Goal: Information Seeking & Learning: Learn about a topic

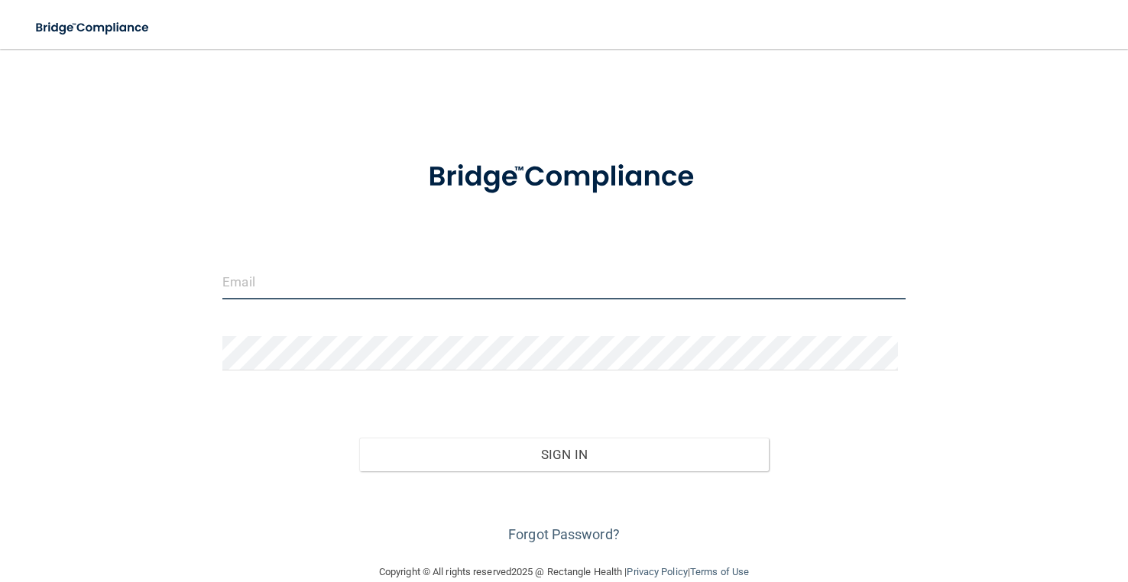
click at [367, 293] on input "email" at bounding box center [563, 282] width 682 height 34
type input "[PERSON_NAME][EMAIL_ADDRESS][PERSON_NAME][DOMAIN_NAME]"
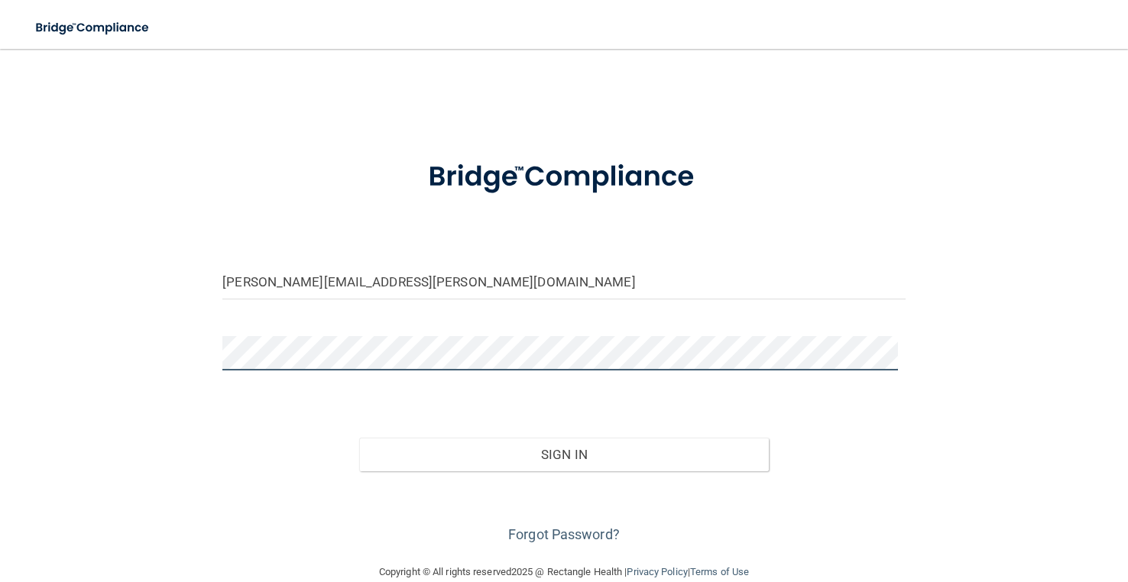
click at [359, 438] on button "Sign In" at bounding box center [564, 455] width 410 height 34
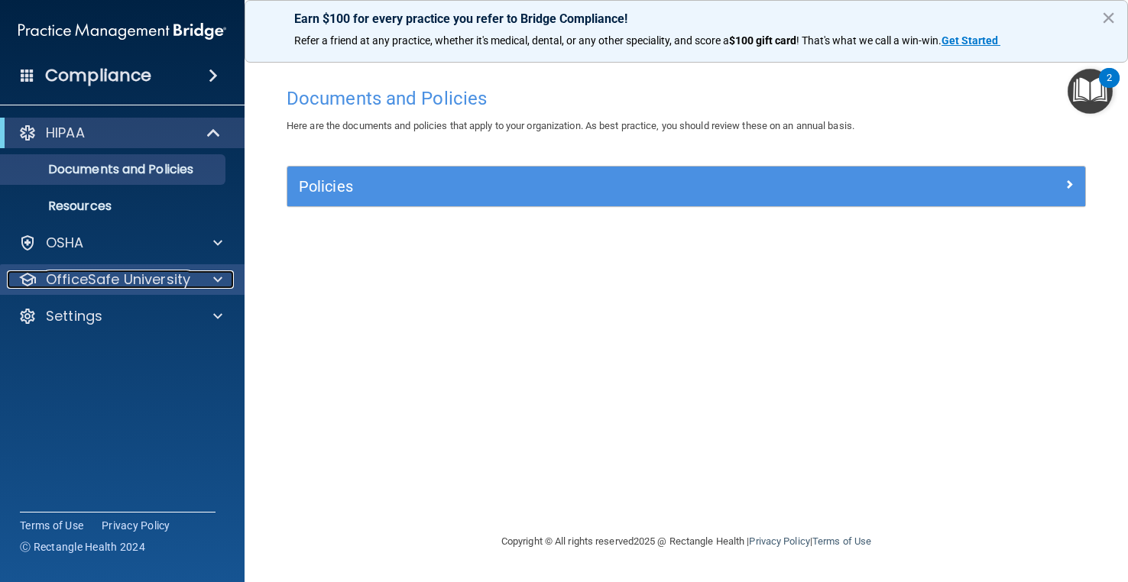
click at [69, 275] on p "OfficeSafe University" at bounding box center [118, 279] width 144 height 18
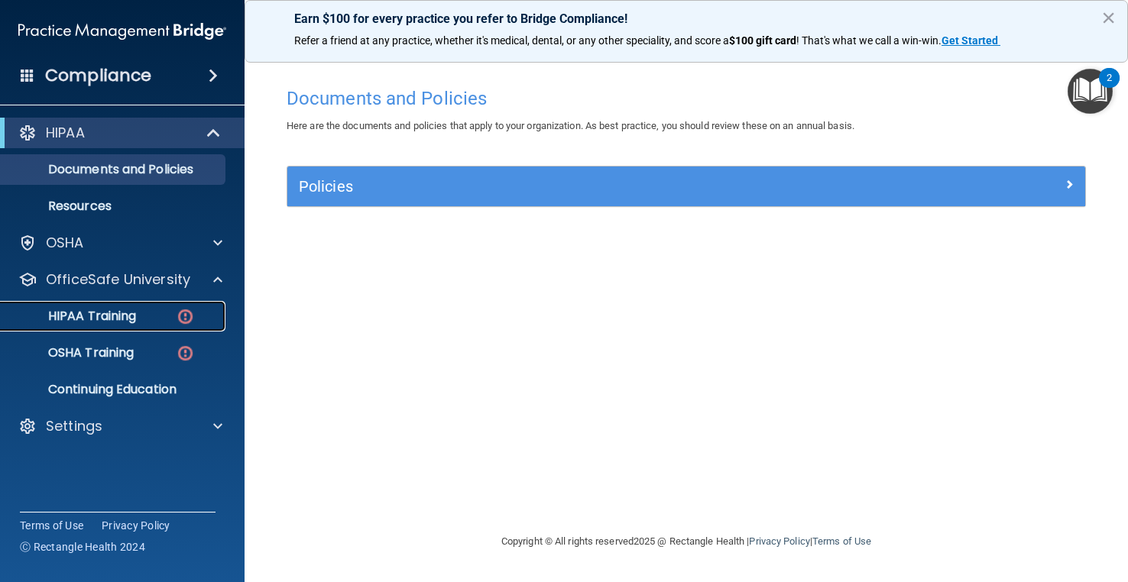
click at [103, 305] on link "HIPAA Training" at bounding box center [105, 316] width 241 height 31
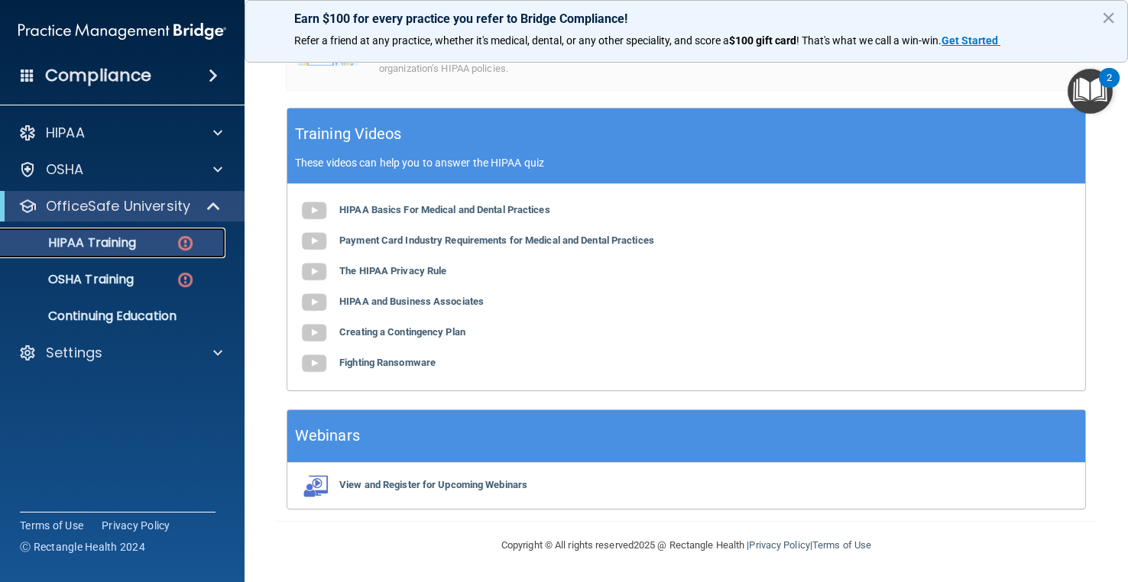
scroll to position [438, 0]
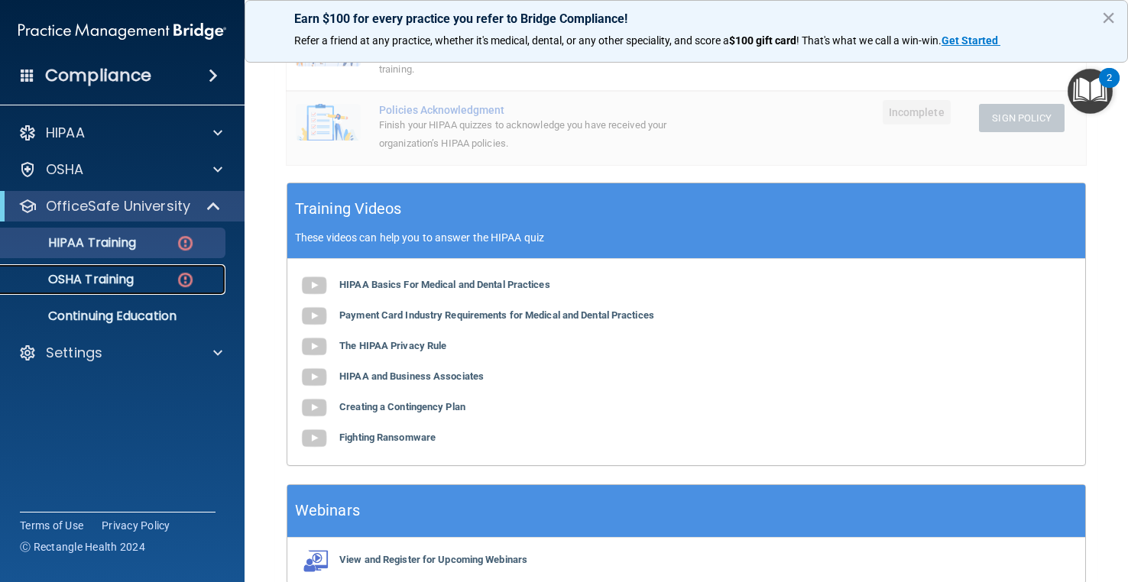
click at [115, 280] on p "OSHA Training" at bounding box center [72, 279] width 124 height 15
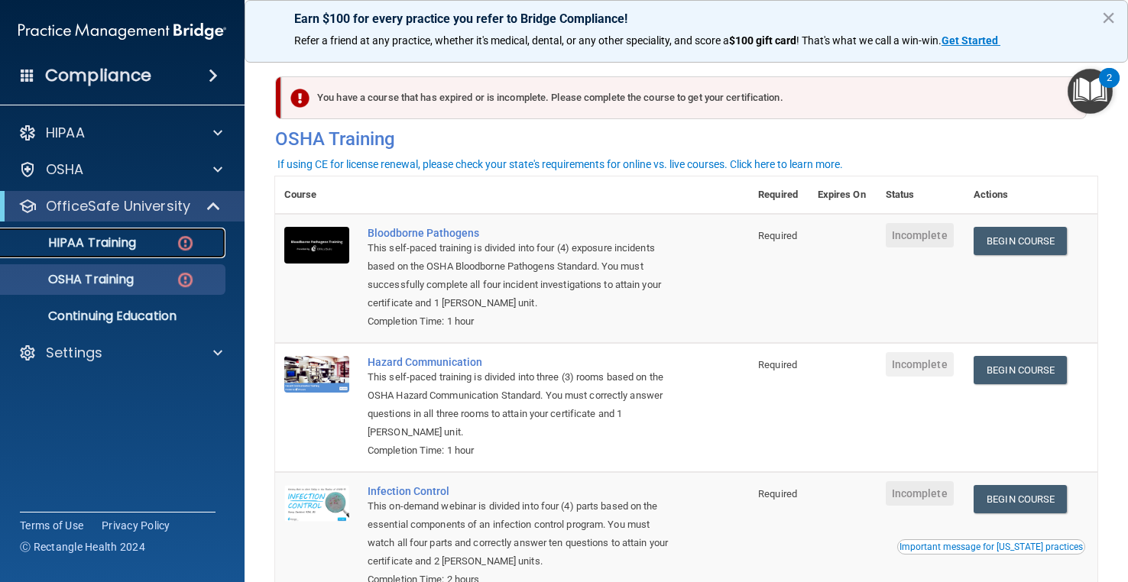
click at [146, 238] on div "HIPAA Training" at bounding box center [114, 242] width 209 height 15
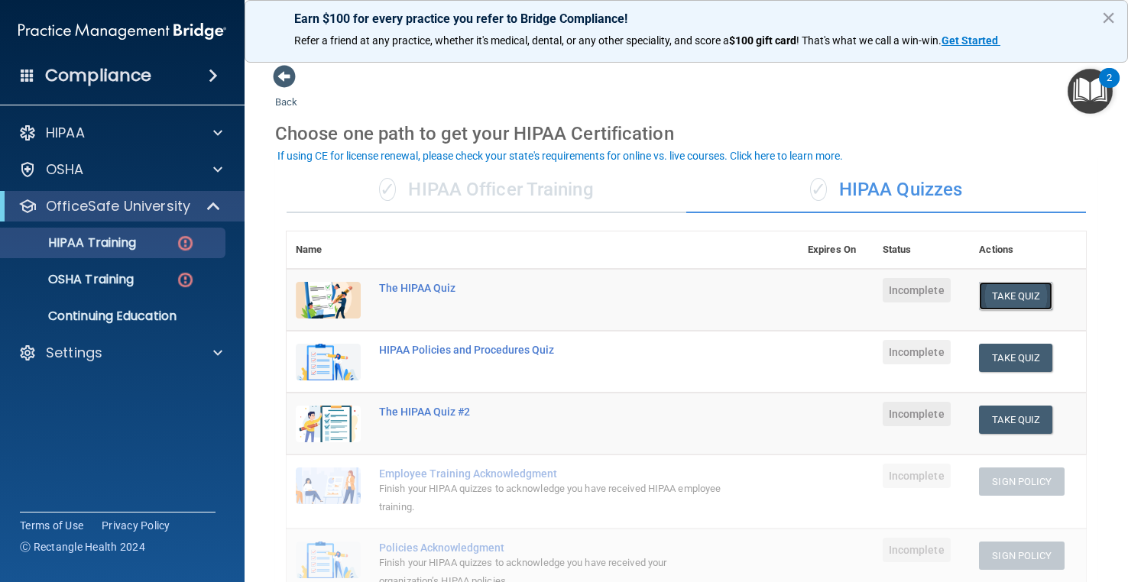
click at [982, 302] on button "Take Quiz" at bounding box center [1015, 296] width 73 height 28
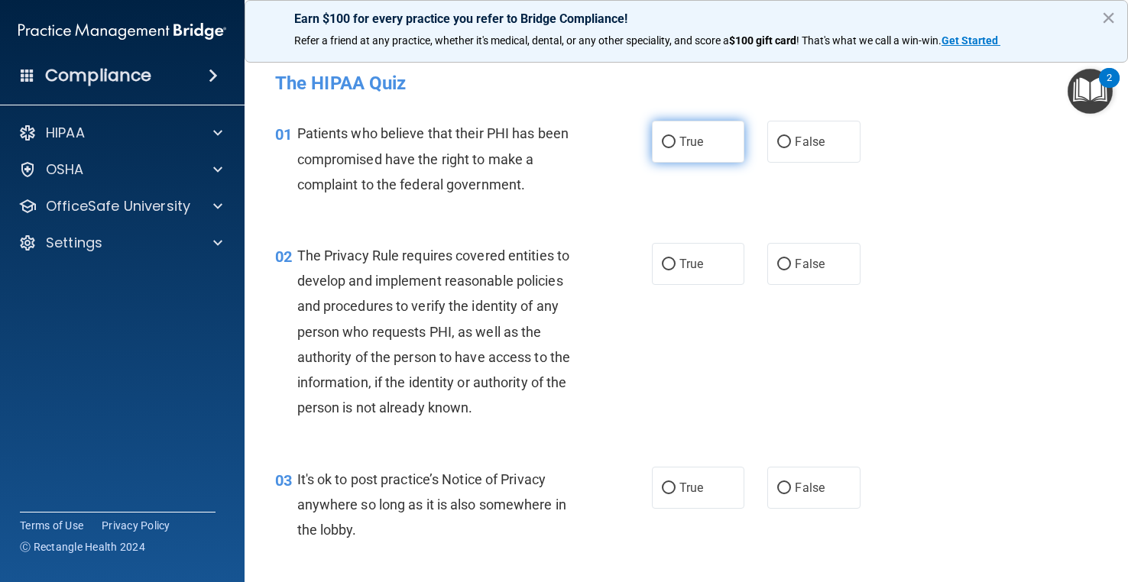
click at [674, 147] on label "True" at bounding box center [698, 142] width 92 height 42
click at [674, 147] on input "True" at bounding box center [669, 142] width 14 height 11
radio input "true"
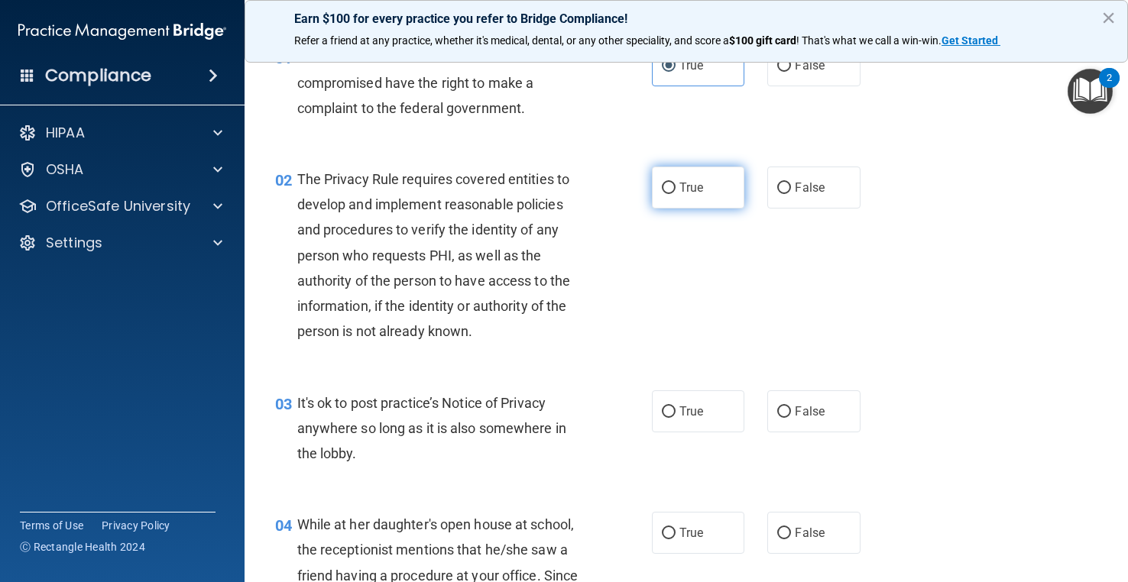
click at [662, 189] on input "True" at bounding box center [669, 188] width 14 height 11
radio input "true"
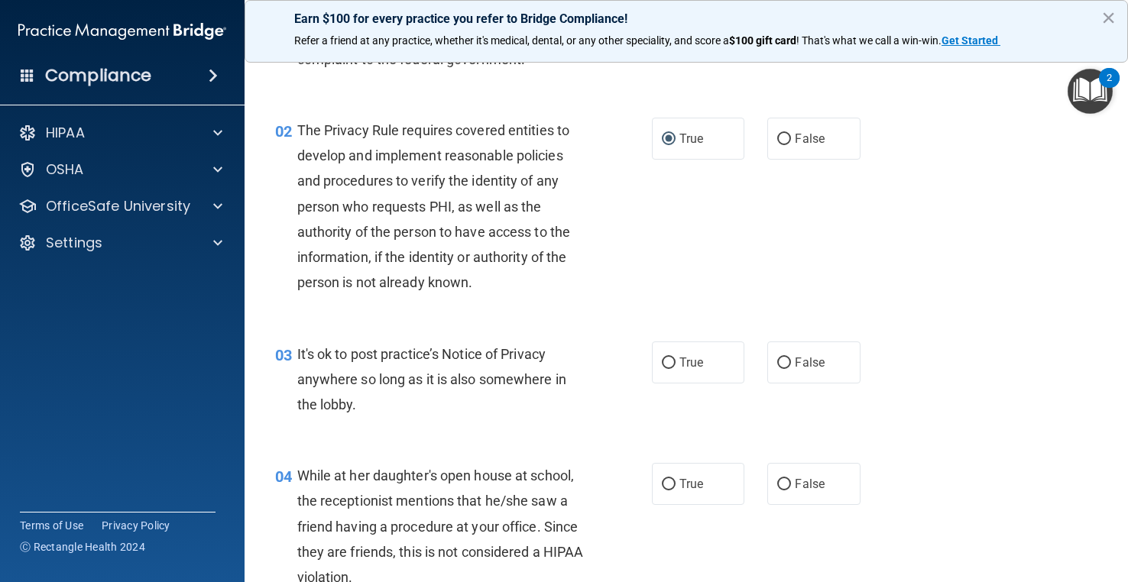
scroll to position [153, 0]
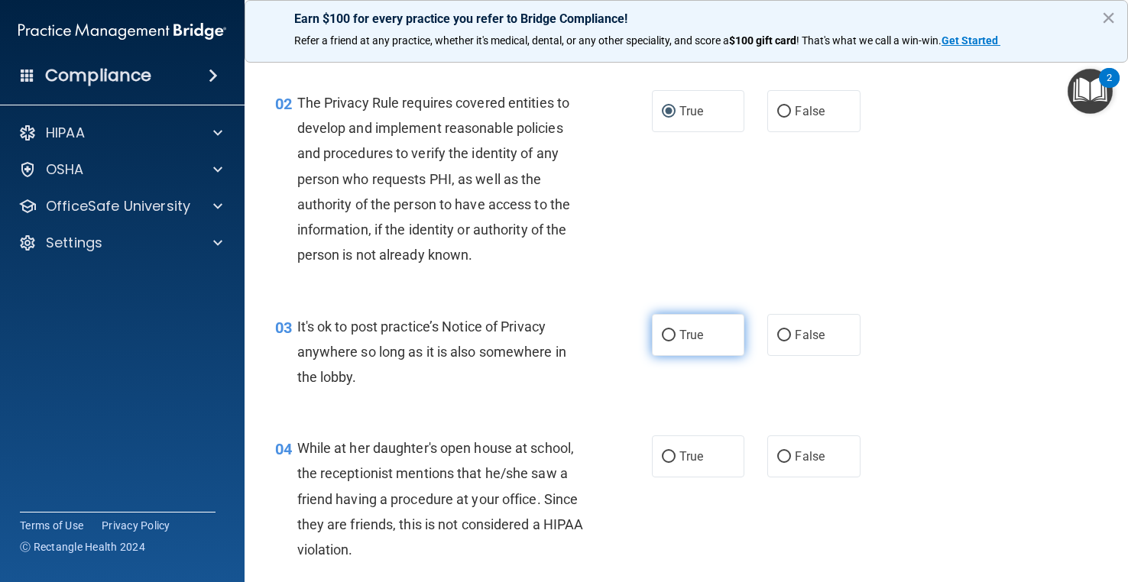
click at [694, 325] on label "True" at bounding box center [698, 335] width 92 height 42
click at [675, 330] on input "True" at bounding box center [669, 335] width 14 height 11
radio input "true"
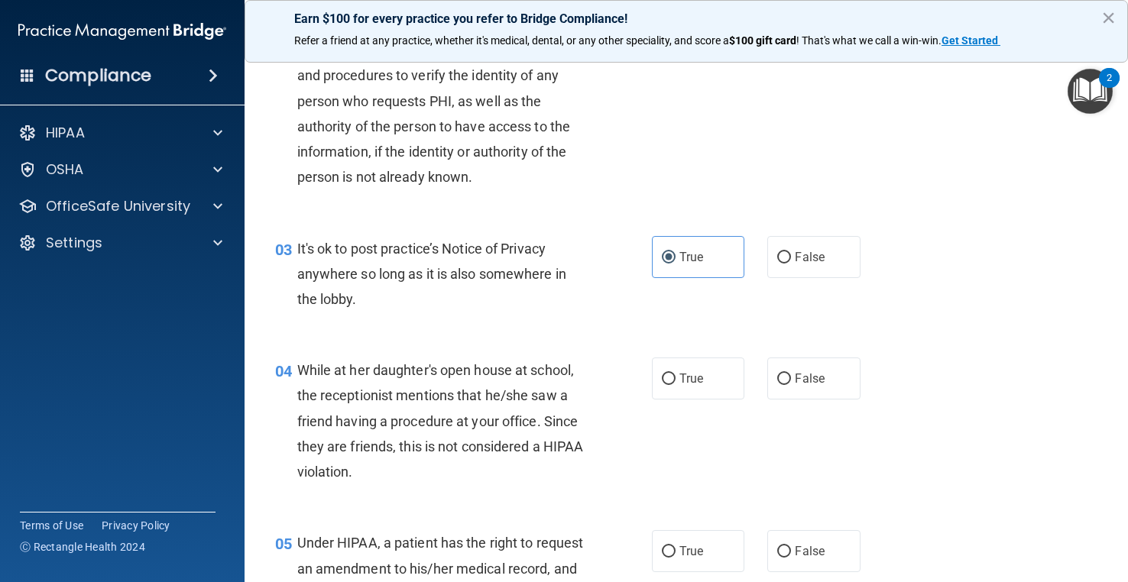
scroll to position [306, 0]
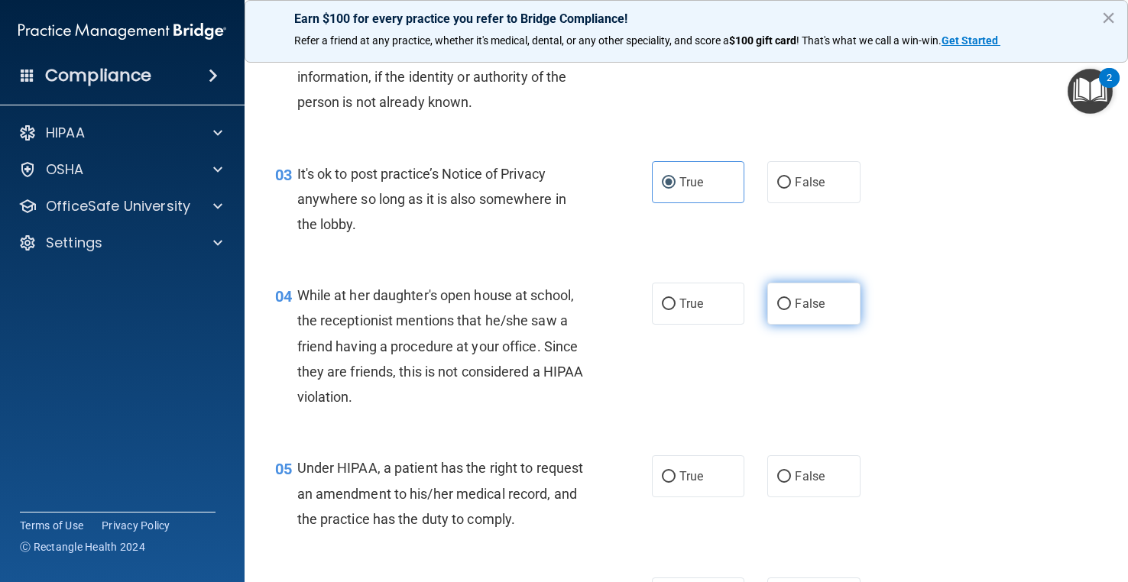
click at [779, 315] on label "False" at bounding box center [813, 304] width 92 height 42
click at [779, 310] on input "False" at bounding box center [784, 304] width 14 height 11
radio input "true"
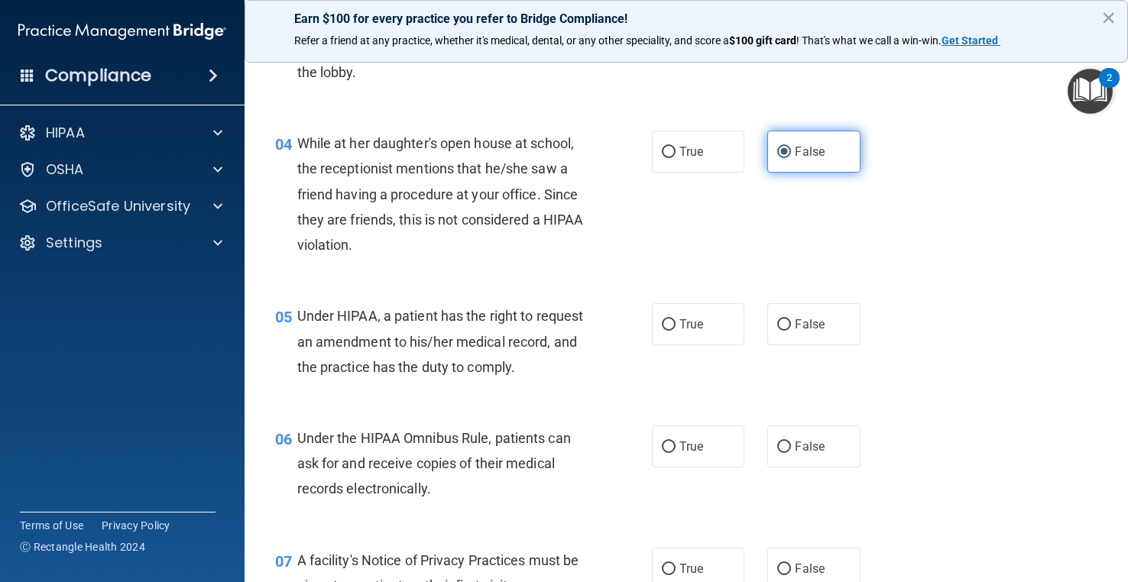
scroll to position [458, 0]
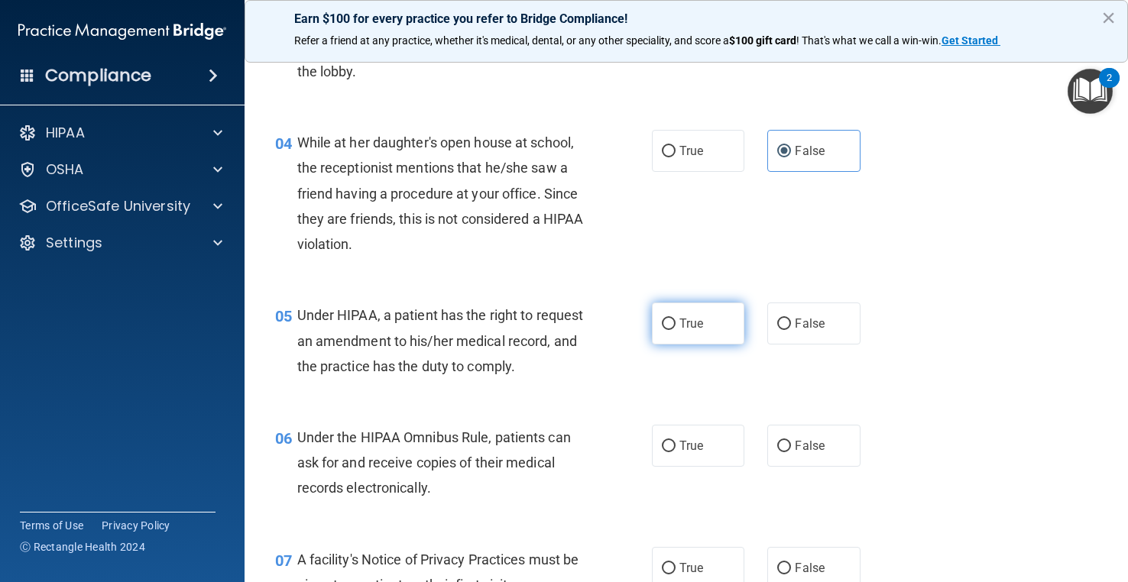
click at [653, 328] on label "True" at bounding box center [698, 324] width 92 height 42
click at [662, 328] on input "True" at bounding box center [669, 324] width 14 height 11
radio input "true"
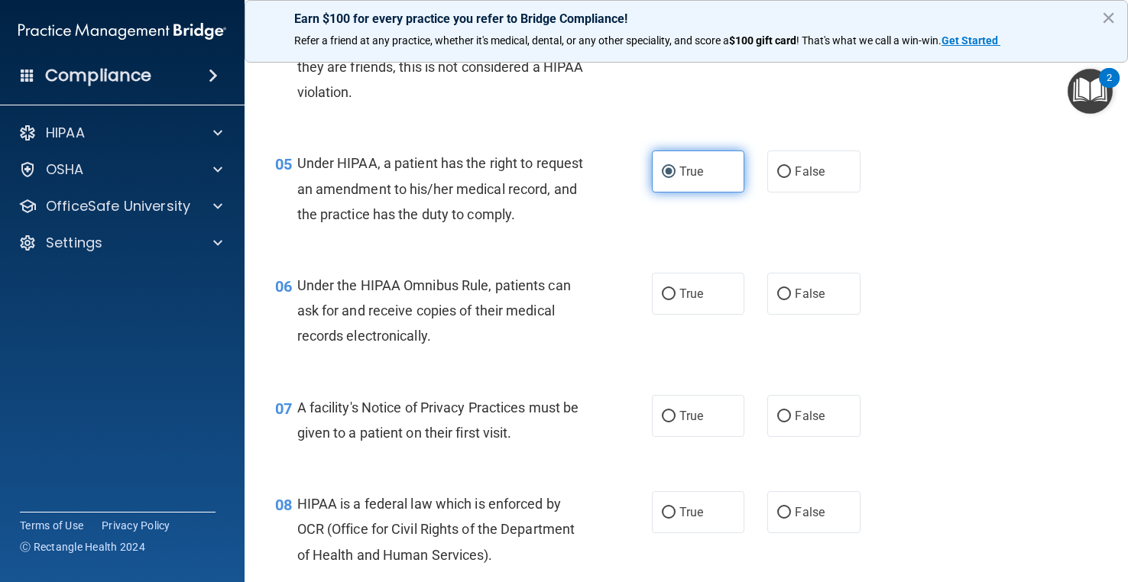
scroll to position [611, 0]
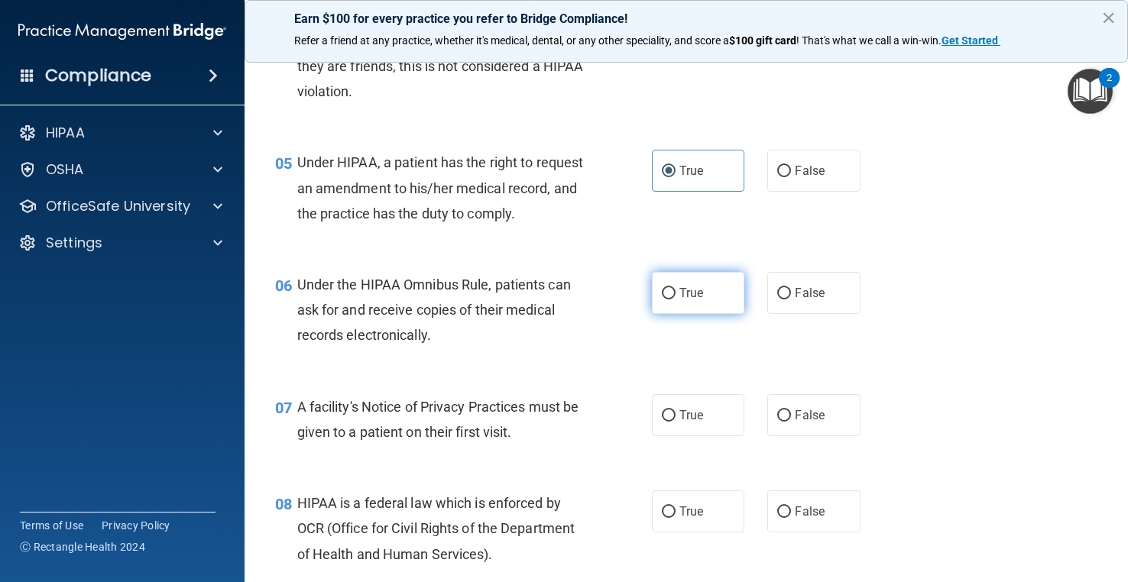
click at [672, 314] on label "True" at bounding box center [698, 293] width 92 height 42
click at [672, 300] on input "True" at bounding box center [669, 293] width 14 height 11
radio input "true"
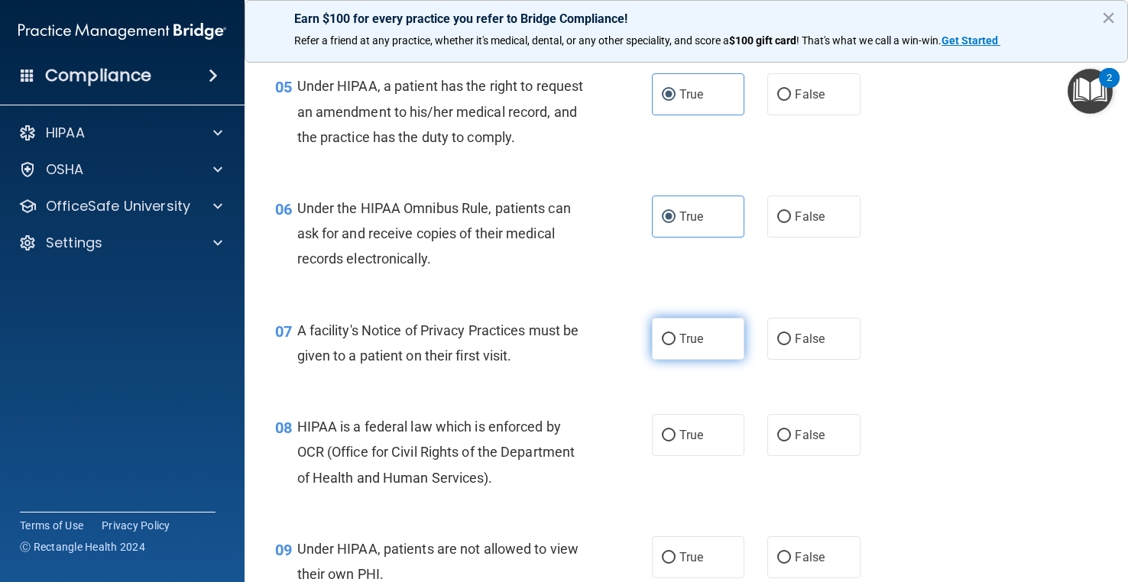
click at [669, 345] on input "True" at bounding box center [669, 339] width 14 height 11
radio input "true"
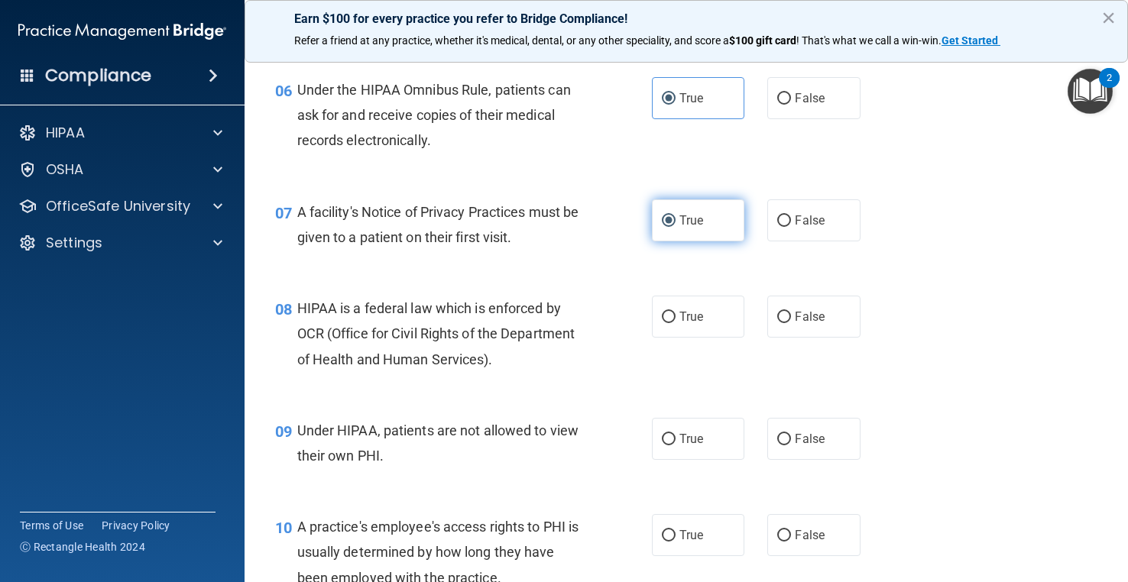
scroll to position [840, 0]
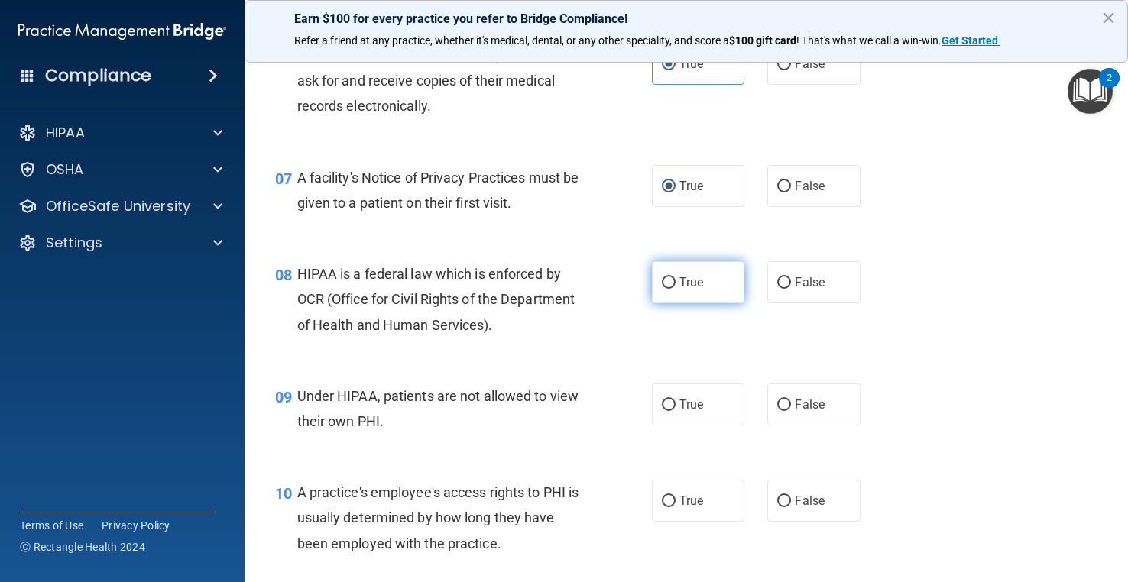
click at [699, 303] on label "True" at bounding box center [698, 282] width 92 height 42
click at [675, 289] on input "True" at bounding box center [669, 282] width 14 height 11
radio input "true"
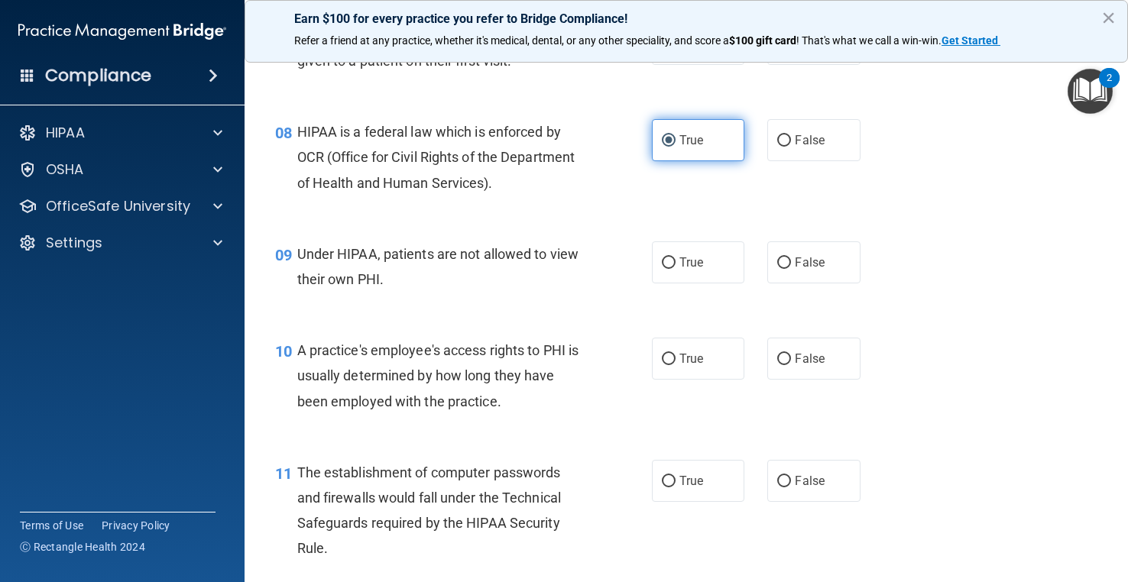
scroll to position [993, 0]
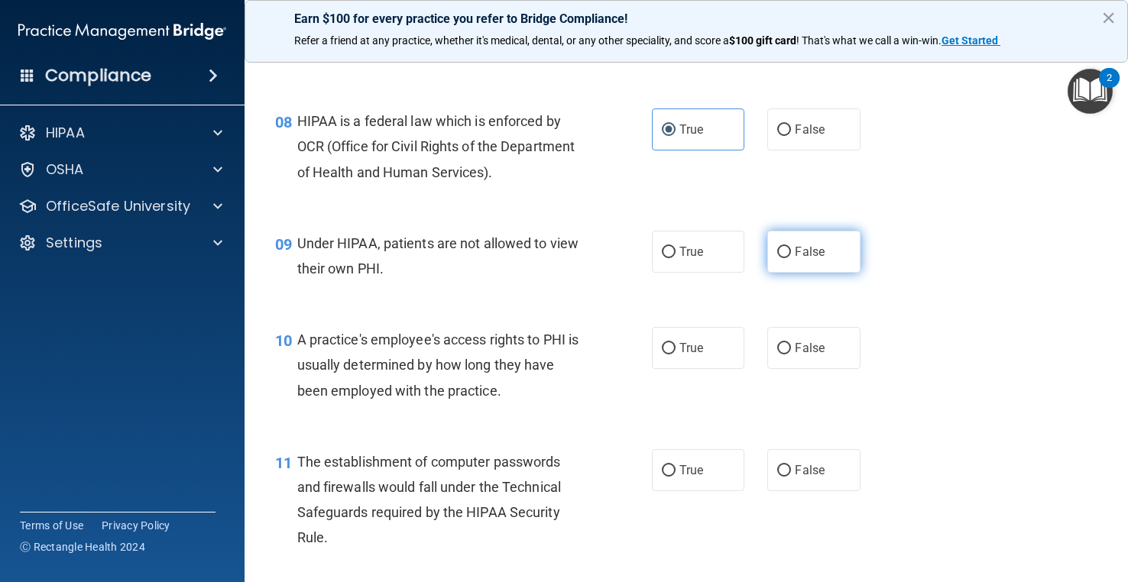
click at [821, 273] on label "False" at bounding box center [813, 252] width 92 height 42
click at [791, 258] on input "False" at bounding box center [784, 252] width 14 height 11
radio input "true"
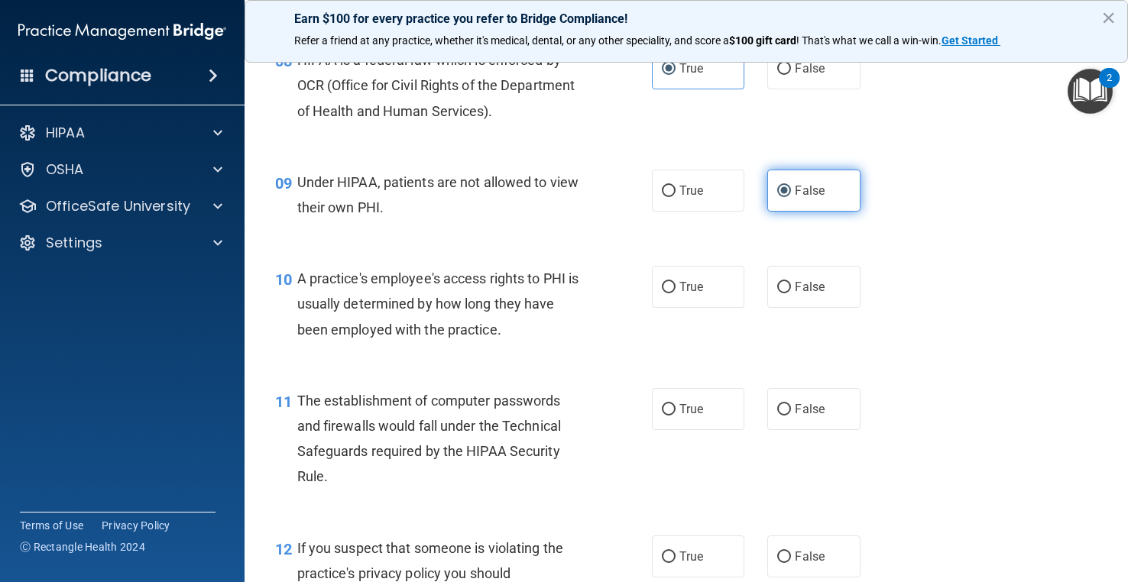
scroll to position [1146, 0]
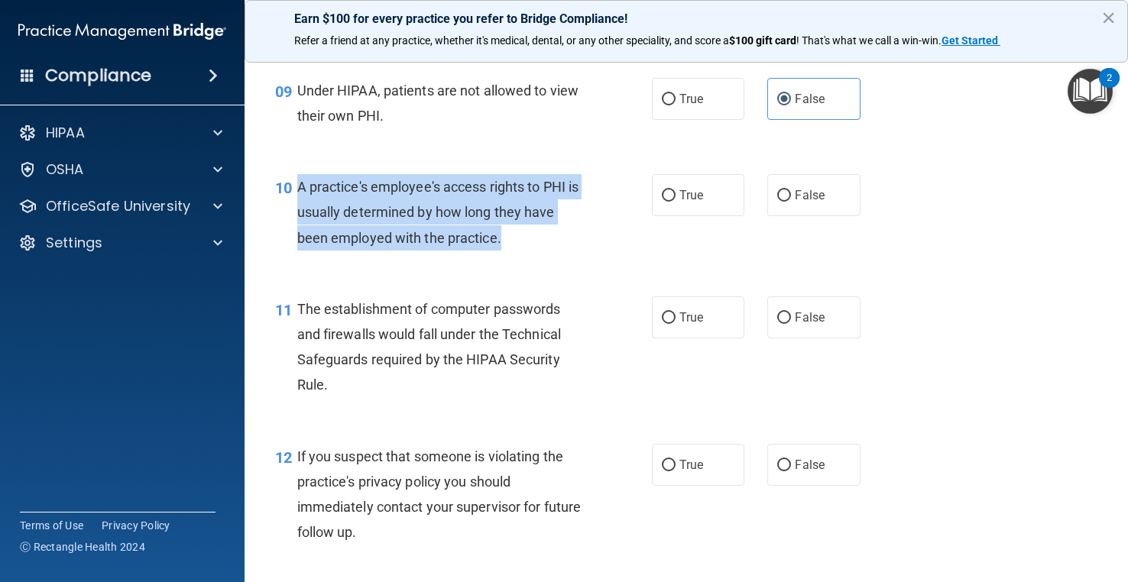
drag, startPoint x: 500, startPoint y: 263, endPoint x: 293, endPoint y: 207, distance: 214.4
click at [293, 207] on div "10 A practice's employee's access rights to PHI is usually determined by how lo…" at bounding box center [463, 216] width 423 height 84
copy div "A practice's employee's access rights to PHI is usually determined by how long …"
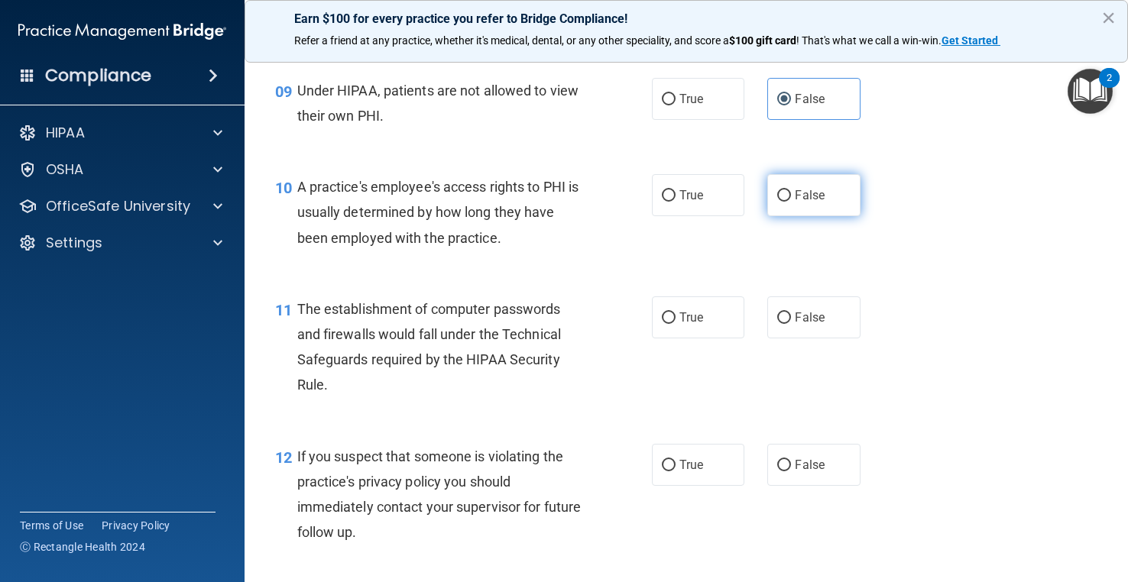
click at [785, 208] on label "False" at bounding box center [813, 195] width 92 height 42
click at [785, 202] on input "False" at bounding box center [784, 195] width 14 height 11
radio input "true"
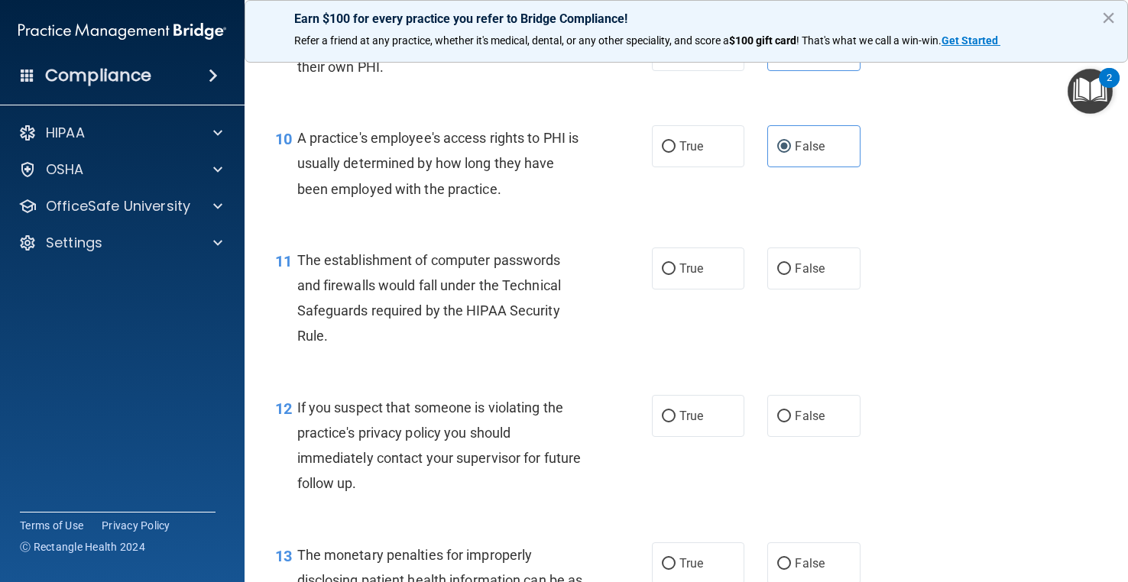
scroll to position [1222, 0]
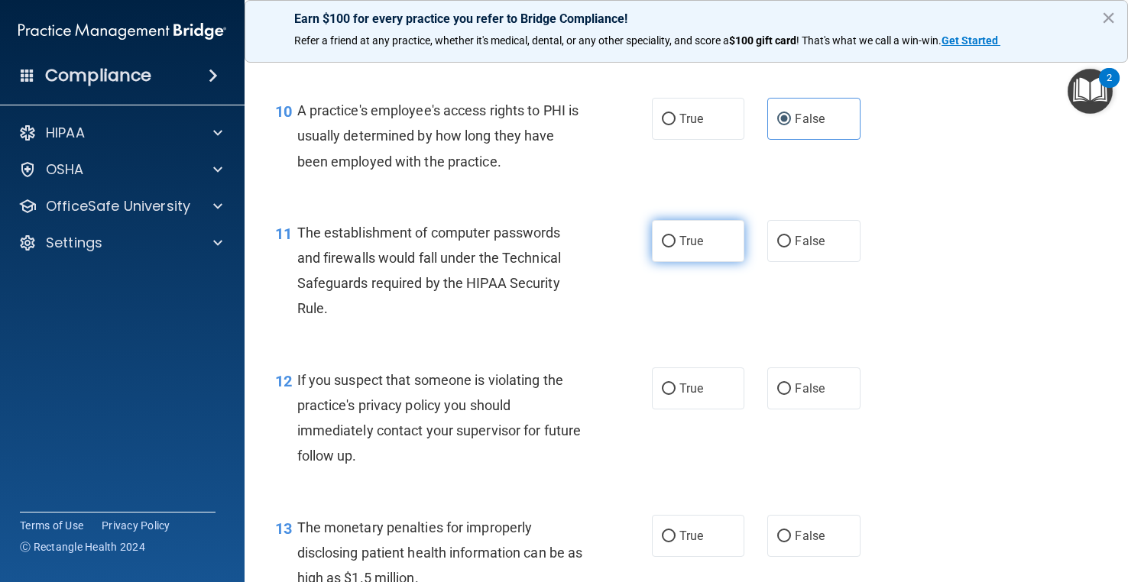
click at [679, 248] on span "True" at bounding box center [691, 241] width 24 height 15
click at [675, 248] on input "True" at bounding box center [669, 241] width 14 height 11
radio input "true"
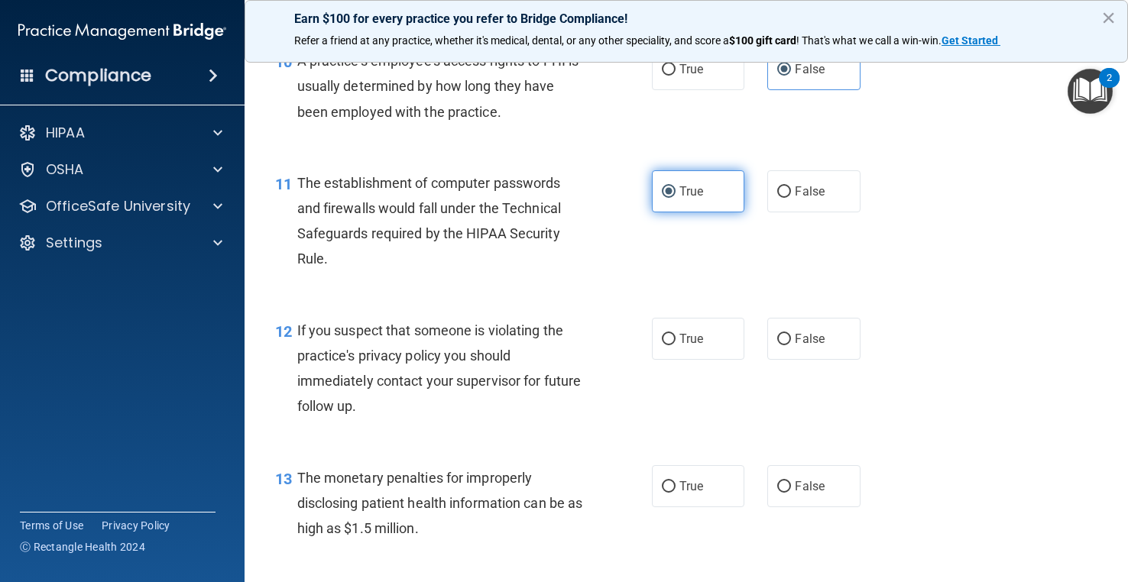
scroll to position [1299, 0]
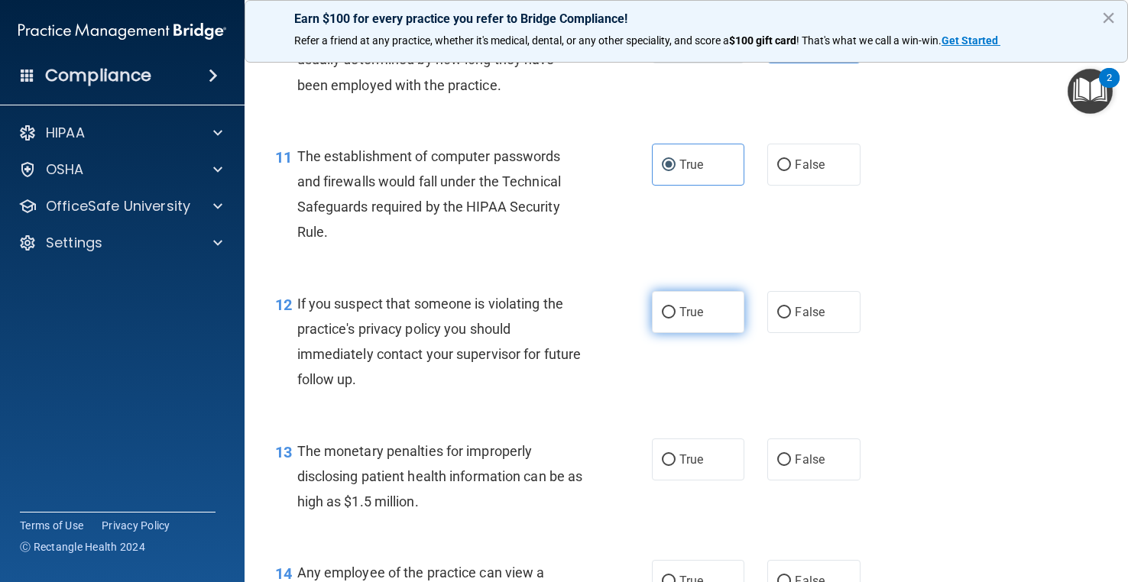
click at [663, 325] on label "True" at bounding box center [698, 312] width 92 height 42
click at [663, 319] on input "True" at bounding box center [669, 312] width 14 height 11
radio input "true"
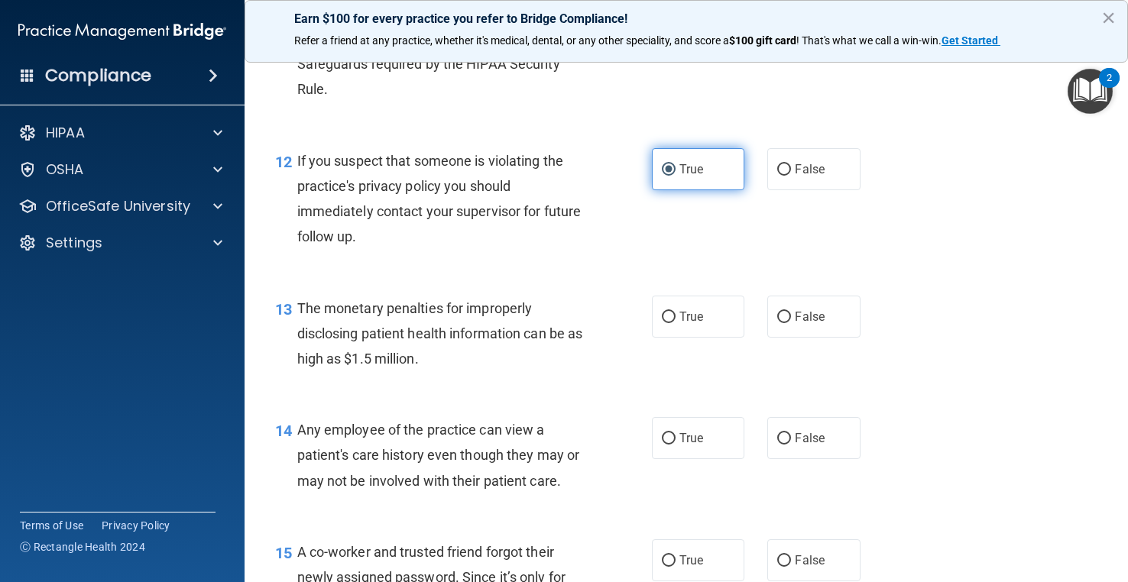
scroll to position [1452, 0]
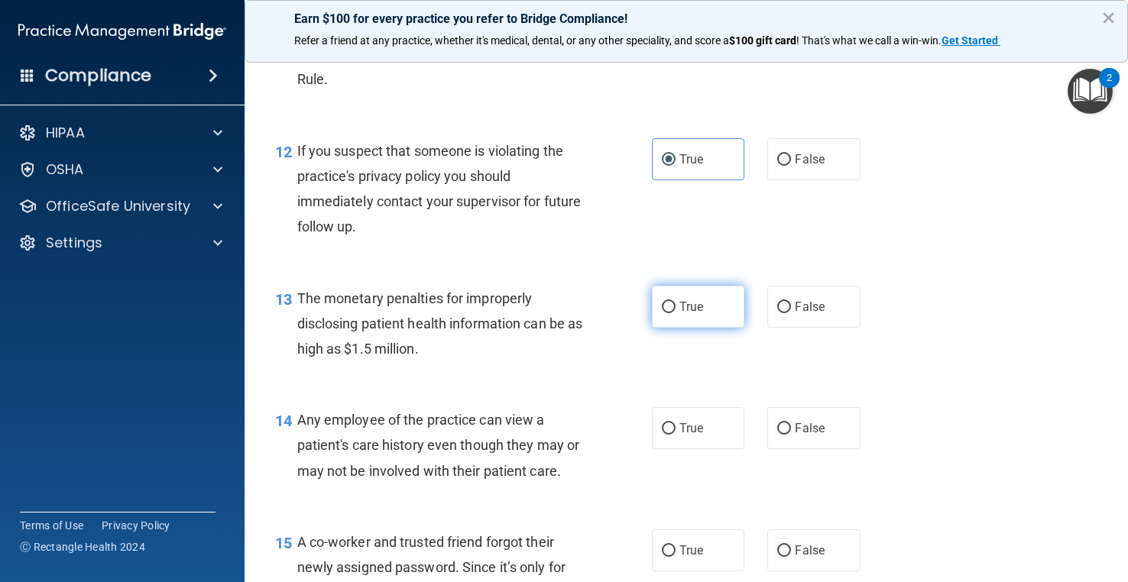
click at [667, 313] on input "True" at bounding box center [669, 307] width 14 height 11
radio input "true"
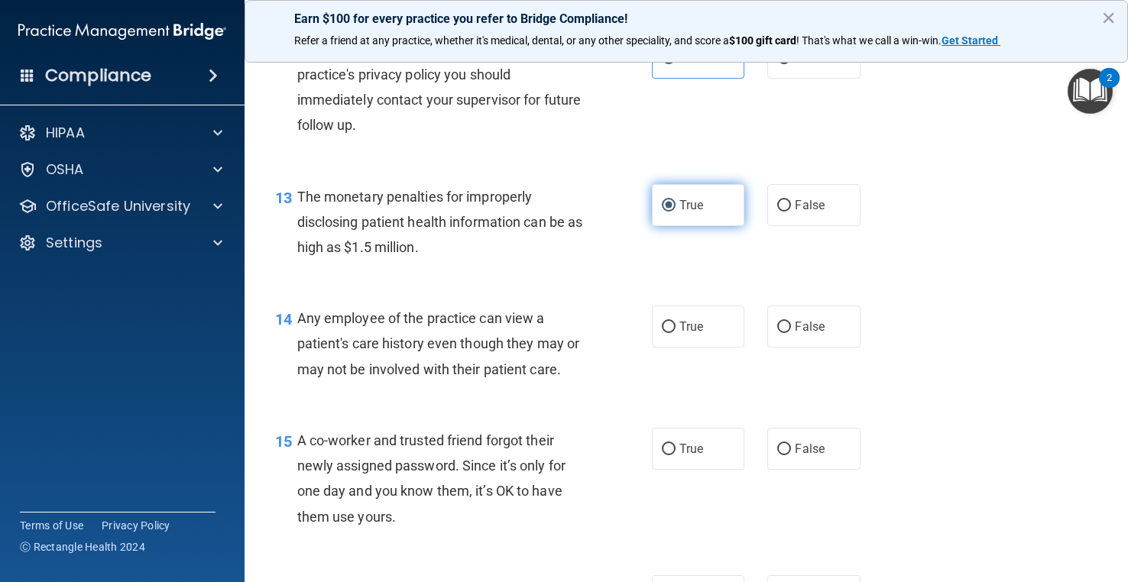
scroll to position [1605, 0]
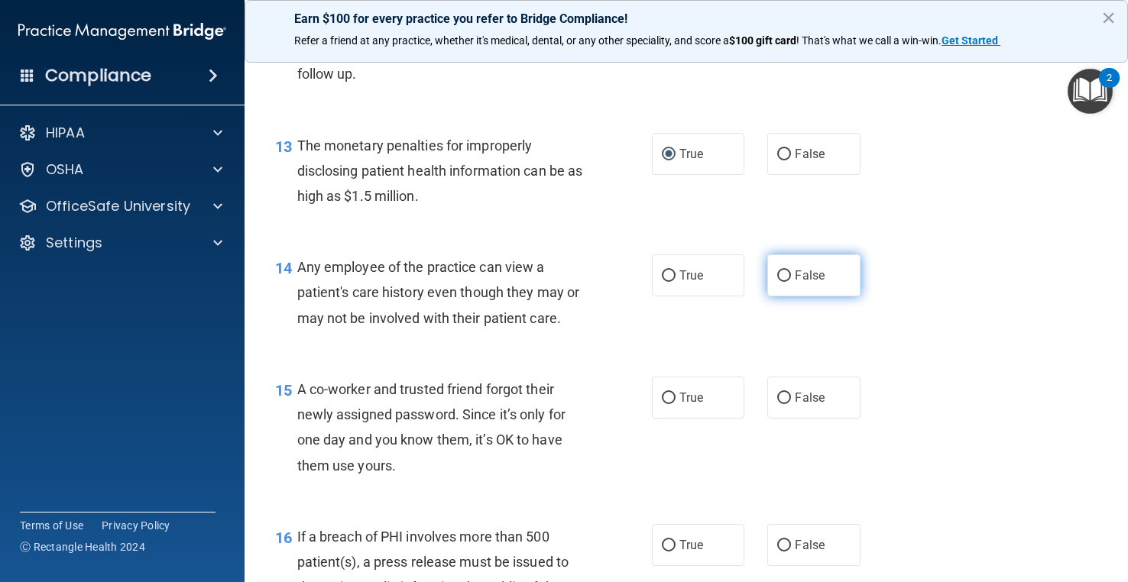
click at [780, 282] on input "False" at bounding box center [784, 275] width 14 height 11
radio input "true"
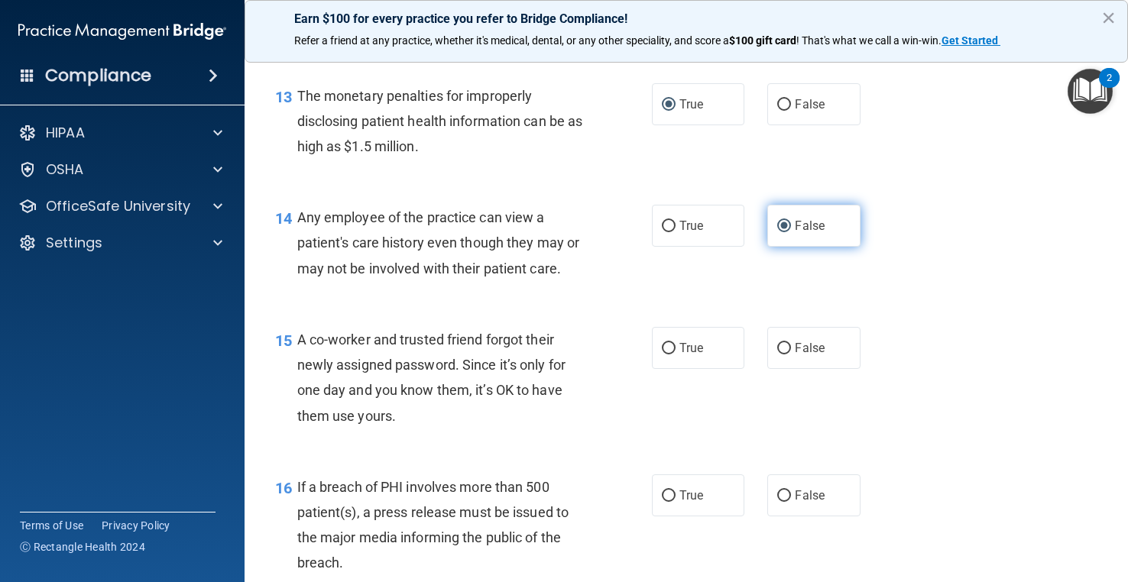
scroll to position [1681, 0]
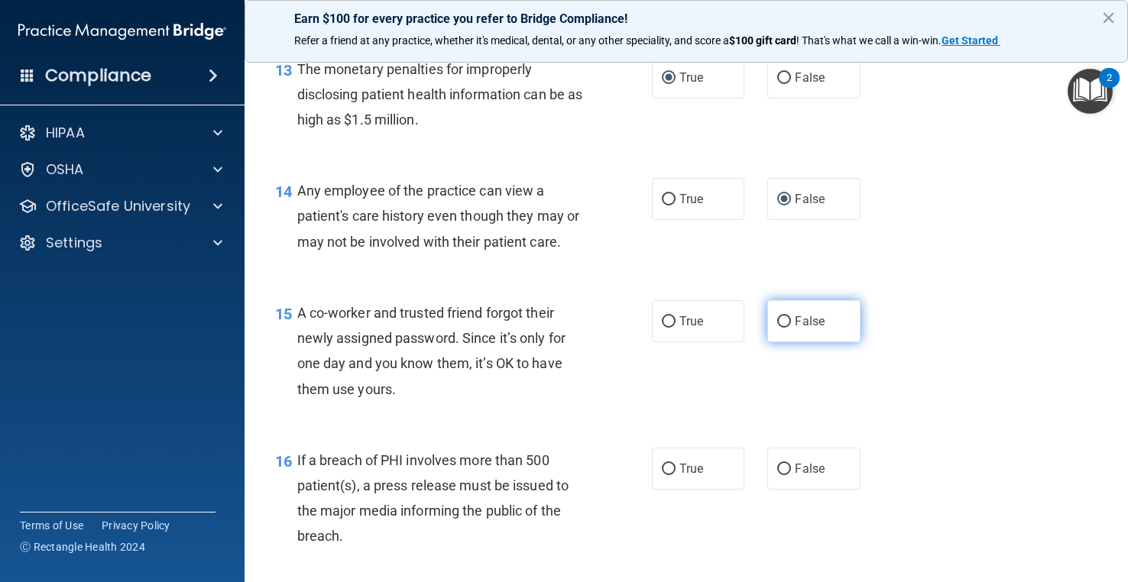
click at [777, 328] on input "False" at bounding box center [784, 321] width 14 height 11
radio input "true"
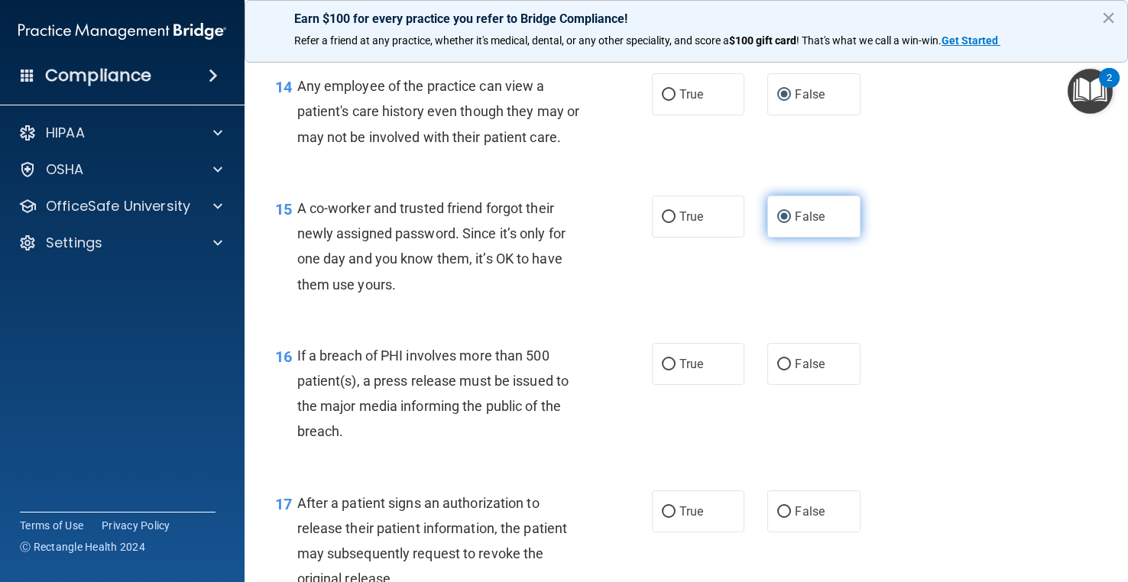
scroll to position [1834, 0]
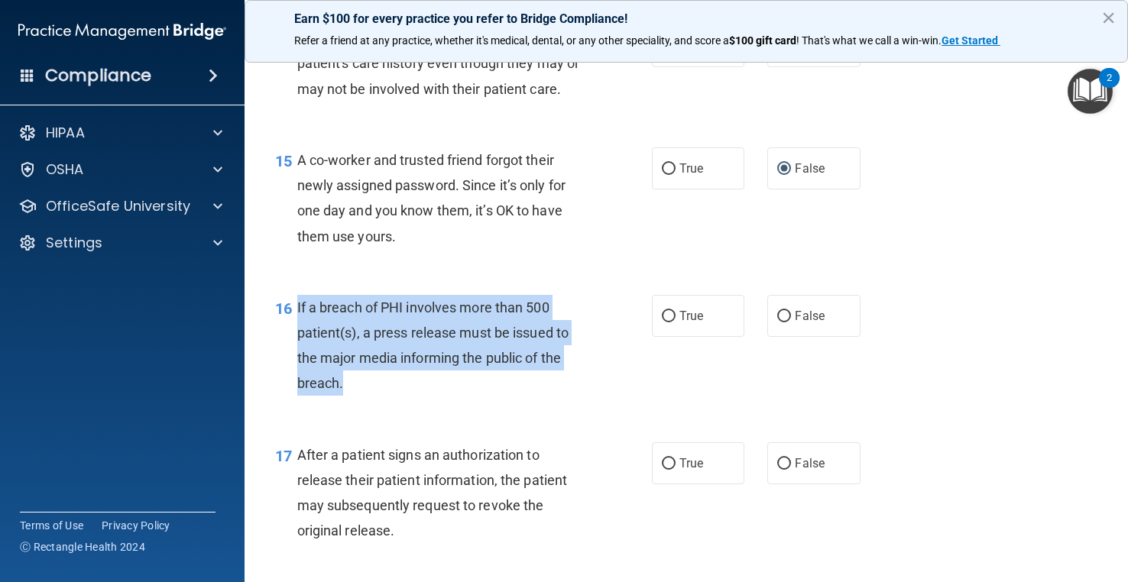
drag, startPoint x: 345, startPoint y: 408, endPoint x: 298, endPoint y: 329, distance: 92.5
click at [298, 329] on div "If a breach of PHI involves more than 500 patient(s), a press release must be i…" at bounding box center [447, 346] width 300 height 102
copy span "If a breach of PHI involves more than 500 patient(s), a press release must be i…"
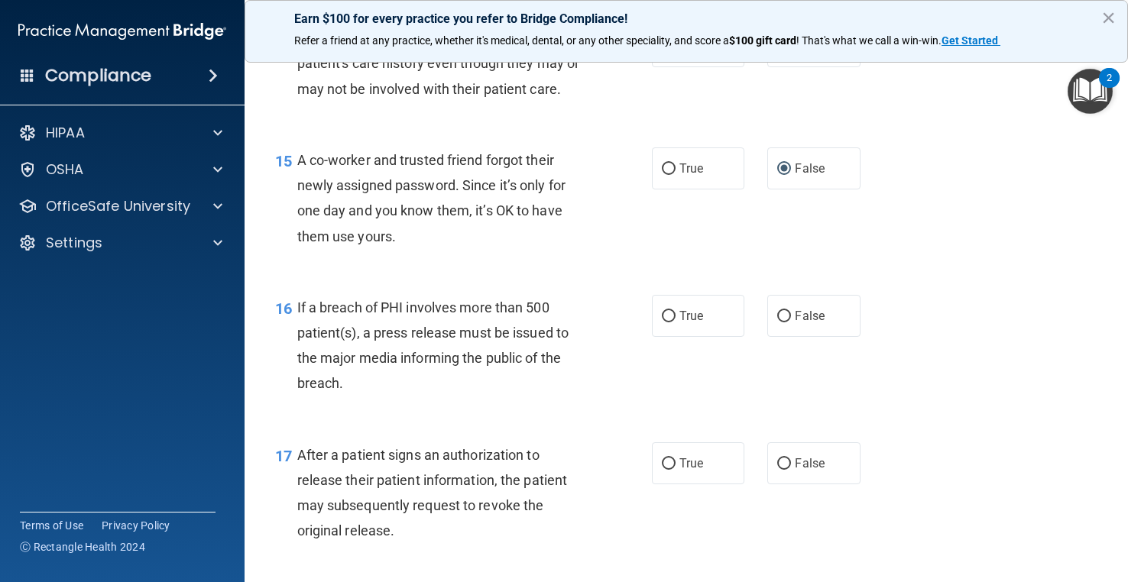
click at [692, 368] on div "16 If a breach of PHI involves more than 500 patient(s), a press release must b…" at bounding box center [686, 349] width 845 height 147
click at [669, 330] on label "True" at bounding box center [698, 316] width 92 height 42
click at [669, 322] on input "True" at bounding box center [669, 316] width 14 height 11
radio input "true"
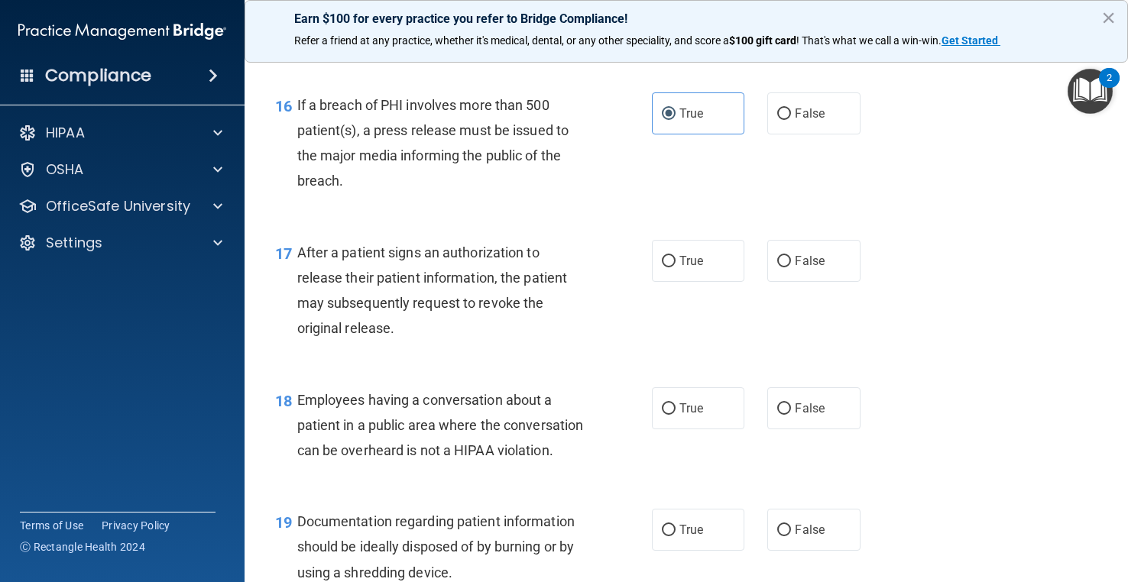
scroll to position [2063, 0]
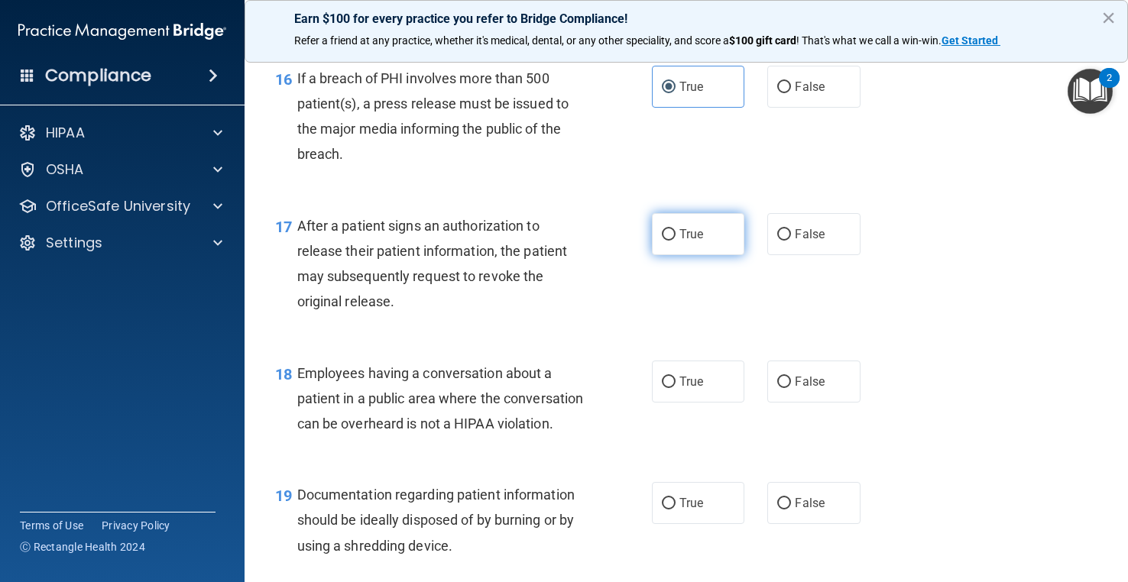
click at [681, 241] on span "True" at bounding box center [691, 234] width 24 height 15
click at [675, 241] on input "True" at bounding box center [669, 234] width 14 height 11
radio input "true"
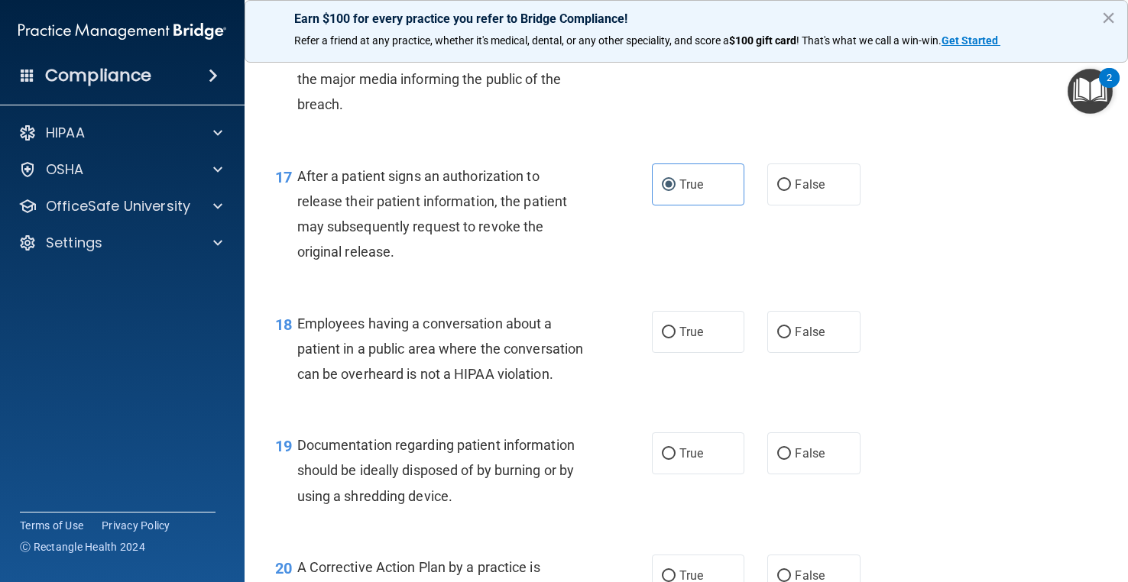
scroll to position [2139, 0]
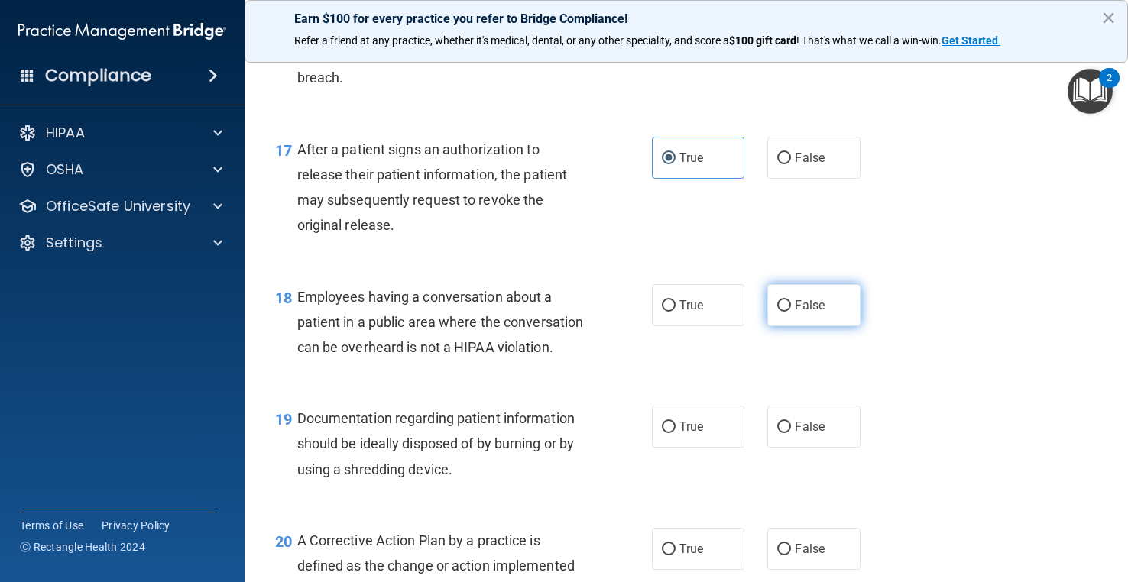
click at [834, 319] on label "False" at bounding box center [813, 305] width 92 height 42
click at [791, 312] on input "False" at bounding box center [784, 305] width 14 height 11
radio input "true"
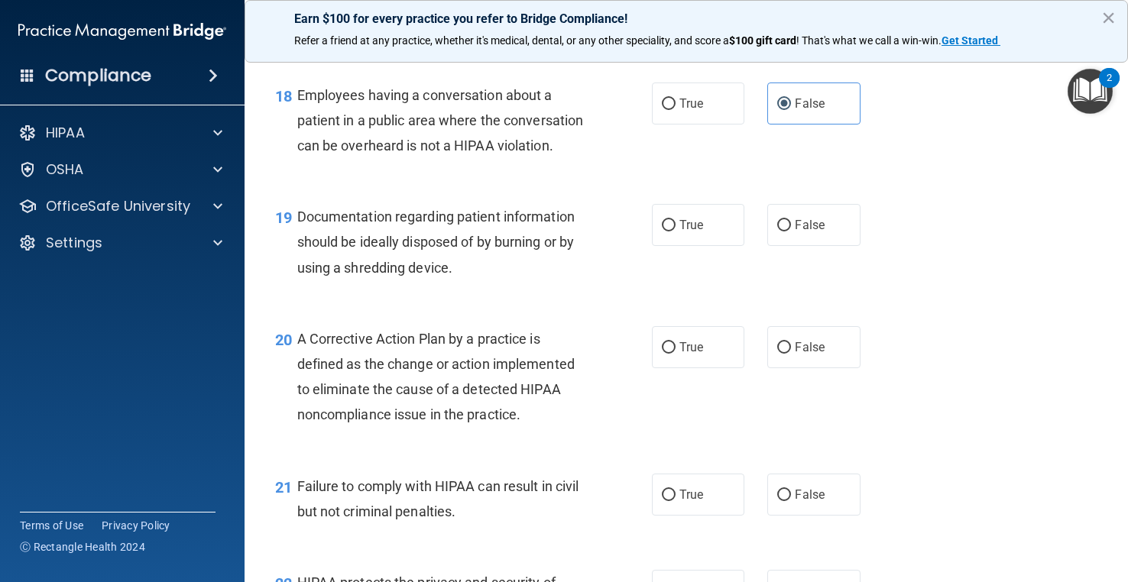
scroll to position [2369, 0]
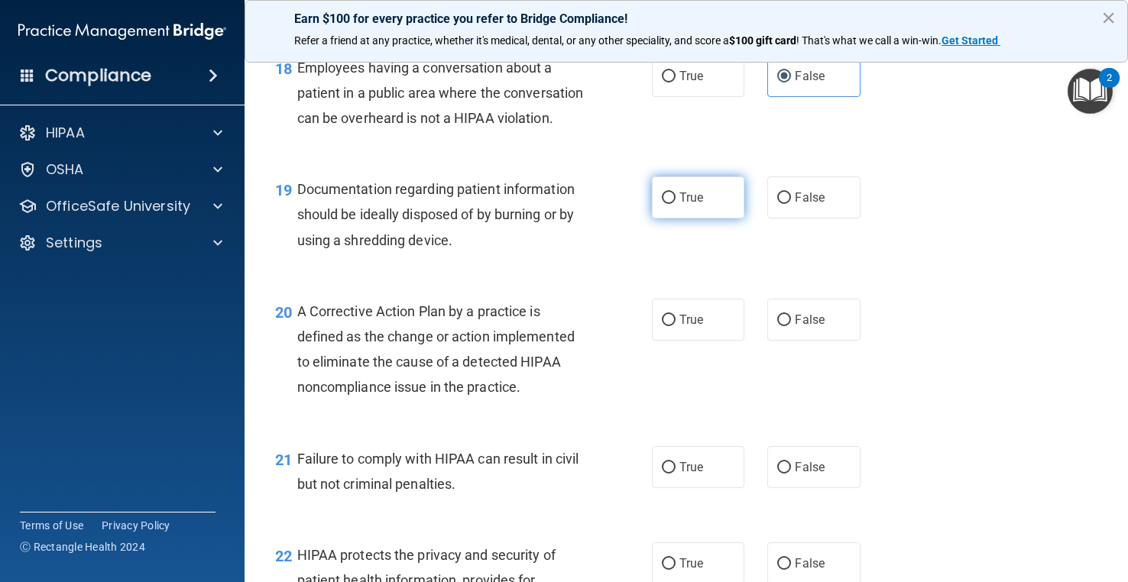
click at [717, 219] on label "True" at bounding box center [698, 197] width 92 height 42
click at [675, 204] on input "True" at bounding box center [669, 198] width 14 height 11
radio input "true"
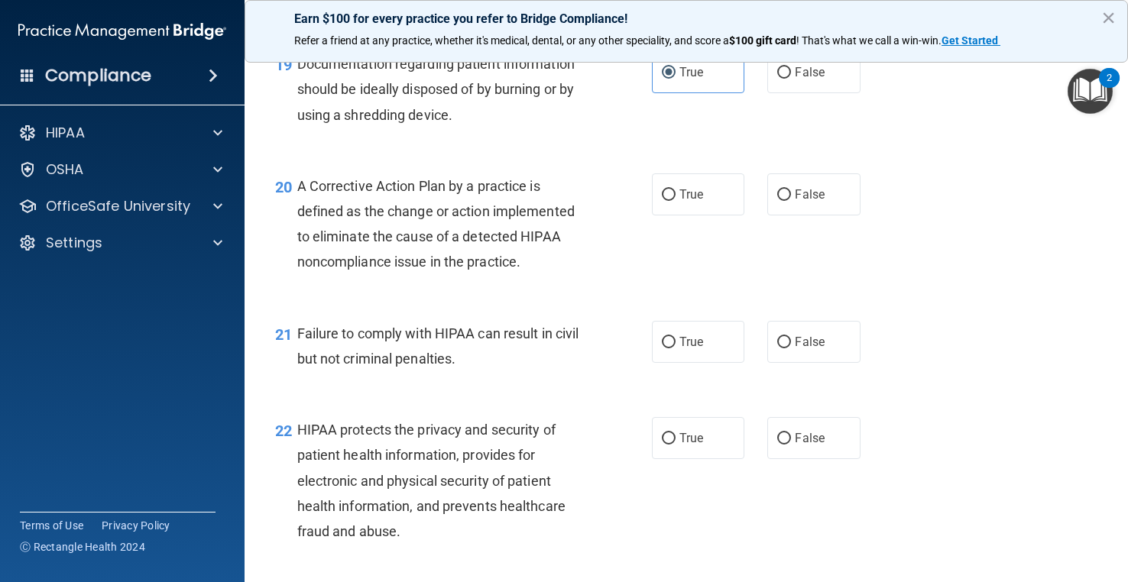
scroll to position [2521, 0]
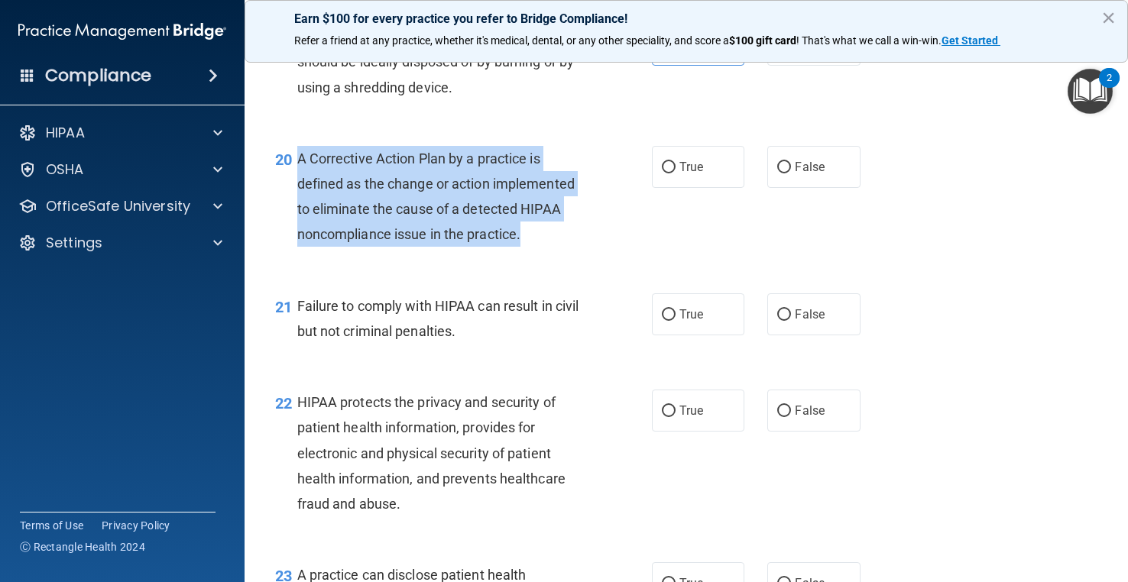
drag, startPoint x: 536, startPoint y: 283, endPoint x: 293, endPoint y: 201, distance: 257.1
click at [293, 201] on div "20 A Corrective Action Plan by a practice is defined as the change or action im…" at bounding box center [463, 200] width 423 height 109
copy div "A Corrective Action Plan by a practice is defined as the change or action imple…"
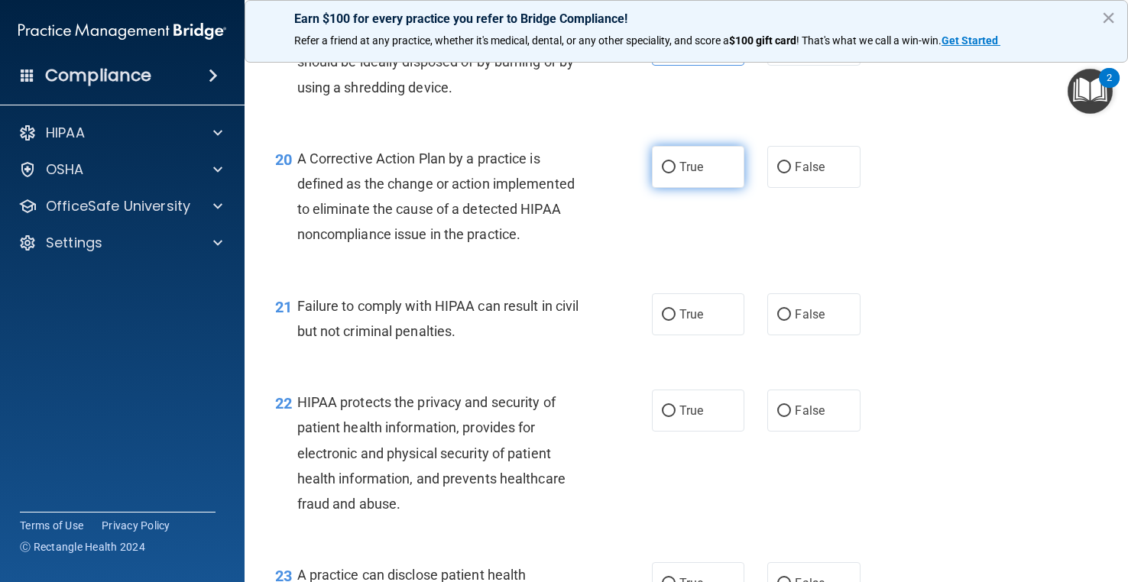
click at [704, 188] on label "True" at bounding box center [698, 167] width 92 height 42
click at [675, 173] on input "True" at bounding box center [669, 167] width 14 height 11
radio input "true"
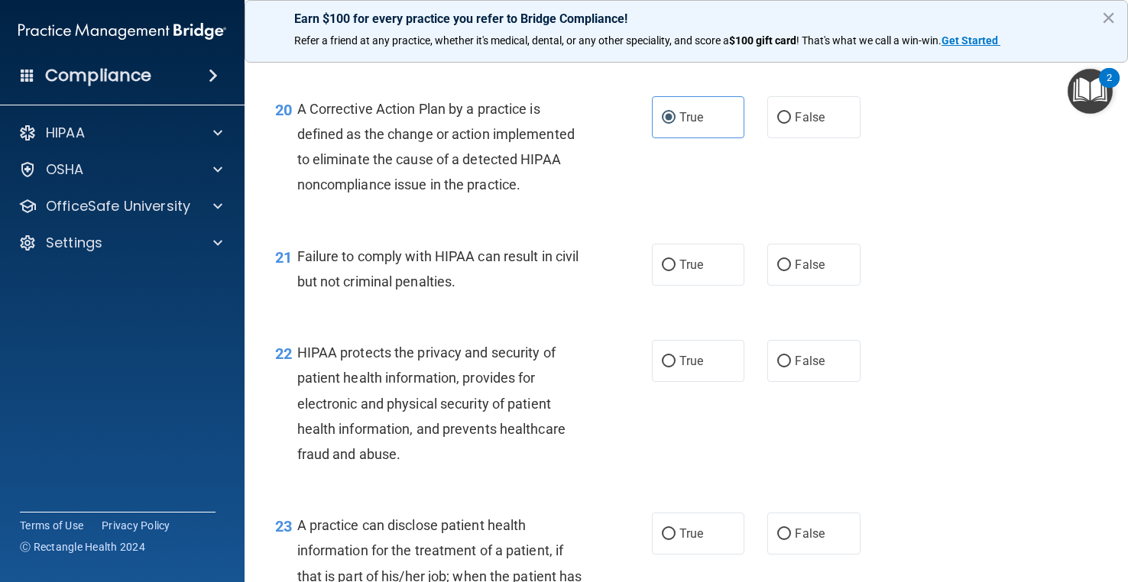
scroll to position [2598, 0]
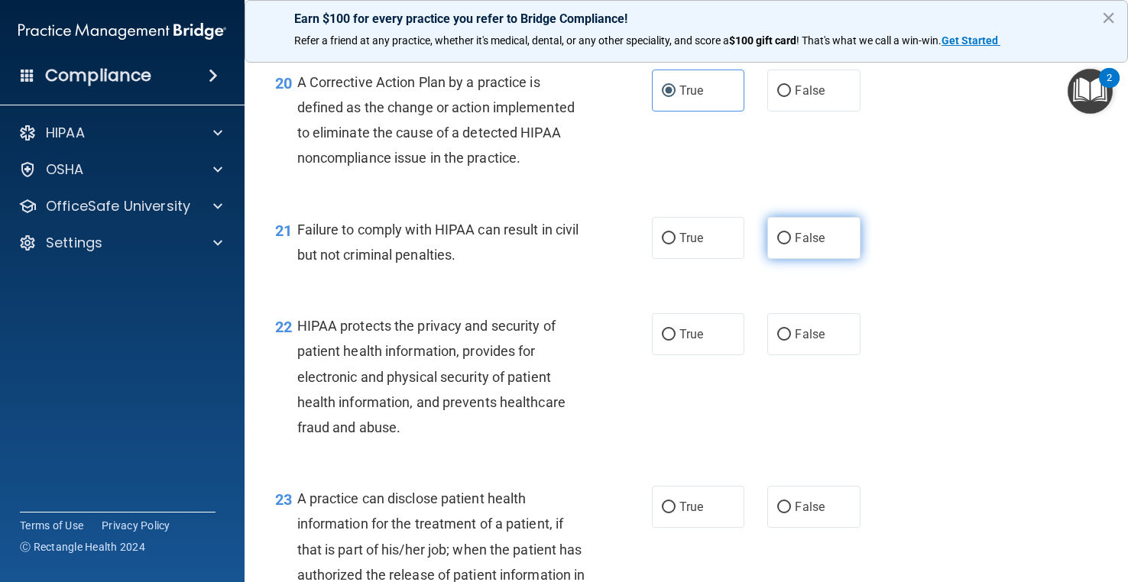
click at [814, 245] on span "False" at bounding box center [810, 238] width 30 height 15
click at [791, 244] on input "False" at bounding box center [784, 238] width 14 height 11
radio input "true"
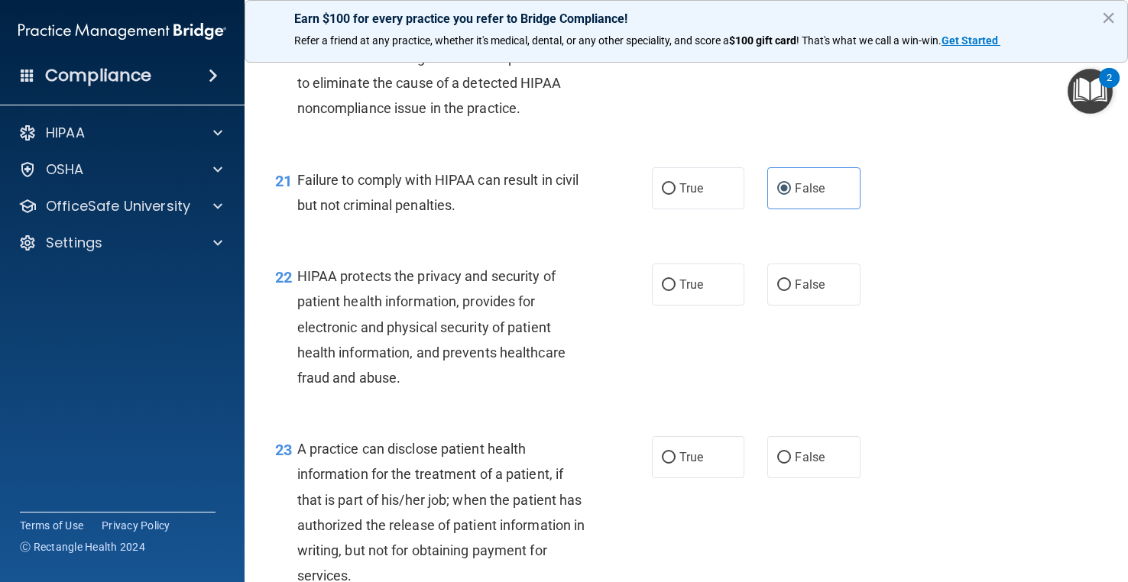
scroll to position [2674, 0]
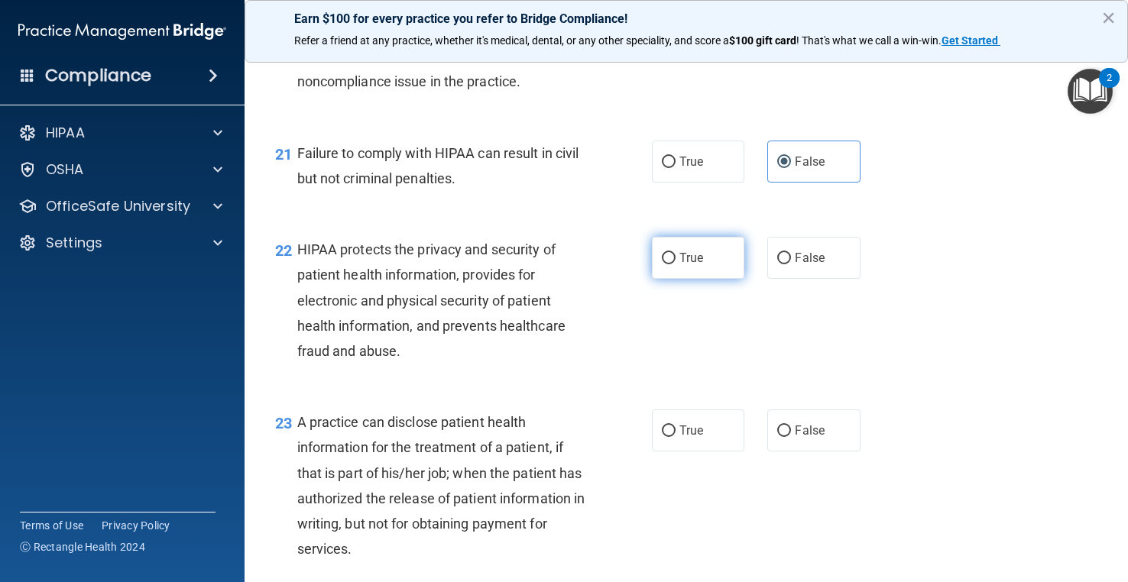
click at [698, 265] on span "True" at bounding box center [691, 258] width 24 height 15
click at [675, 264] on input "True" at bounding box center [669, 258] width 14 height 11
radio input "true"
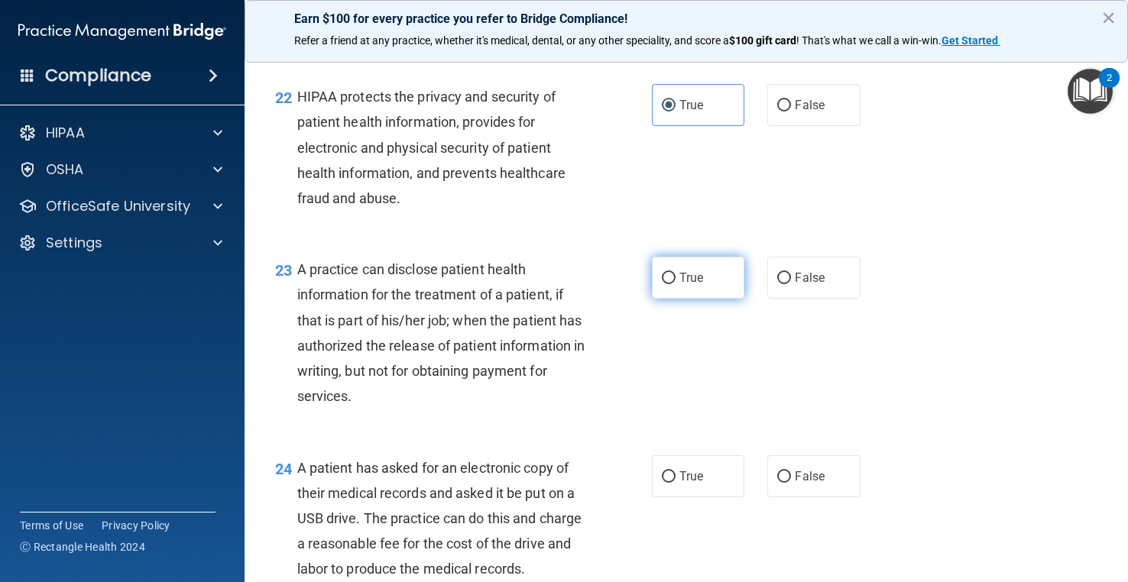
scroll to position [2903, 0]
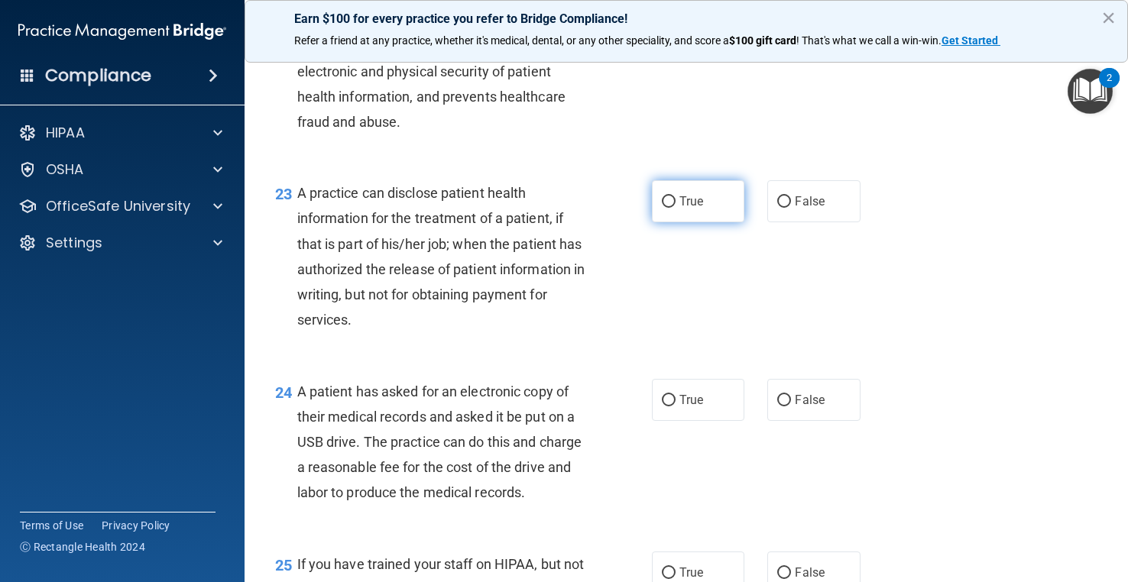
click at [704, 222] on label "True" at bounding box center [698, 201] width 92 height 42
click at [675, 208] on input "True" at bounding box center [669, 201] width 14 height 11
radio input "true"
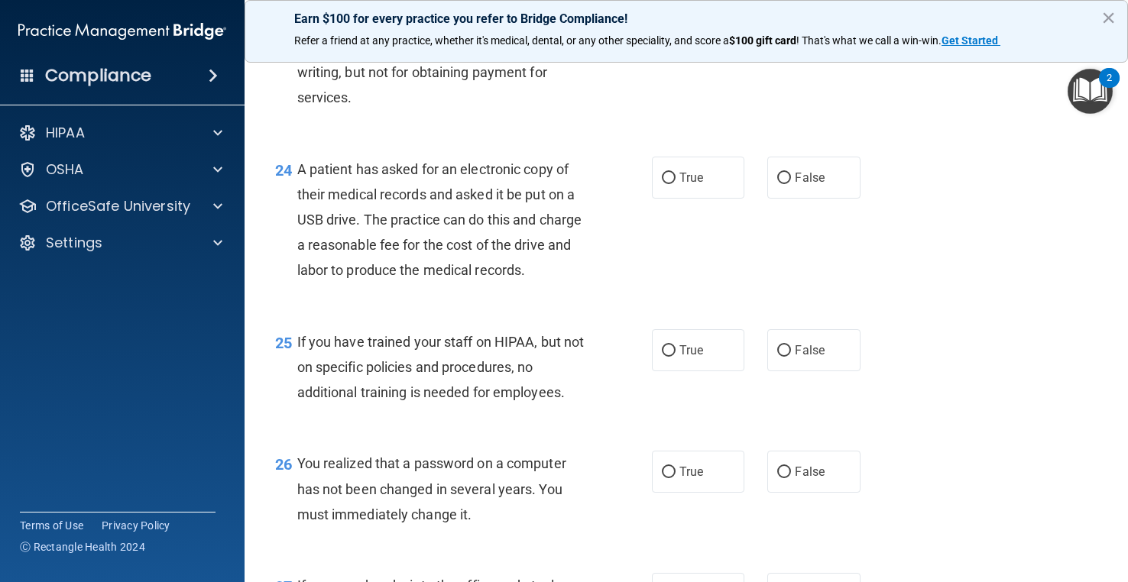
scroll to position [3133, 0]
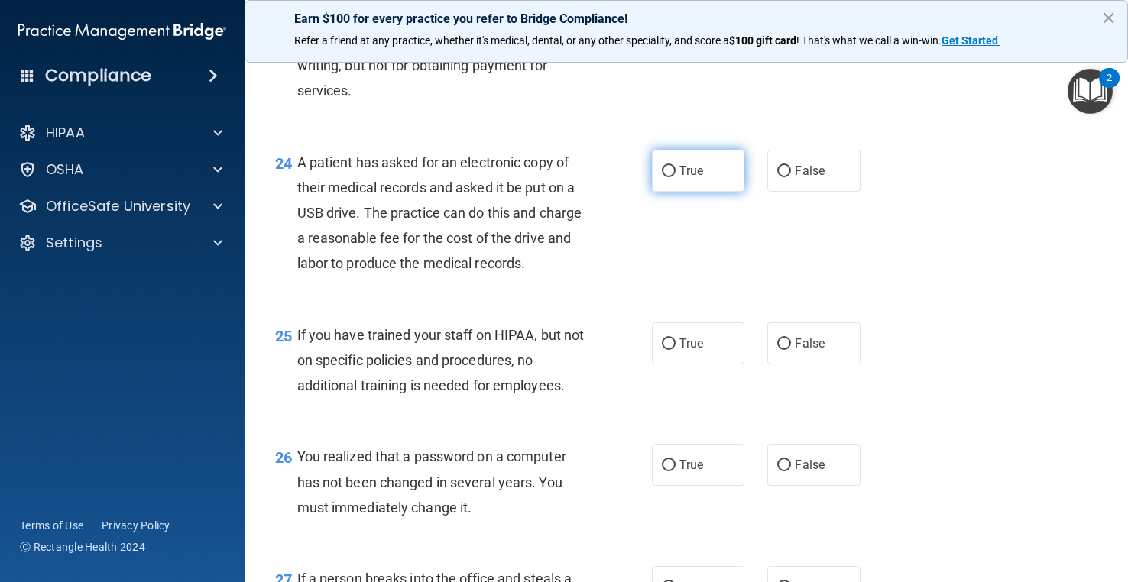
click at [682, 178] on span "True" at bounding box center [691, 171] width 24 height 15
click at [675, 177] on input "True" at bounding box center [669, 171] width 14 height 11
radio input "true"
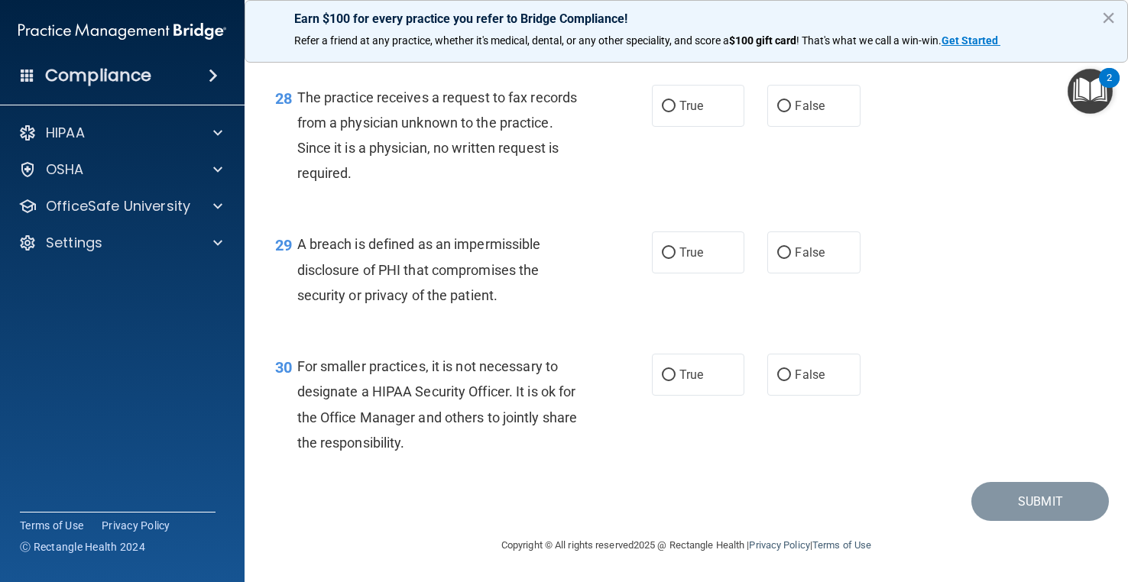
scroll to position [3812, 0]
click at [767, 377] on label "False" at bounding box center [813, 375] width 92 height 42
click at [777, 377] on input "False" at bounding box center [784, 375] width 14 height 11
radio input "true"
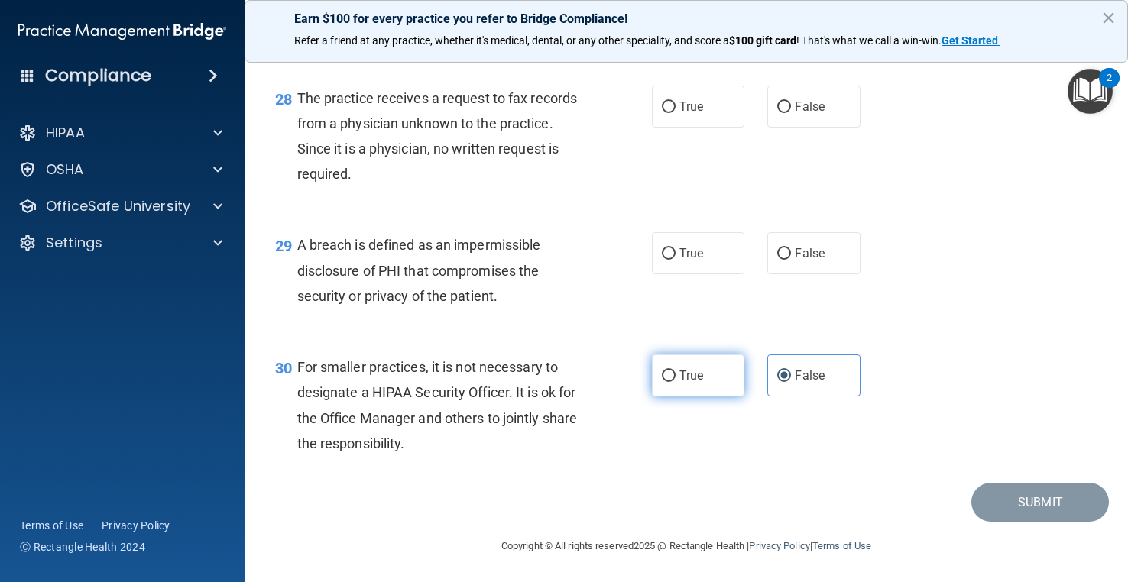
click at [662, 382] on input "True" at bounding box center [669, 376] width 14 height 11
radio input "true"
radio input "false"
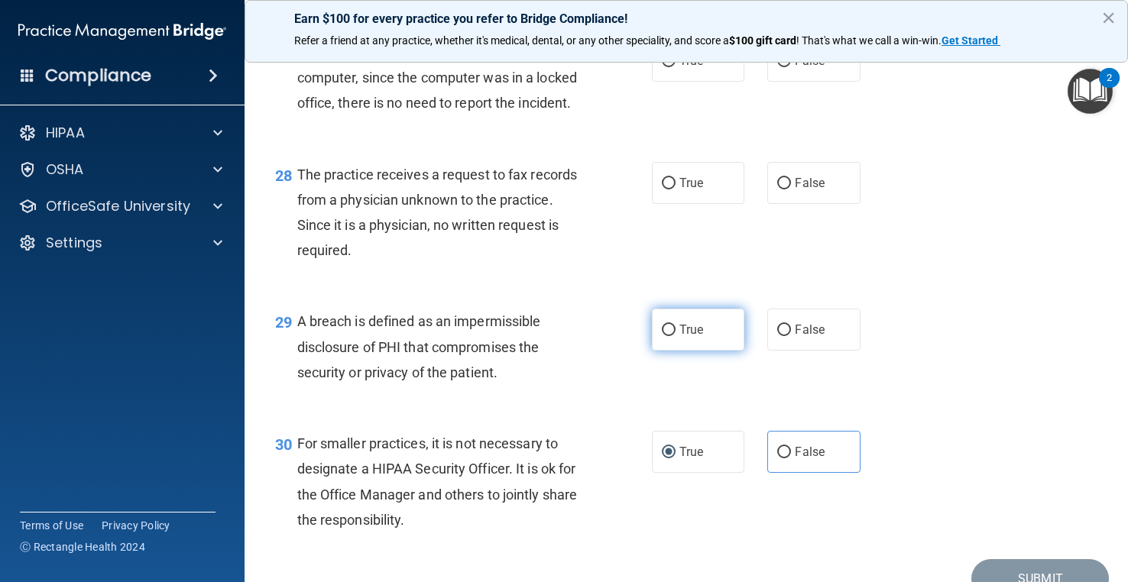
click at [679, 337] on span "True" at bounding box center [691, 329] width 24 height 15
click at [675, 336] on input "True" at bounding box center [669, 330] width 14 height 11
radio input "true"
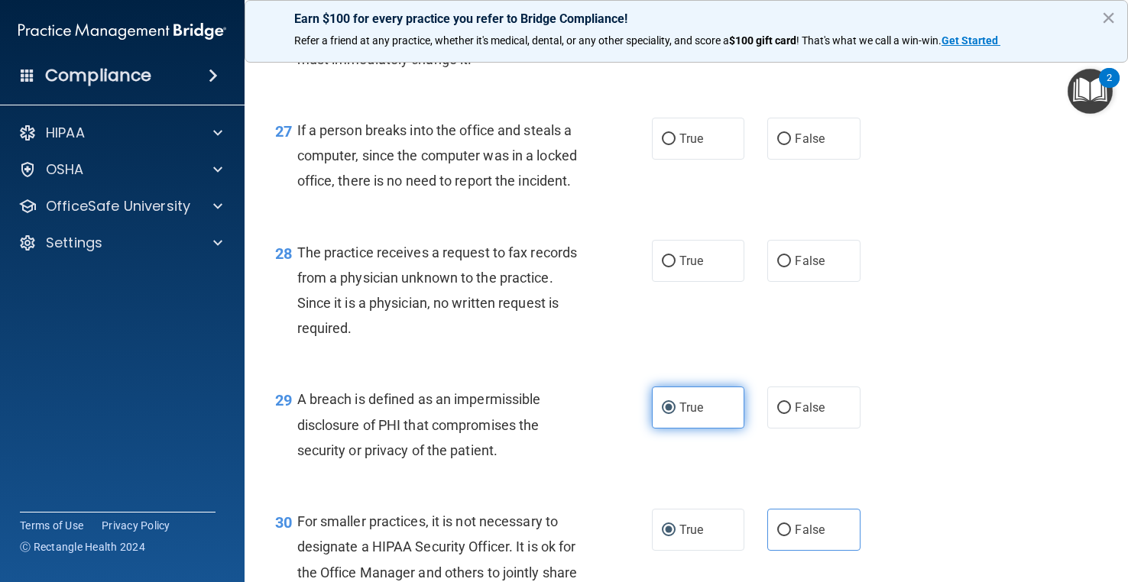
scroll to position [3506, 0]
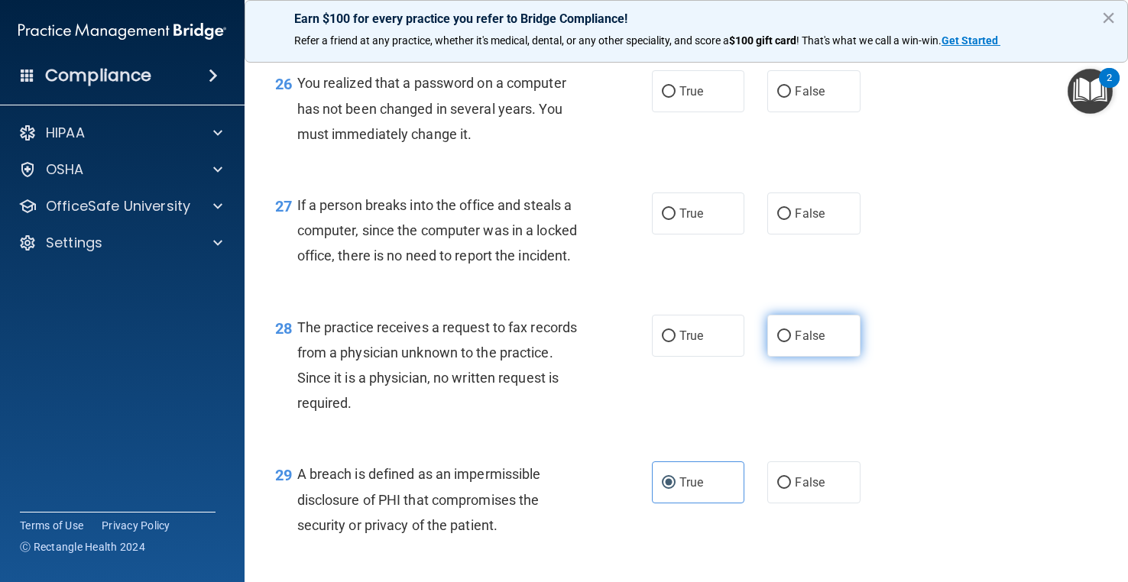
click at [792, 357] on label "False" at bounding box center [813, 336] width 92 height 42
click at [791, 342] on input "False" at bounding box center [784, 336] width 14 height 11
radio input "true"
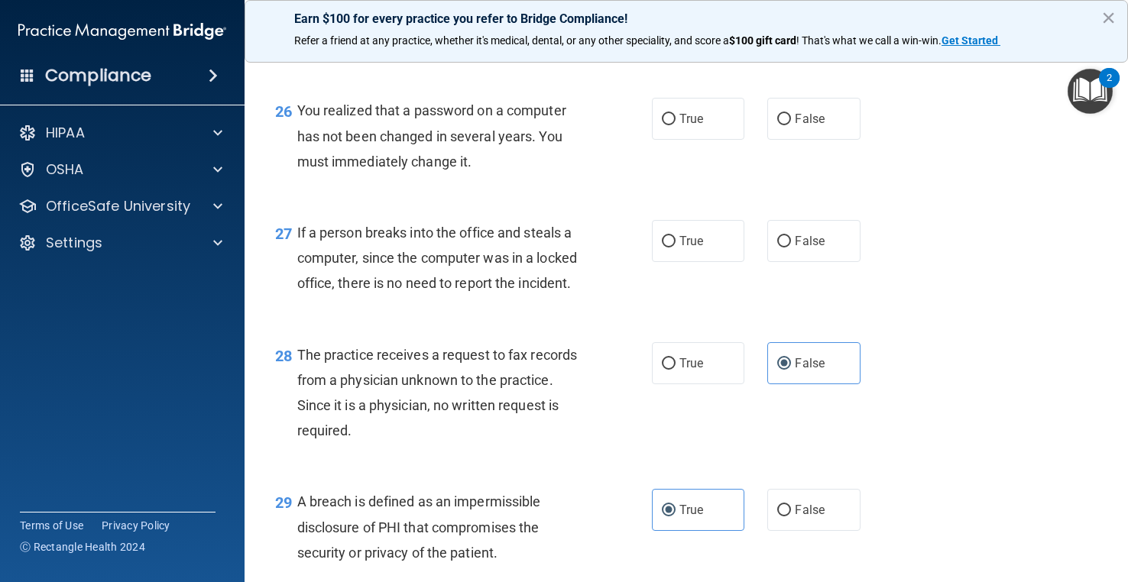
scroll to position [3430, 0]
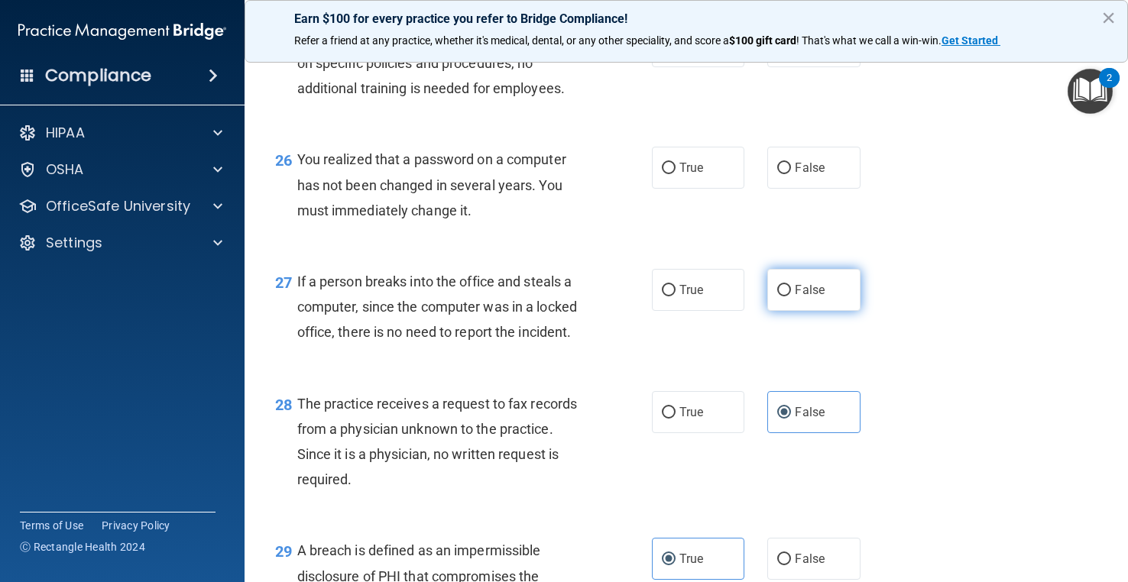
click at [780, 311] on label "False" at bounding box center [813, 290] width 92 height 42
click at [780, 296] on input "False" at bounding box center [784, 290] width 14 height 11
radio input "true"
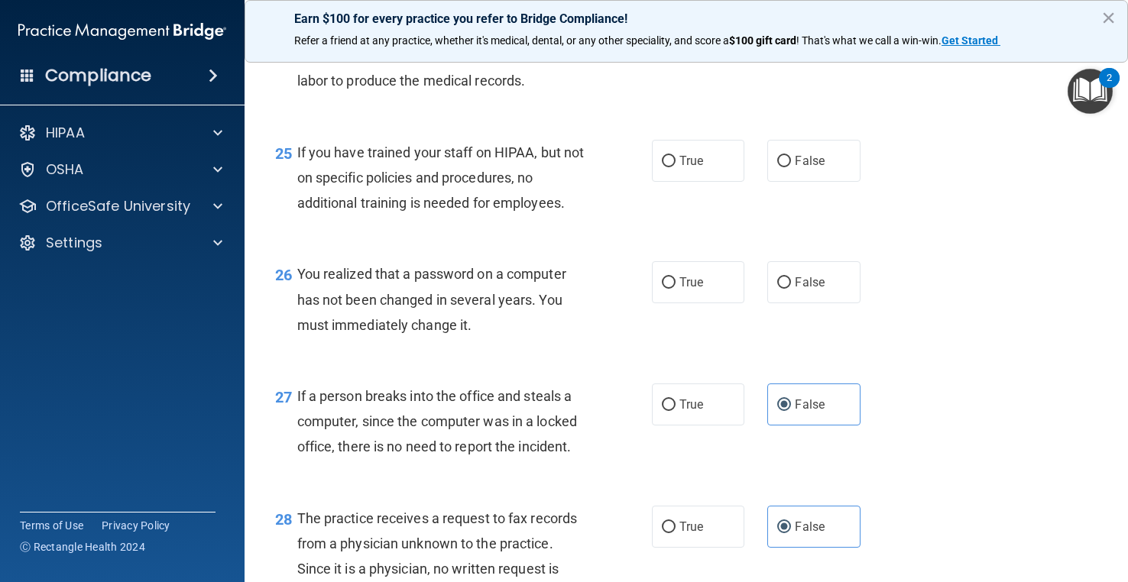
scroll to position [3277, 0]
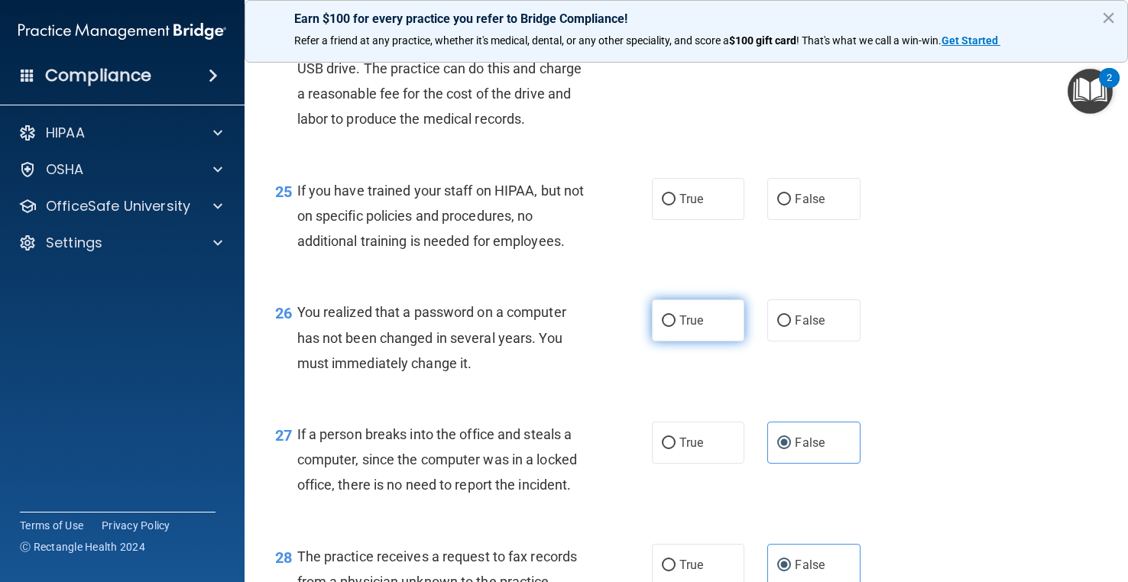
click at [697, 328] on span "True" at bounding box center [691, 320] width 24 height 15
click at [675, 327] on input "True" at bounding box center [669, 321] width 14 height 11
radio input "true"
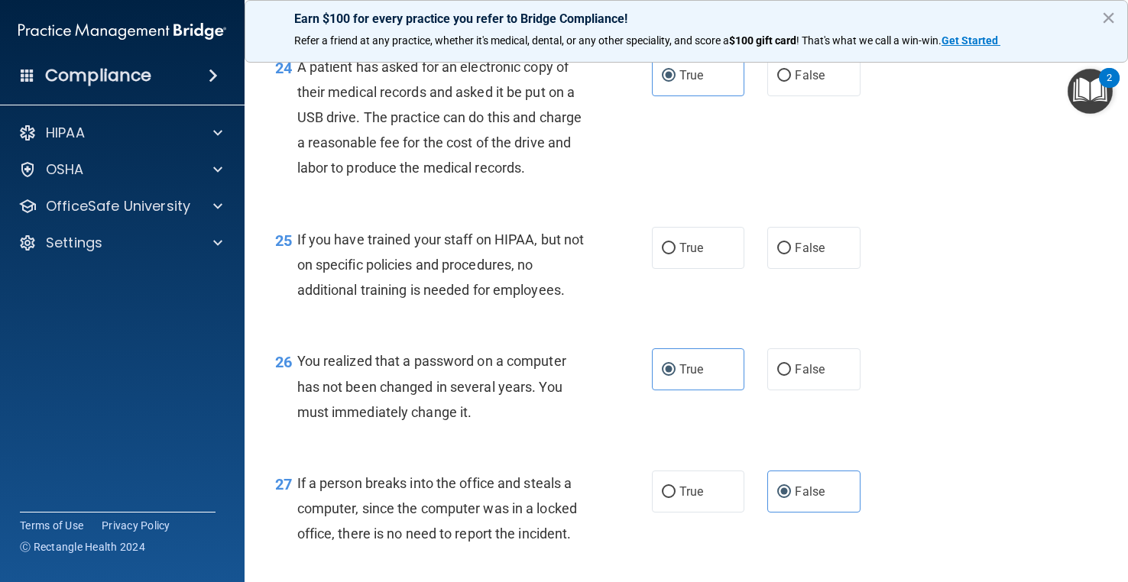
scroll to position [3201, 0]
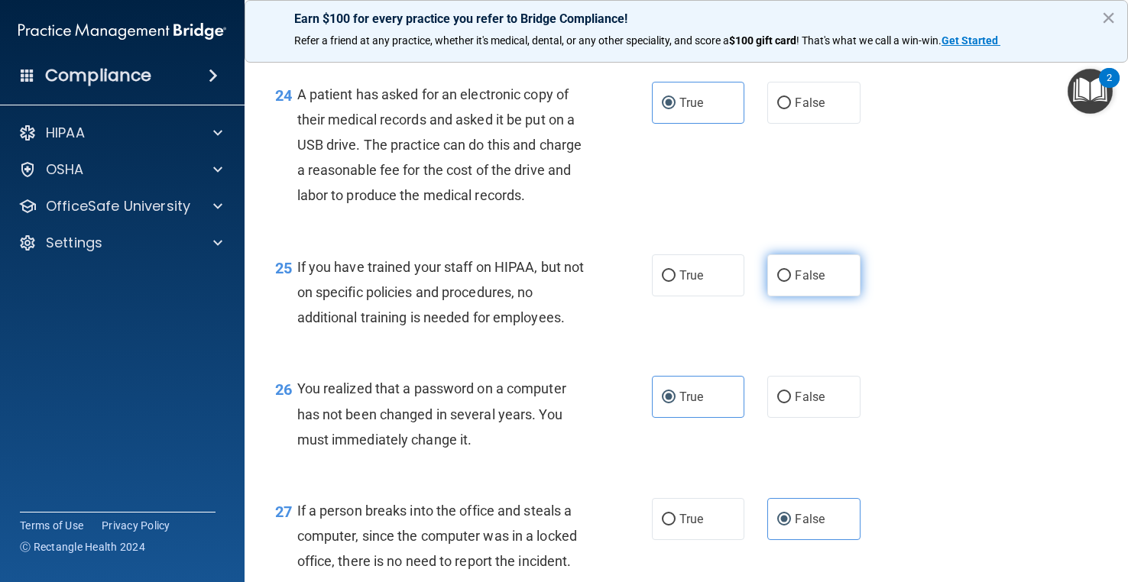
click at [798, 296] on label "False" at bounding box center [813, 275] width 92 height 42
click at [791, 282] on input "False" at bounding box center [784, 275] width 14 height 11
radio input "true"
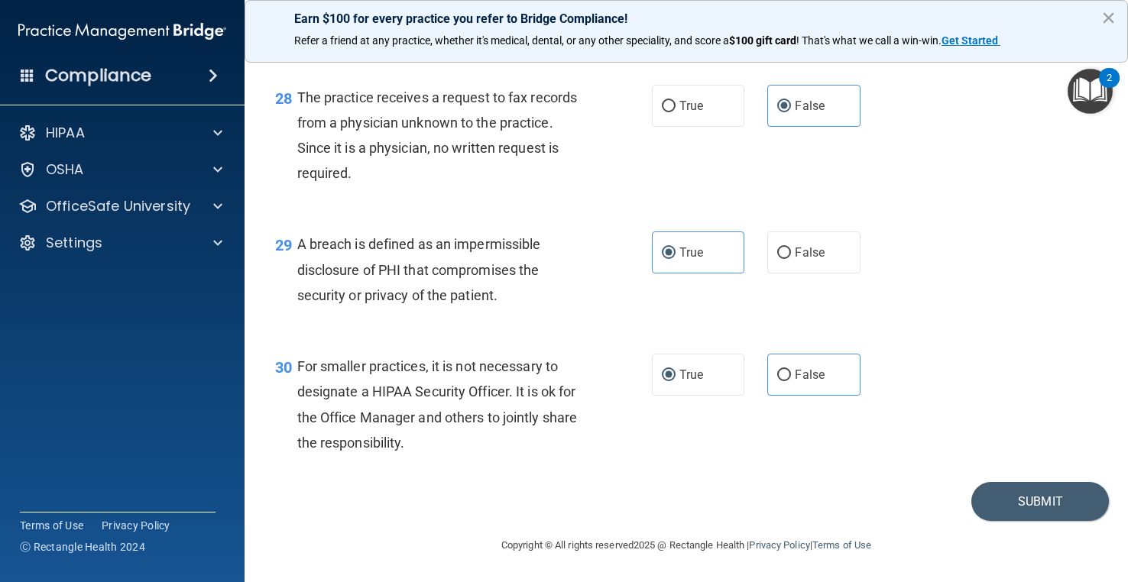
scroll to position [3812, 0]
click at [1029, 488] on button "Submit" at bounding box center [1040, 501] width 138 height 39
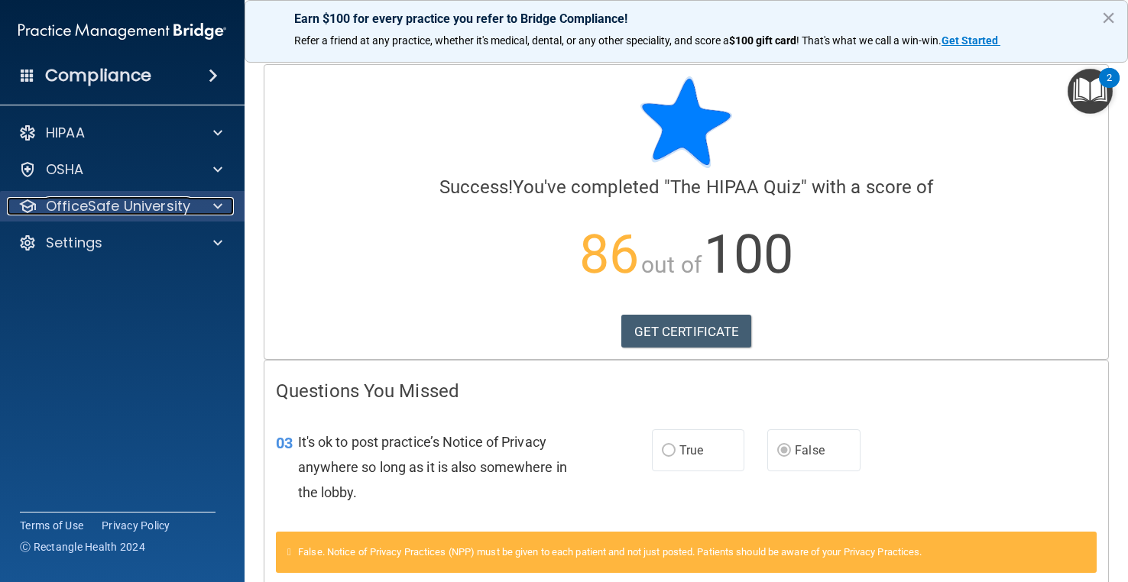
click at [123, 207] on p "OfficeSafe University" at bounding box center [118, 206] width 144 height 18
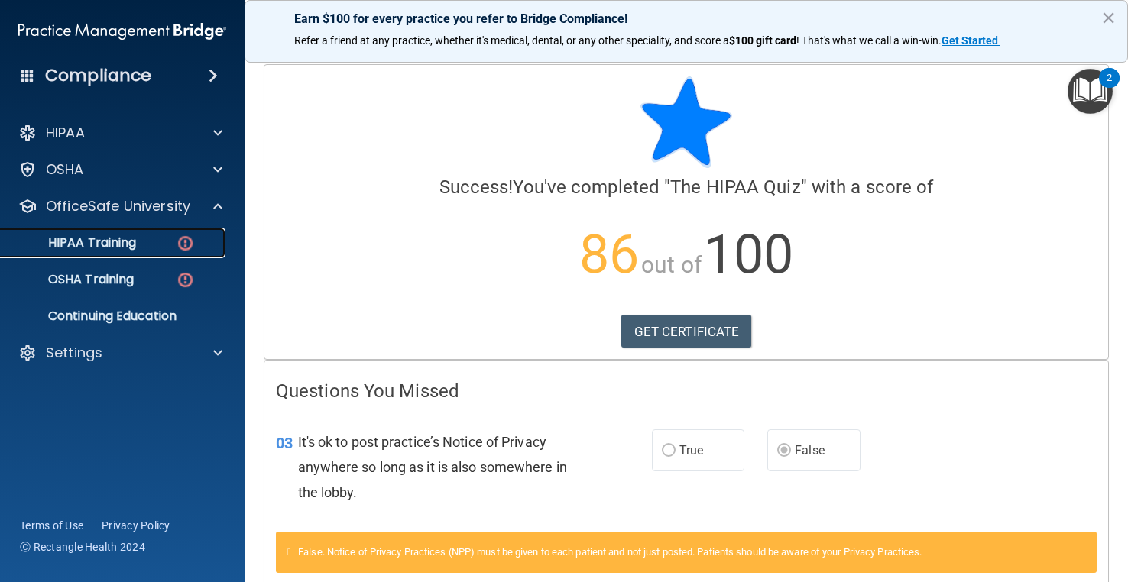
click at [119, 244] on p "HIPAA Training" at bounding box center [73, 242] width 126 height 15
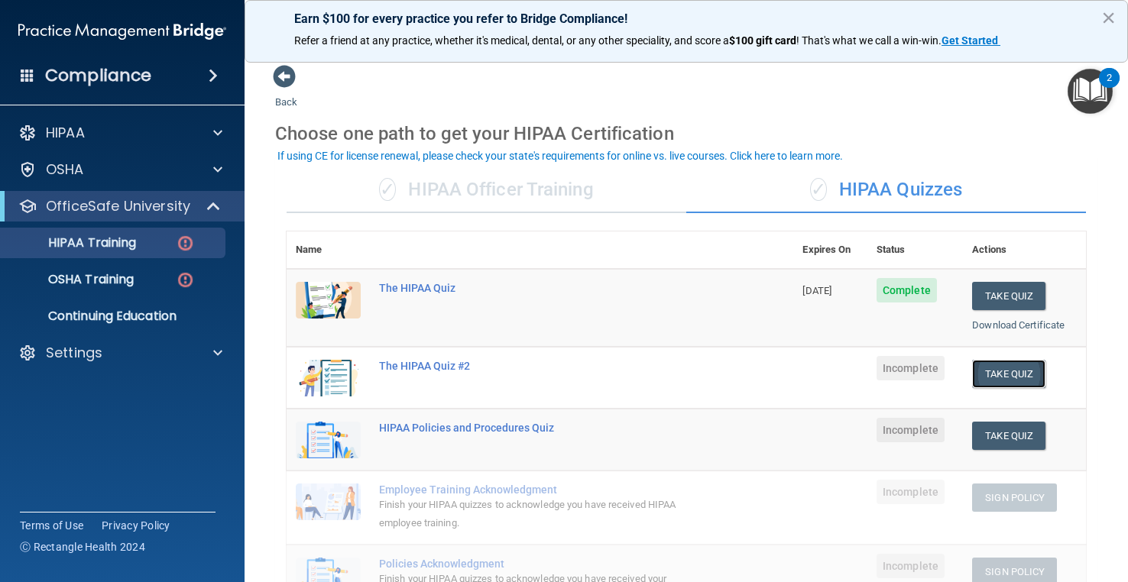
click at [983, 377] on button "Take Quiz" at bounding box center [1008, 374] width 73 height 28
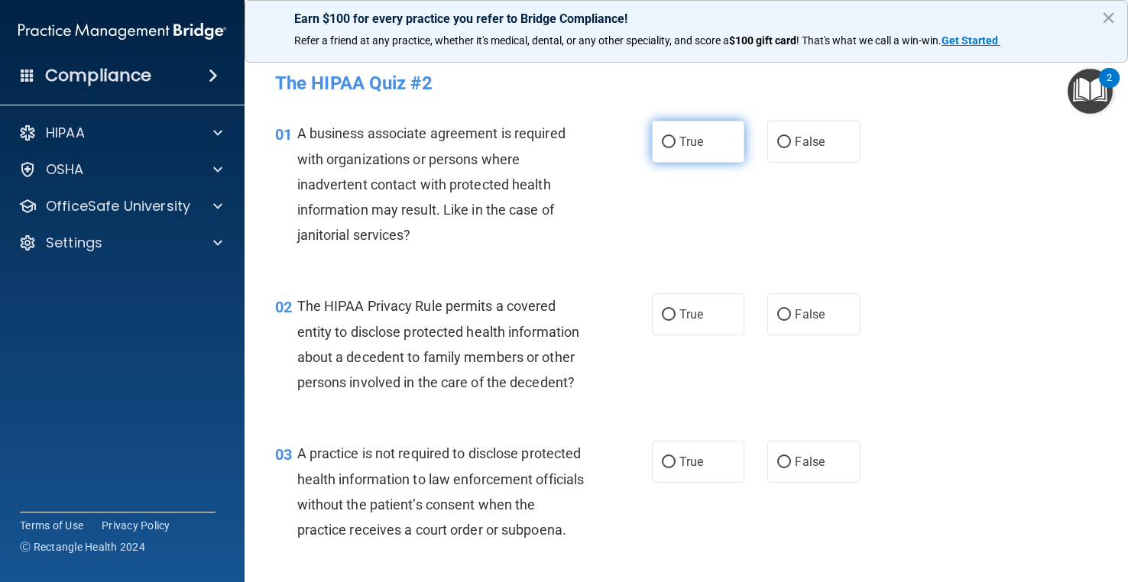
click at [679, 134] on span "True" at bounding box center [691, 141] width 24 height 15
click at [675, 137] on input "True" at bounding box center [669, 142] width 14 height 11
radio input "true"
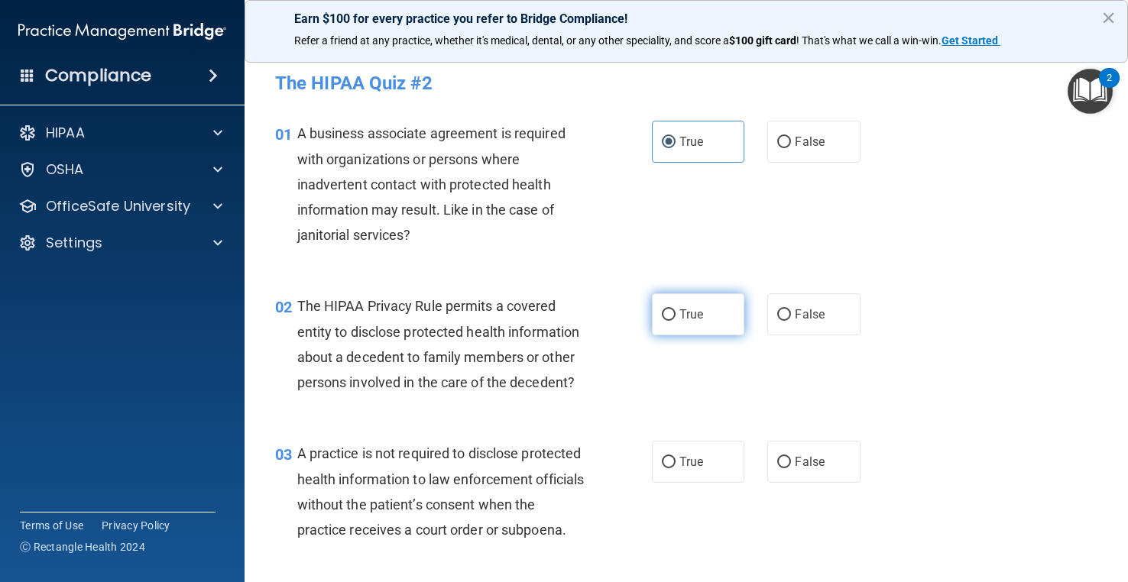
drag, startPoint x: 662, startPoint y: 309, endPoint x: 675, endPoint y: 315, distance: 13.3
click at [664, 311] on input "True" at bounding box center [669, 314] width 14 height 11
radio input "true"
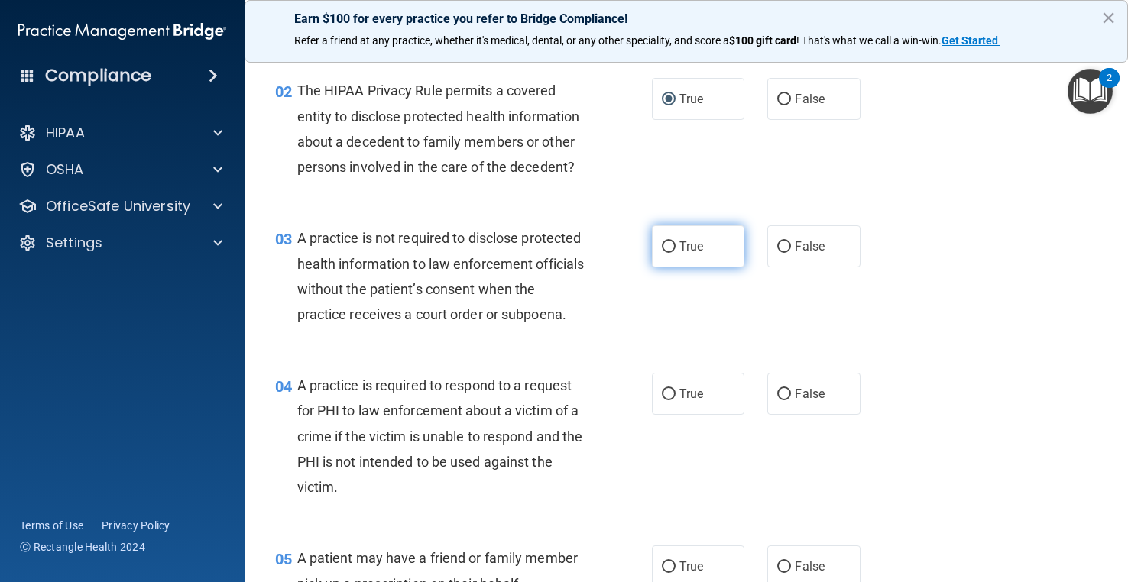
scroll to position [229, 0]
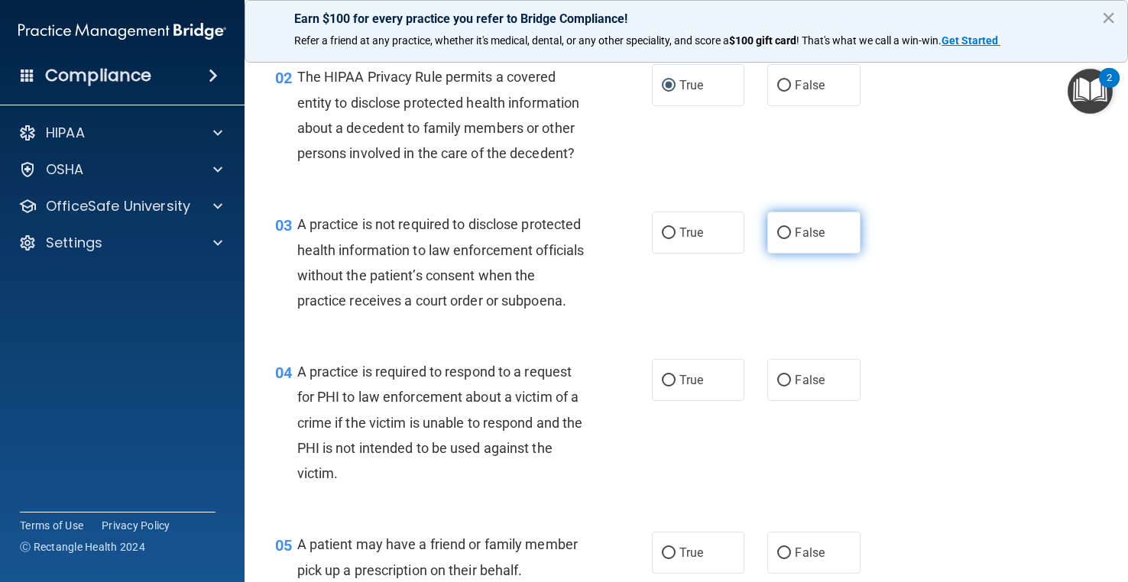
click at [821, 254] on label "False" at bounding box center [813, 233] width 92 height 42
click at [791, 239] on input "False" at bounding box center [784, 233] width 14 height 11
radio input "true"
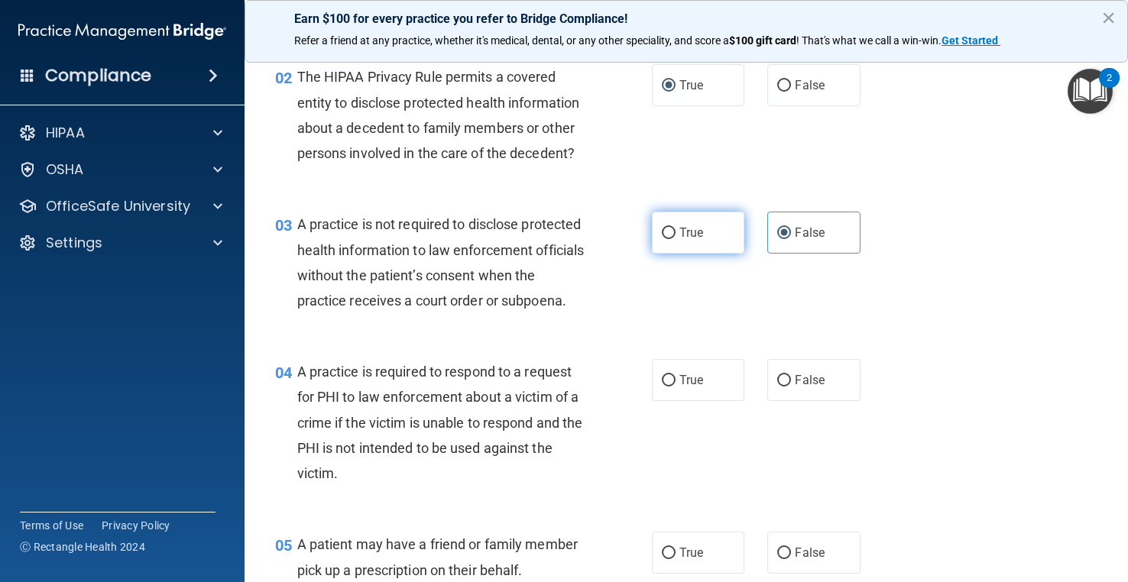
click at [685, 254] on label "True" at bounding box center [698, 233] width 92 height 42
click at [675, 239] on input "True" at bounding box center [669, 233] width 14 height 11
radio input "true"
radio input "false"
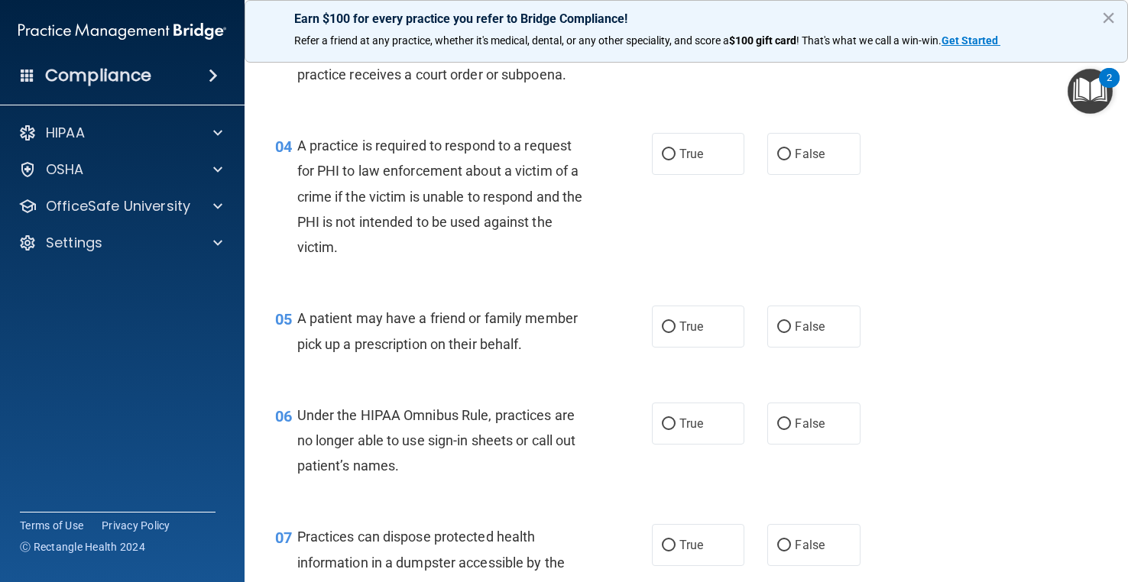
scroll to position [458, 0]
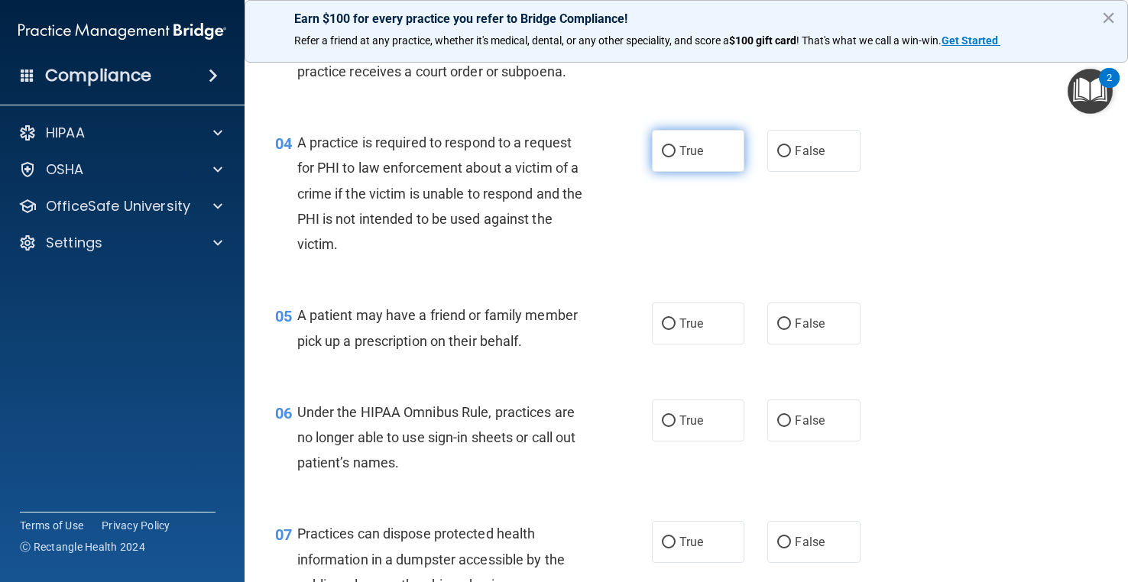
click at [695, 172] on label "True" at bounding box center [698, 151] width 92 height 42
click at [675, 157] on input "True" at bounding box center [669, 151] width 14 height 11
radio input "true"
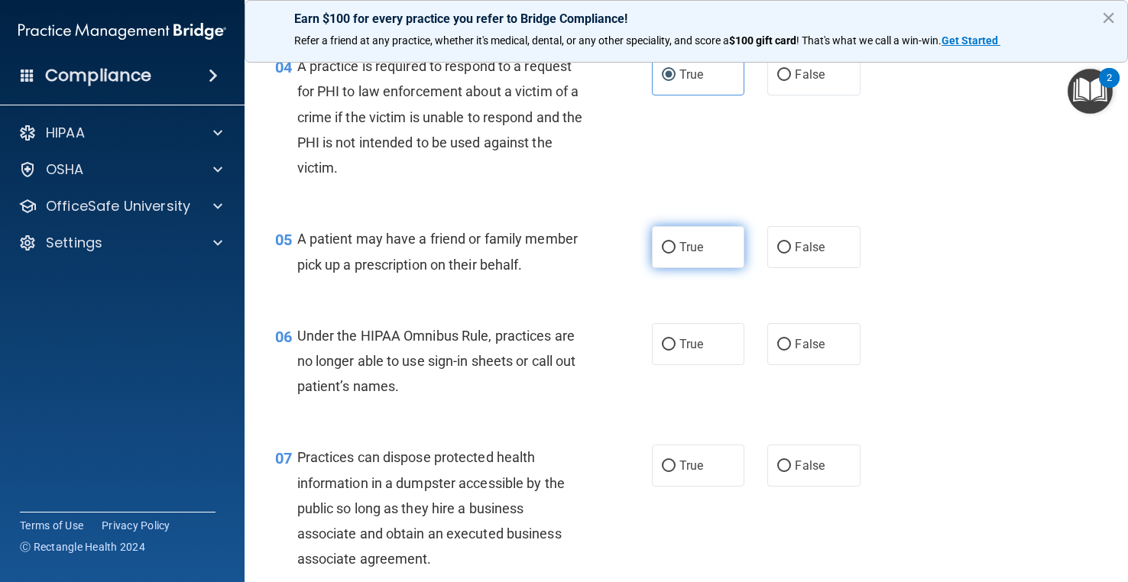
click at [686, 268] on label "True" at bounding box center [698, 247] width 92 height 42
click at [675, 254] on input "True" at bounding box center [669, 247] width 14 height 11
radio input "true"
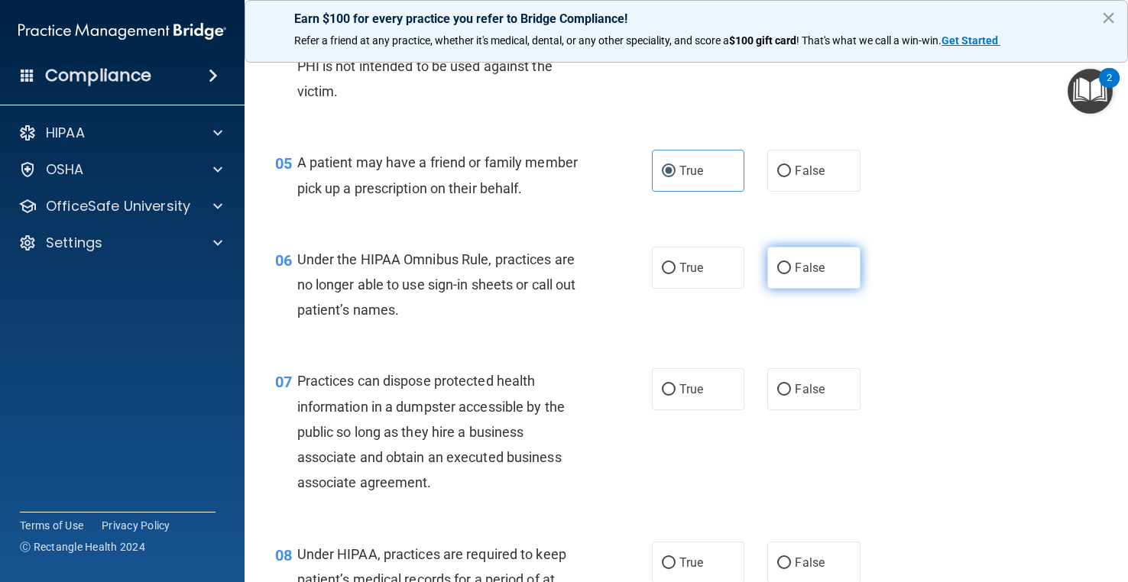
click at [769, 289] on label "False" at bounding box center [813, 268] width 92 height 42
click at [777, 274] on input "False" at bounding box center [784, 268] width 14 height 11
radio input "true"
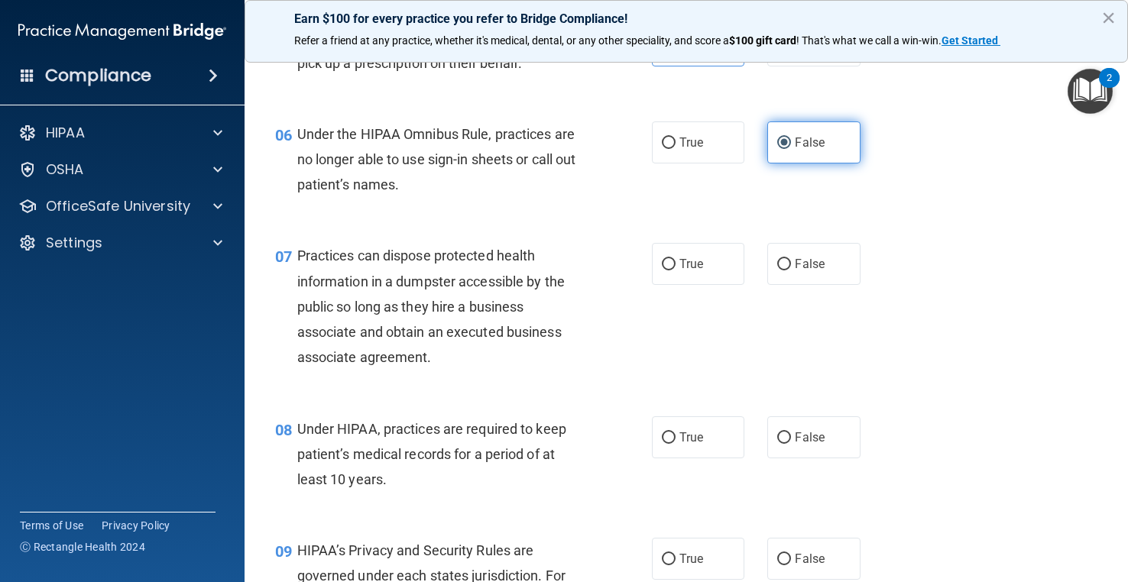
scroll to position [764, 0]
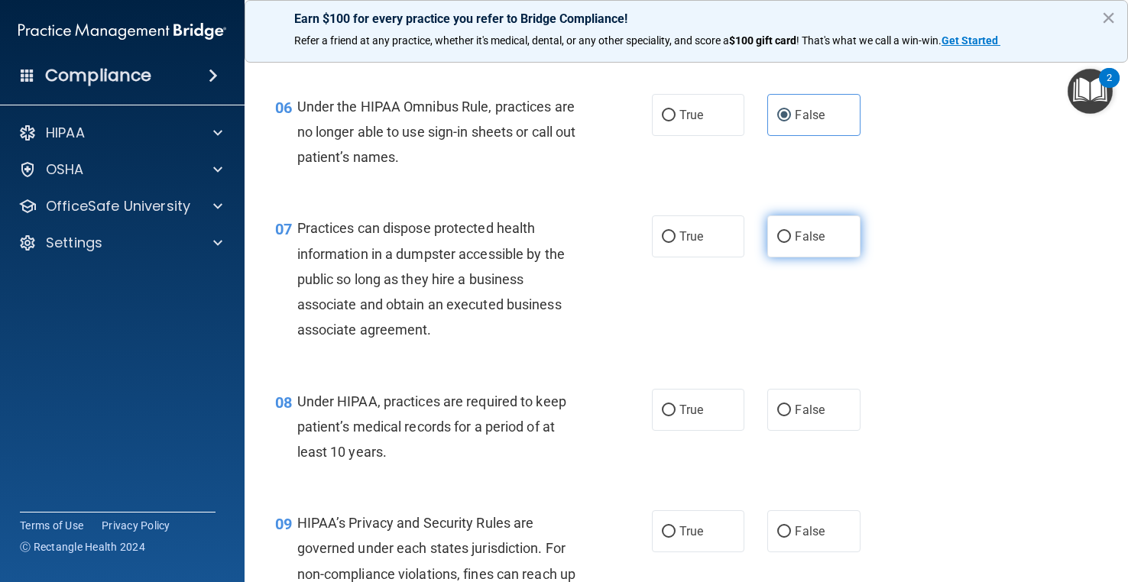
click at [813, 244] on span "False" at bounding box center [810, 236] width 30 height 15
click at [791, 243] on input "False" at bounding box center [784, 237] width 14 height 11
radio input "true"
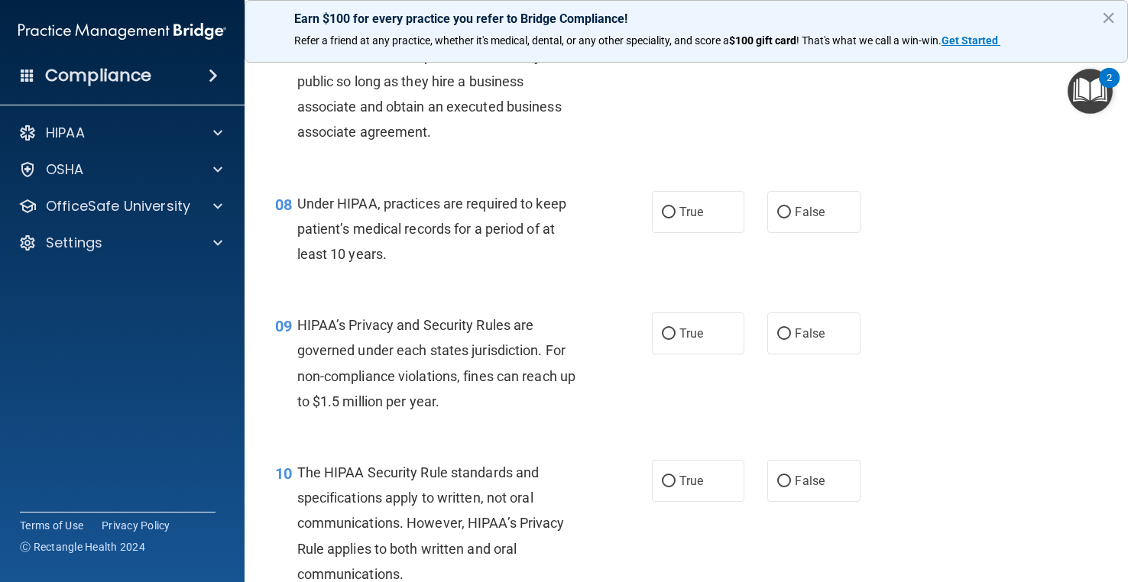
scroll to position [993, 0]
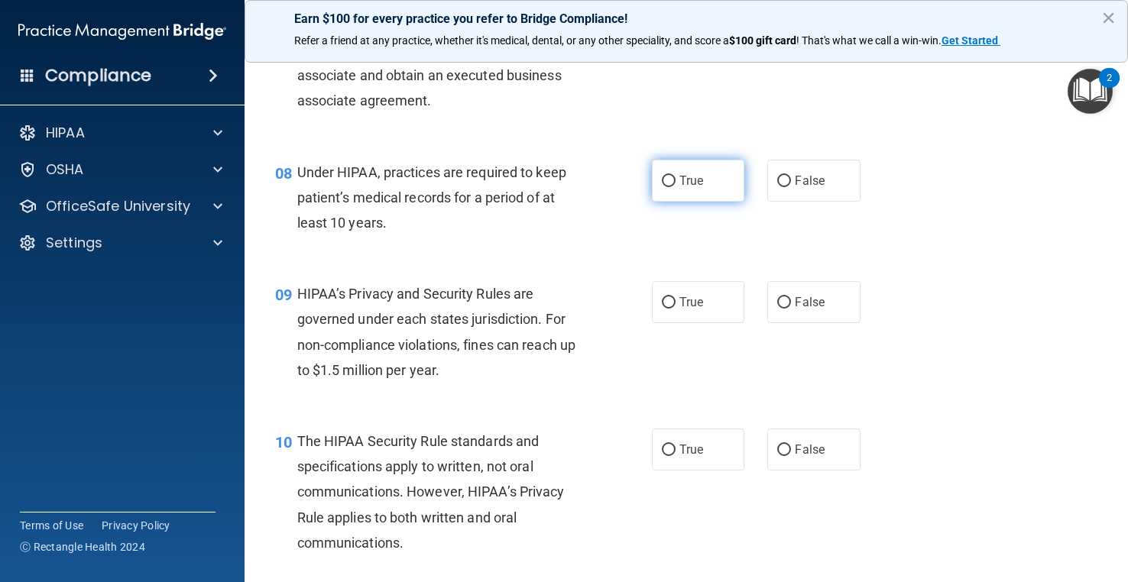
click at [695, 188] on span "True" at bounding box center [691, 180] width 24 height 15
click at [675, 187] on input "True" at bounding box center [669, 181] width 14 height 11
radio input "true"
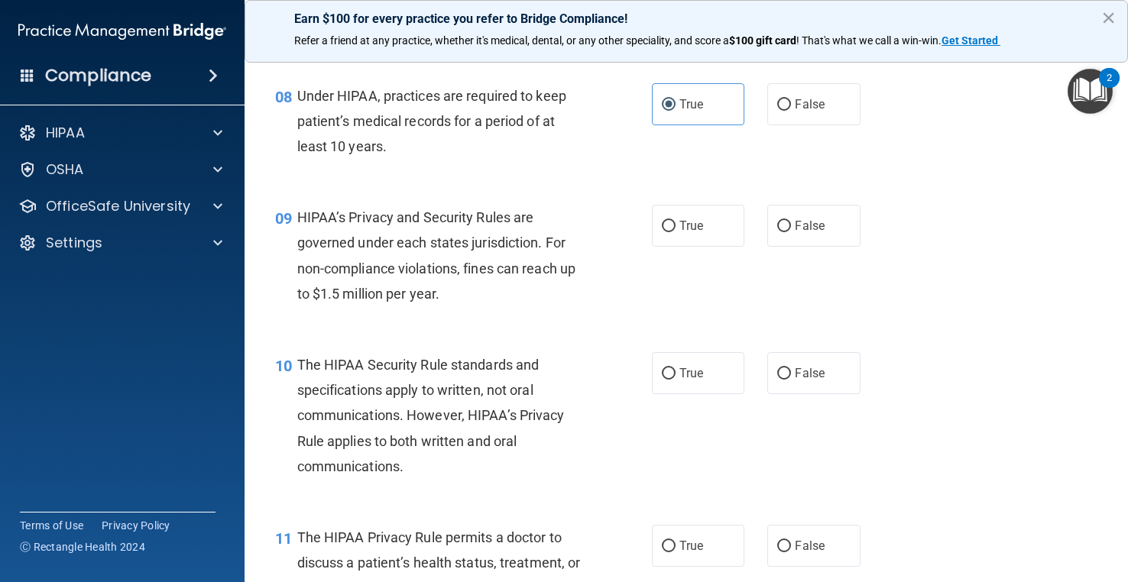
scroll to position [1146, 0]
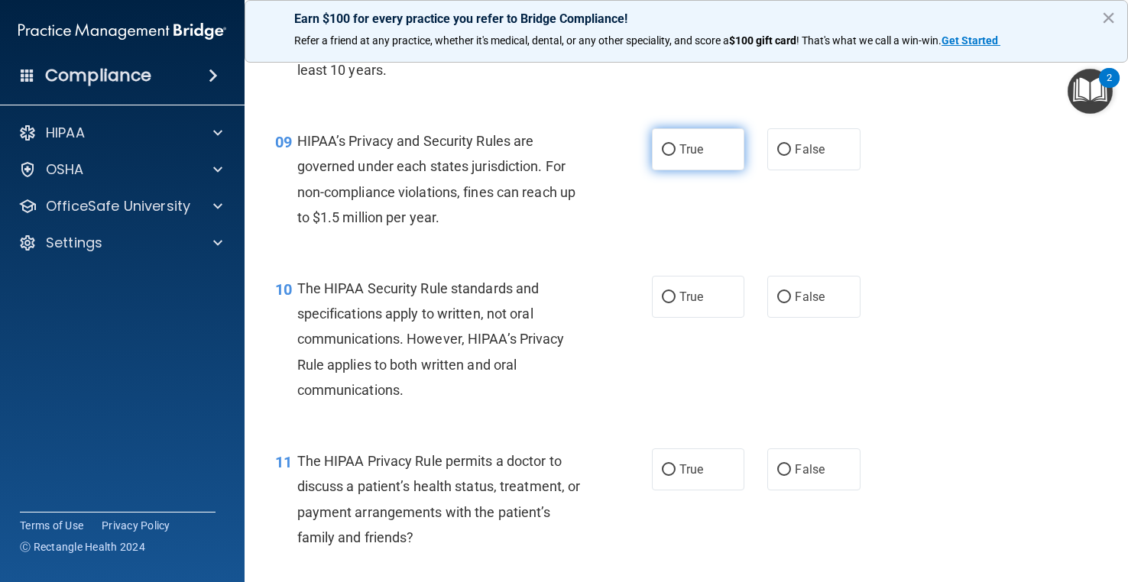
click at [670, 170] on label "True" at bounding box center [698, 149] width 92 height 42
click at [670, 156] on input "True" at bounding box center [669, 149] width 14 height 11
radio input "true"
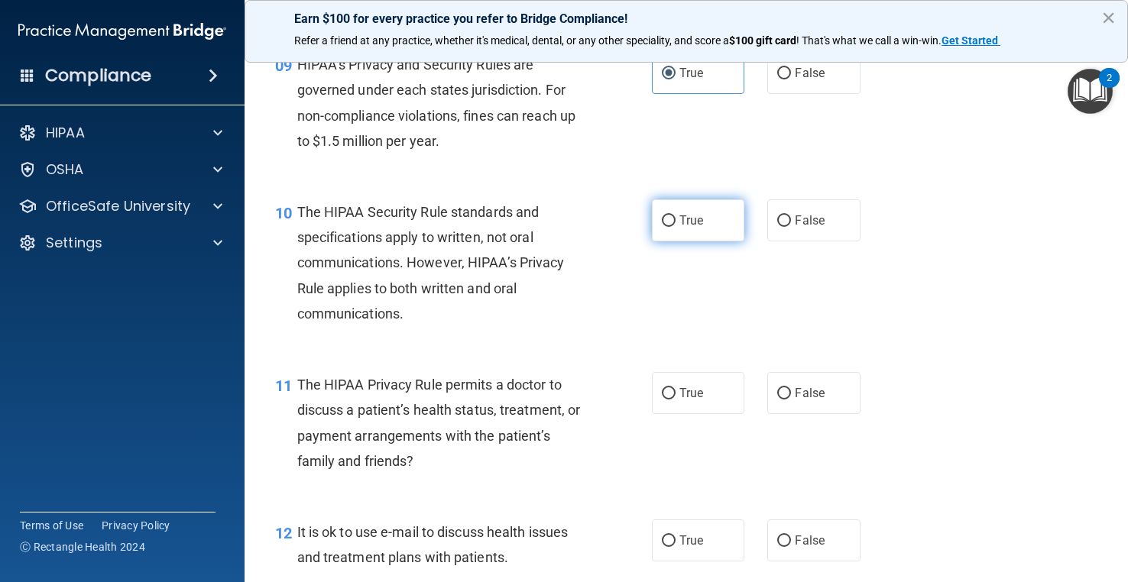
click at [672, 241] on label "True" at bounding box center [698, 220] width 92 height 42
click at [672, 227] on input "True" at bounding box center [669, 220] width 14 height 11
radio input "true"
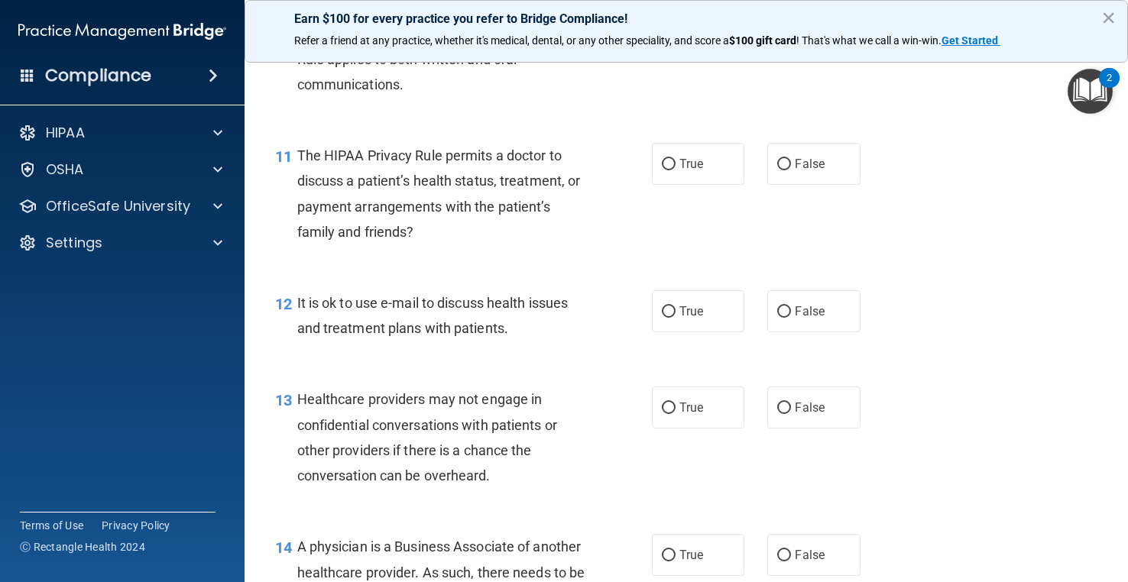
scroll to position [1528, 0]
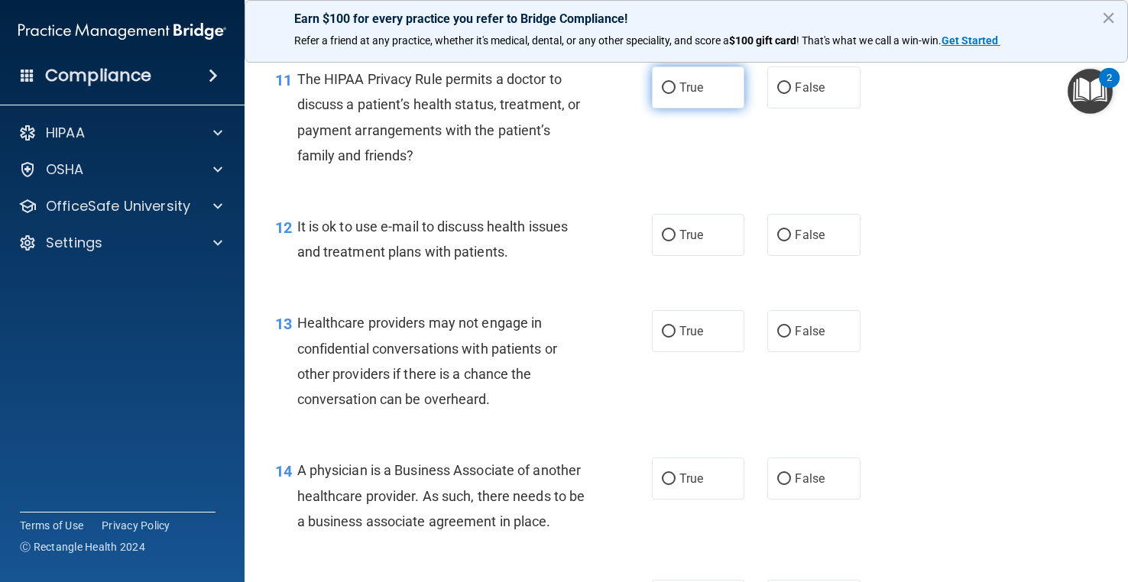
click at [696, 108] on label "True" at bounding box center [698, 87] width 92 height 42
click at [675, 94] on input "True" at bounding box center [669, 88] width 14 height 11
radio input "true"
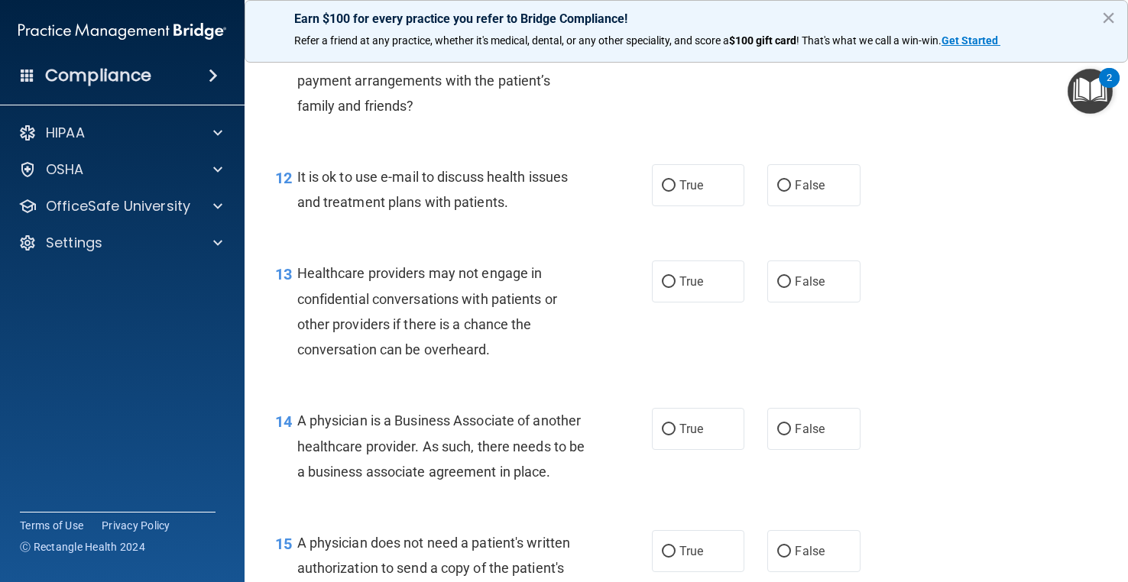
scroll to position [1605, 0]
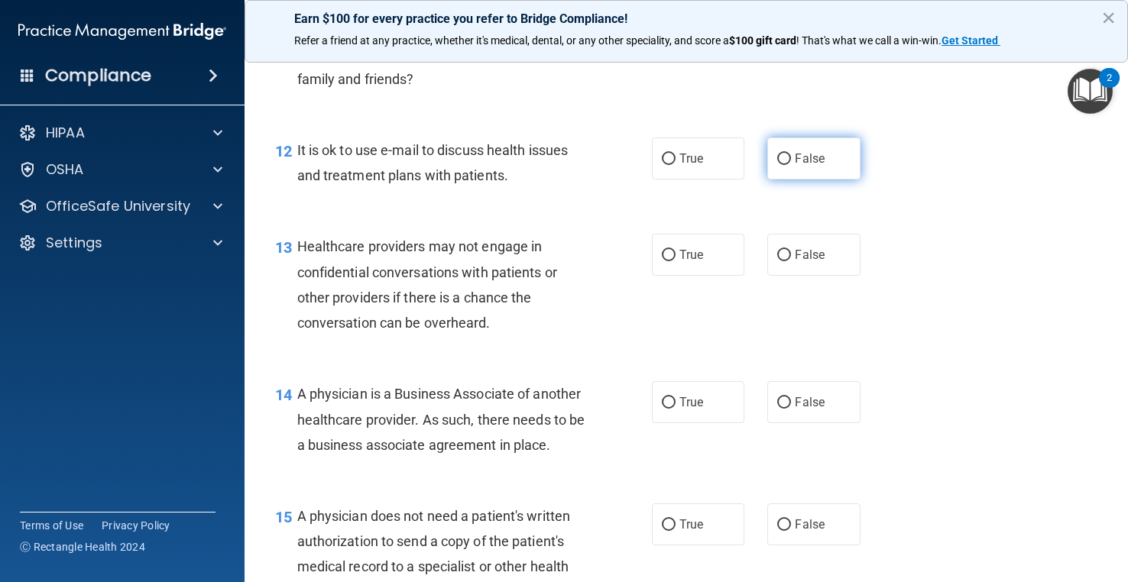
click at [789, 180] on label "False" at bounding box center [813, 159] width 92 height 42
click at [789, 165] on input "False" at bounding box center [784, 159] width 14 height 11
radio input "true"
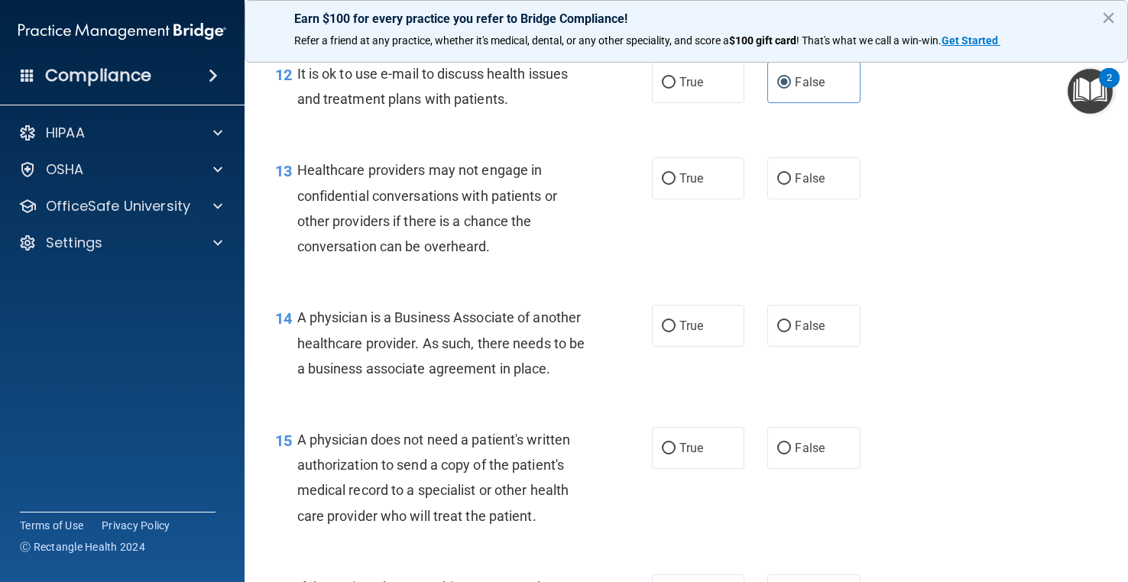
click at [596, 233] on div "13 Healthcare providers may not engage in confidential conversations with patie…" at bounding box center [463, 211] width 423 height 109
click at [700, 199] on label "True" at bounding box center [698, 178] width 92 height 42
click at [675, 185] on input "True" at bounding box center [669, 178] width 14 height 11
radio input "true"
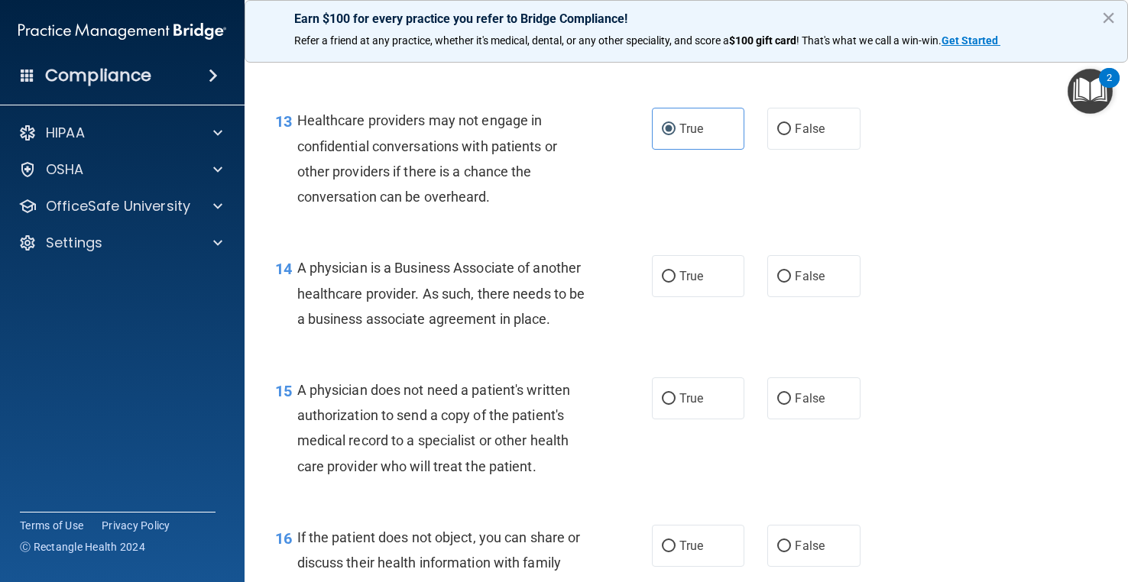
scroll to position [1757, 0]
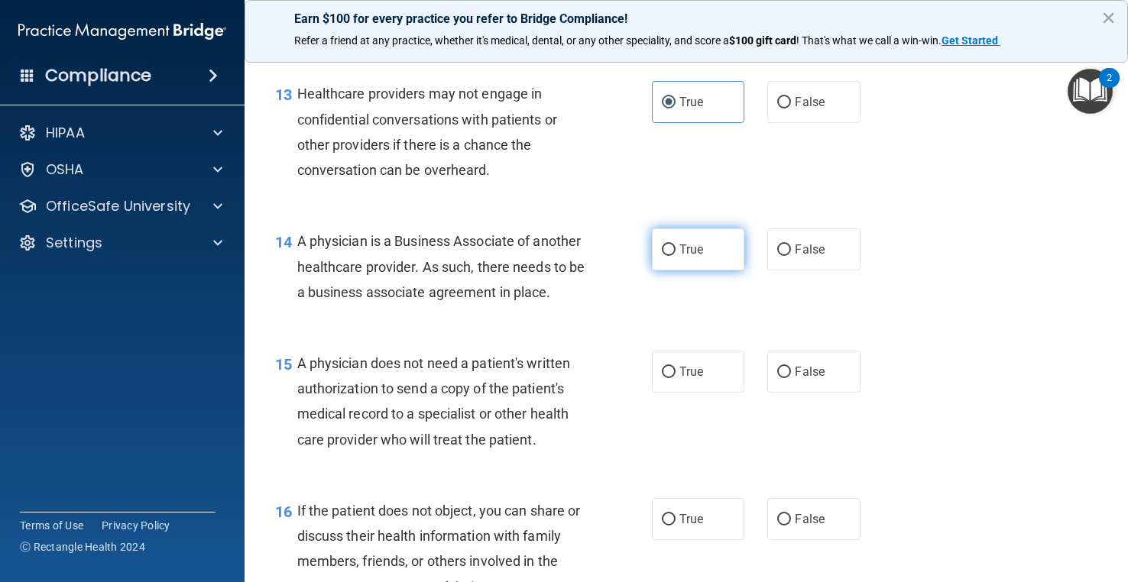
click at [652, 270] on label "True" at bounding box center [698, 249] width 92 height 42
click at [662, 256] on input "True" at bounding box center [669, 249] width 14 height 11
radio input "true"
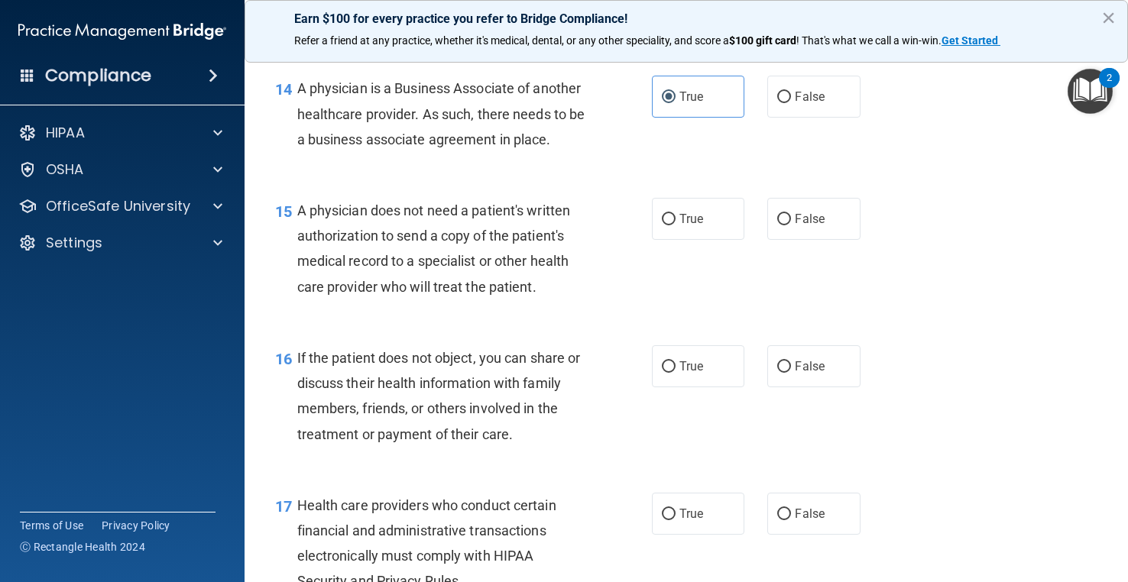
scroll to position [1987, 0]
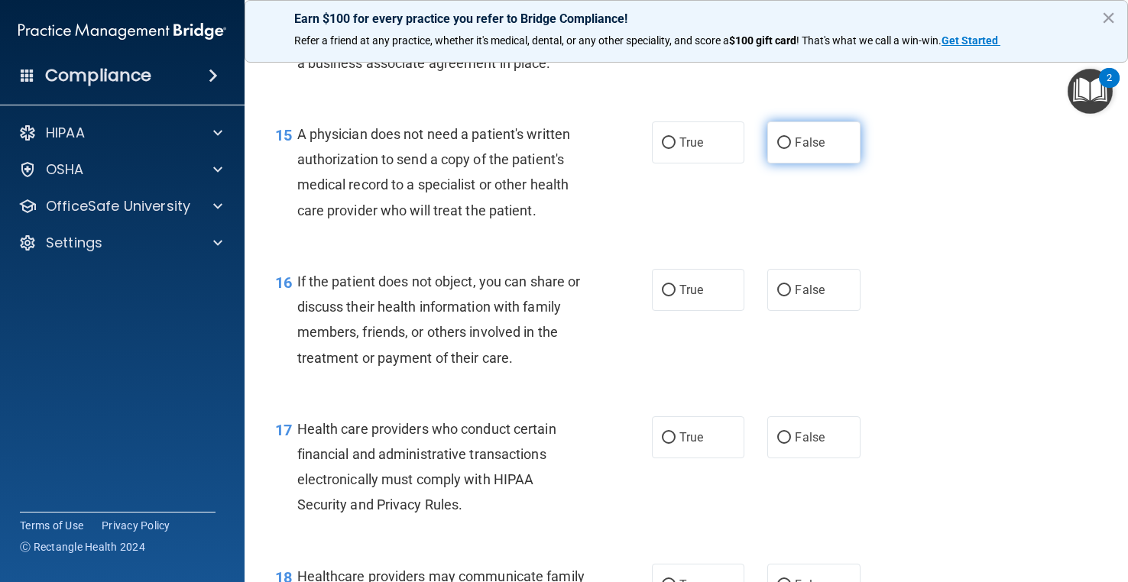
click at [791, 164] on label "False" at bounding box center [813, 142] width 92 height 42
click at [791, 149] on input "False" at bounding box center [784, 143] width 14 height 11
radio input "true"
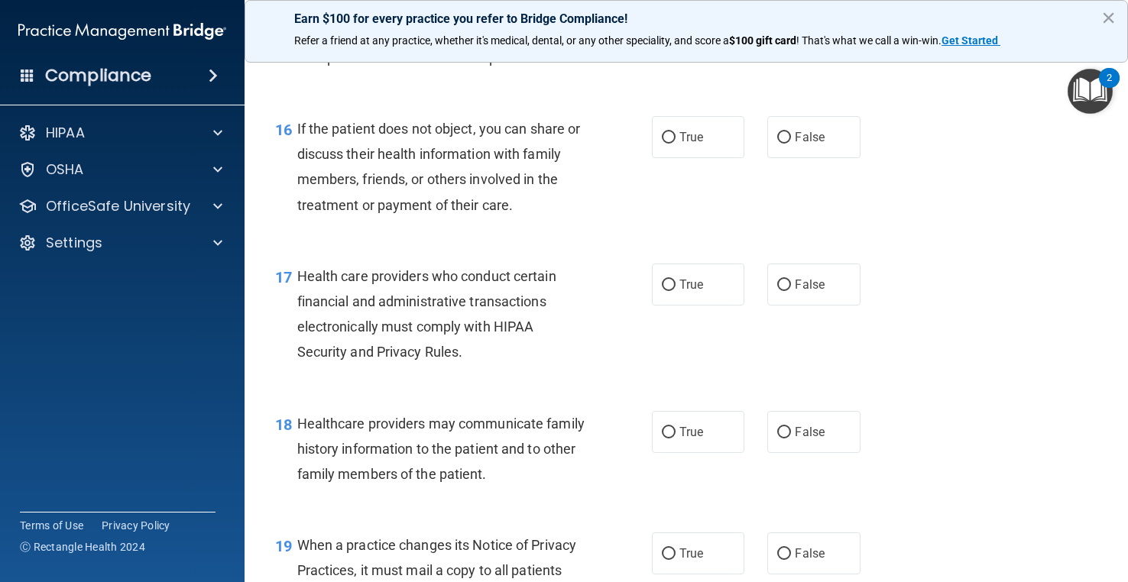
scroll to position [2216, 0]
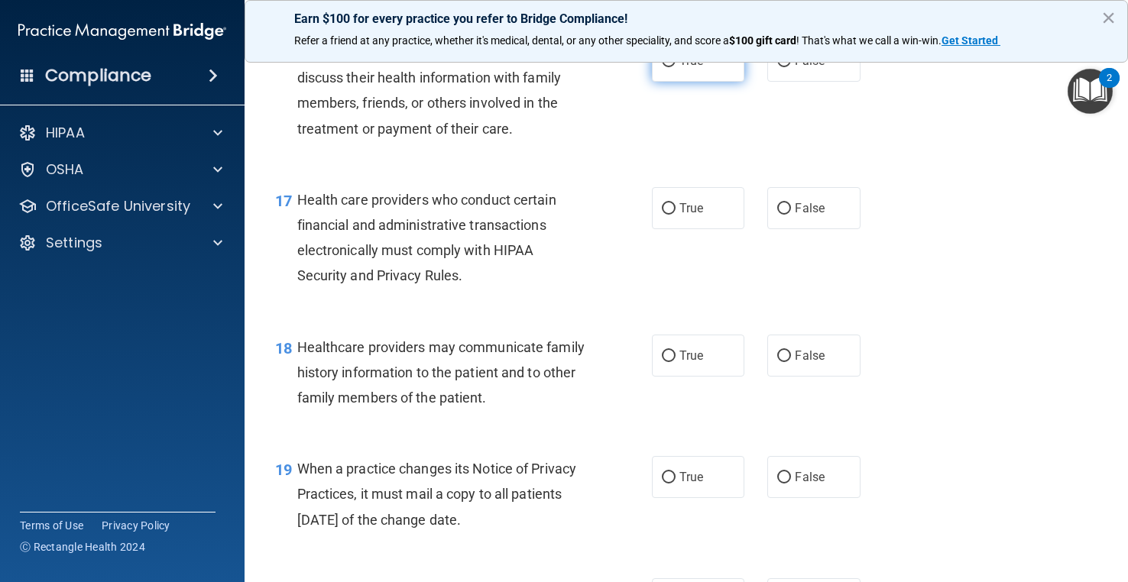
click at [662, 67] on input "True" at bounding box center [669, 61] width 14 height 11
radio input "true"
click at [716, 229] on label "True" at bounding box center [698, 208] width 92 height 42
click at [675, 215] on input "True" at bounding box center [669, 208] width 14 height 11
radio input "true"
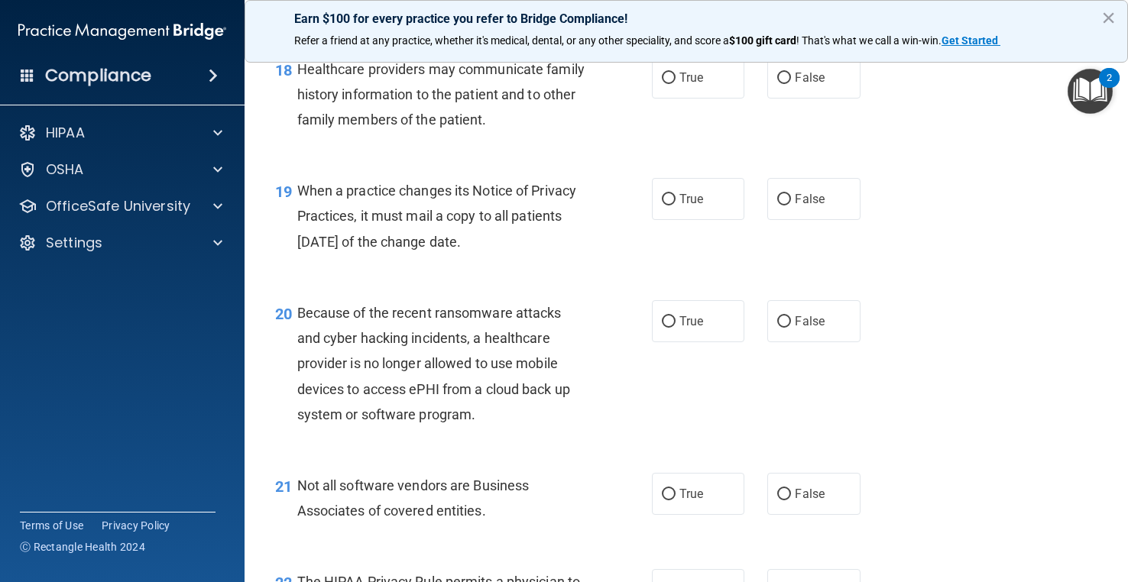
scroll to position [2521, 0]
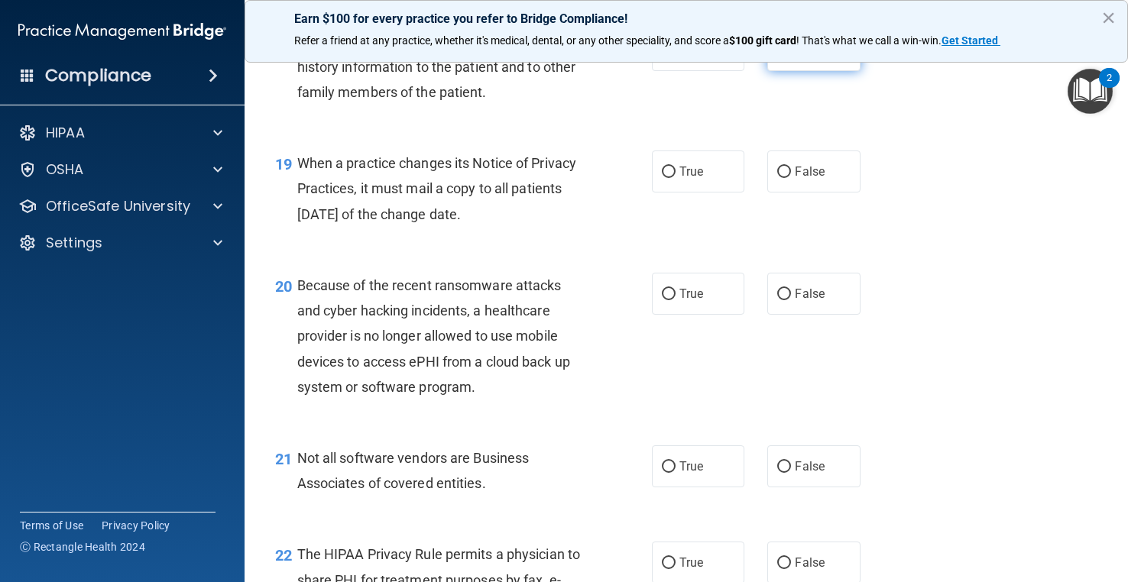
click at [818, 71] on label "False" at bounding box center [813, 50] width 92 height 42
click at [791, 57] on input "False" at bounding box center [784, 50] width 14 height 11
radio input "true"
click at [697, 193] on label "True" at bounding box center [698, 172] width 92 height 42
click at [675, 178] on input "True" at bounding box center [669, 172] width 14 height 11
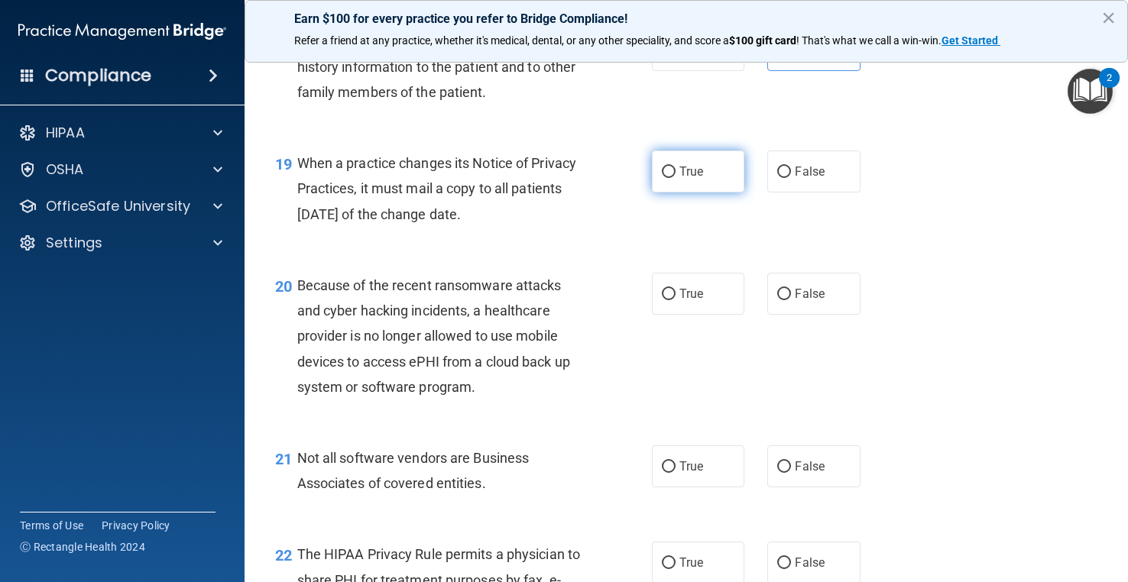
radio input "true"
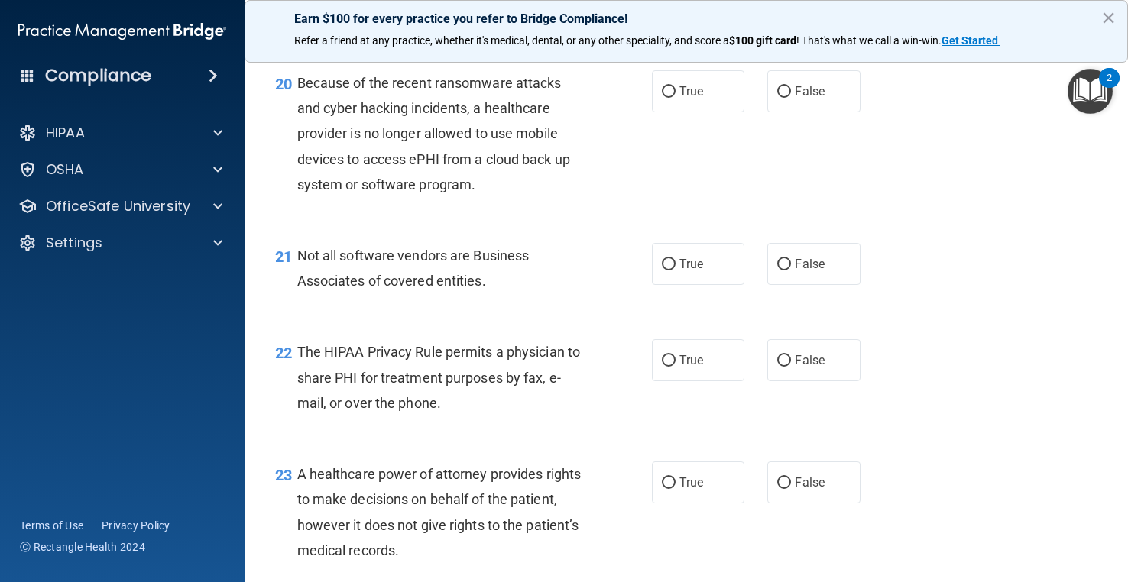
scroll to position [2751, 0]
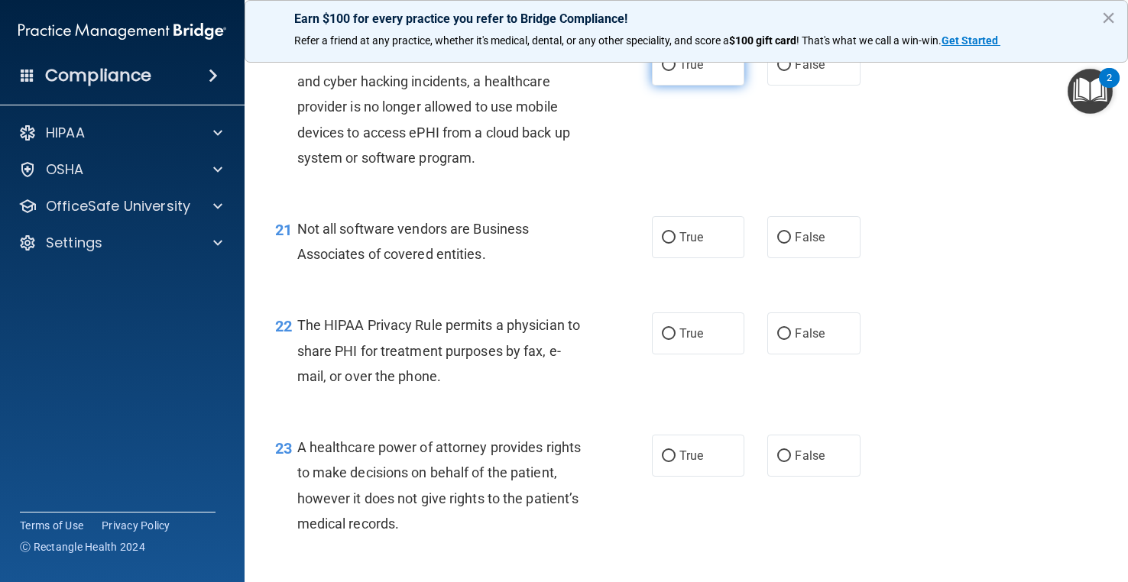
click at [721, 86] on label "True" at bounding box center [698, 65] width 92 height 42
click at [675, 71] on input "True" at bounding box center [669, 65] width 14 height 11
radio input "true"
click at [679, 244] on span "True" at bounding box center [691, 237] width 24 height 15
click at [675, 244] on input "True" at bounding box center [669, 237] width 14 height 11
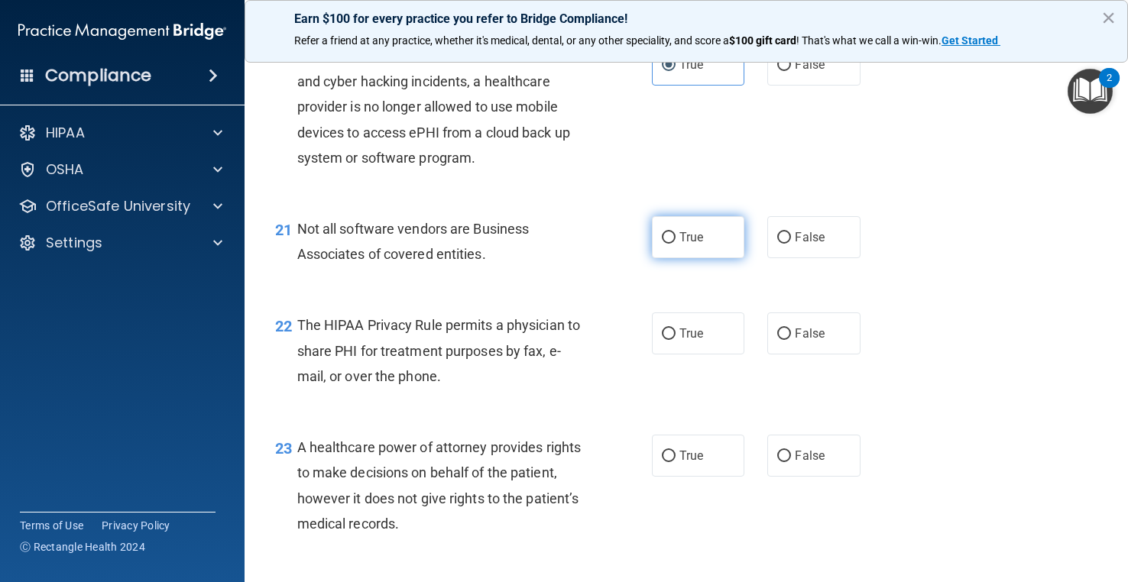
radio input "true"
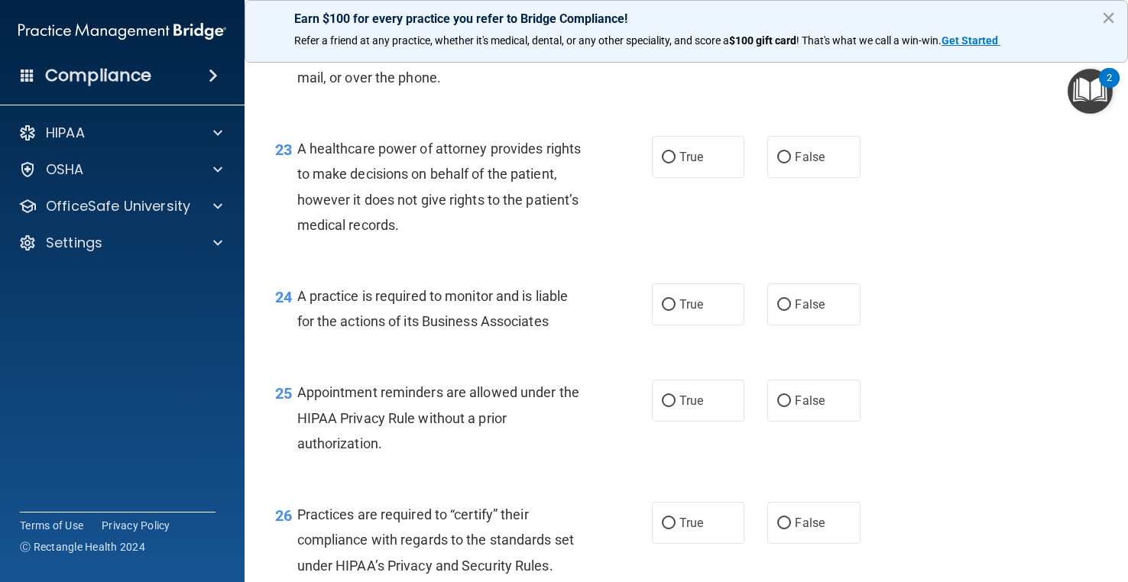
scroll to position [3056, 0]
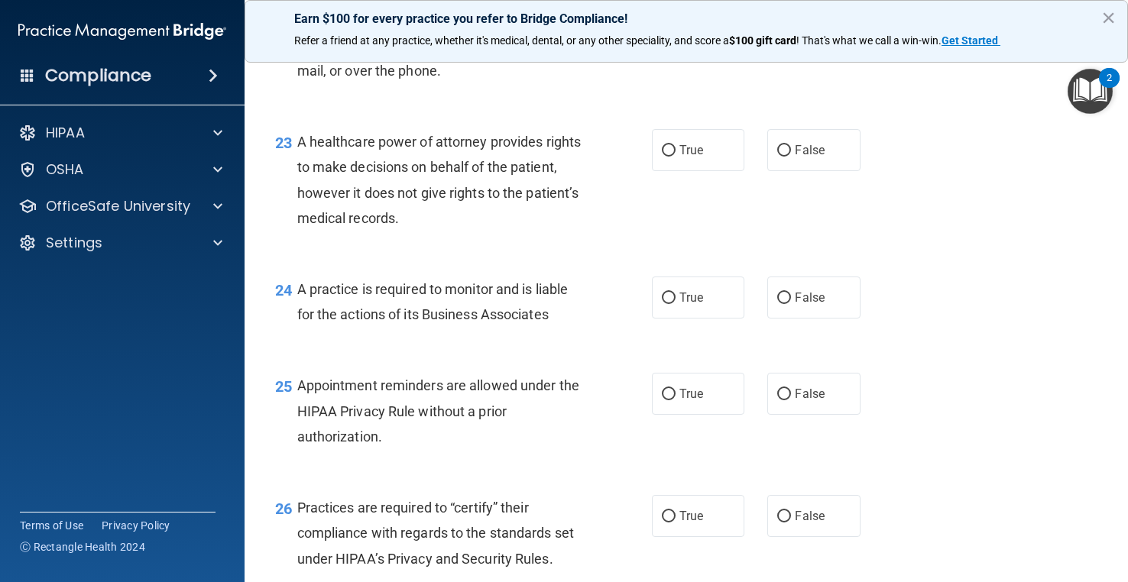
click at [777, 34] on input "False" at bounding box center [784, 28] width 14 height 11
radio input "true"
click at [685, 157] on span "True" at bounding box center [691, 150] width 24 height 15
click at [675, 157] on input "True" at bounding box center [669, 150] width 14 height 11
radio input "true"
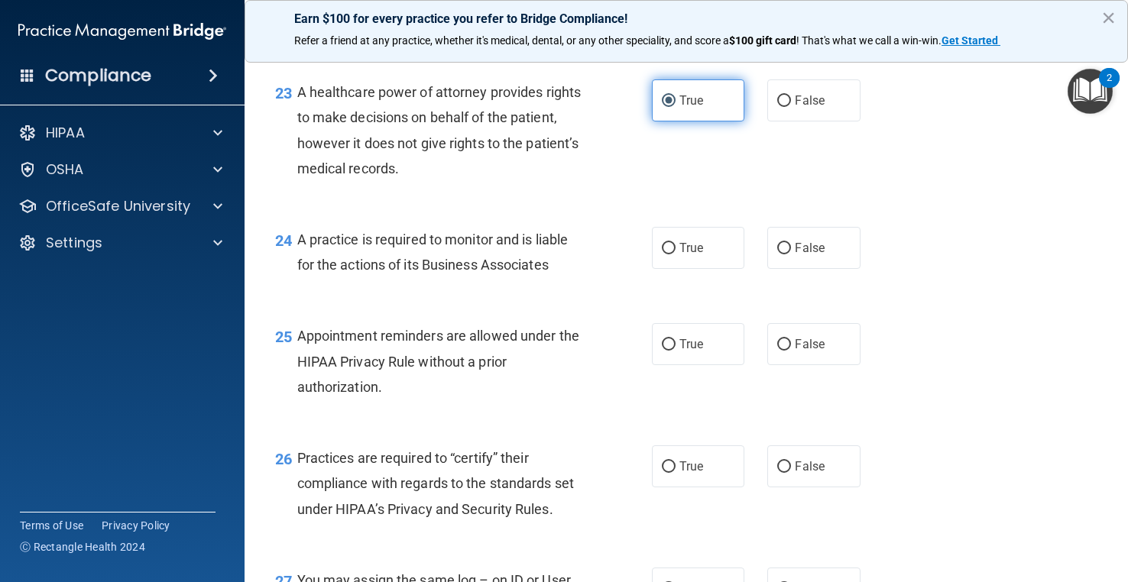
scroll to position [3133, 0]
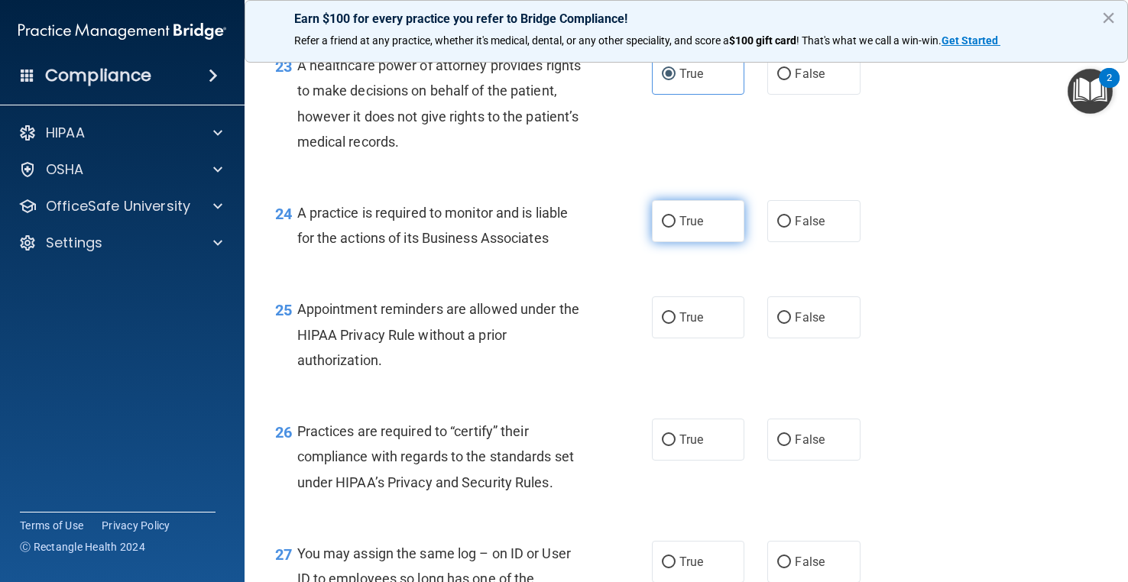
click at [698, 242] on label "True" at bounding box center [698, 221] width 92 height 42
click at [675, 228] on input "True" at bounding box center [669, 221] width 14 height 11
radio input "true"
click at [822, 338] on label "False" at bounding box center [813, 317] width 92 height 42
click at [791, 324] on input "False" at bounding box center [784, 317] width 14 height 11
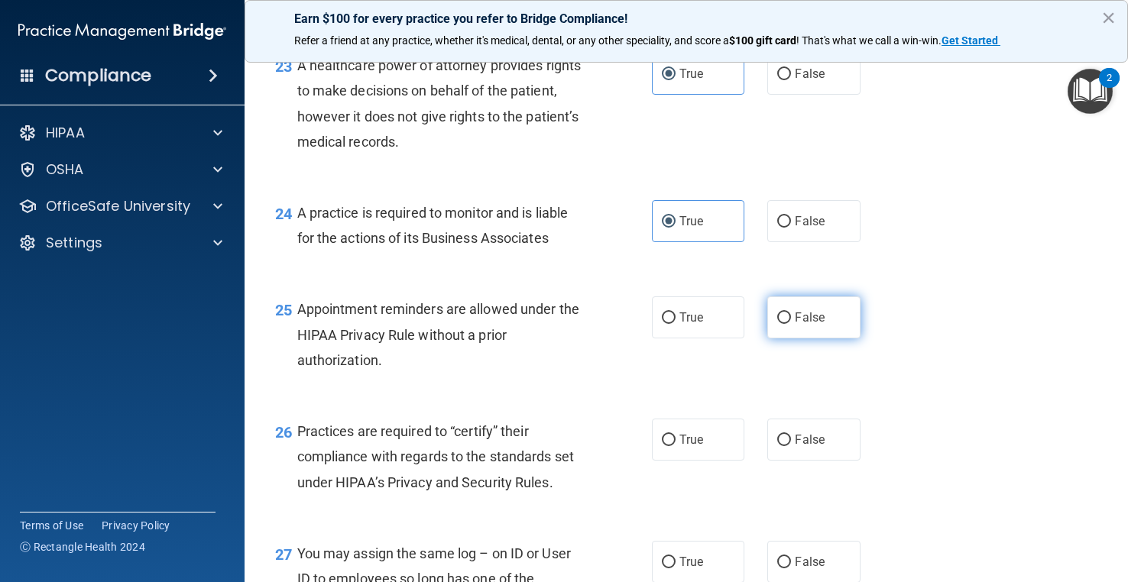
radio input "true"
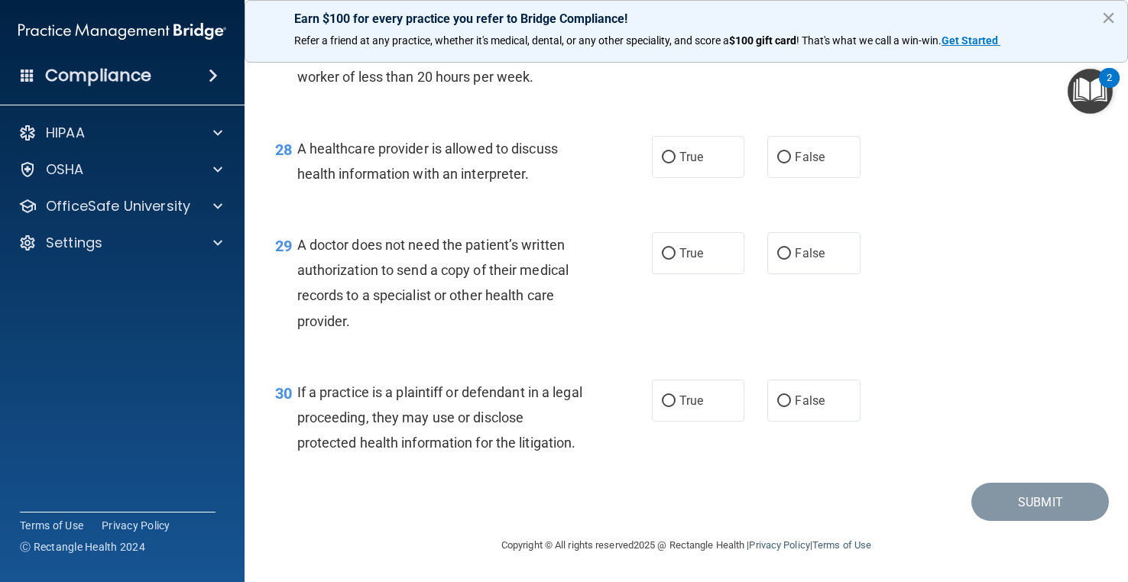
scroll to position [3761, 0]
click at [697, 403] on span "True" at bounding box center [691, 400] width 24 height 15
click at [675, 403] on input "True" at bounding box center [669, 401] width 14 height 11
radio input "true"
click at [795, 261] on label "False" at bounding box center [813, 253] width 92 height 42
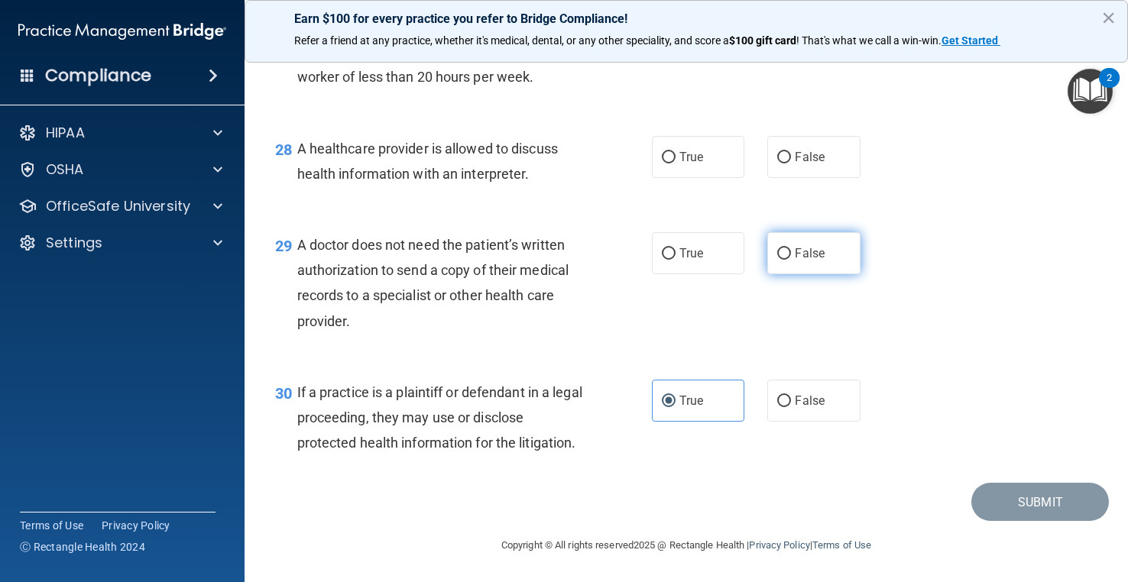
click at [791, 260] on input "False" at bounding box center [784, 253] width 14 height 11
radio input "true"
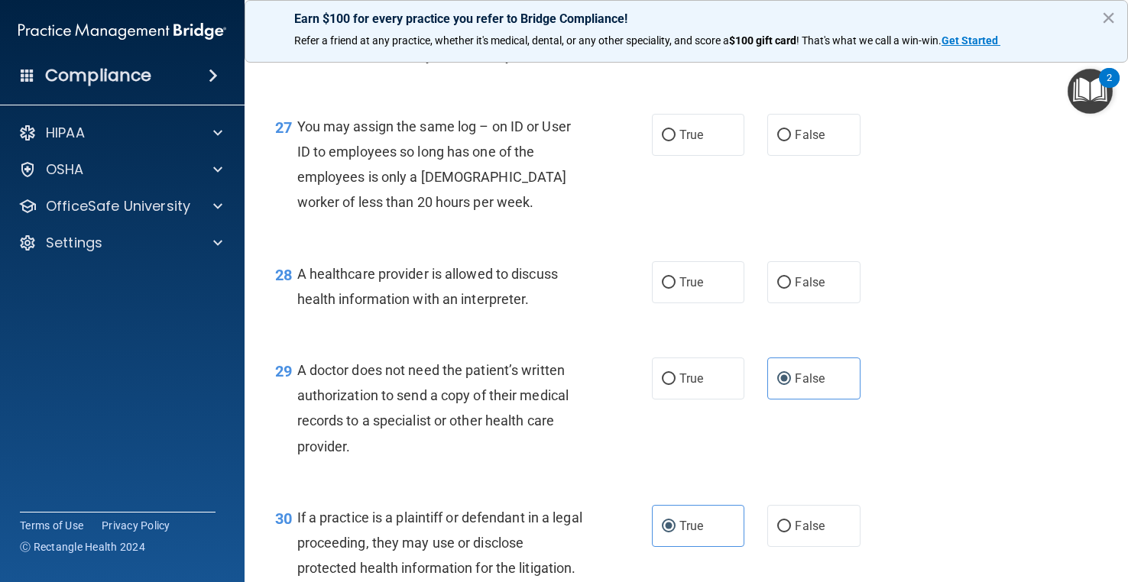
scroll to position [3532, 0]
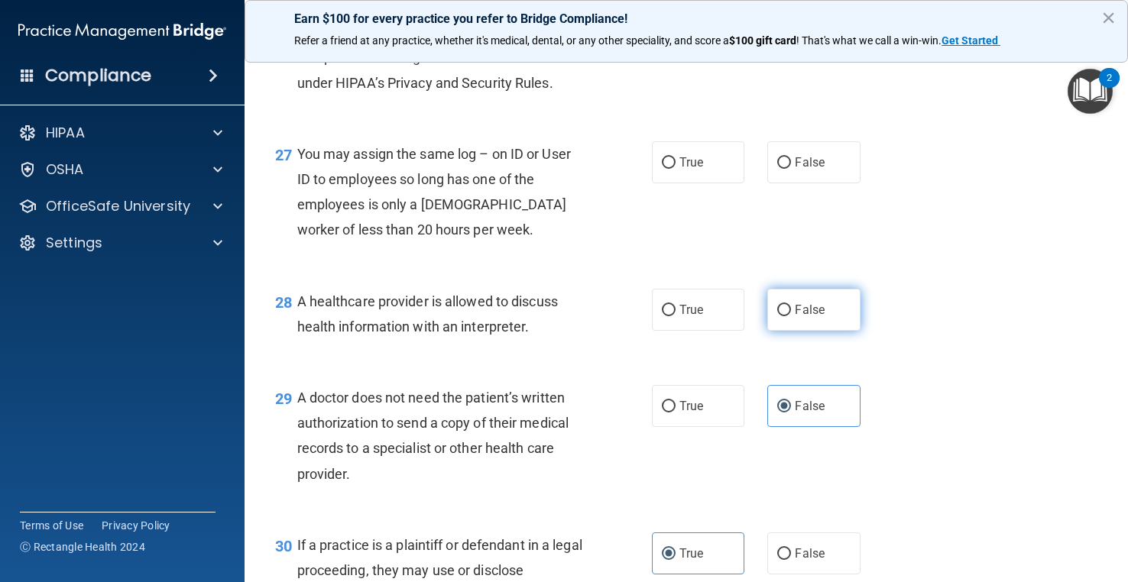
click at [847, 331] on label "False" at bounding box center [813, 310] width 92 height 42
click at [791, 316] on input "False" at bounding box center [784, 310] width 14 height 11
radio input "true"
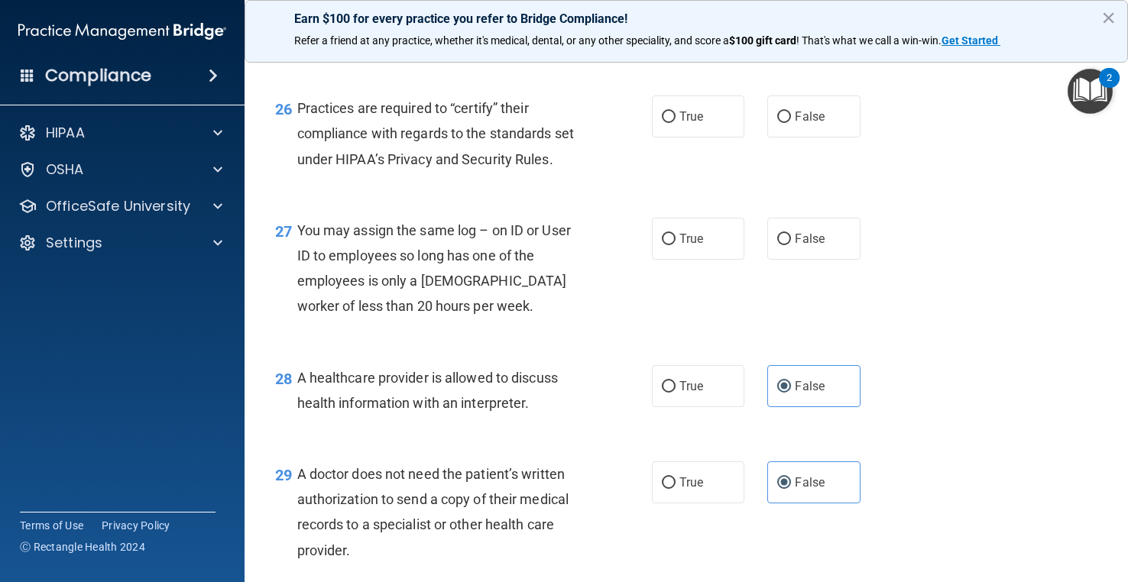
scroll to position [3379, 0]
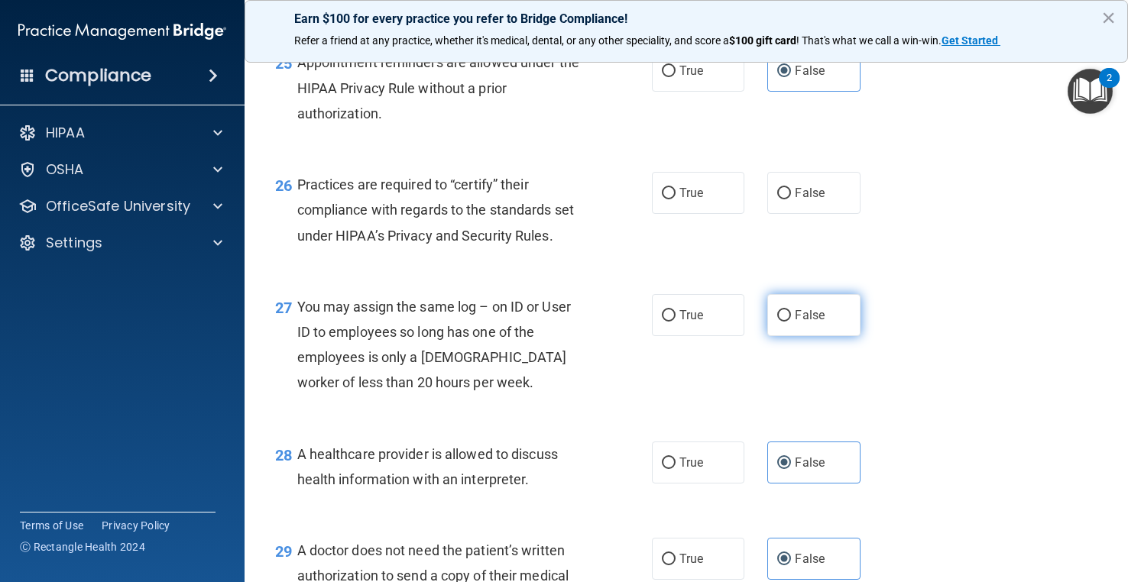
click at [820, 336] on label "False" at bounding box center [813, 315] width 92 height 42
click at [791, 322] on input "False" at bounding box center [784, 315] width 14 height 11
radio input "true"
click at [687, 200] on span "True" at bounding box center [691, 193] width 24 height 15
click at [675, 199] on input "True" at bounding box center [669, 193] width 14 height 11
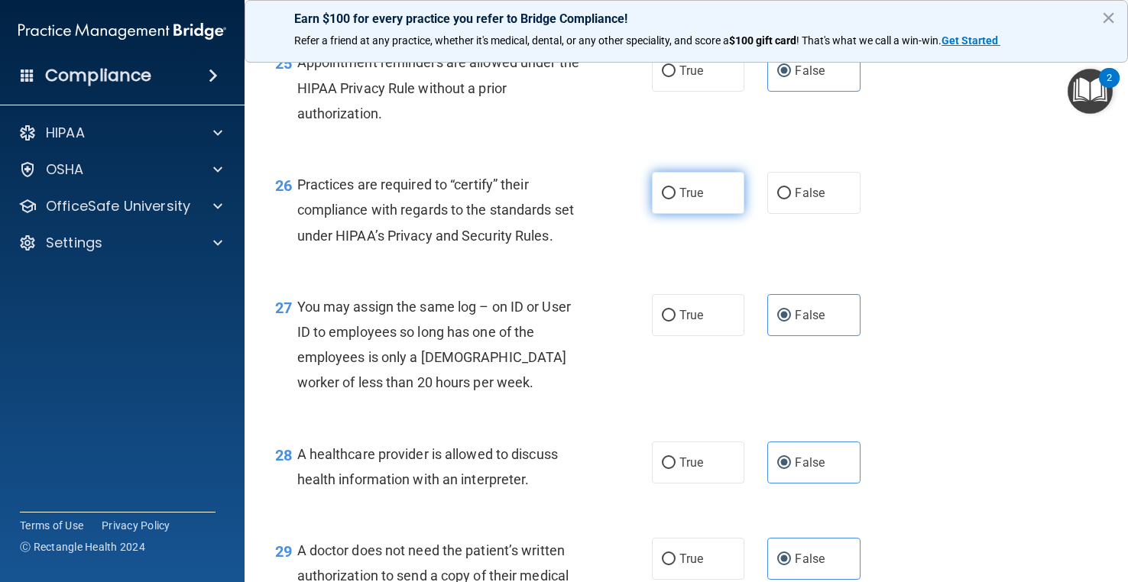
radio input "true"
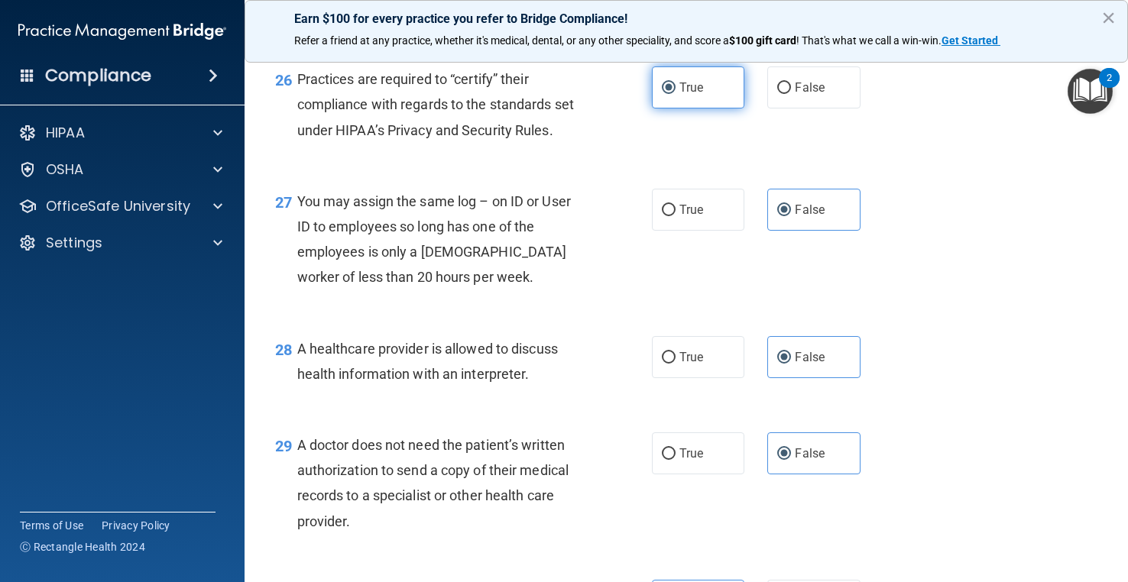
scroll to position [3761, 0]
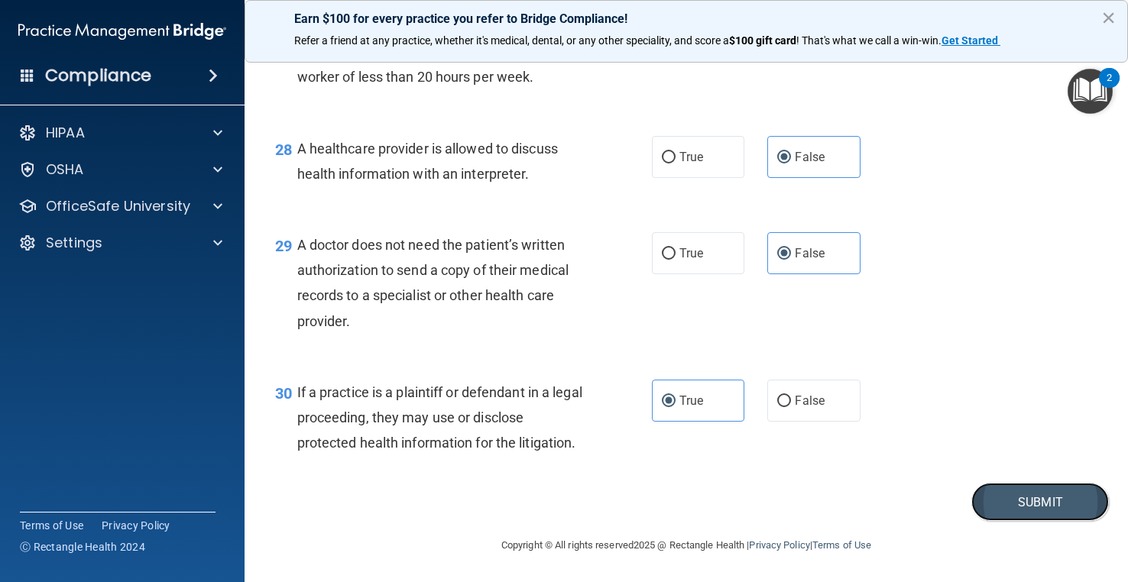
click at [993, 506] on button "Submit" at bounding box center [1040, 502] width 138 height 39
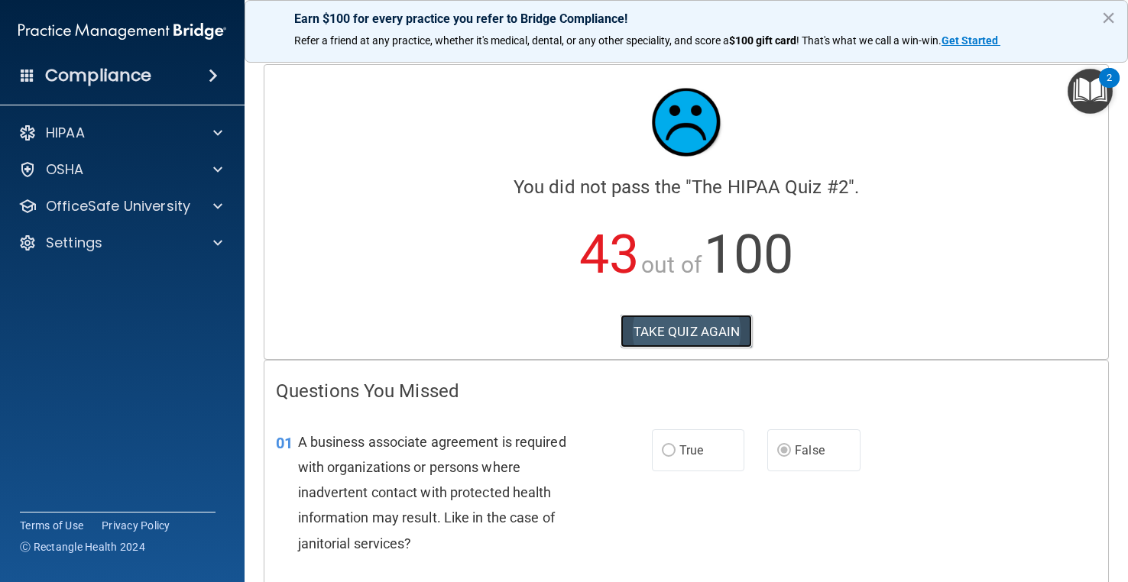
click at [683, 344] on button "TAKE QUIZ AGAIN" at bounding box center [686, 332] width 132 height 34
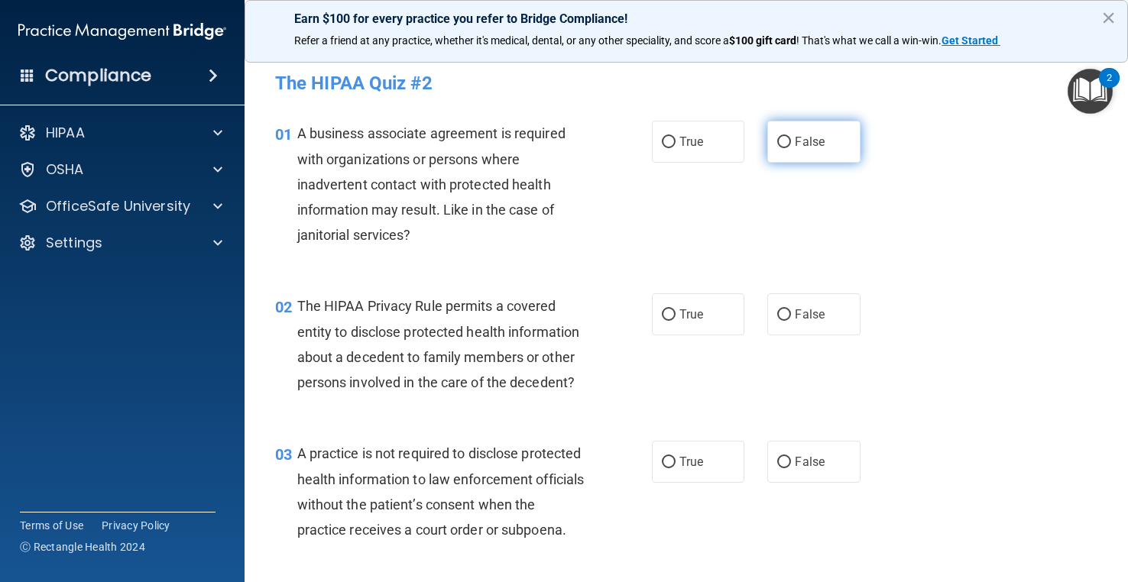
click at [777, 145] on input "False" at bounding box center [784, 142] width 14 height 11
radio input "true"
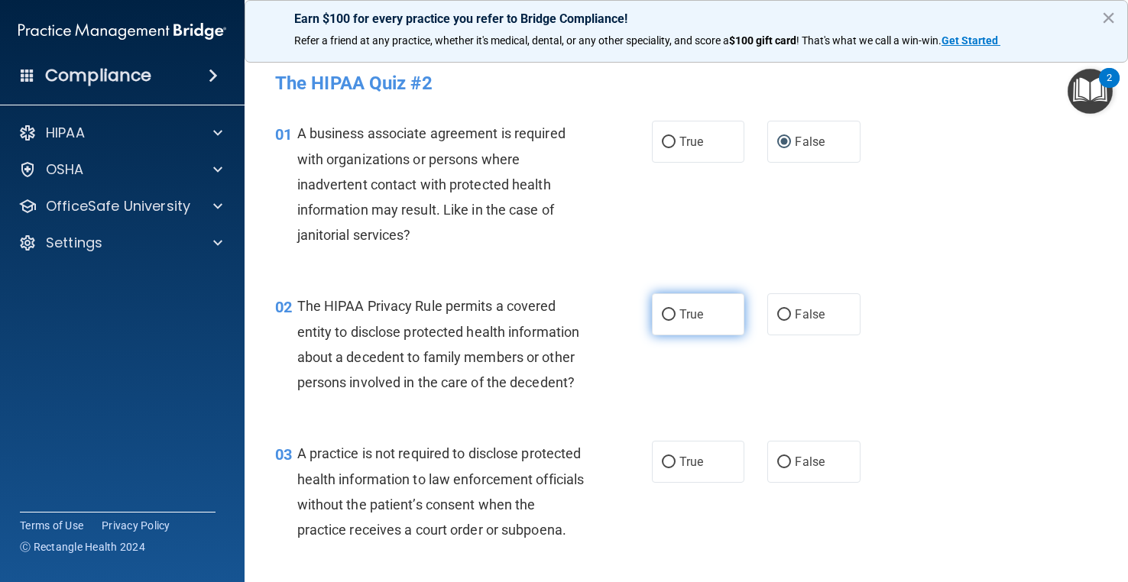
click at [686, 318] on span "True" at bounding box center [691, 314] width 24 height 15
click at [675, 318] on input "True" at bounding box center [669, 314] width 14 height 11
radio input "true"
drag, startPoint x: 795, startPoint y: 497, endPoint x: 743, endPoint y: 442, distance: 75.1
click at [794, 483] on label "False" at bounding box center [813, 462] width 92 height 42
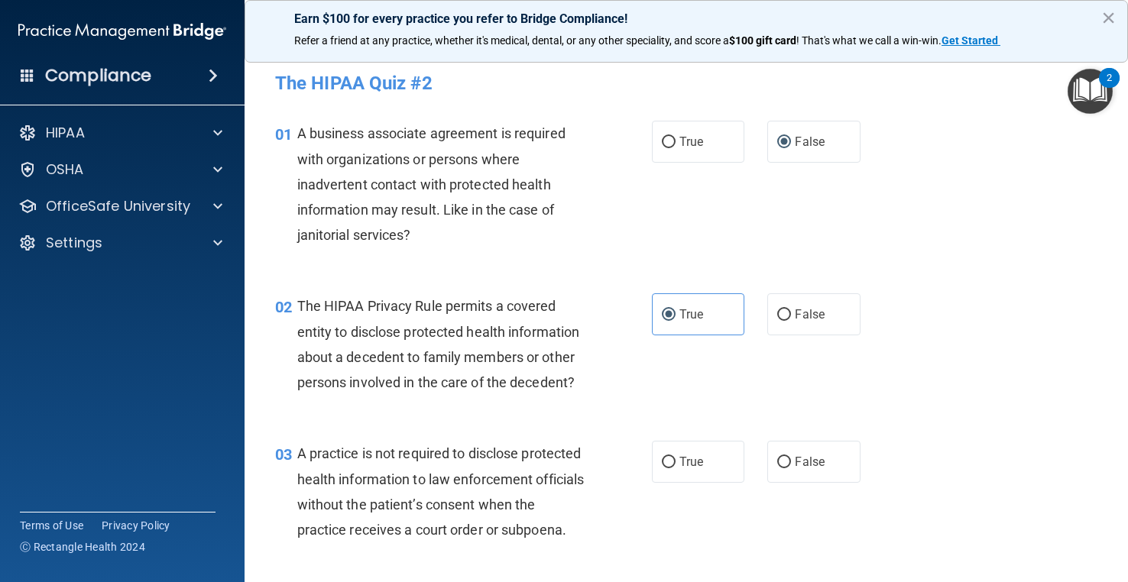
click at [791, 468] on input "False" at bounding box center [784, 462] width 14 height 11
radio input "true"
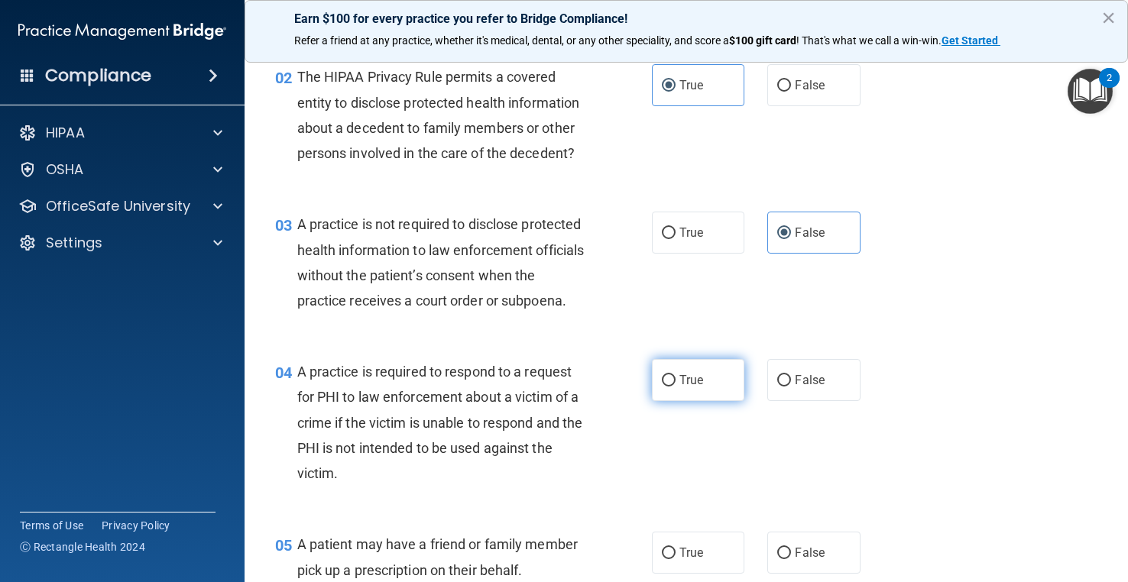
click at [668, 387] on input "True" at bounding box center [669, 380] width 14 height 11
radio input "true"
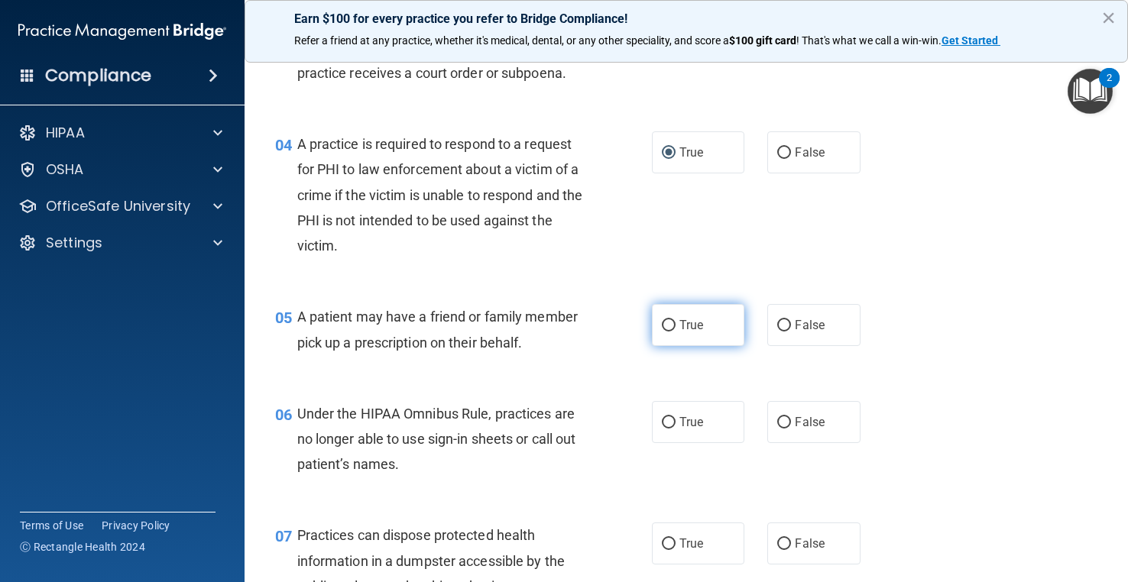
scroll to position [458, 0]
click at [675, 345] on label "True" at bounding box center [698, 324] width 92 height 42
click at [675, 330] on input "True" at bounding box center [669, 324] width 14 height 11
radio input "true"
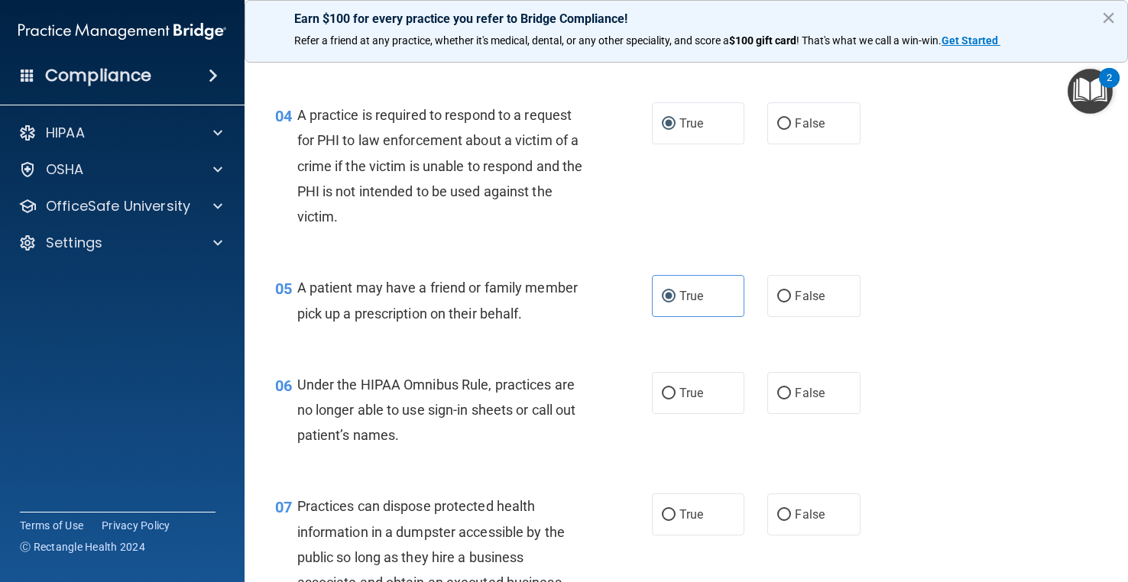
scroll to position [535, 0]
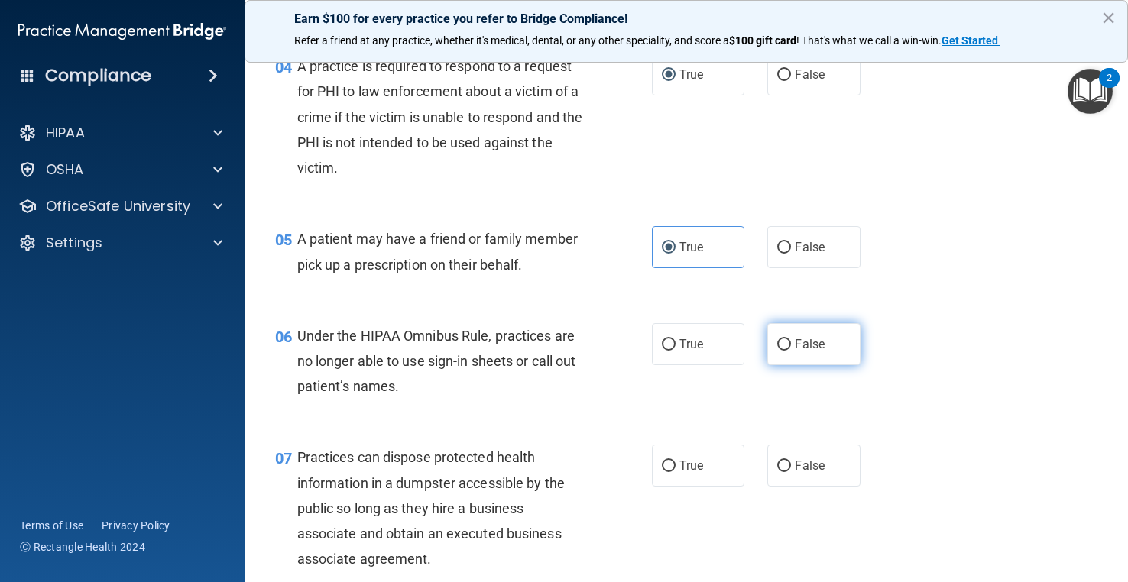
click at [777, 351] on input "False" at bounding box center [784, 344] width 14 height 11
radio input "true"
click at [818, 487] on label "False" at bounding box center [813, 466] width 92 height 42
click at [791, 472] on input "False" at bounding box center [784, 466] width 14 height 11
radio input "true"
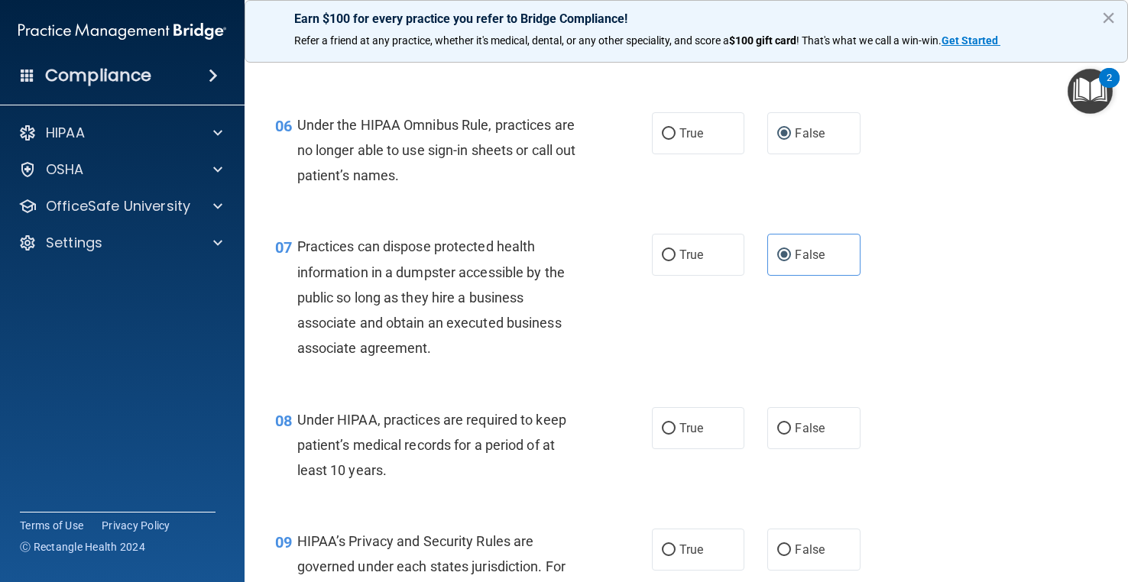
scroll to position [764, 0]
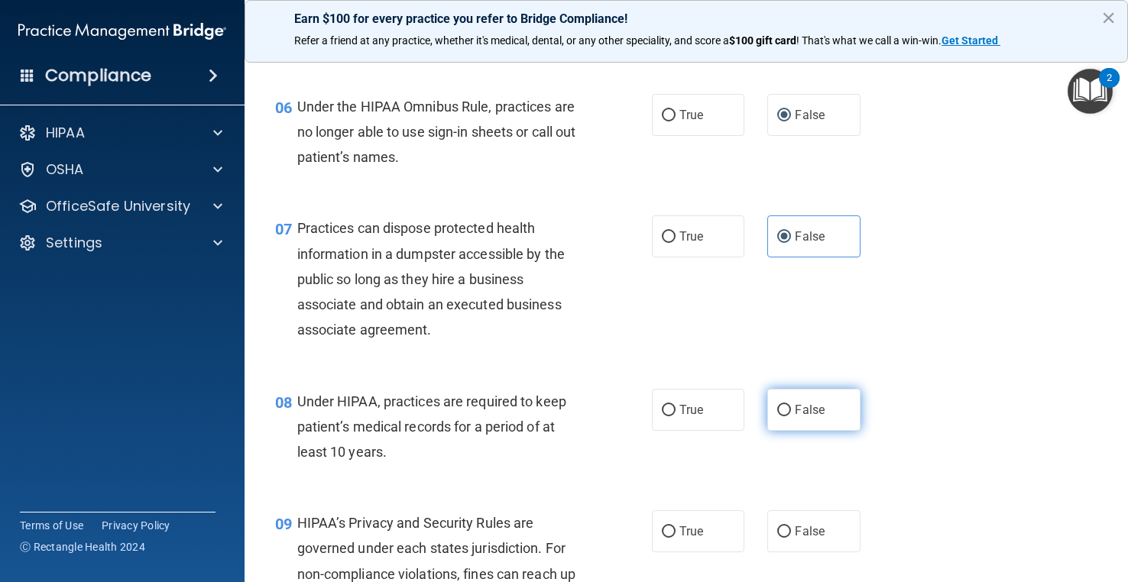
click at [772, 431] on label "False" at bounding box center [813, 410] width 92 height 42
click at [777, 416] on input "False" at bounding box center [784, 410] width 14 height 11
radio input "true"
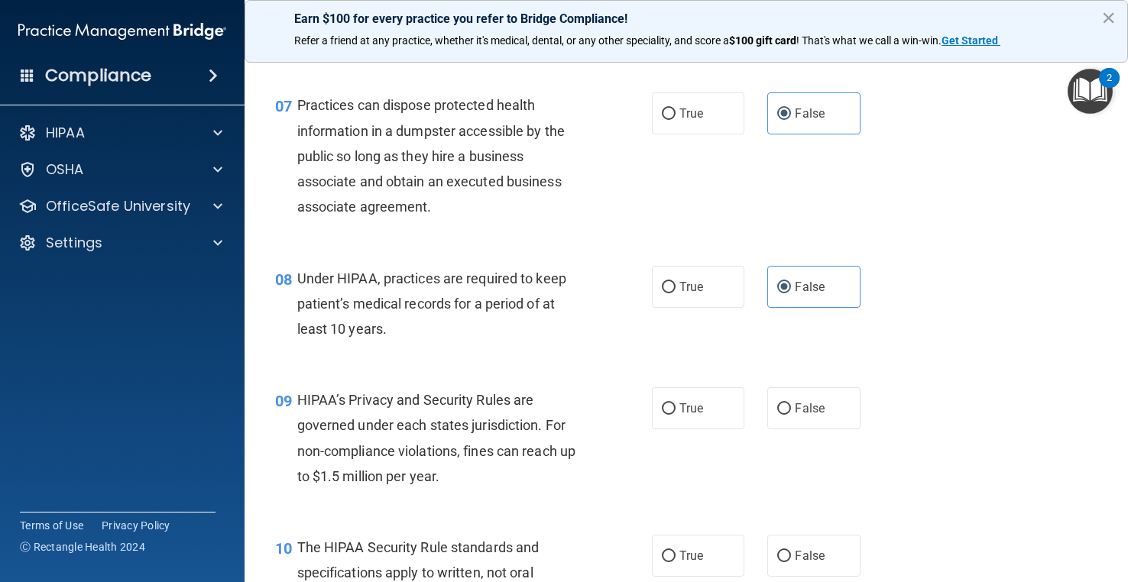
scroll to position [917, 0]
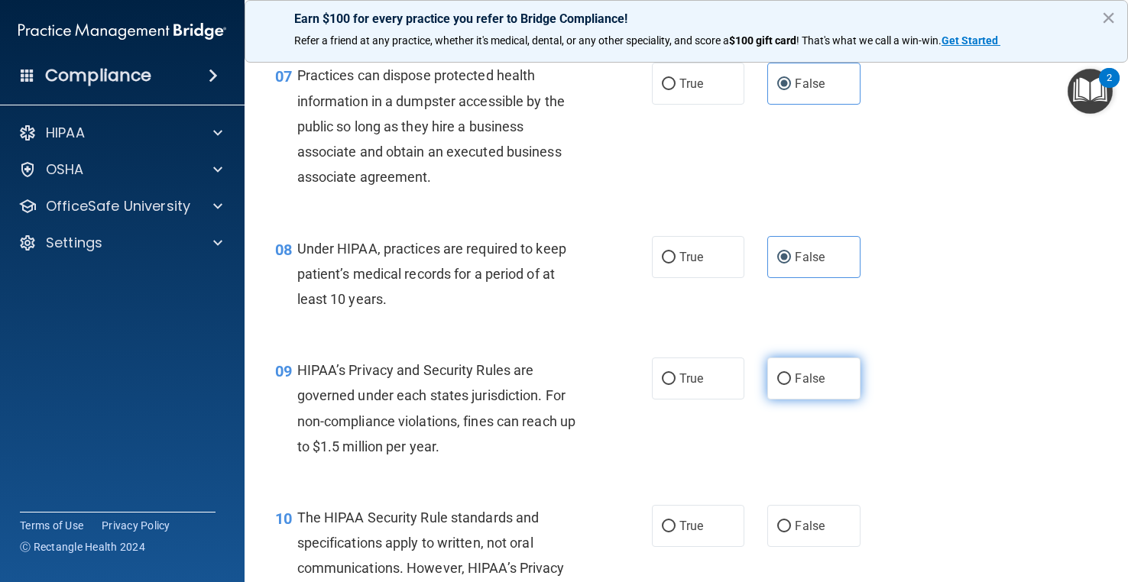
click at [807, 386] on span "False" at bounding box center [810, 378] width 30 height 15
click at [791, 385] on input "False" at bounding box center [784, 379] width 14 height 11
radio input "true"
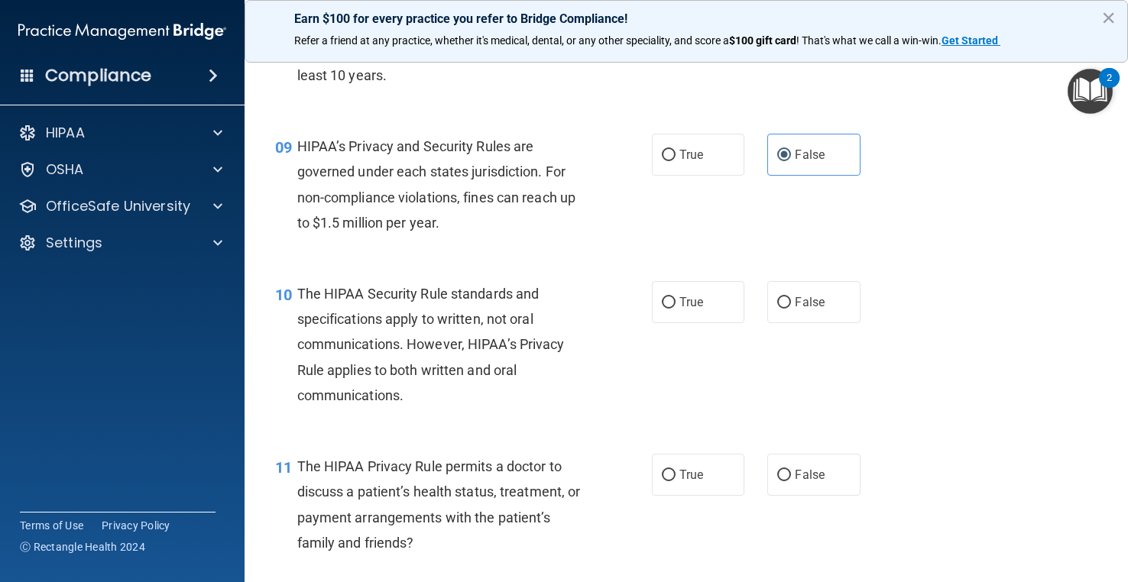
scroll to position [1146, 0]
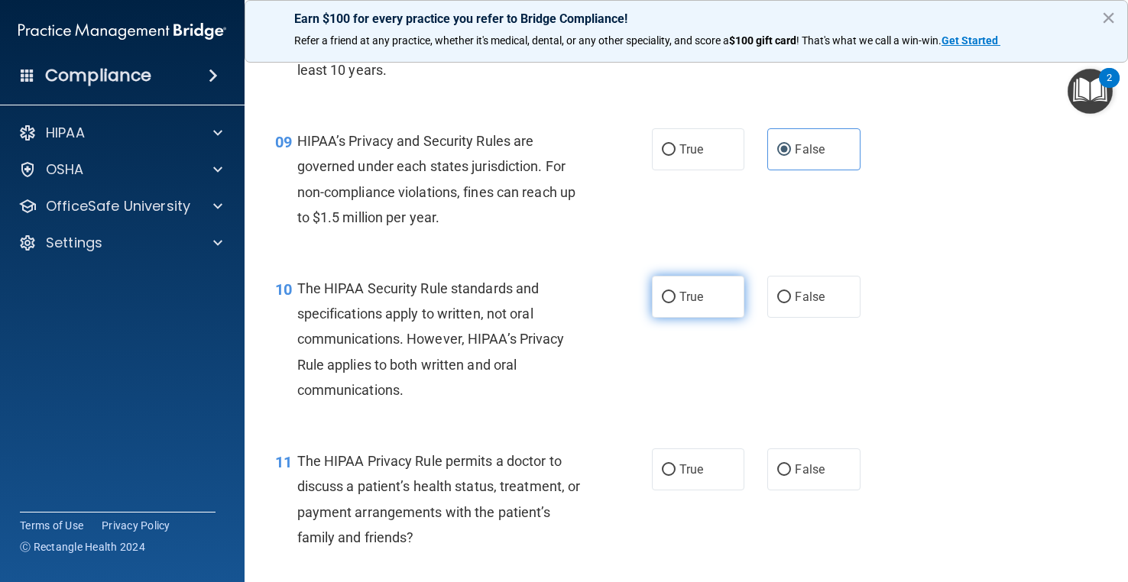
click at [704, 318] on label "True" at bounding box center [698, 297] width 92 height 42
click at [675, 303] on input "True" at bounding box center [669, 297] width 14 height 11
radio input "true"
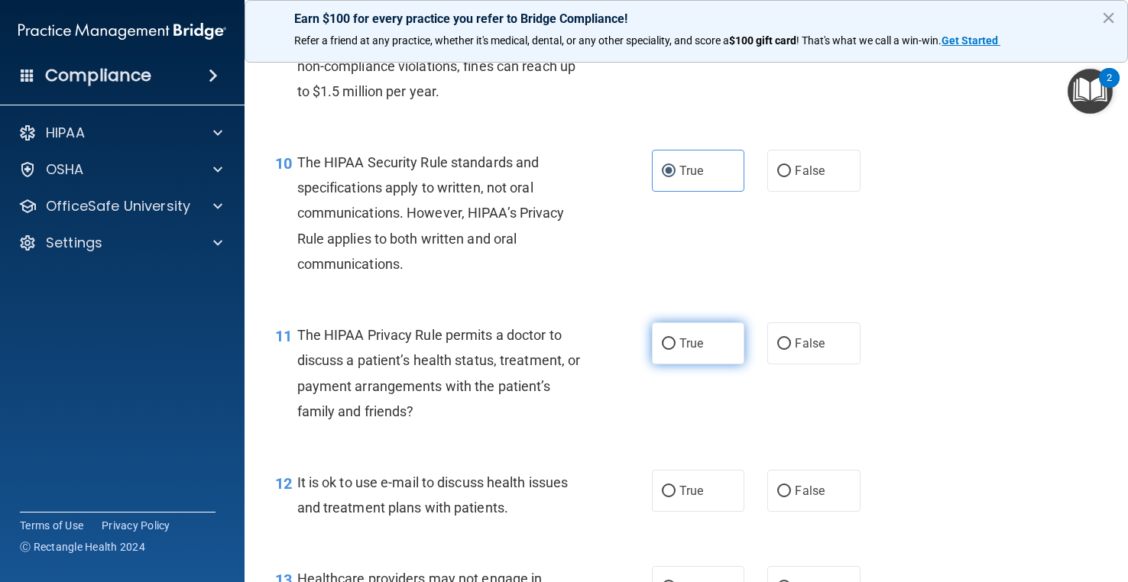
scroll to position [1299, 0]
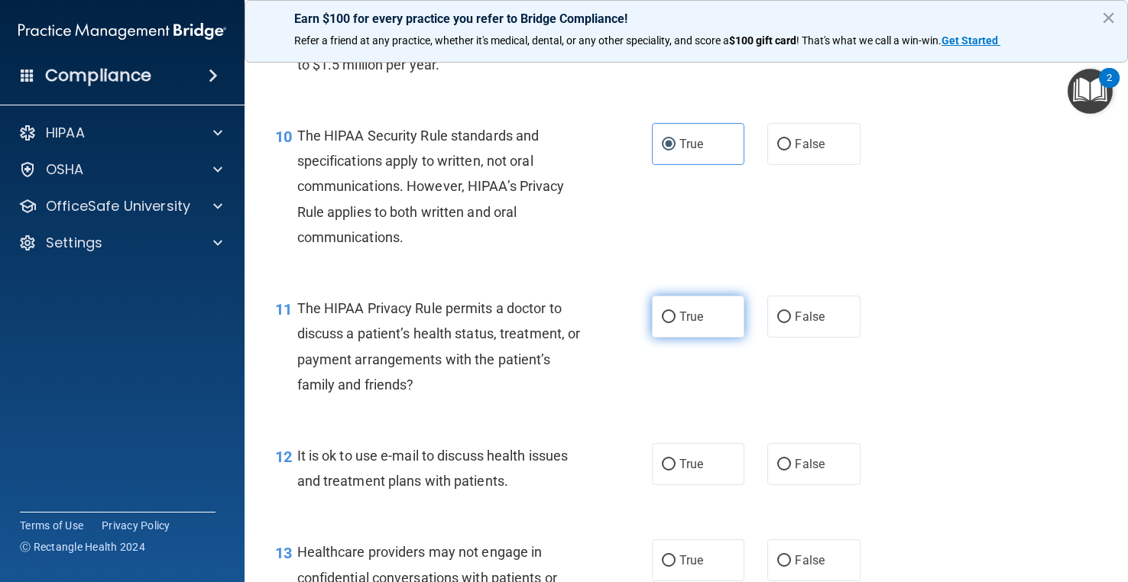
click at [698, 338] on label "True" at bounding box center [698, 317] width 92 height 42
click at [675, 323] on input "True" at bounding box center [669, 317] width 14 height 11
radio input "true"
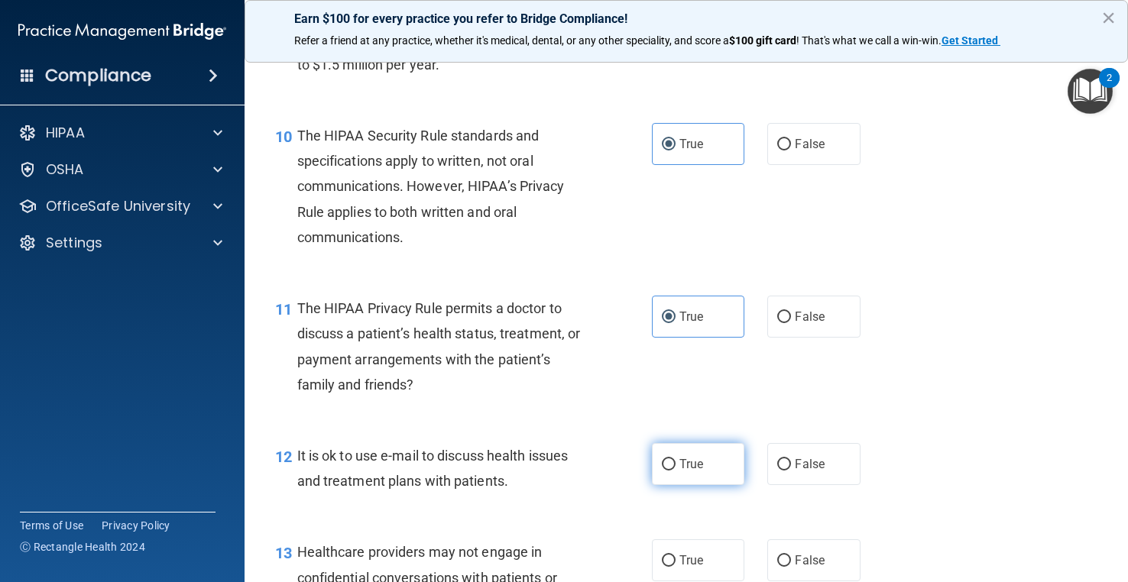
click at [678, 485] on label "True" at bounding box center [698, 464] width 92 height 42
click at [675, 471] on input "True" at bounding box center [669, 464] width 14 height 11
radio input "true"
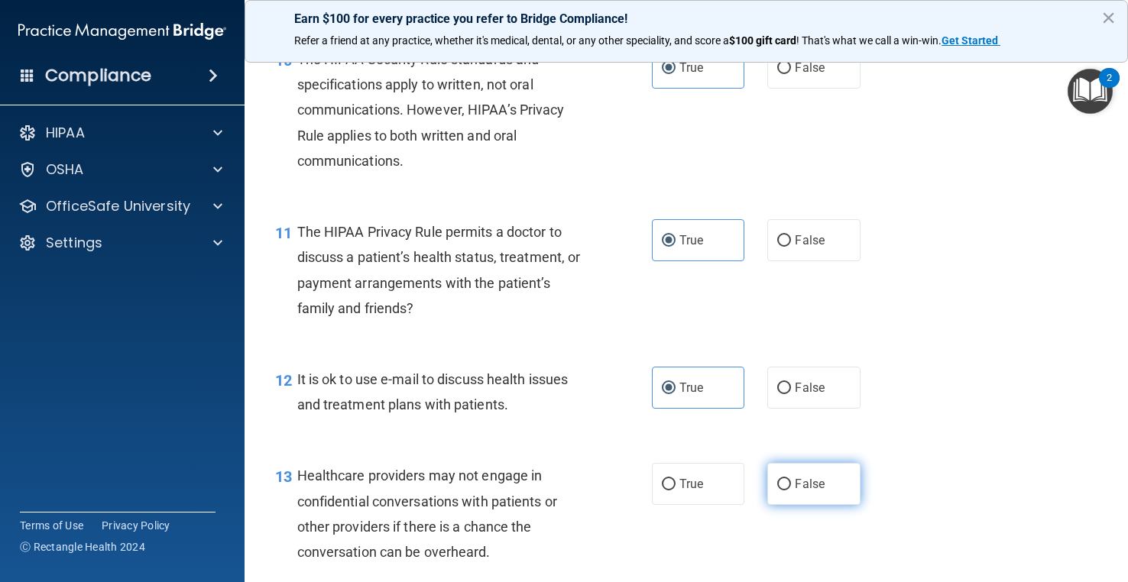
click at [779, 505] on label "False" at bounding box center [813, 484] width 92 height 42
click at [779, 491] on input "False" at bounding box center [784, 484] width 14 height 11
radio input "true"
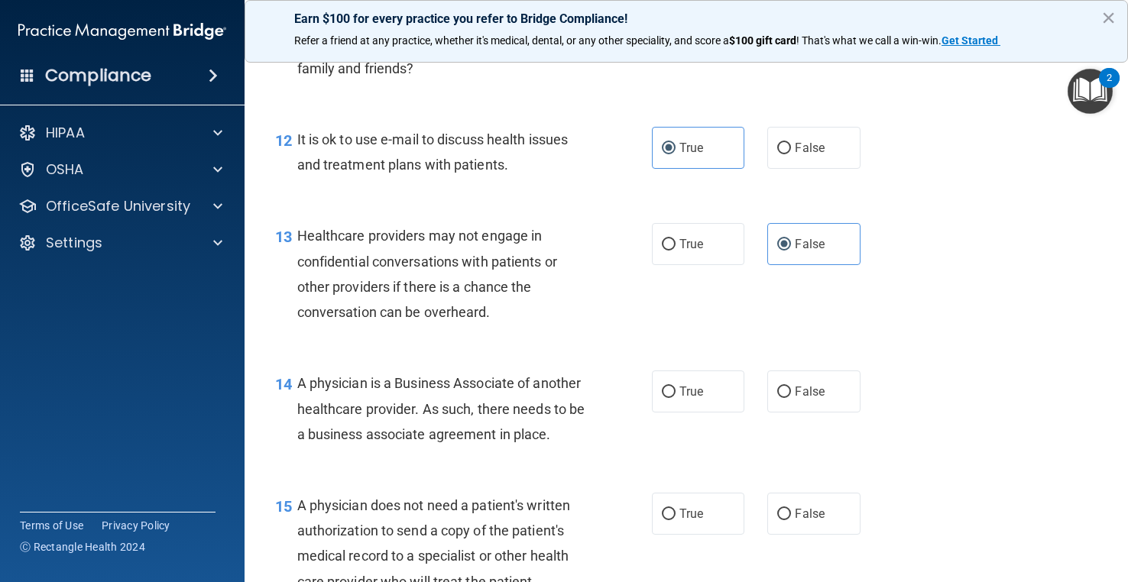
scroll to position [1681, 0]
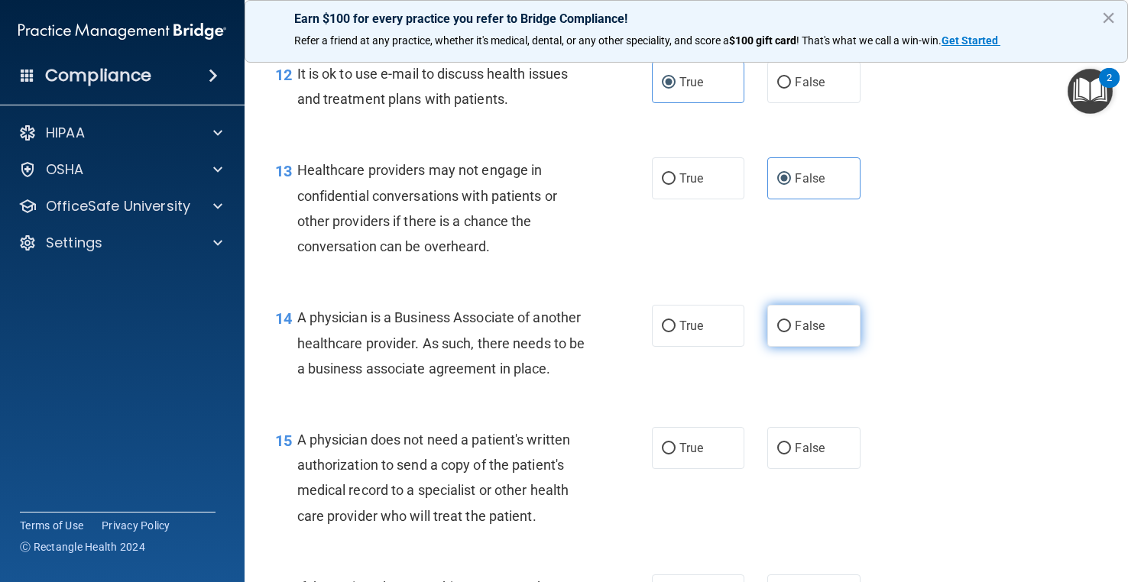
drag, startPoint x: 796, startPoint y: 371, endPoint x: 796, endPoint y: 381, distance: 10.7
click at [797, 333] on span "False" at bounding box center [810, 326] width 30 height 15
click at [791, 332] on input "False" at bounding box center [784, 326] width 14 height 11
radio input "true"
click at [711, 469] on label "True" at bounding box center [698, 448] width 92 height 42
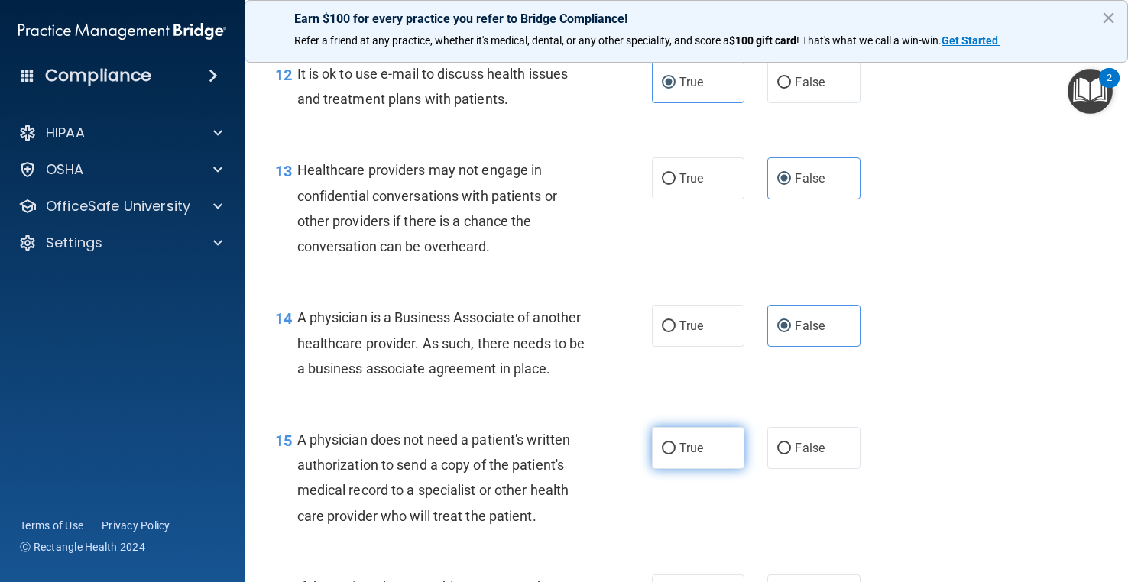
click at [675, 455] on input "True" at bounding box center [669, 448] width 14 height 11
radio input "true"
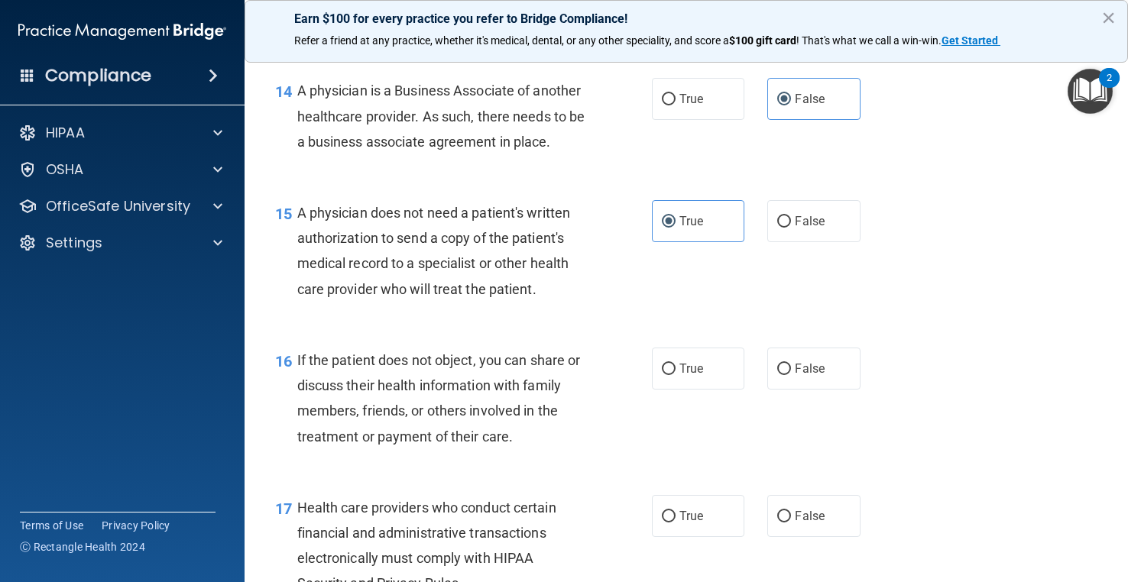
scroll to position [1910, 0]
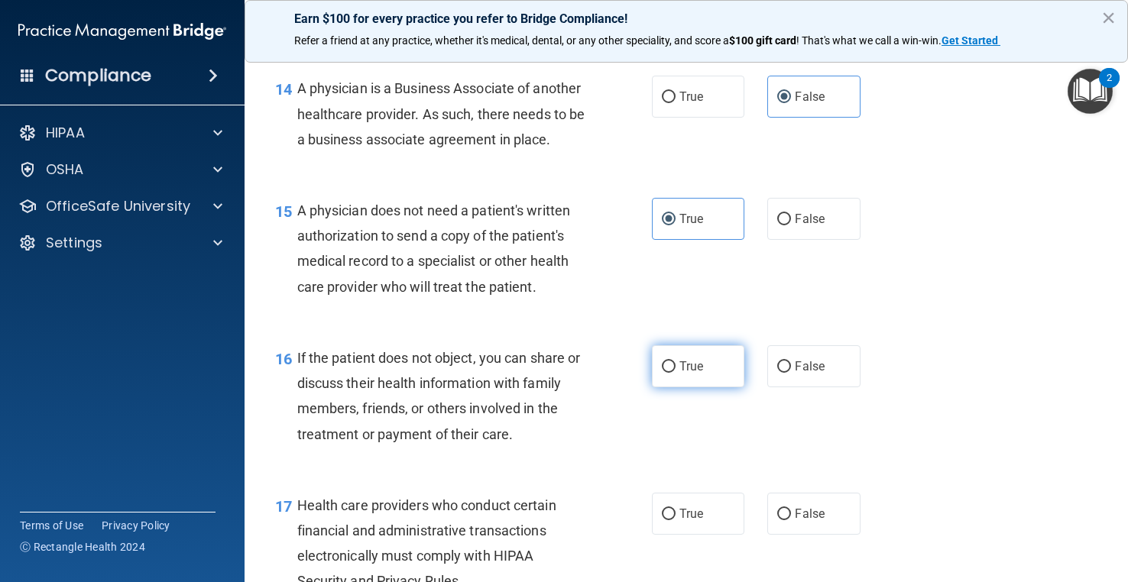
drag, startPoint x: 649, startPoint y: 442, endPoint x: 659, endPoint y: 439, distance: 11.1
click at [657, 387] on label "True" at bounding box center [698, 366] width 92 height 42
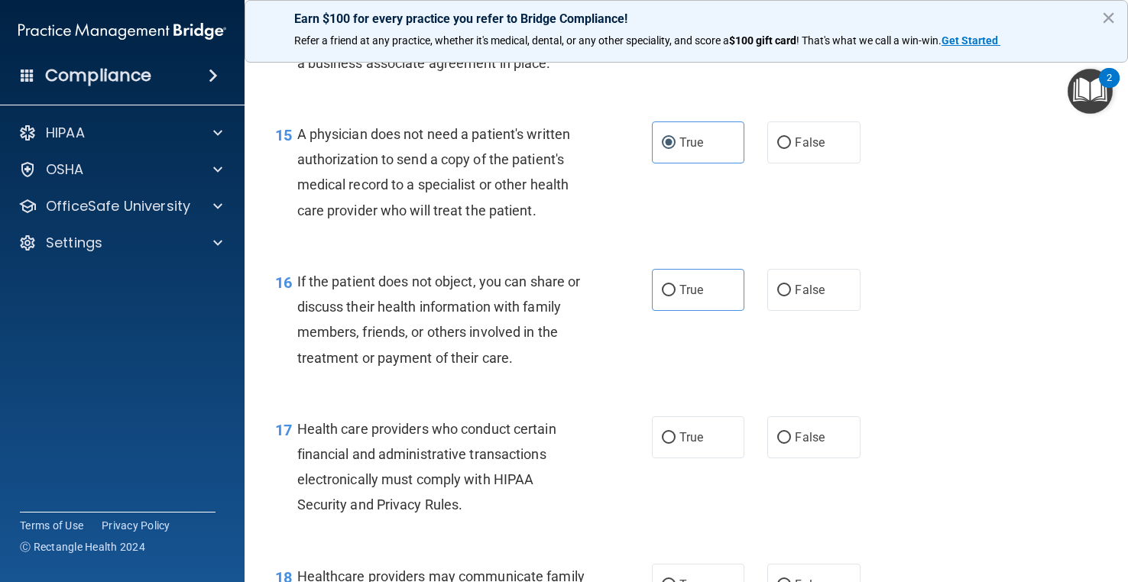
click at [698, 311] on label "True" at bounding box center [698, 290] width 92 height 42
click at [675, 296] on input "True" at bounding box center [669, 290] width 14 height 11
radio input "true"
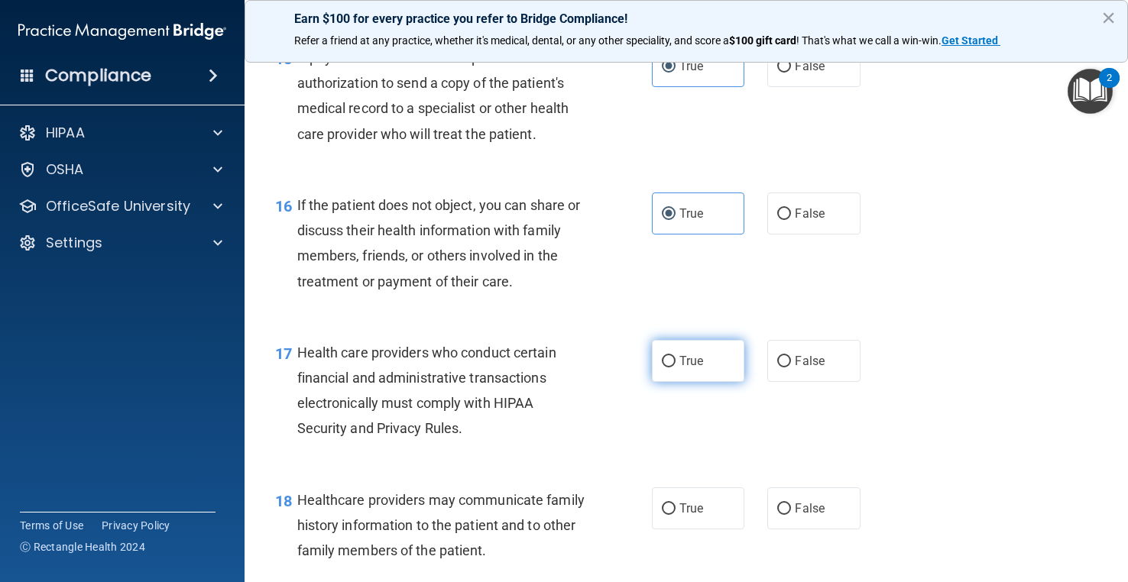
click at [679, 368] on span "True" at bounding box center [691, 361] width 24 height 15
click at [675, 368] on input "True" at bounding box center [669, 361] width 14 height 11
radio input "true"
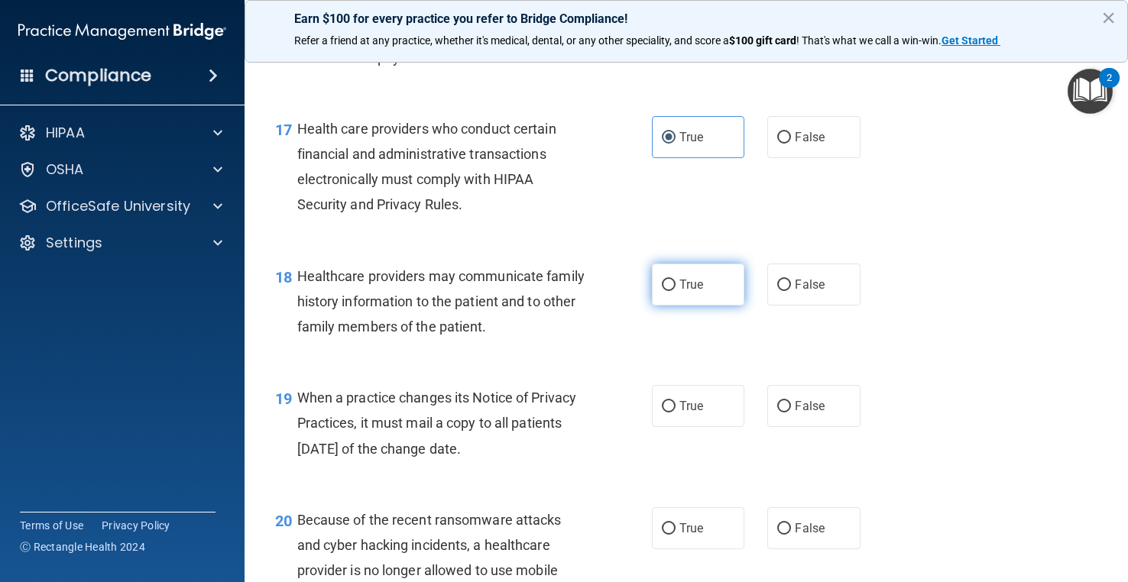
scroll to position [2292, 0]
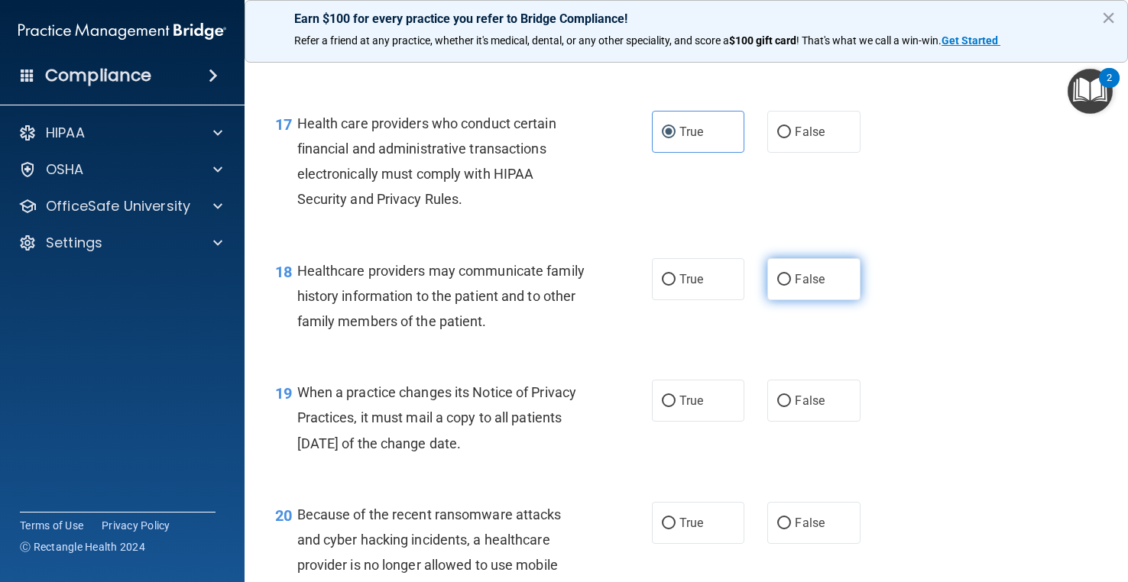
click at [795, 287] on span "False" at bounding box center [810, 279] width 30 height 15
click at [789, 286] on input "False" at bounding box center [784, 279] width 14 height 11
radio input "true"
click at [817, 408] on span "False" at bounding box center [810, 400] width 30 height 15
click at [791, 407] on input "False" at bounding box center [784, 401] width 14 height 11
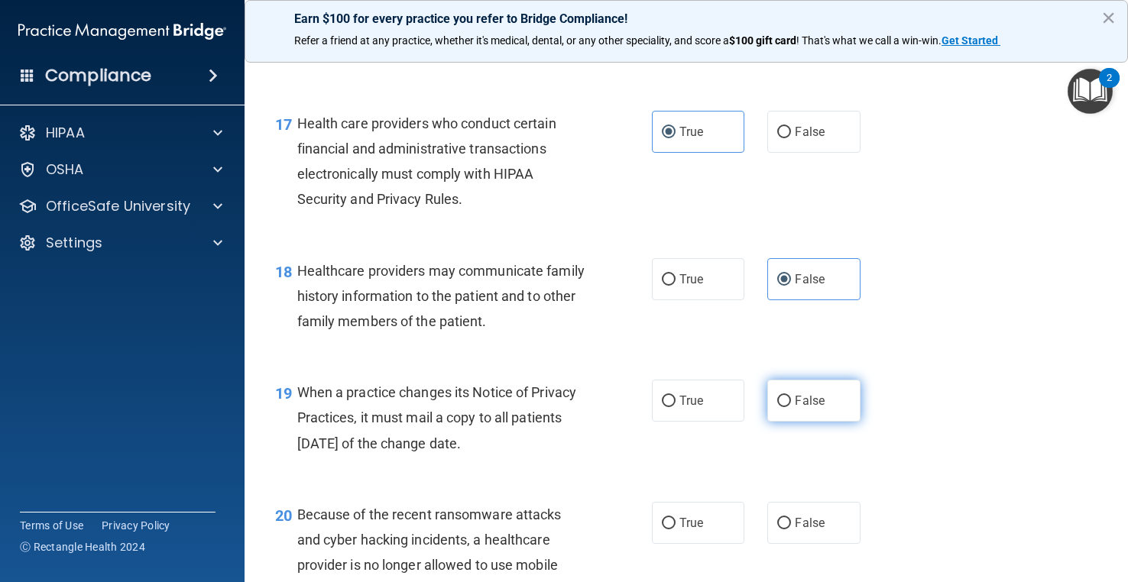
radio input "true"
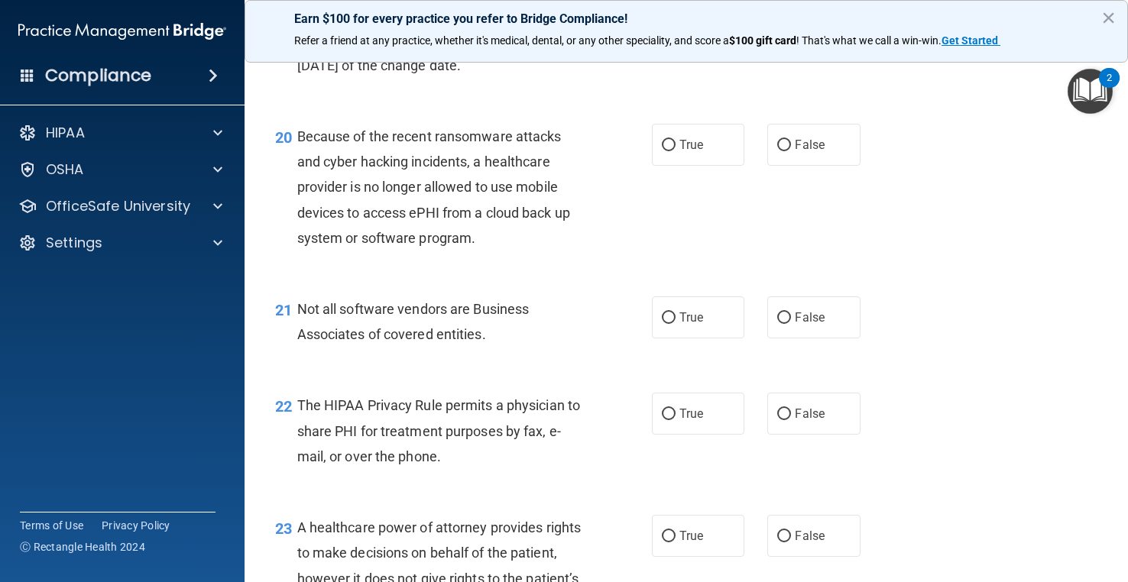
scroll to position [2674, 0]
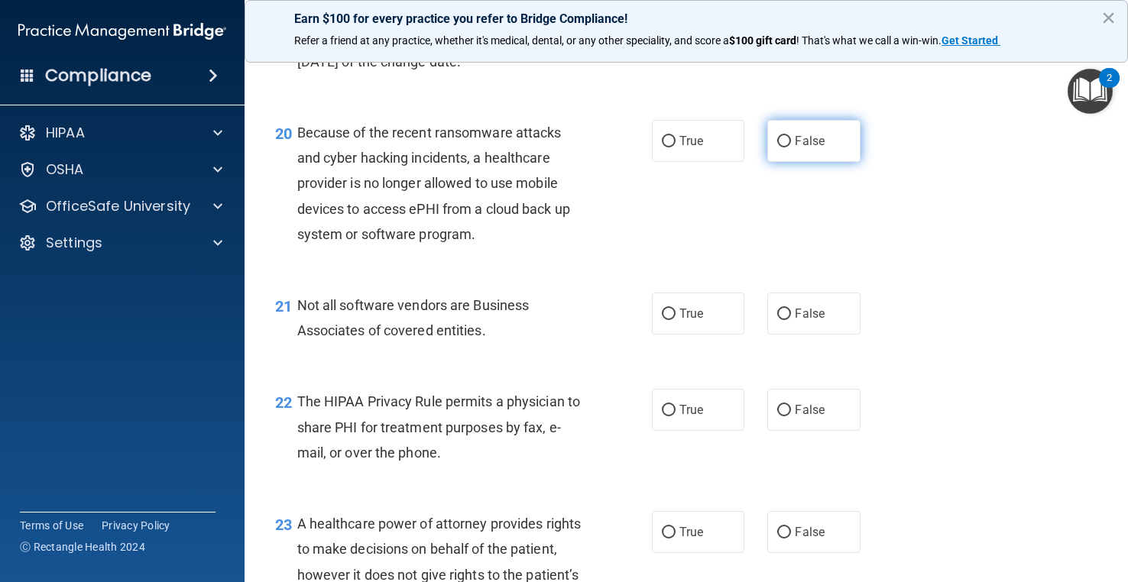
click at [818, 162] on label "False" at bounding box center [813, 141] width 92 height 42
click at [791, 147] on input "False" at bounding box center [784, 141] width 14 height 11
radio input "true"
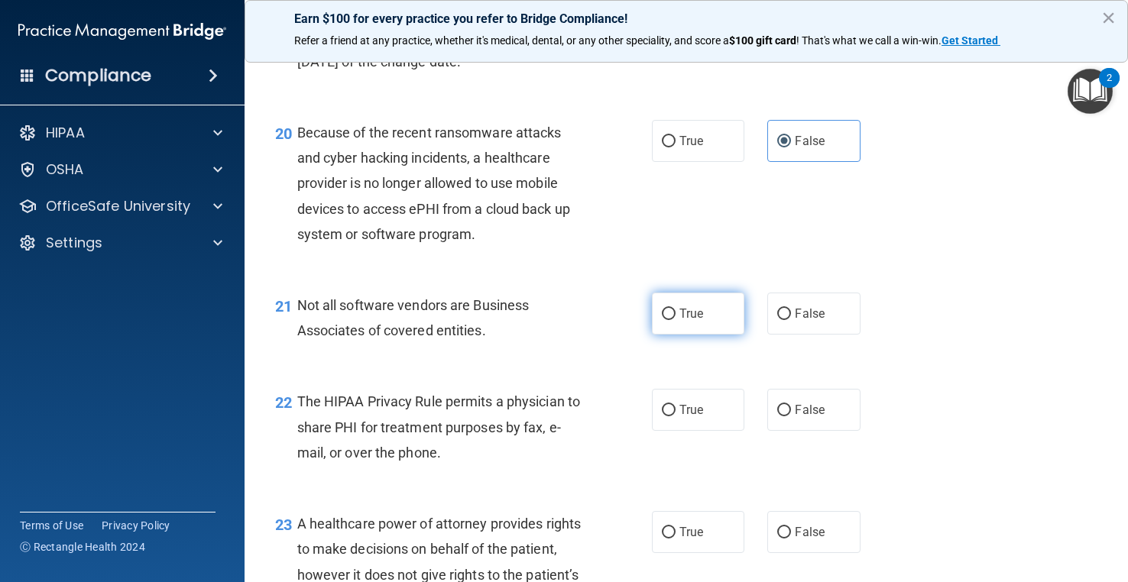
click at [705, 335] on label "True" at bounding box center [698, 314] width 92 height 42
click at [675, 320] on input "True" at bounding box center [669, 314] width 14 height 11
radio input "true"
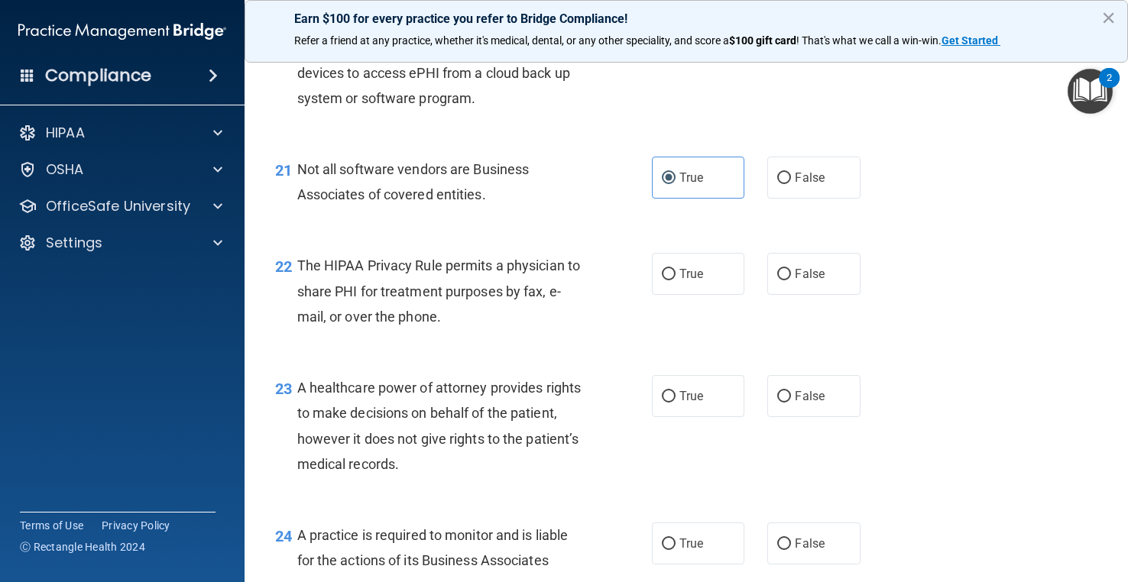
scroll to position [2827, 0]
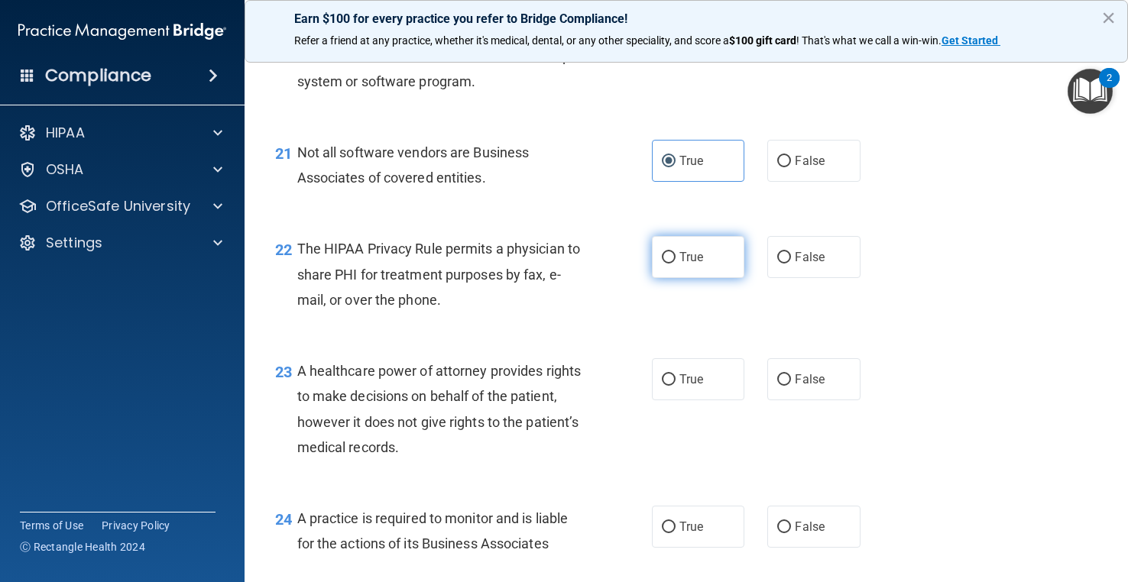
click at [672, 278] on label "True" at bounding box center [698, 257] width 92 height 42
click at [672, 264] on input "True" at bounding box center [669, 257] width 14 height 11
radio input "true"
click at [805, 400] on label "False" at bounding box center [813, 379] width 92 height 42
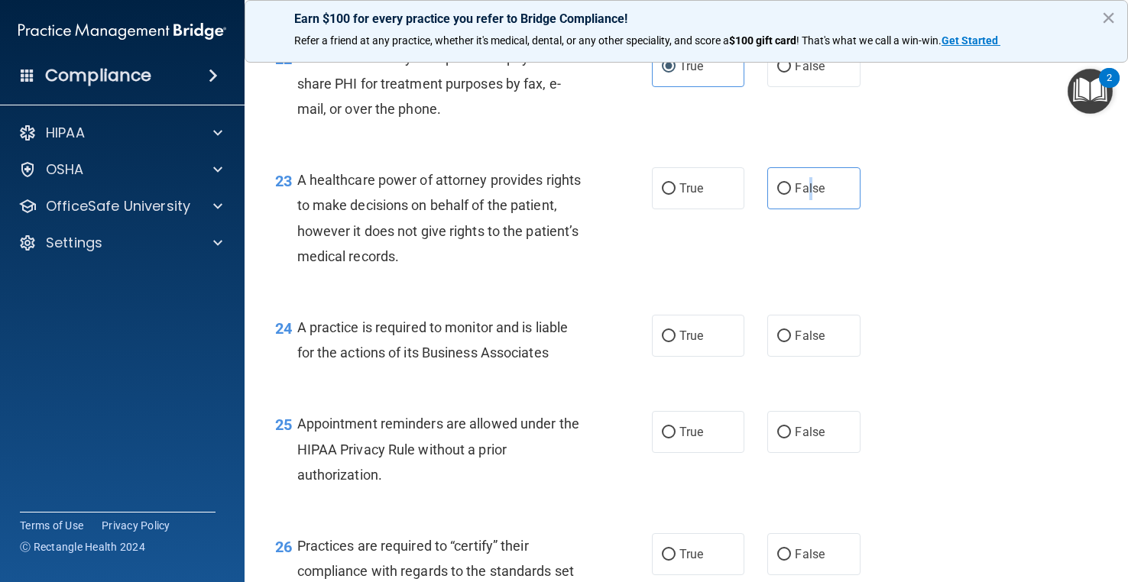
scroll to position [3056, 0]
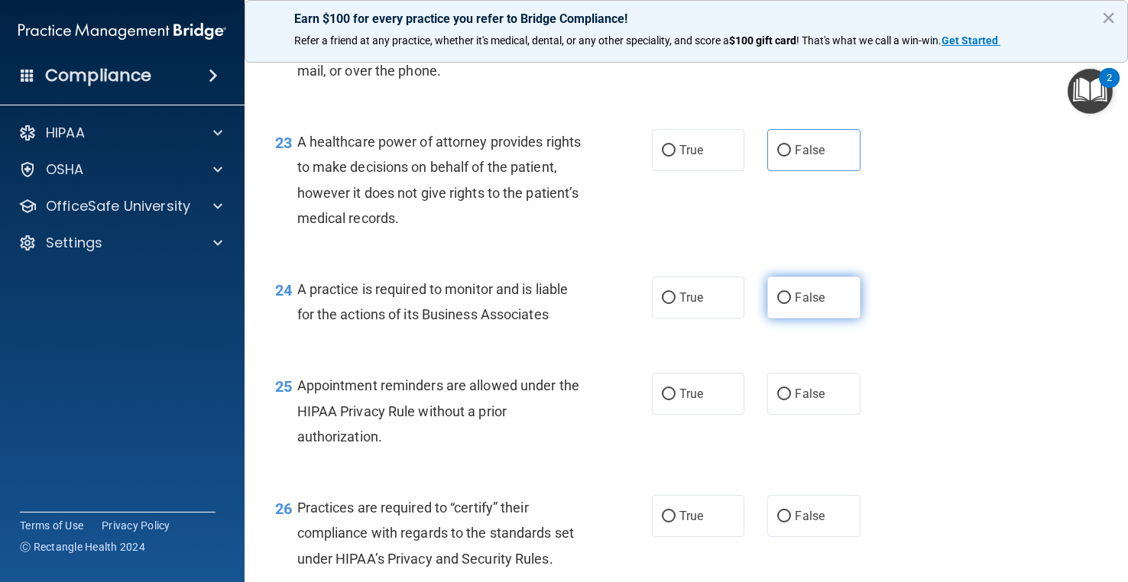
click at [776, 319] on label "False" at bounding box center [813, 298] width 92 height 42
click at [777, 304] on input "False" at bounding box center [784, 298] width 14 height 11
radio input "true"
click at [695, 415] on label "True" at bounding box center [698, 394] width 92 height 42
click at [675, 400] on input "True" at bounding box center [669, 394] width 14 height 11
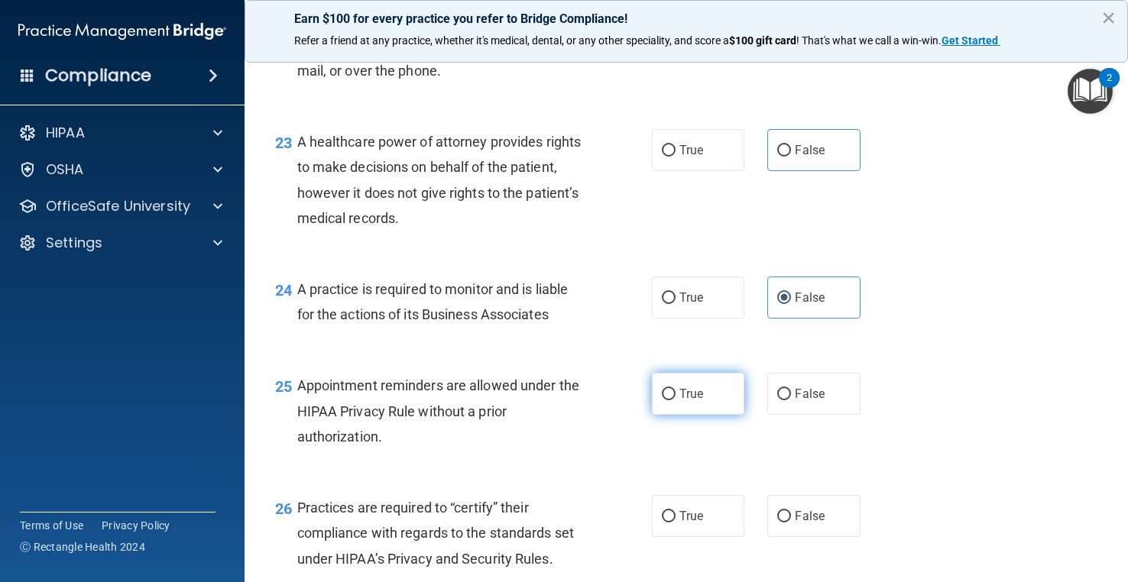
radio input "true"
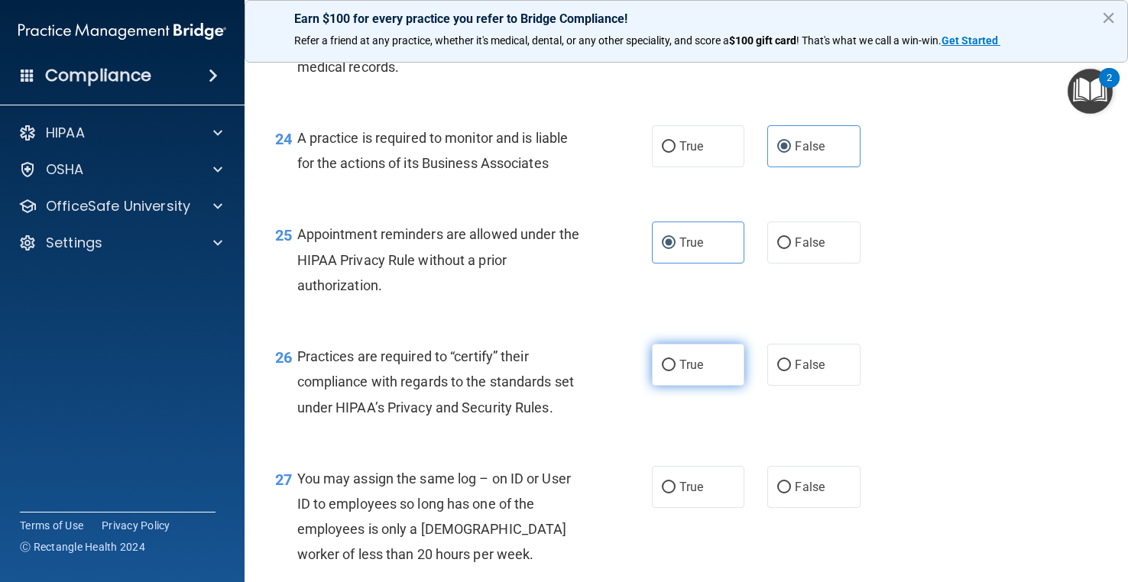
scroll to position [3209, 0]
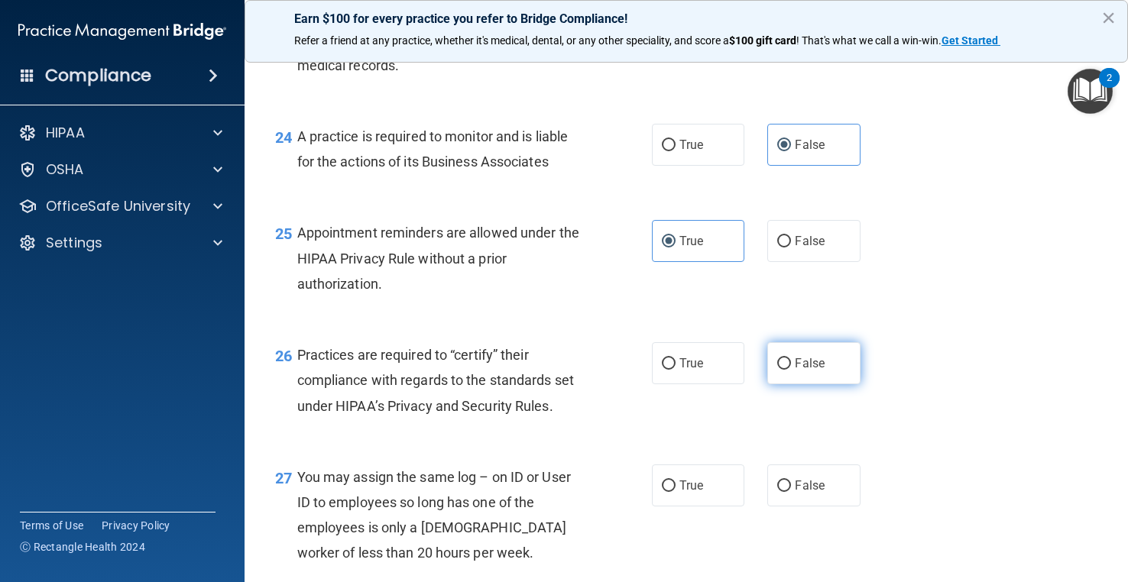
click at [796, 371] on span "False" at bounding box center [810, 363] width 30 height 15
click at [791, 370] on input "False" at bounding box center [784, 363] width 14 height 11
radio input "true"
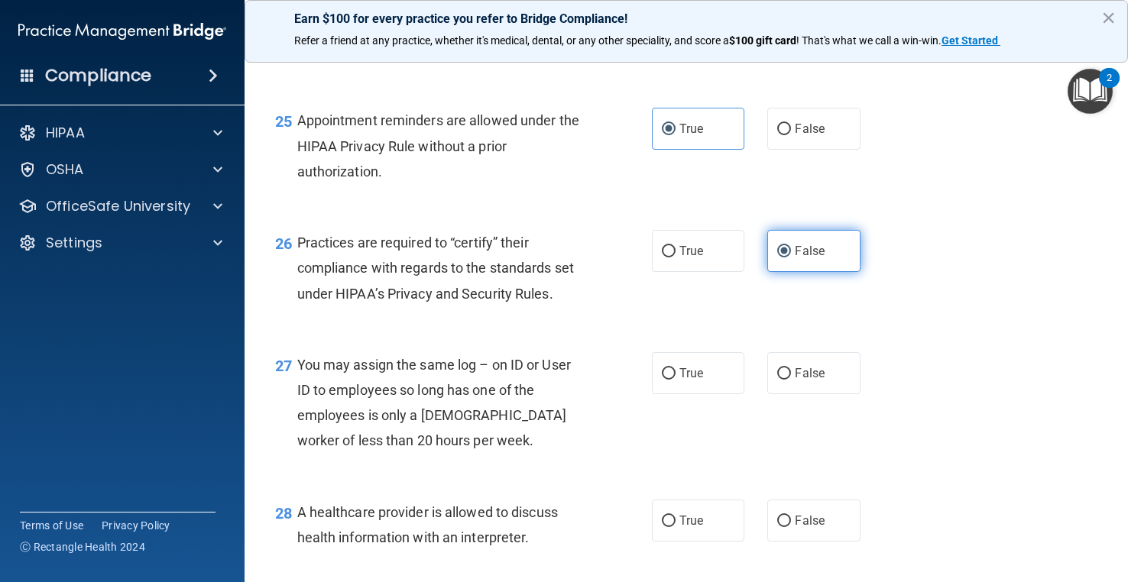
scroll to position [3362, 0]
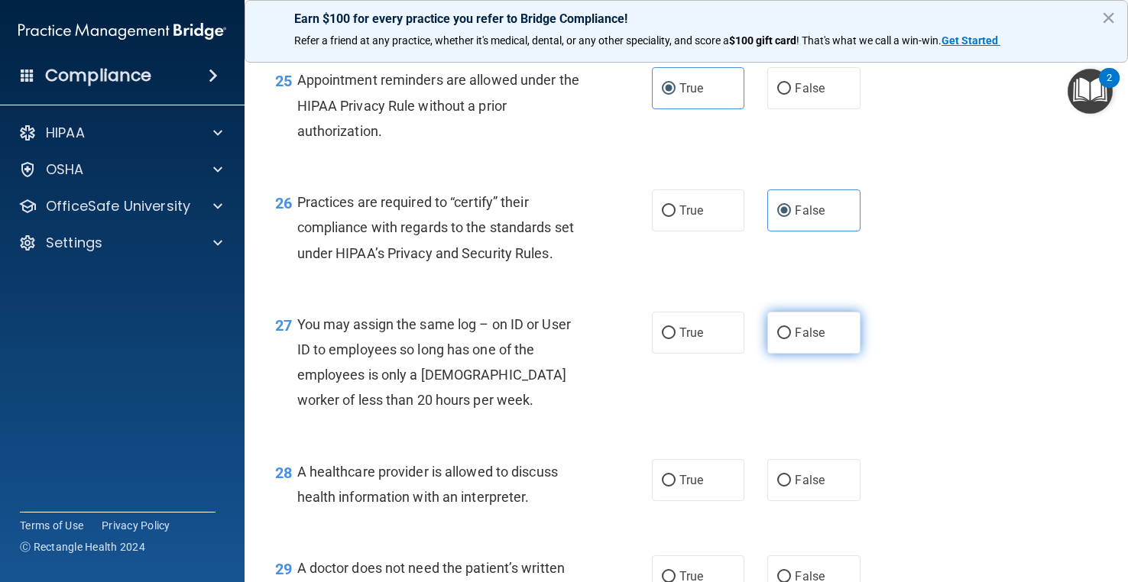
click at [777, 339] on input "False" at bounding box center [784, 333] width 14 height 11
radio input "true"
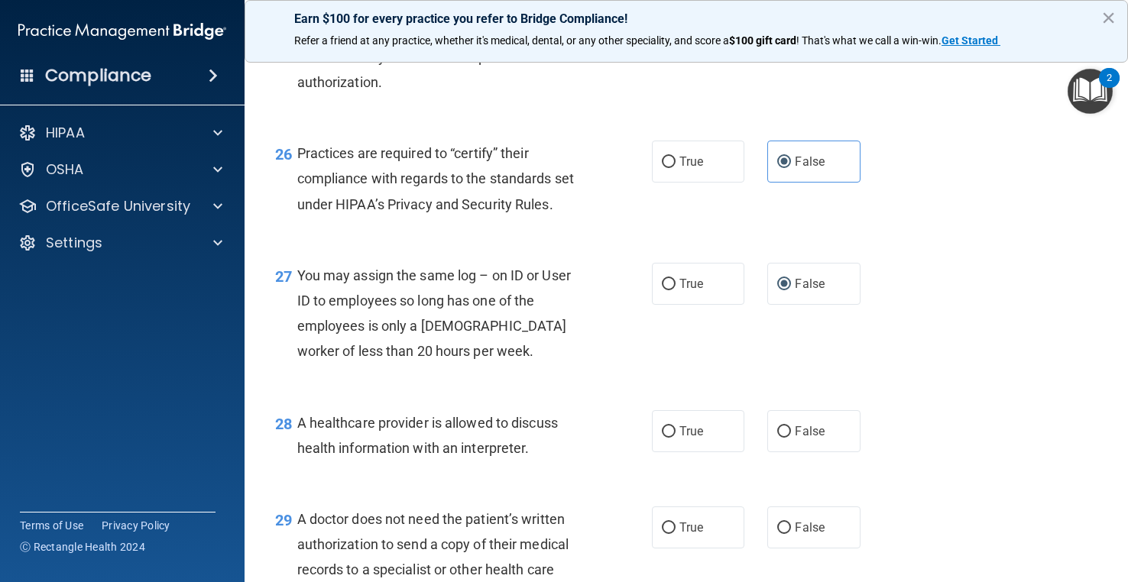
scroll to position [3438, 0]
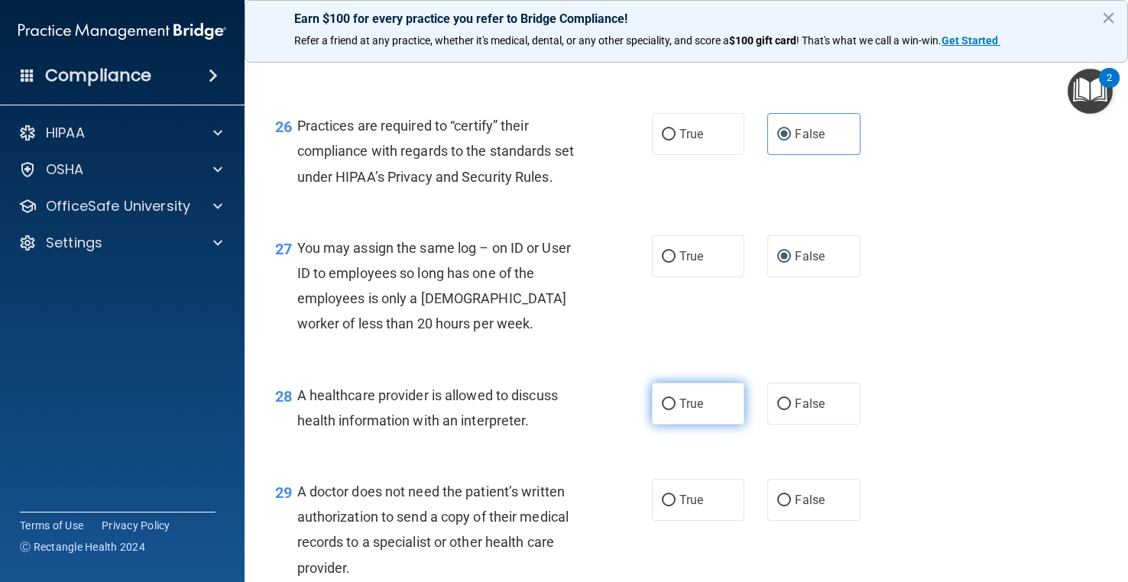
click at [672, 425] on label "True" at bounding box center [698, 404] width 92 height 42
click at [672, 410] on input "True" at bounding box center [669, 404] width 14 height 11
radio input "true"
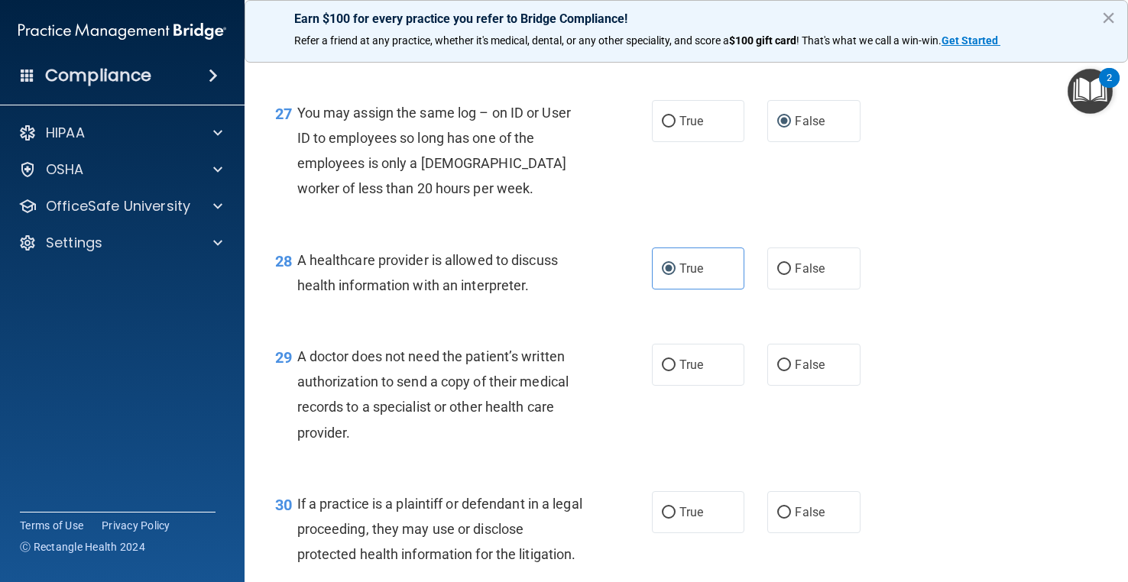
scroll to position [3591, 0]
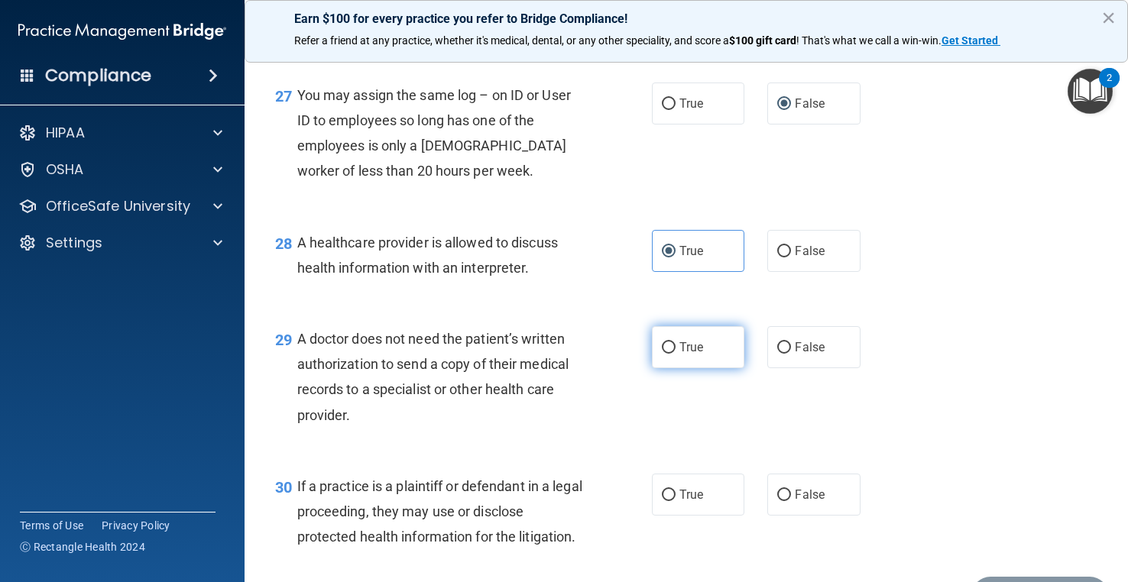
click at [677, 368] on label "True" at bounding box center [698, 347] width 92 height 42
click at [675, 354] on input "True" at bounding box center [669, 347] width 14 height 11
radio input "true"
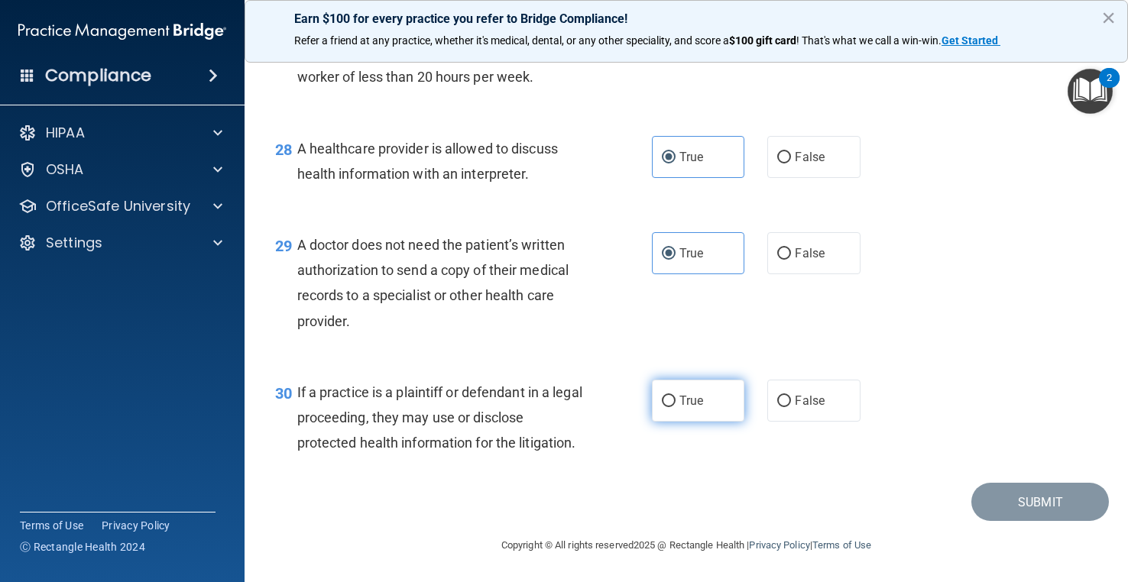
scroll to position [3744, 0]
click at [688, 408] on span "True" at bounding box center [691, 400] width 24 height 15
click at [675, 407] on input "True" at bounding box center [669, 401] width 14 height 11
radio input "true"
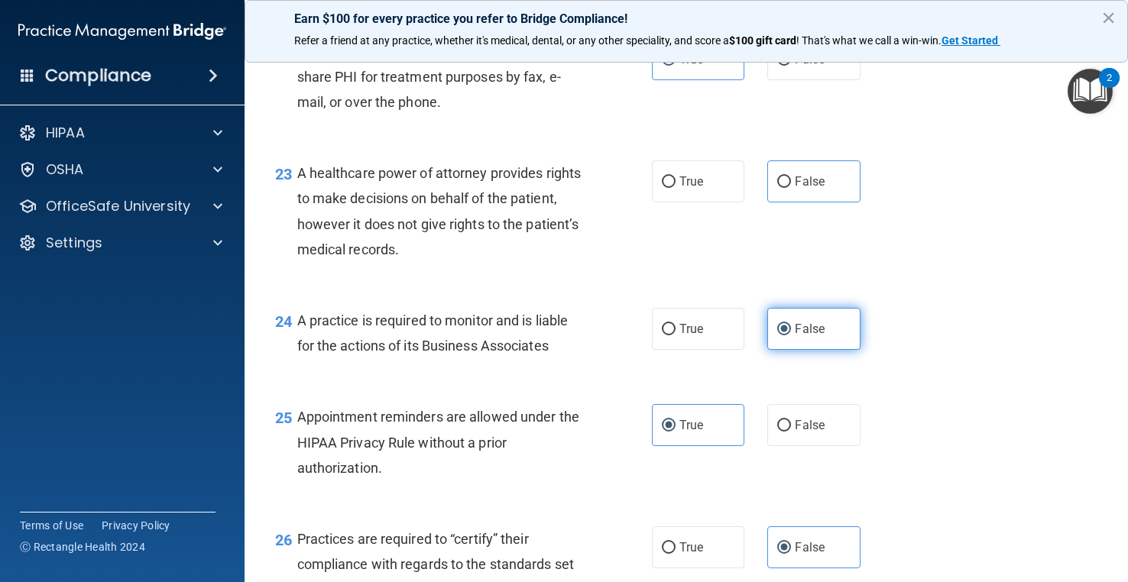
scroll to position [2997, 0]
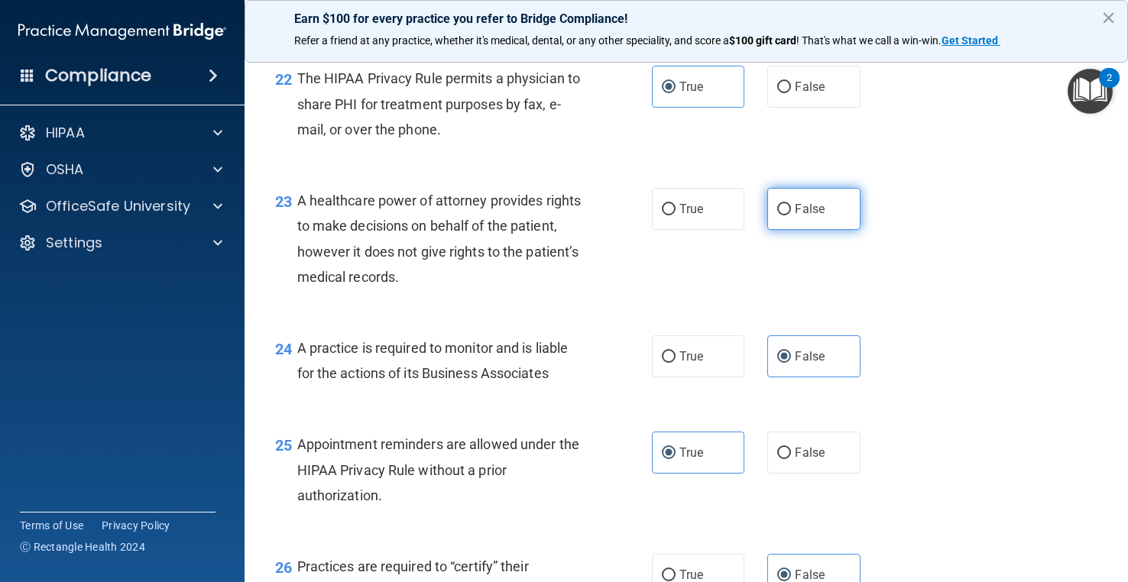
click at [785, 230] on label "False" at bounding box center [813, 209] width 92 height 42
click at [785, 215] on input "False" at bounding box center [784, 209] width 14 height 11
radio input "true"
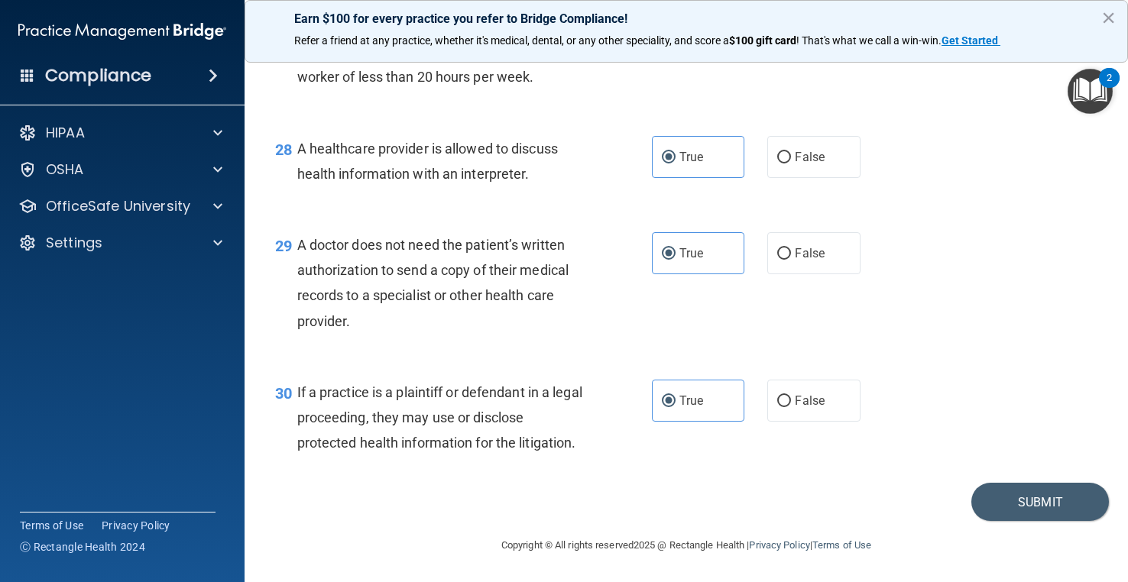
scroll to position [3761, 0]
click at [1052, 487] on button "Submit" at bounding box center [1040, 502] width 138 height 39
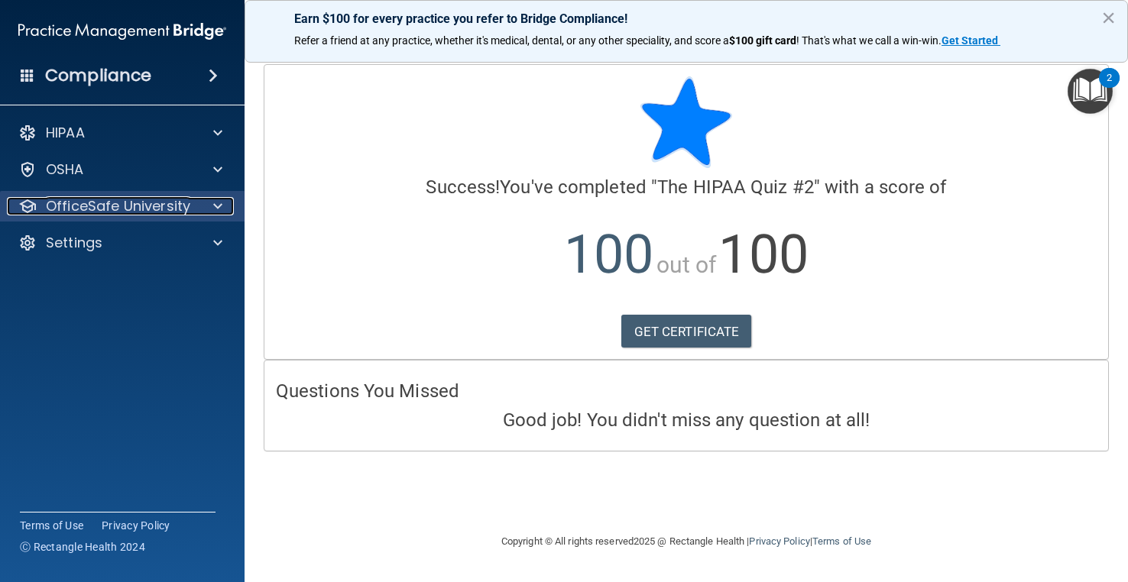
click at [55, 213] on p "OfficeSafe University" at bounding box center [118, 206] width 144 height 18
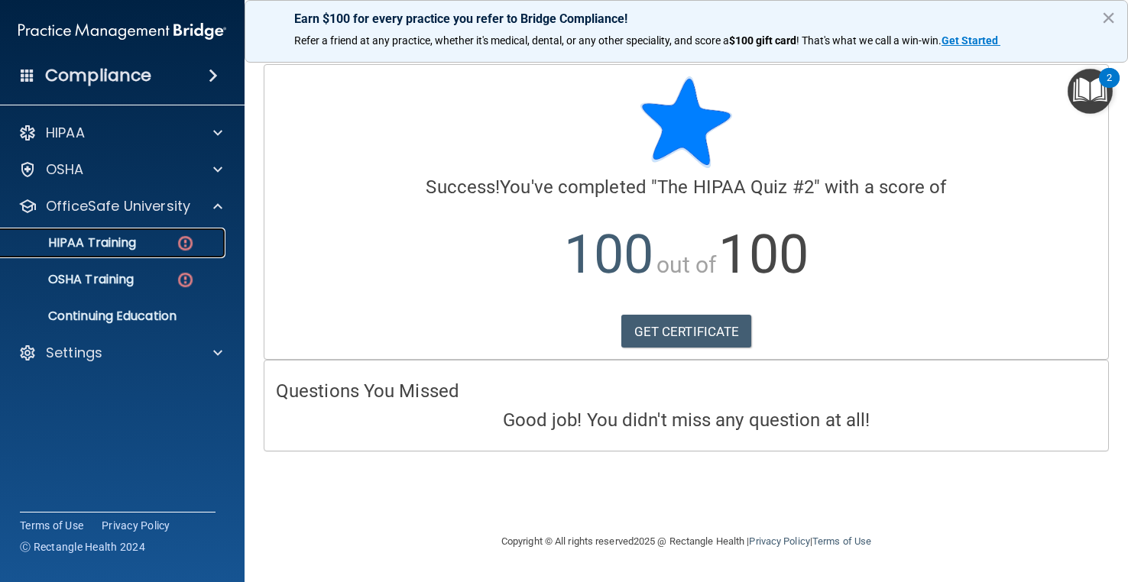
click at [143, 229] on link "HIPAA Training" at bounding box center [105, 243] width 241 height 31
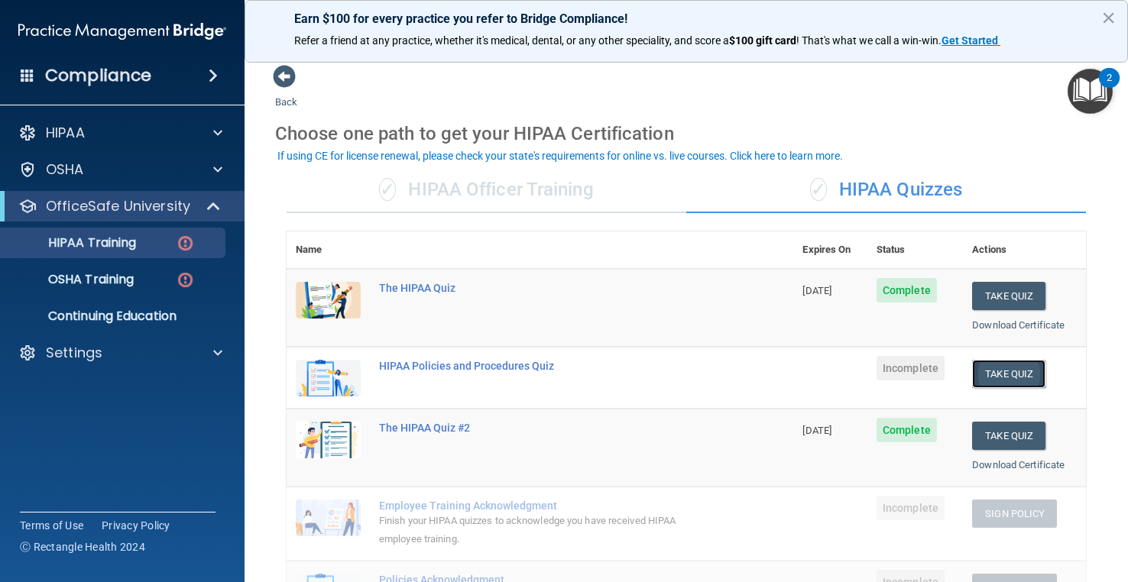
click at [993, 368] on button "Take Quiz" at bounding box center [1008, 374] width 73 height 28
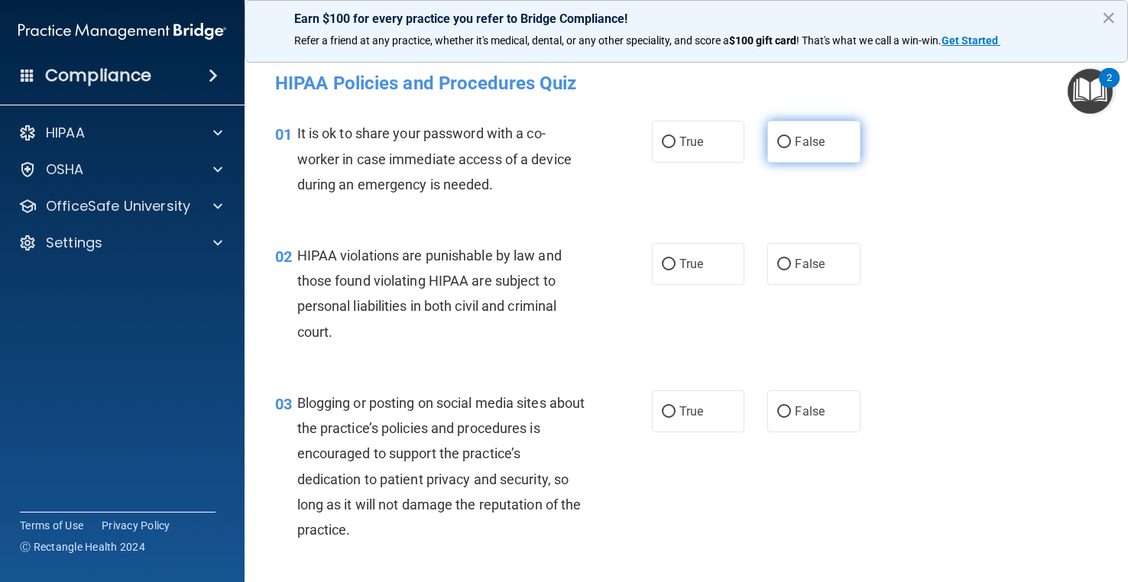
click at [809, 138] on span "False" at bounding box center [810, 141] width 30 height 15
click at [791, 138] on input "False" at bounding box center [784, 142] width 14 height 11
radio input "true"
click at [695, 270] on span "True" at bounding box center [691, 264] width 24 height 15
click at [675, 270] on input "True" at bounding box center [669, 264] width 14 height 11
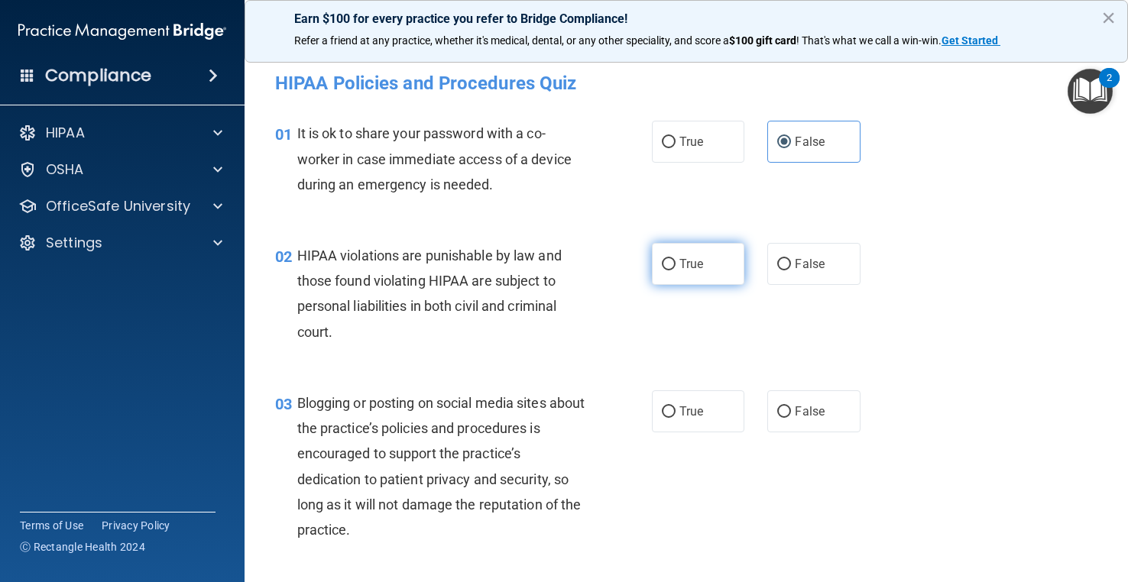
radio input "true"
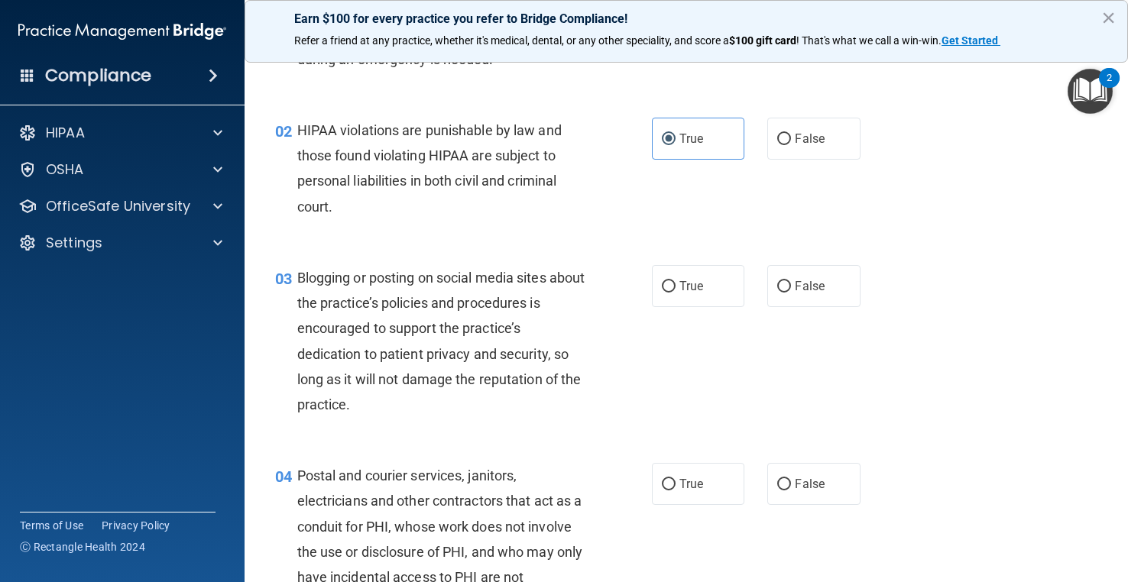
scroll to position [153, 0]
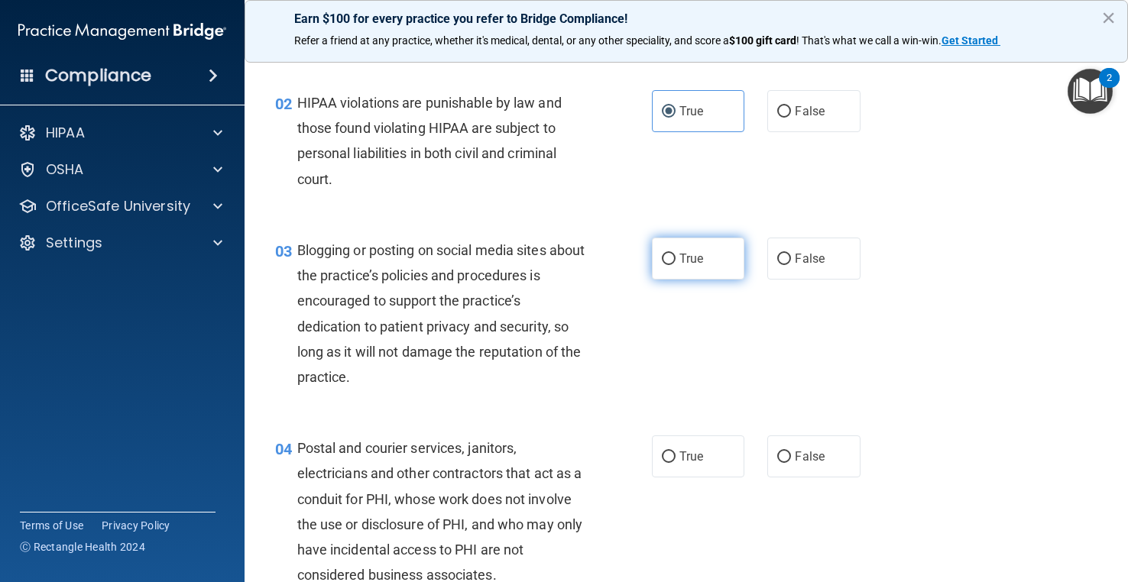
click at [665, 275] on label "True" at bounding box center [698, 259] width 92 height 42
click at [665, 265] on input "True" at bounding box center [669, 259] width 14 height 11
radio input "true"
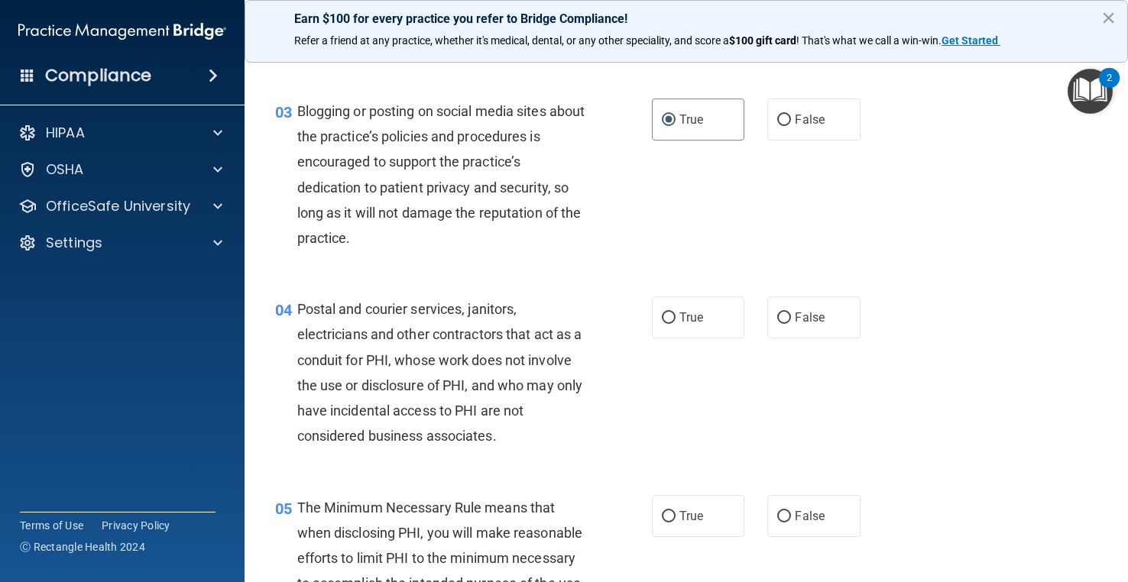
scroll to position [306, 0]
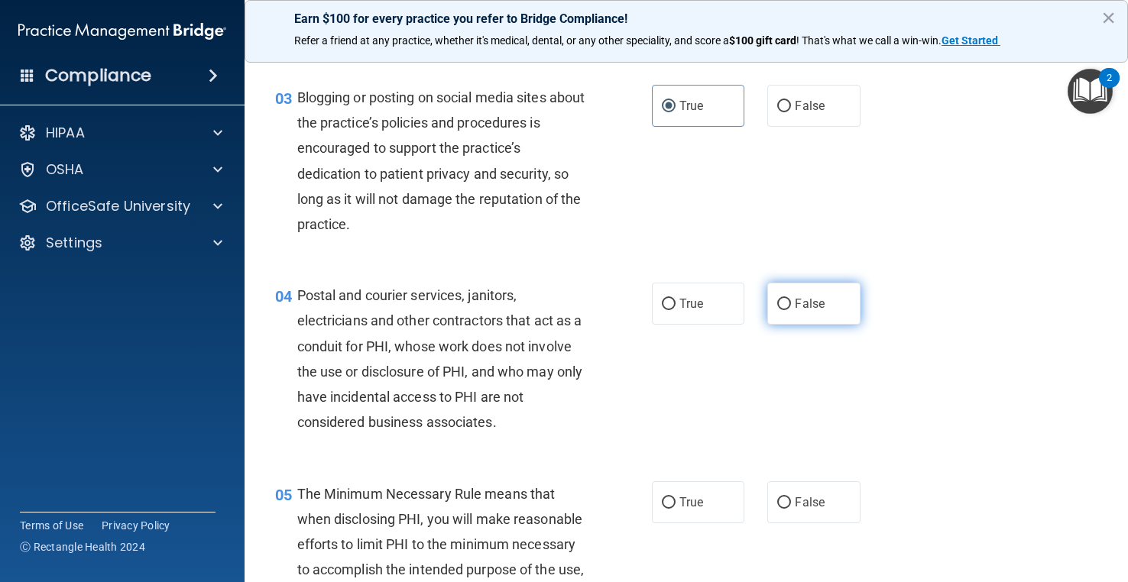
click at [801, 313] on label "False" at bounding box center [813, 304] width 92 height 42
click at [791, 310] on input "False" at bounding box center [784, 304] width 14 height 11
radio input "true"
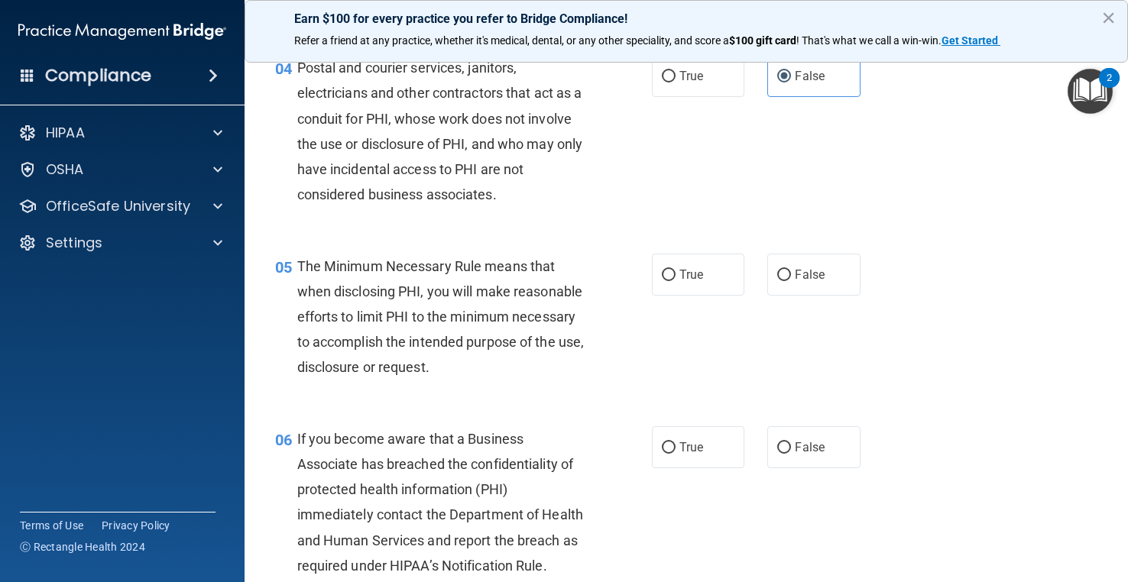
scroll to position [535, 0]
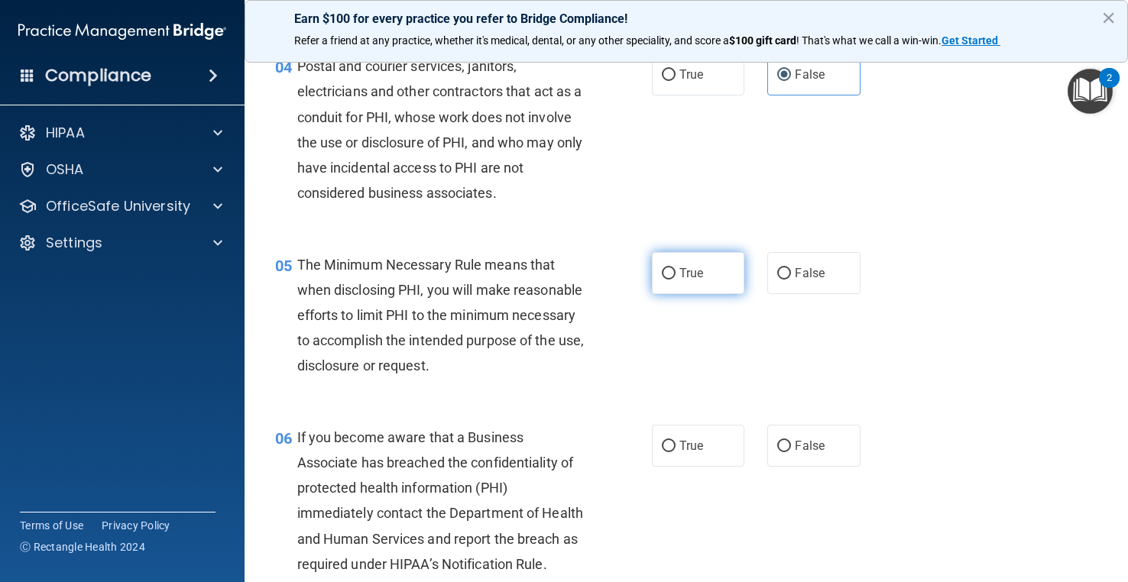
click at [715, 259] on label "True" at bounding box center [698, 273] width 92 height 42
click at [675, 268] on input "True" at bounding box center [669, 273] width 14 height 11
radio input "true"
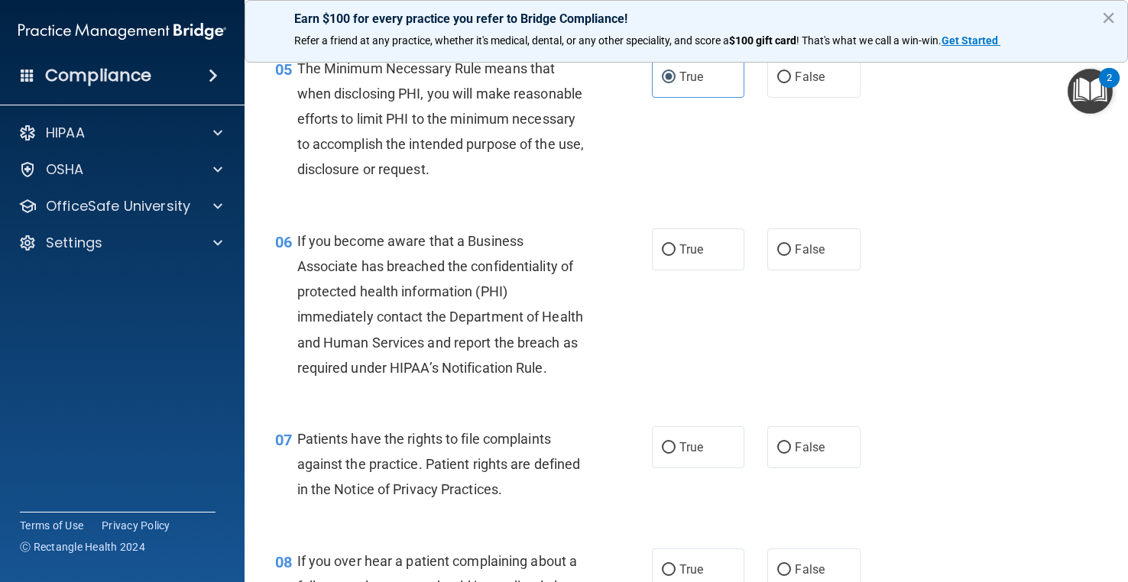
scroll to position [764, 0]
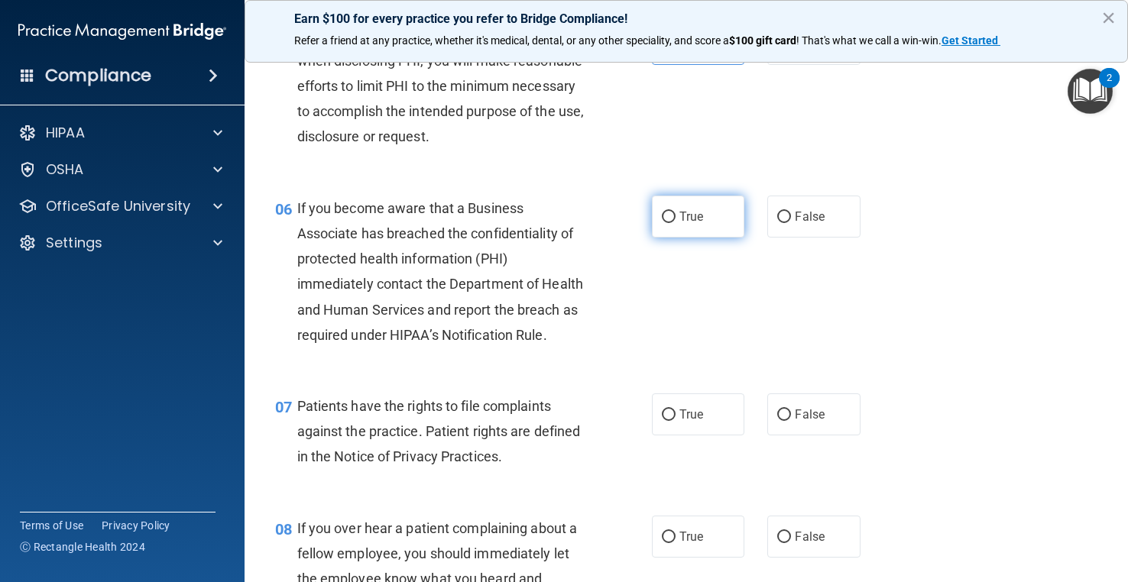
click at [702, 238] on label "True" at bounding box center [698, 217] width 92 height 42
click at [675, 223] on input "True" at bounding box center [669, 217] width 14 height 11
radio input "true"
click at [669, 421] on input "True" at bounding box center [669, 415] width 14 height 11
radio input "true"
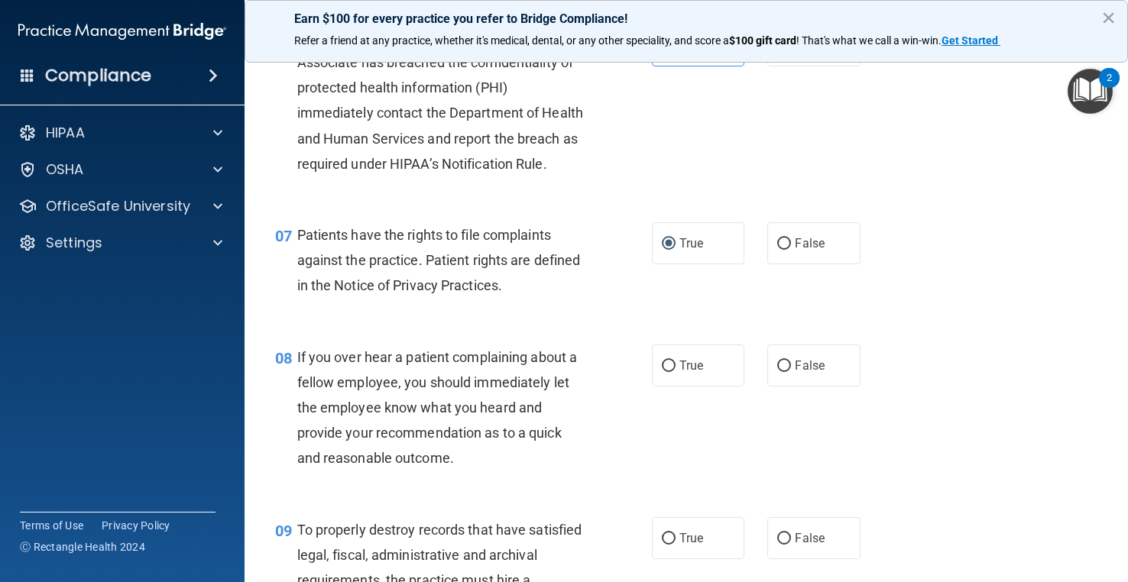
scroll to position [1146, 0]
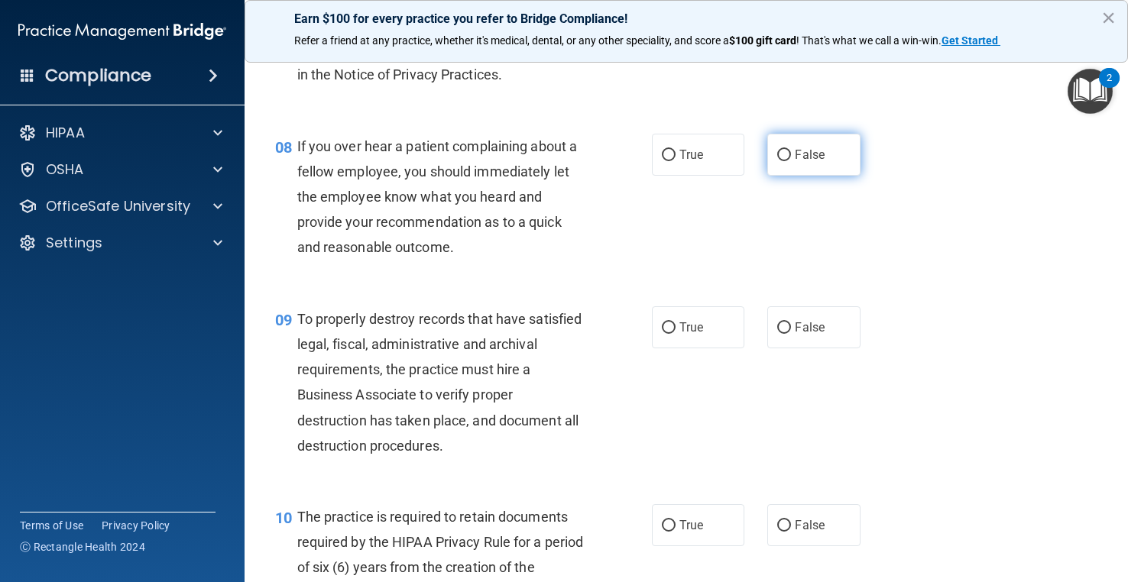
click at [798, 176] on label "False" at bounding box center [813, 155] width 92 height 42
click at [791, 161] on input "False" at bounding box center [784, 155] width 14 height 11
radio input "true"
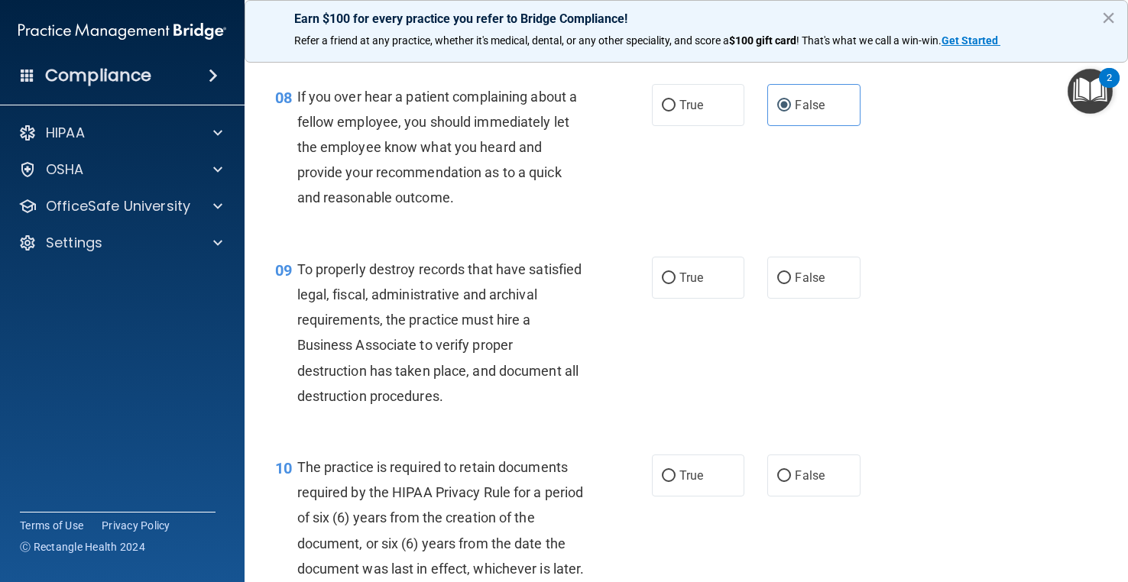
scroll to position [1222, 0]
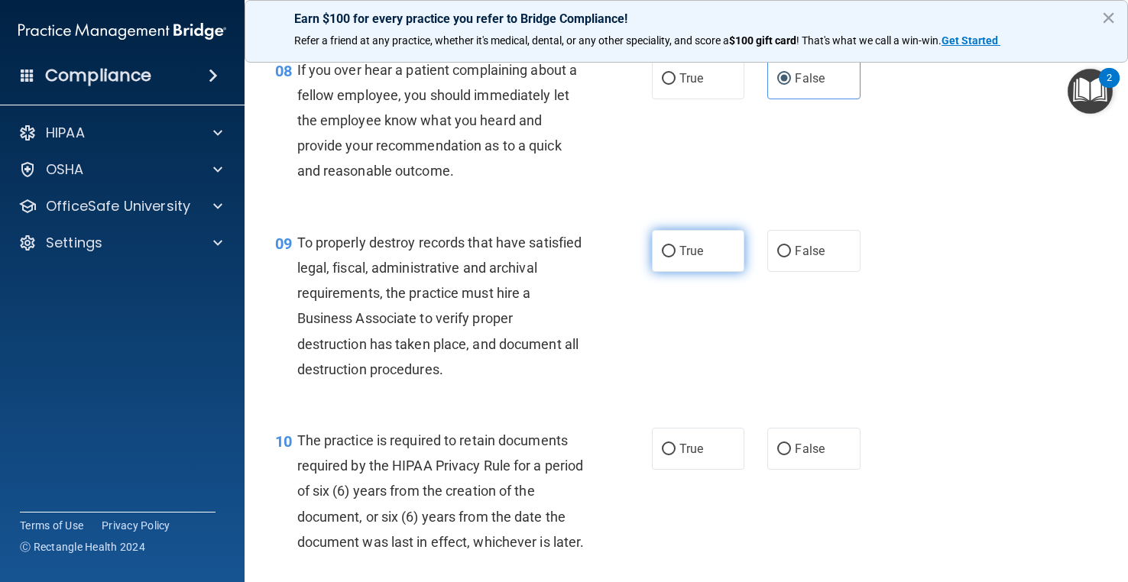
click at [672, 272] on label "True" at bounding box center [698, 251] width 92 height 42
click at [672, 257] on input "True" at bounding box center [669, 251] width 14 height 11
radio input "true"
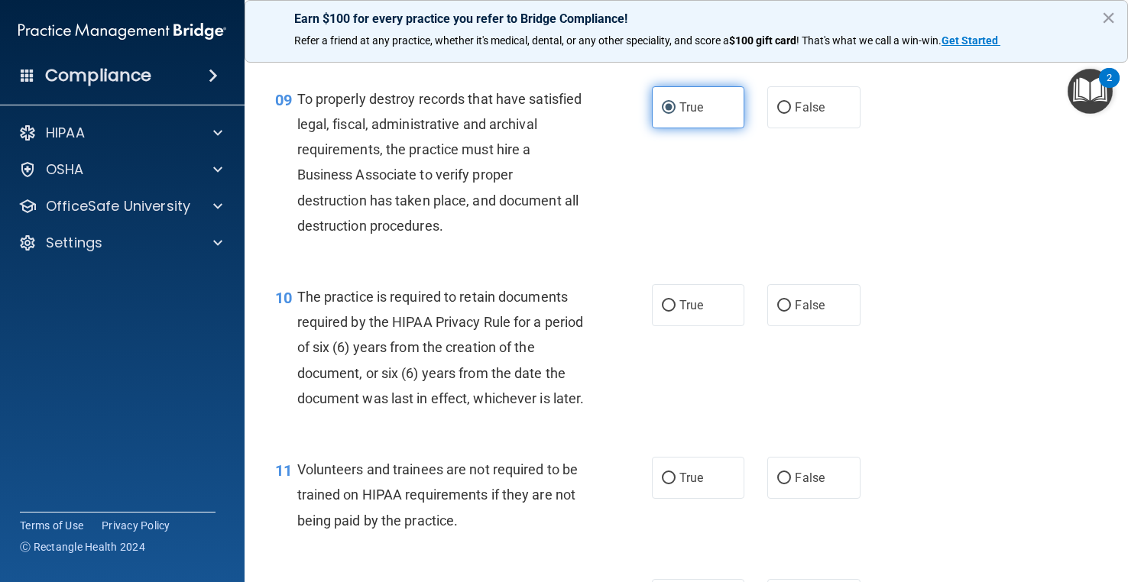
scroll to position [1375, 0]
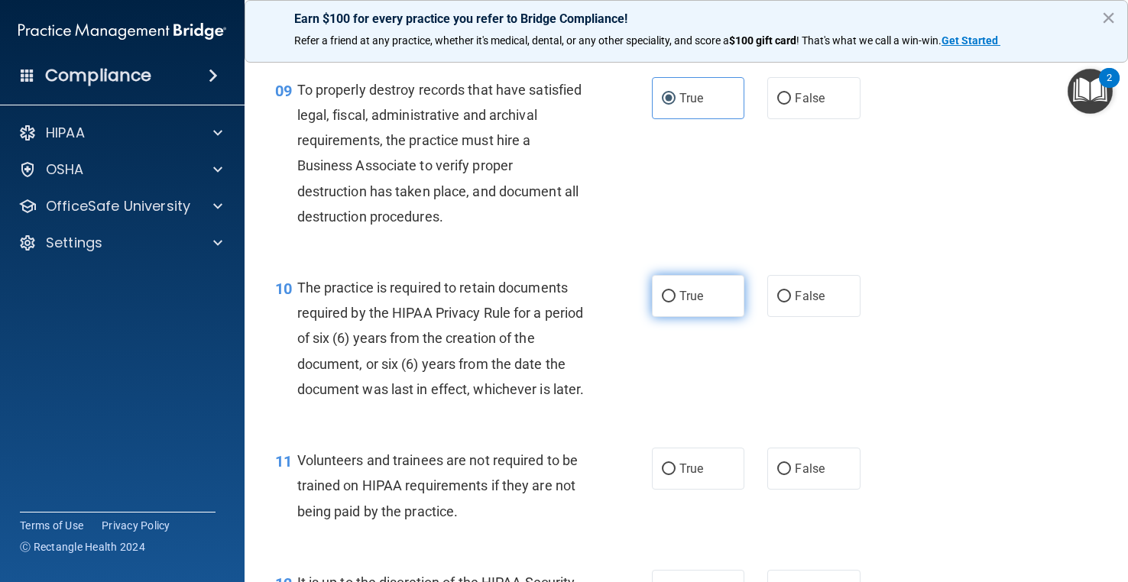
click at [695, 303] on span "True" at bounding box center [691, 296] width 24 height 15
click at [675, 303] on input "True" at bounding box center [669, 296] width 14 height 11
radio input "true"
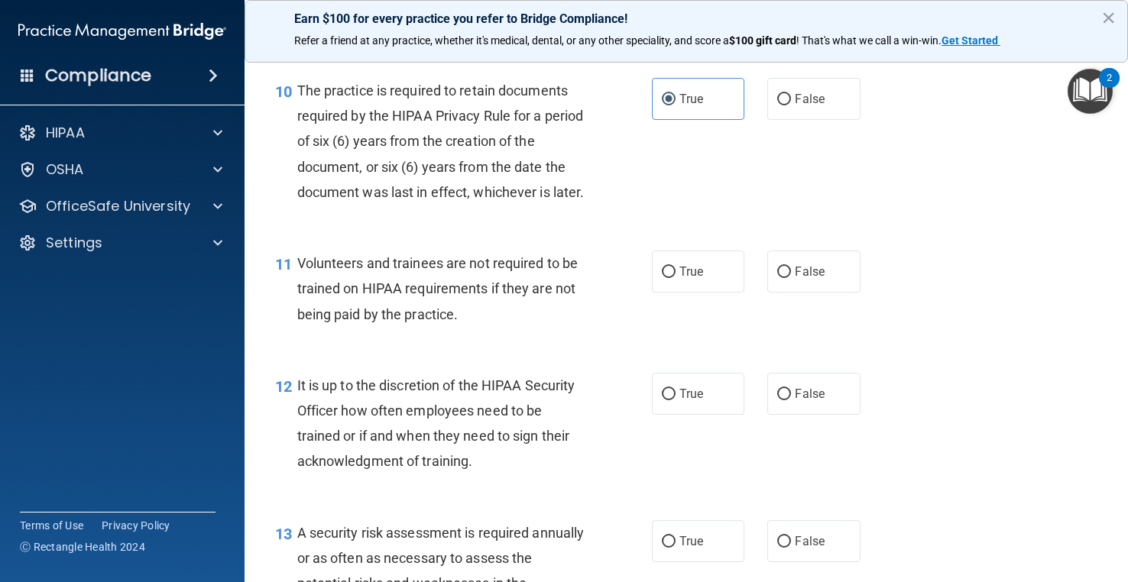
scroll to position [1605, 0]
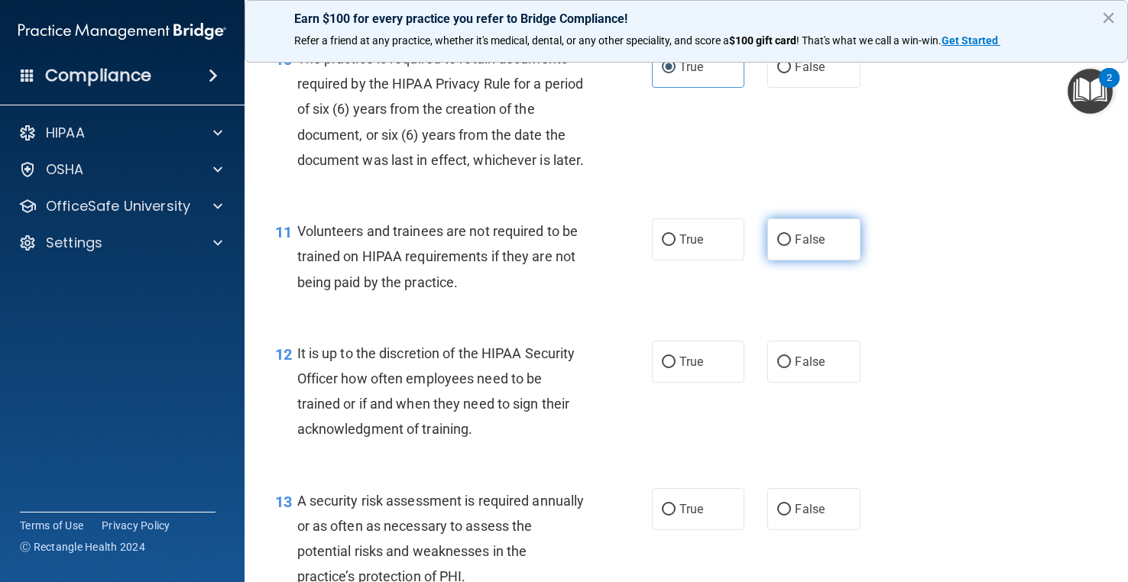
click at [779, 261] on label "False" at bounding box center [813, 240] width 92 height 42
click at [779, 246] on input "False" at bounding box center [784, 240] width 14 height 11
radio input "true"
click at [853, 383] on div "True False" at bounding box center [763, 362] width 223 height 42
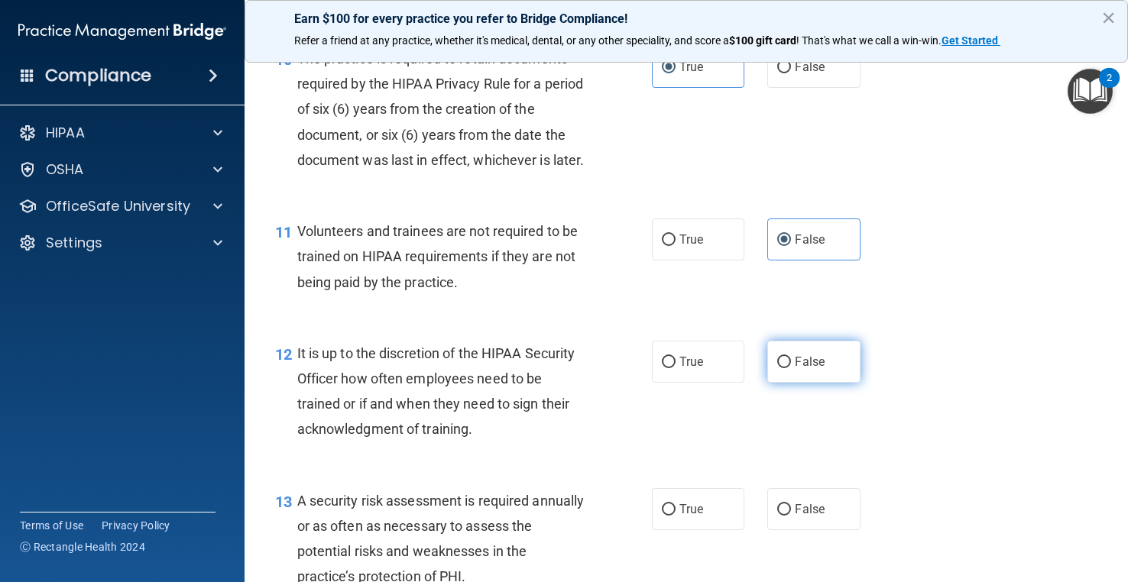
click at [823, 383] on label "False" at bounding box center [813, 362] width 92 height 42
click at [791, 368] on input "False" at bounding box center [784, 362] width 14 height 11
radio input "true"
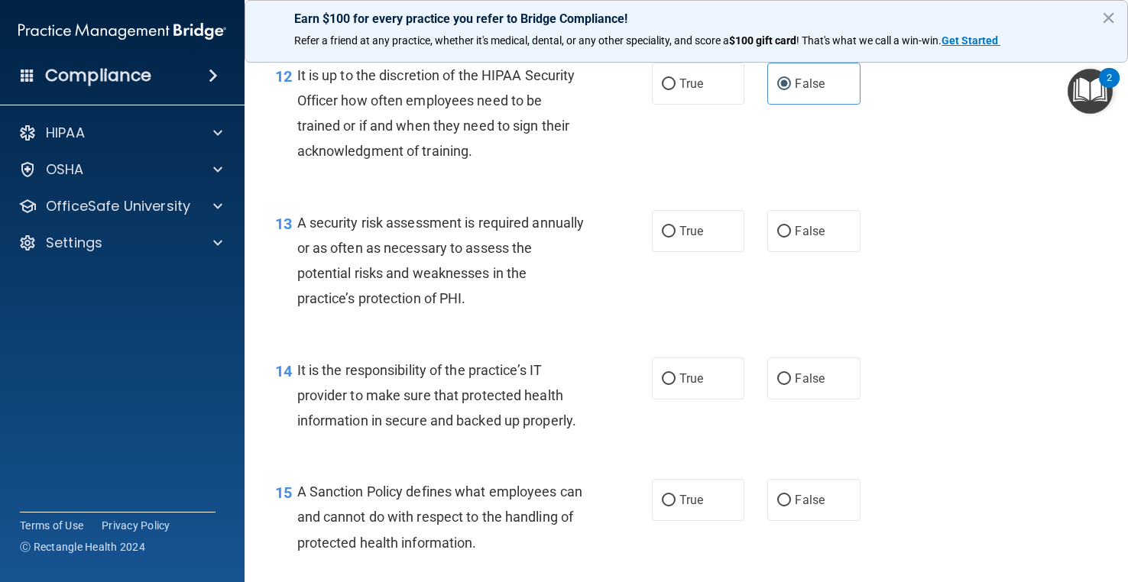
scroll to position [1910, 0]
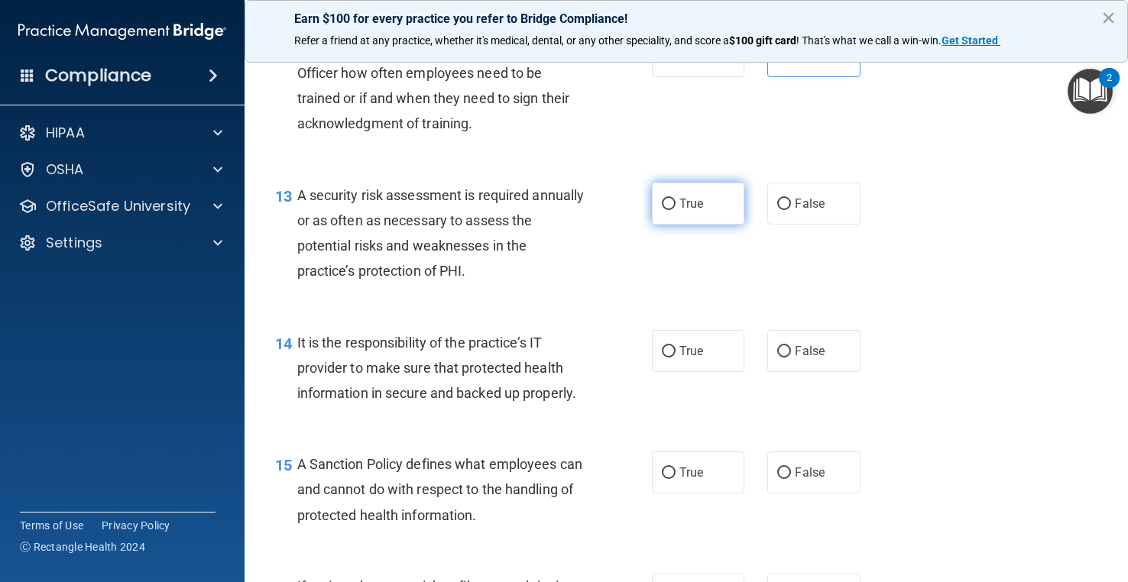
click at [662, 210] on input "True" at bounding box center [669, 204] width 14 height 11
radio input "true"
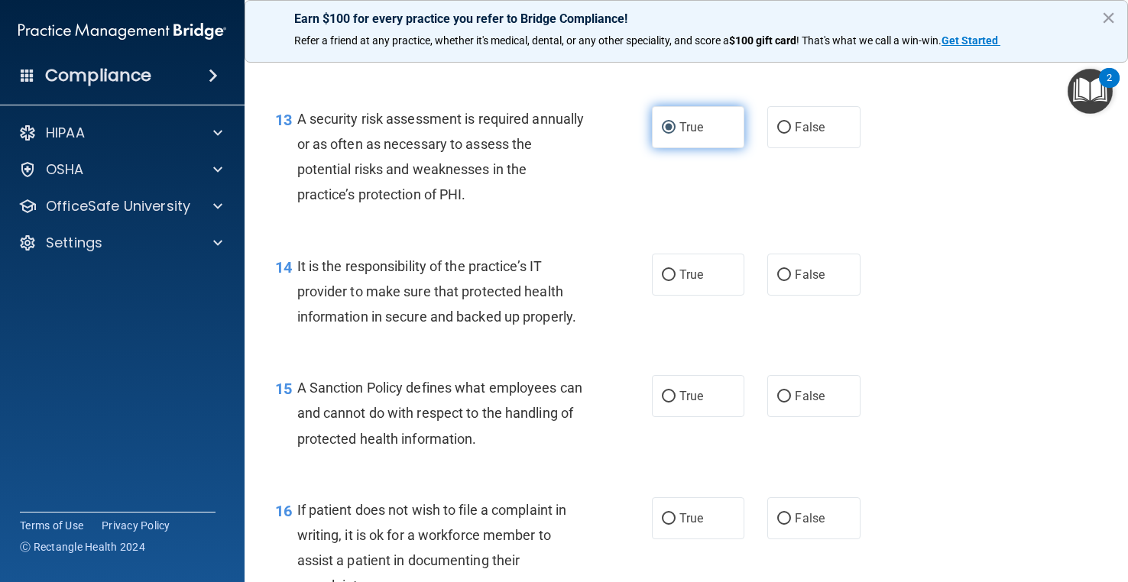
scroll to position [2063, 0]
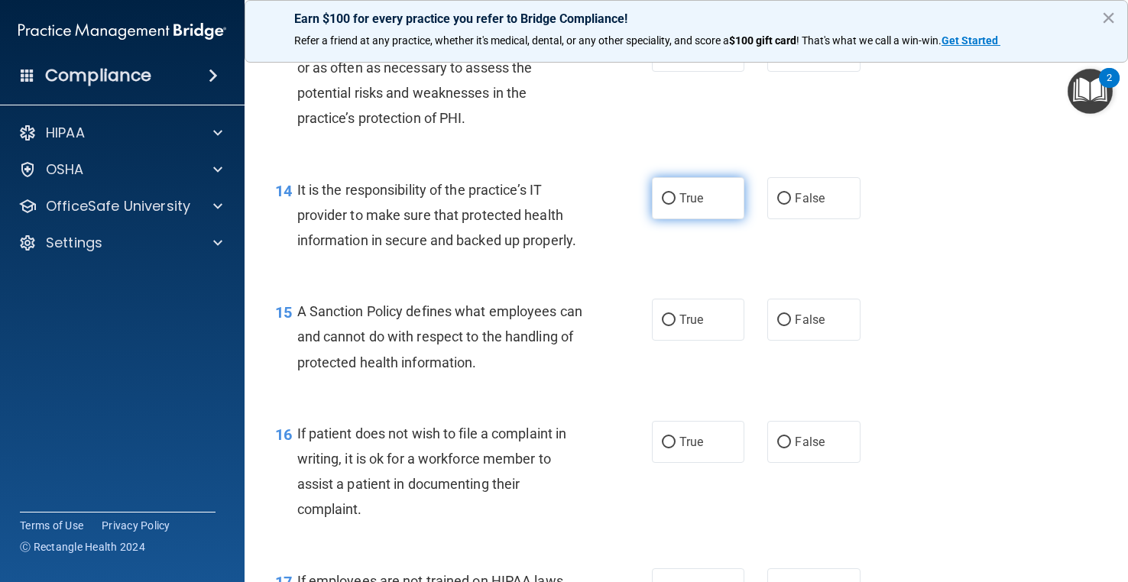
click at [672, 219] on label "True" at bounding box center [698, 198] width 92 height 42
click at [672, 205] on input "True" at bounding box center [669, 198] width 14 height 11
radio input "true"
click at [685, 341] on label "True" at bounding box center [698, 320] width 92 height 42
click at [675, 326] on input "True" at bounding box center [669, 320] width 14 height 11
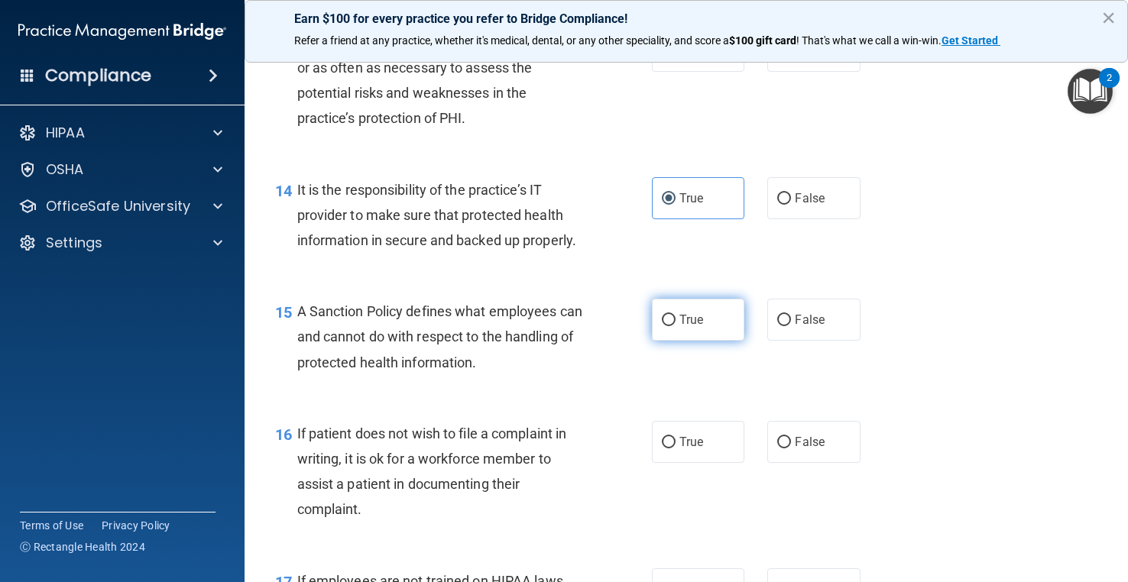
radio input "true"
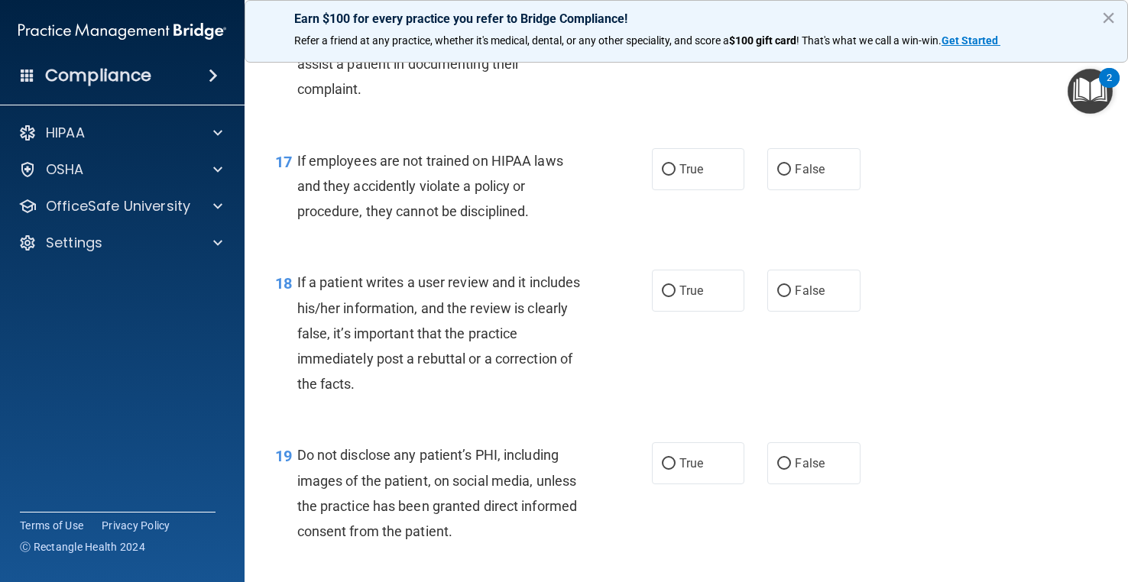
scroll to position [2445, 0]
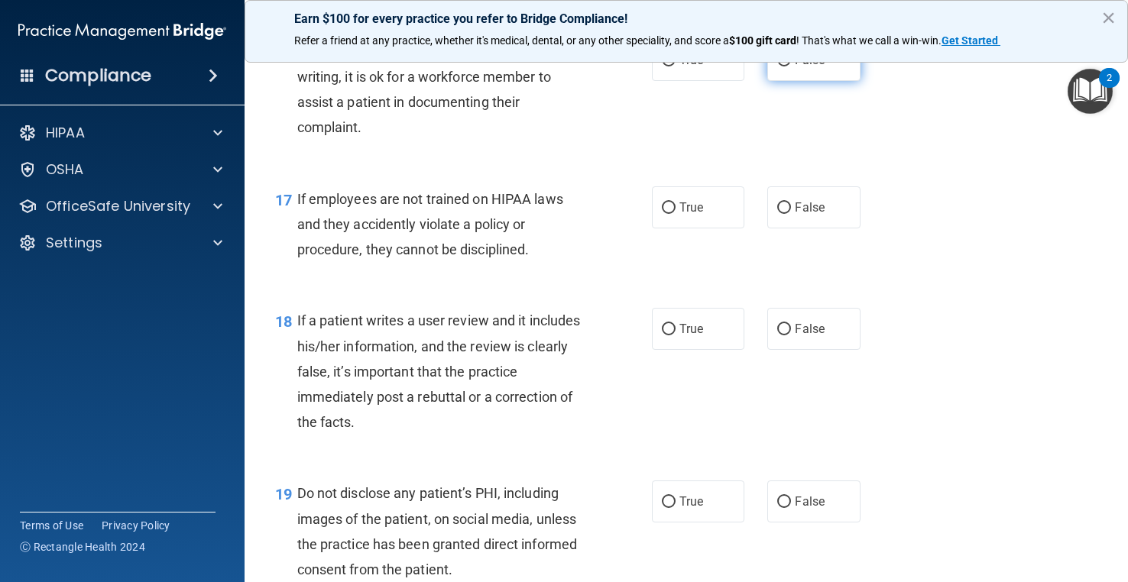
click at [851, 81] on label "False" at bounding box center [813, 60] width 92 height 42
click at [791, 66] on input "False" at bounding box center [784, 60] width 14 height 11
radio input "true"
click at [795, 215] on span "False" at bounding box center [810, 207] width 30 height 15
click at [791, 214] on input "False" at bounding box center [784, 207] width 14 height 11
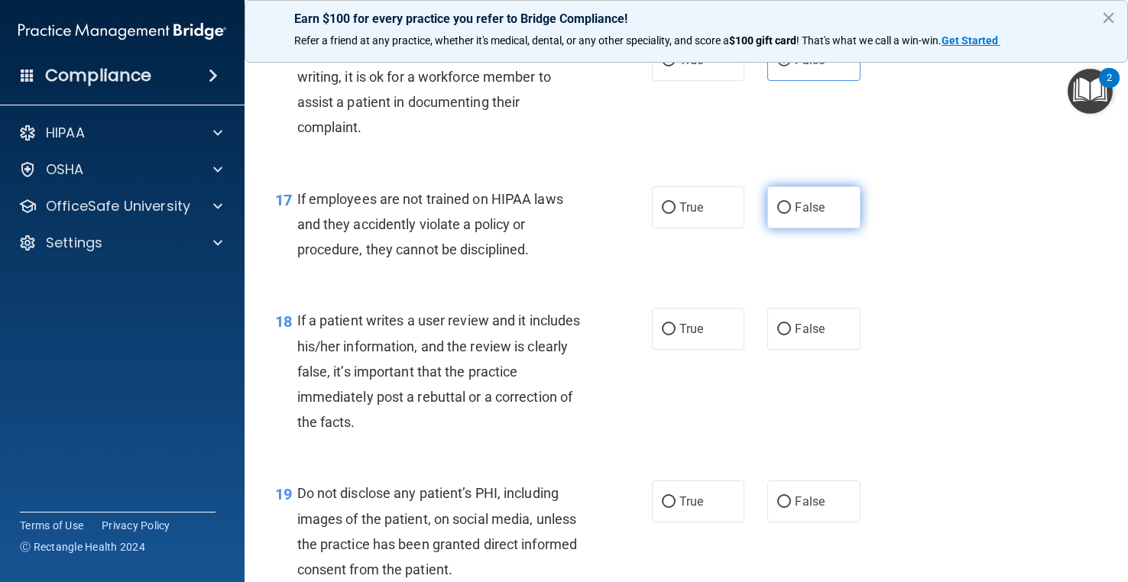
radio input "true"
click at [721, 228] on label "True" at bounding box center [698, 207] width 92 height 42
click at [675, 214] on input "True" at bounding box center [669, 207] width 14 height 11
radio input "true"
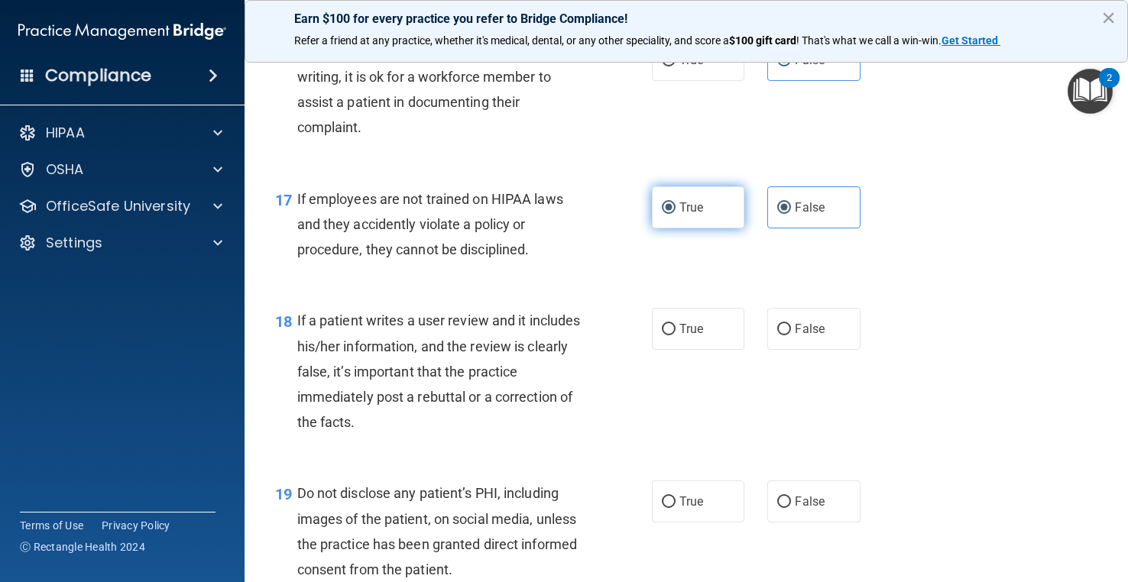
radio input "false"
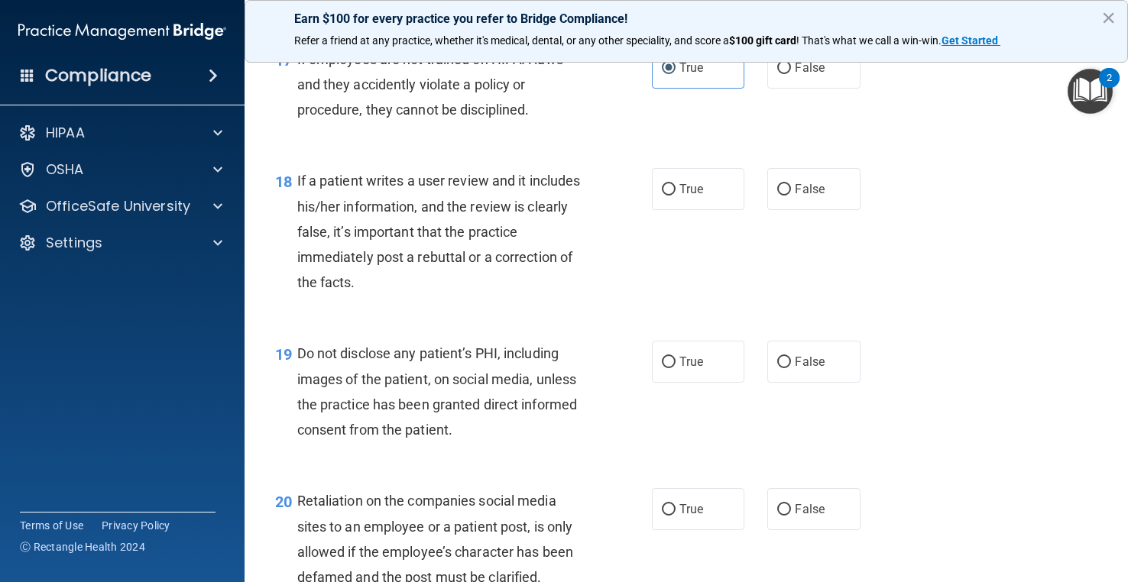
scroll to position [2598, 0]
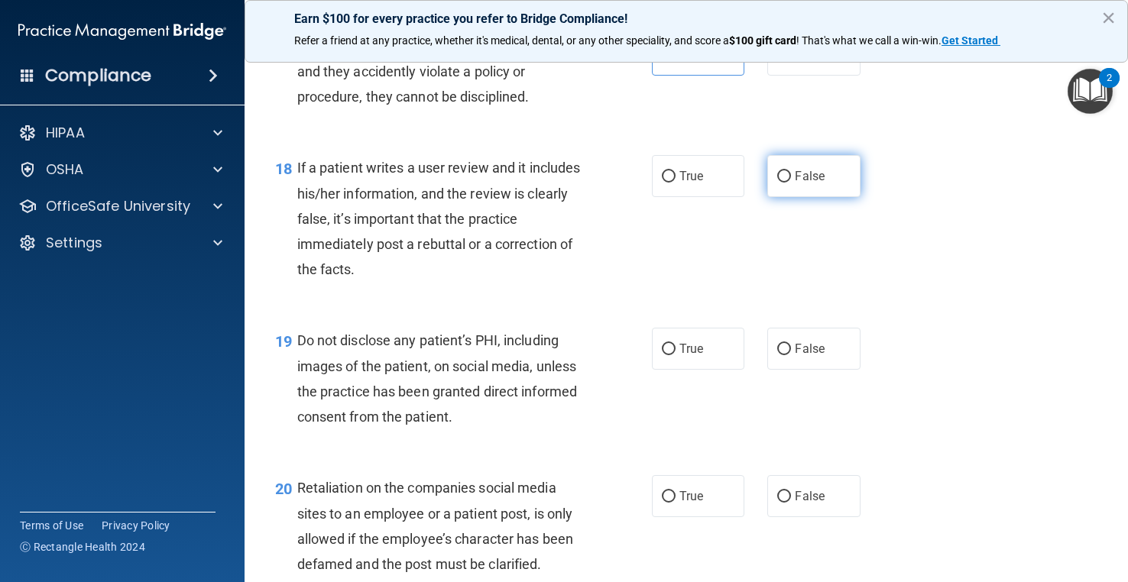
click at [811, 183] on span "False" at bounding box center [810, 176] width 30 height 15
click at [791, 183] on input "False" at bounding box center [784, 176] width 14 height 11
radio input "true"
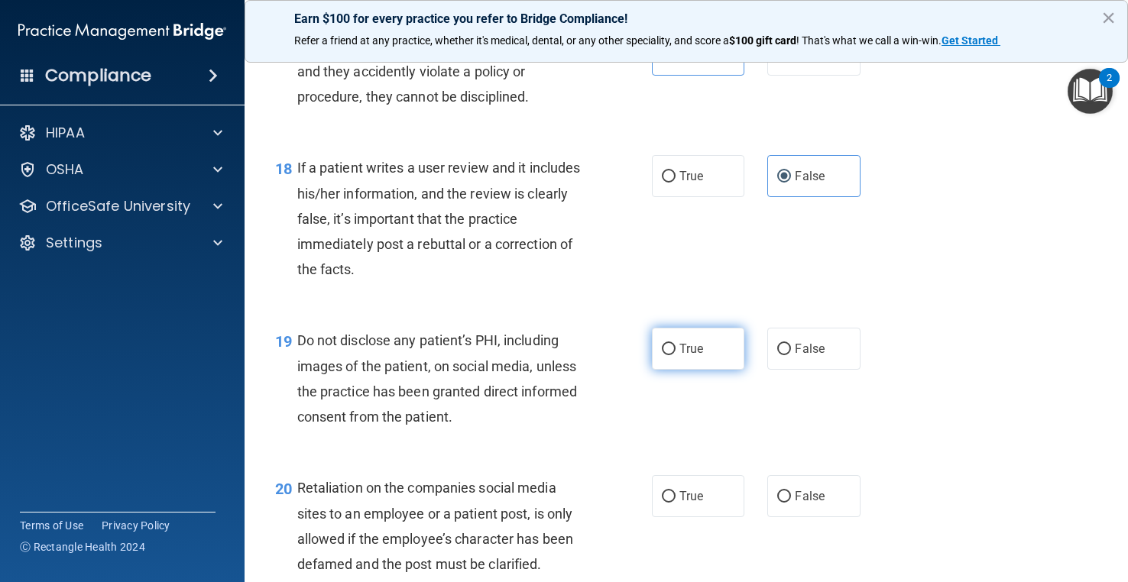
click at [680, 370] on label "True" at bounding box center [698, 349] width 92 height 42
click at [675, 355] on input "True" at bounding box center [669, 349] width 14 height 11
radio input "true"
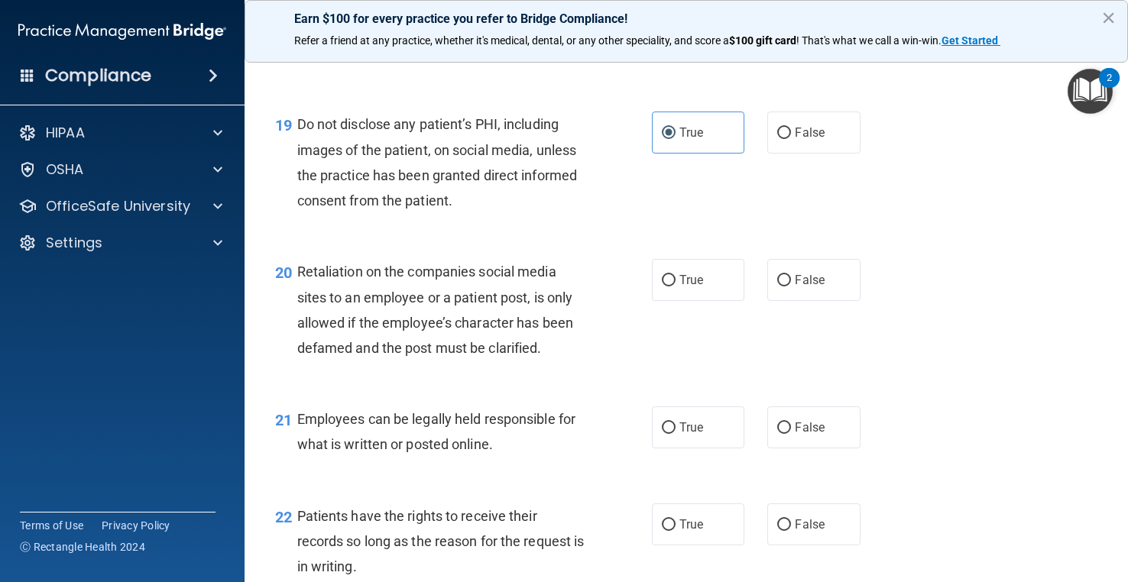
scroll to position [2903, 0]
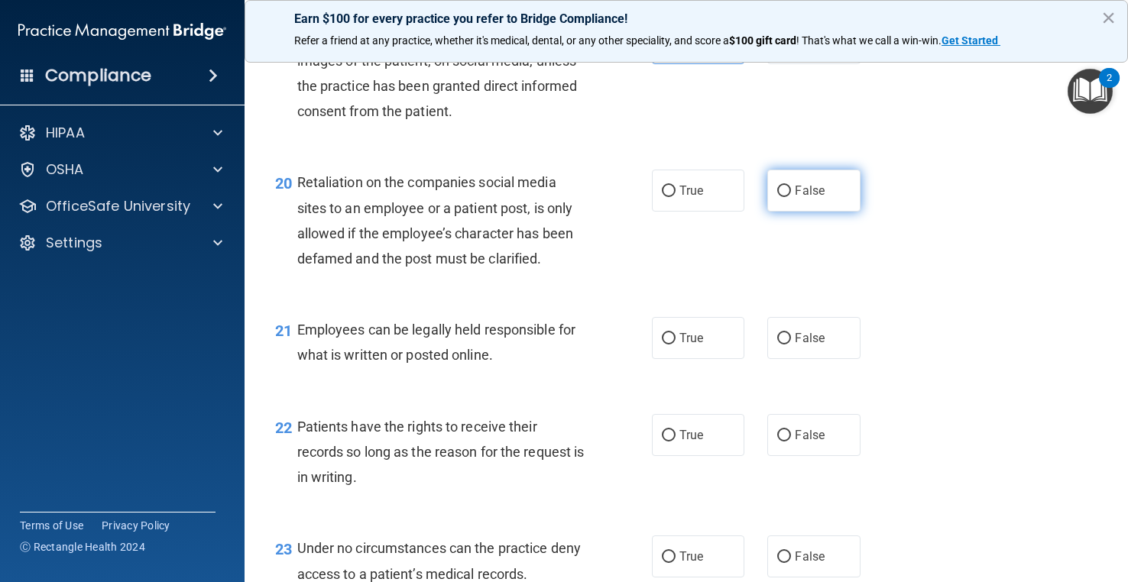
click at [831, 212] on label "False" at bounding box center [813, 191] width 92 height 42
click at [791, 197] on input "False" at bounding box center [784, 191] width 14 height 11
radio input "true"
click at [679, 345] on span "True" at bounding box center [691, 338] width 24 height 15
click at [675, 345] on input "True" at bounding box center [669, 338] width 14 height 11
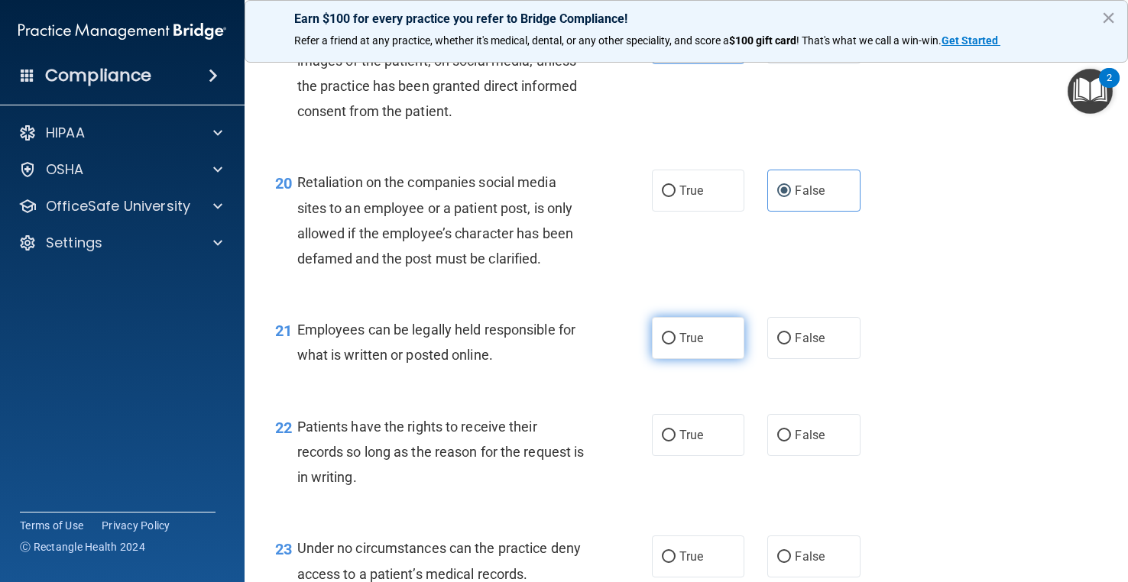
radio input "true"
click at [679, 442] on span "True" at bounding box center [691, 435] width 24 height 15
click at [675, 442] on input "True" at bounding box center [669, 435] width 14 height 11
radio input "true"
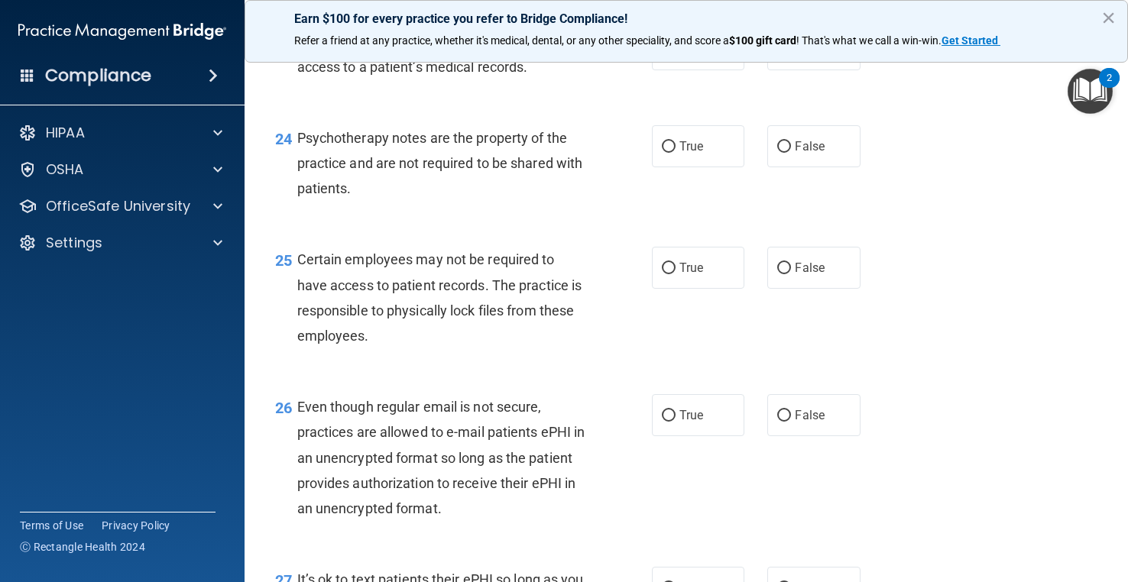
scroll to position [3438, 0]
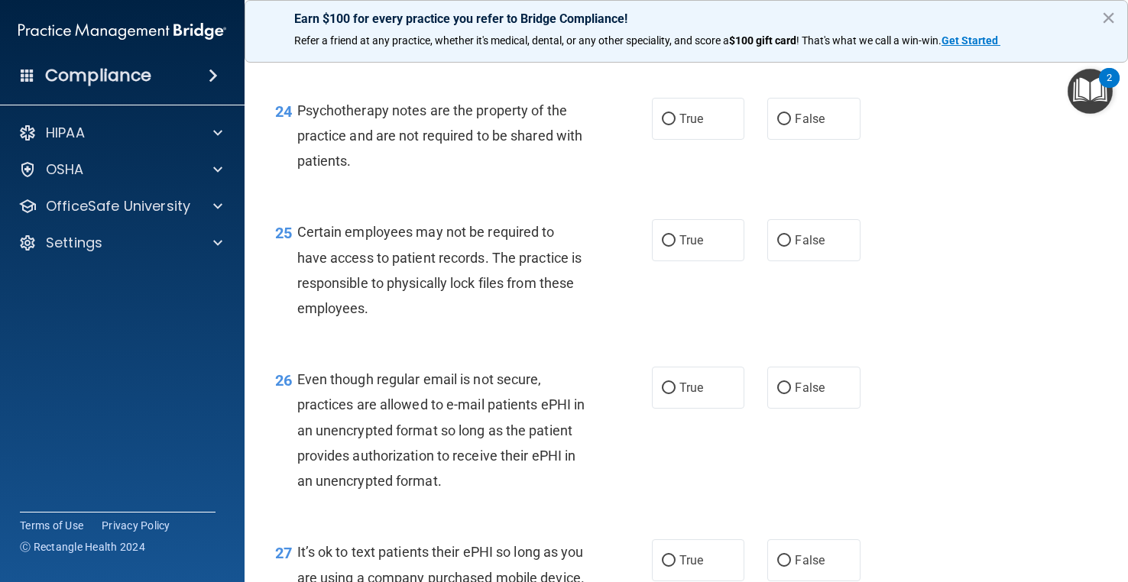
click at [683, 29] on span "True" at bounding box center [691, 22] width 24 height 15
click at [675, 28] on input "True" at bounding box center [669, 22] width 14 height 11
radio input "true"
click at [795, 126] on span "False" at bounding box center [810, 119] width 30 height 15
click at [789, 125] on input "False" at bounding box center [784, 119] width 14 height 11
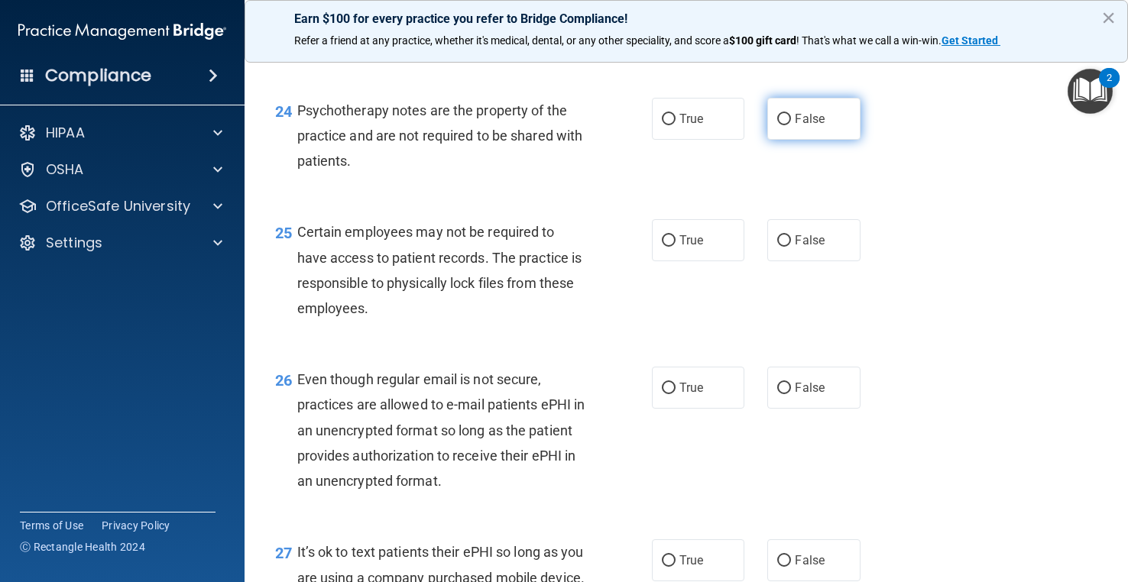
radio input "true"
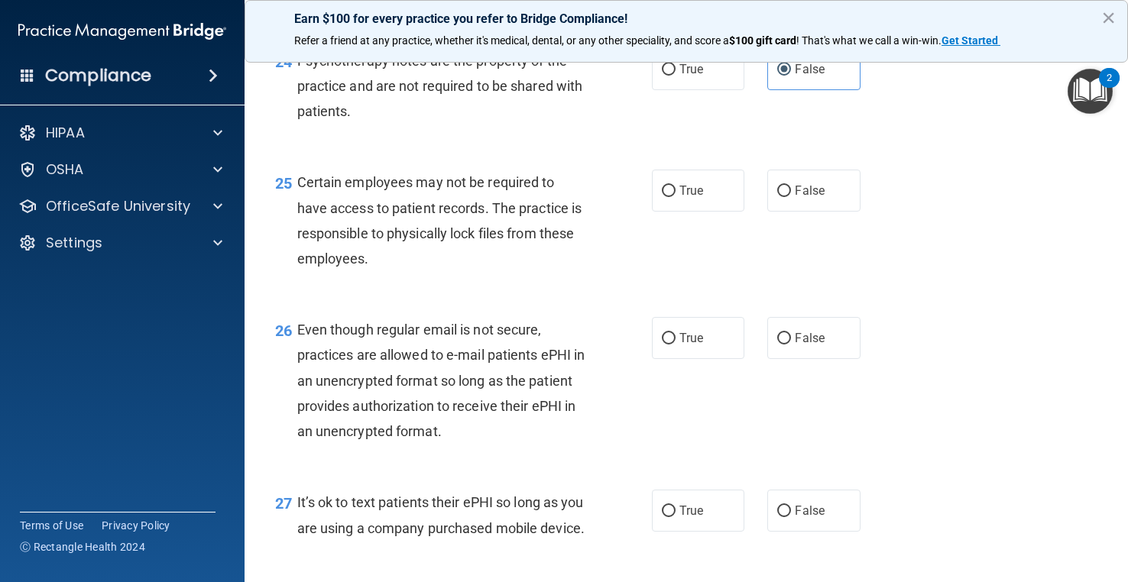
scroll to position [3515, 0]
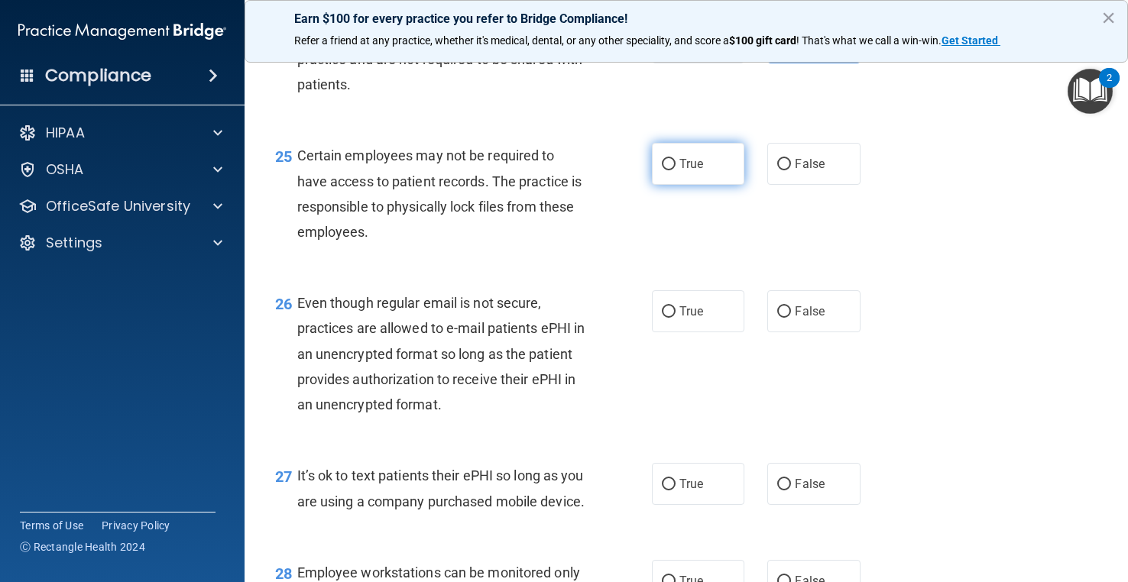
click at [662, 170] on input "True" at bounding box center [669, 164] width 14 height 11
radio input "true"
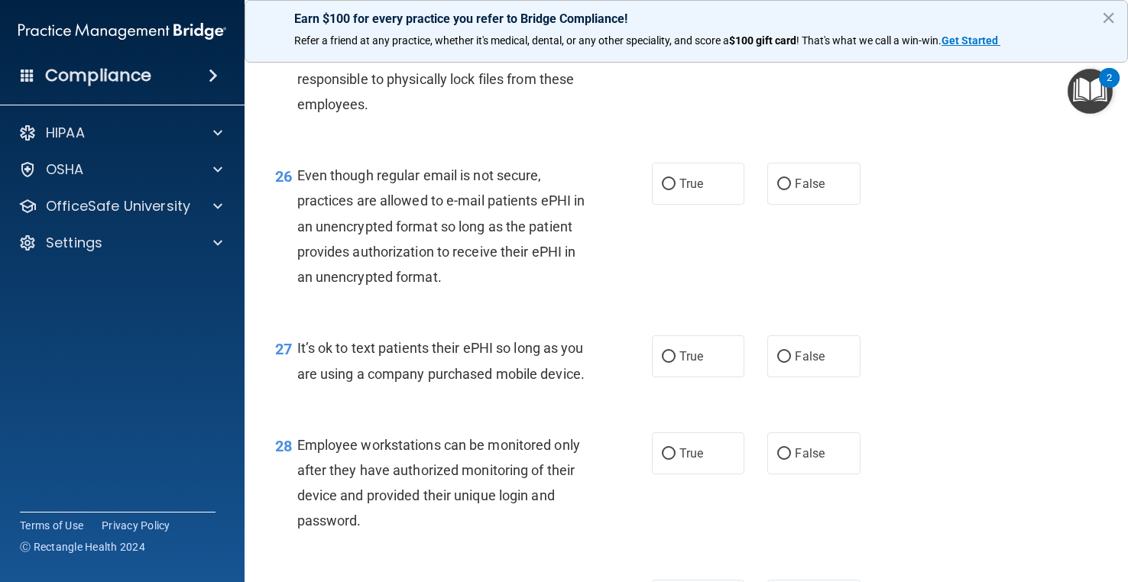
scroll to position [3667, 0]
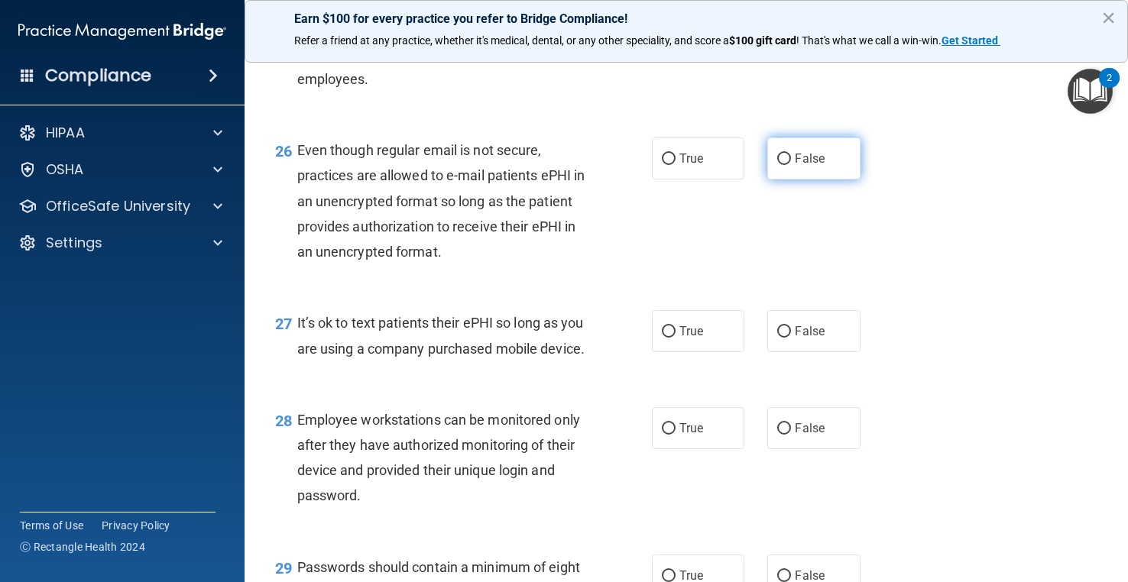
click at [777, 165] on input "False" at bounding box center [784, 159] width 14 height 11
radio input "true"
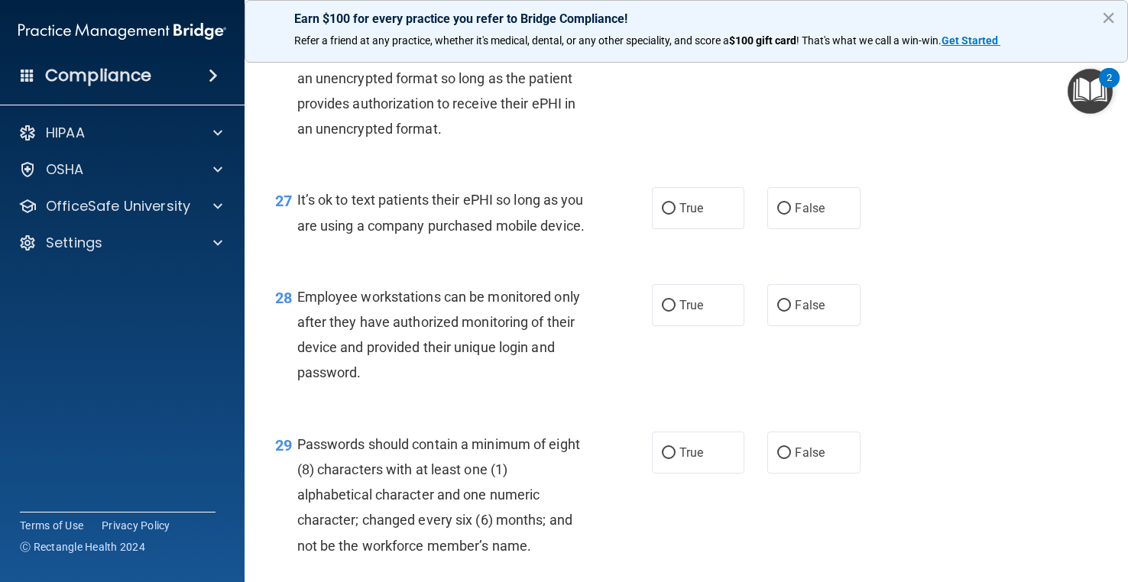
scroll to position [3820, 0]
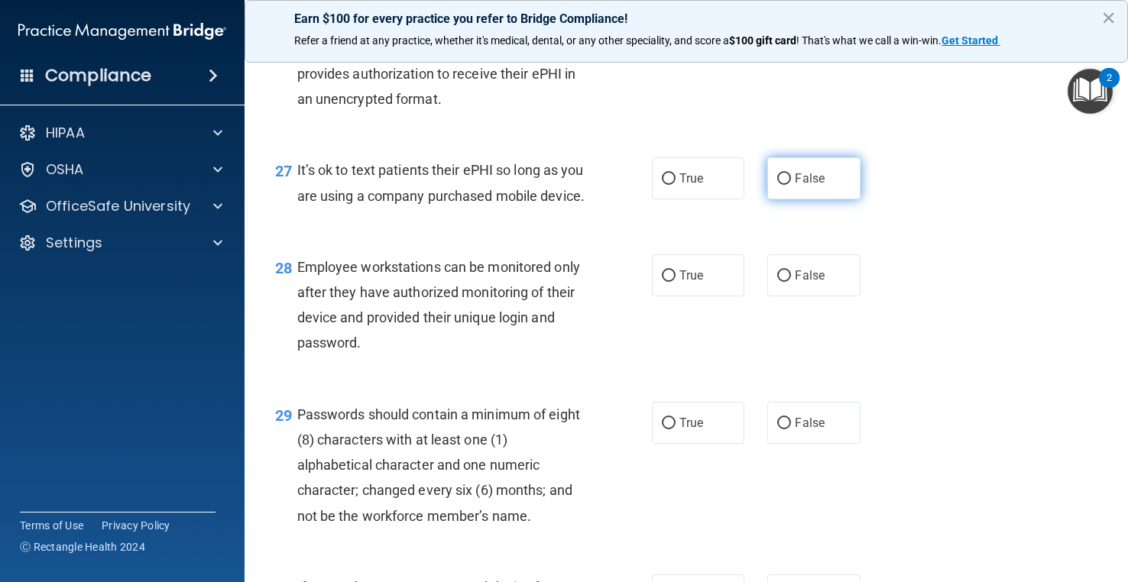
drag, startPoint x: 806, startPoint y: 256, endPoint x: 795, endPoint y: 250, distance: 13.0
click at [801, 186] on span "False" at bounding box center [810, 178] width 30 height 15
click at [840, 199] on label "False" at bounding box center [813, 178] width 92 height 42
click at [791, 185] on input "False" at bounding box center [784, 178] width 14 height 11
radio input "true"
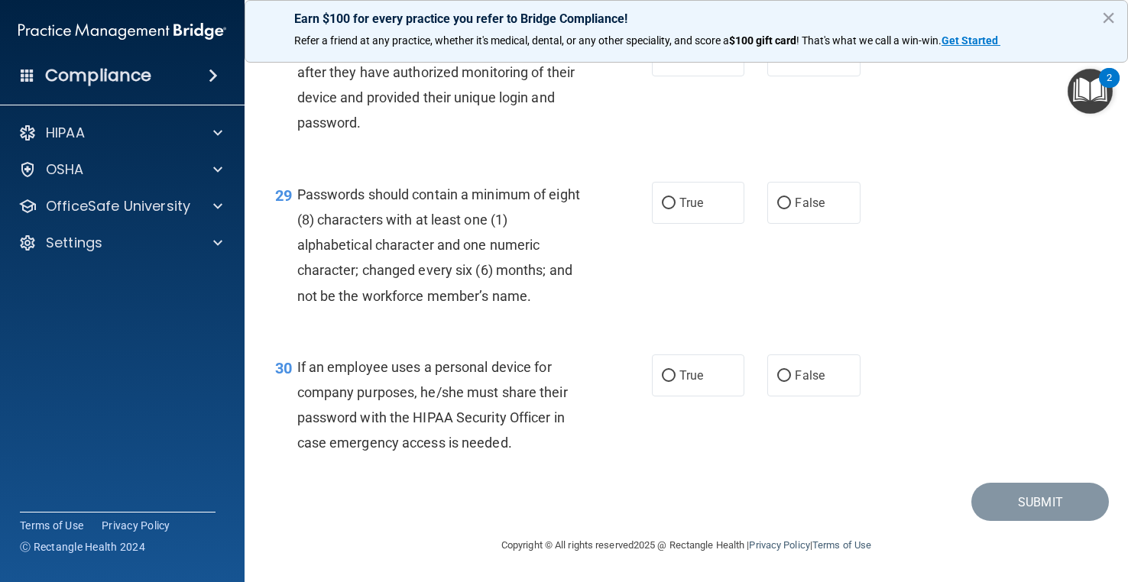
scroll to position [4049, 0]
click at [710, 76] on label "True" at bounding box center [698, 55] width 92 height 42
click at [675, 62] on input "True" at bounding box center [669, 55] width 14 height 11
radio input "true"
click at [695, 224] on label "True" at bounding box center [698, 203] width 92 height 42
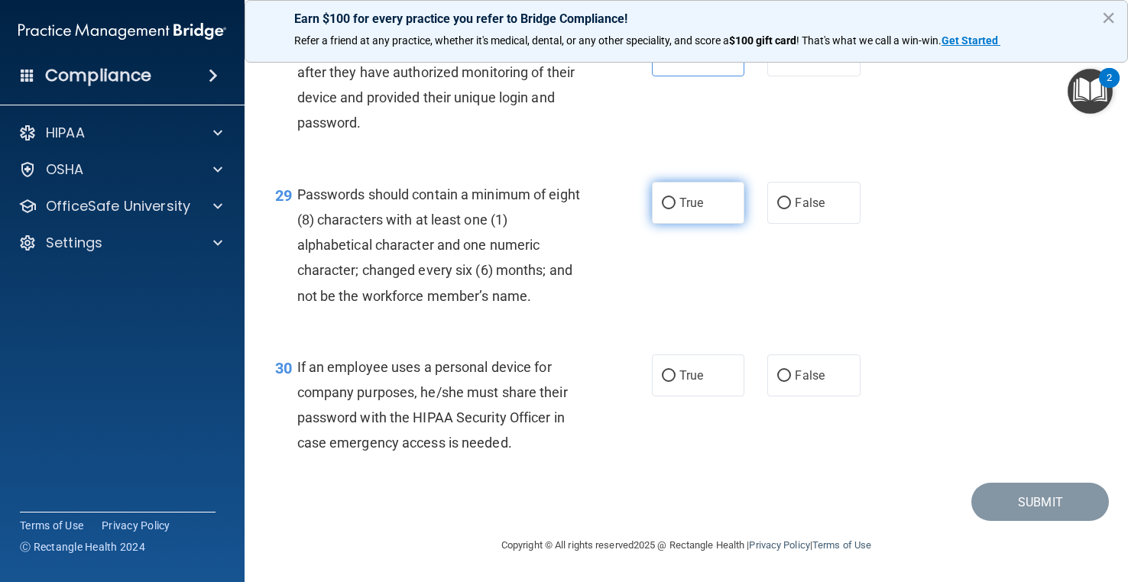
click at [675, 209] on input "True" at bounding box center [669, 203] width 14 height 11
radio input "true"
click at [795, 379] on span "False" at bounding box center [810, 375] width 30 height 15
click at [791, 379] on input "False" at bounding box center [784, 376] width 14 height 11
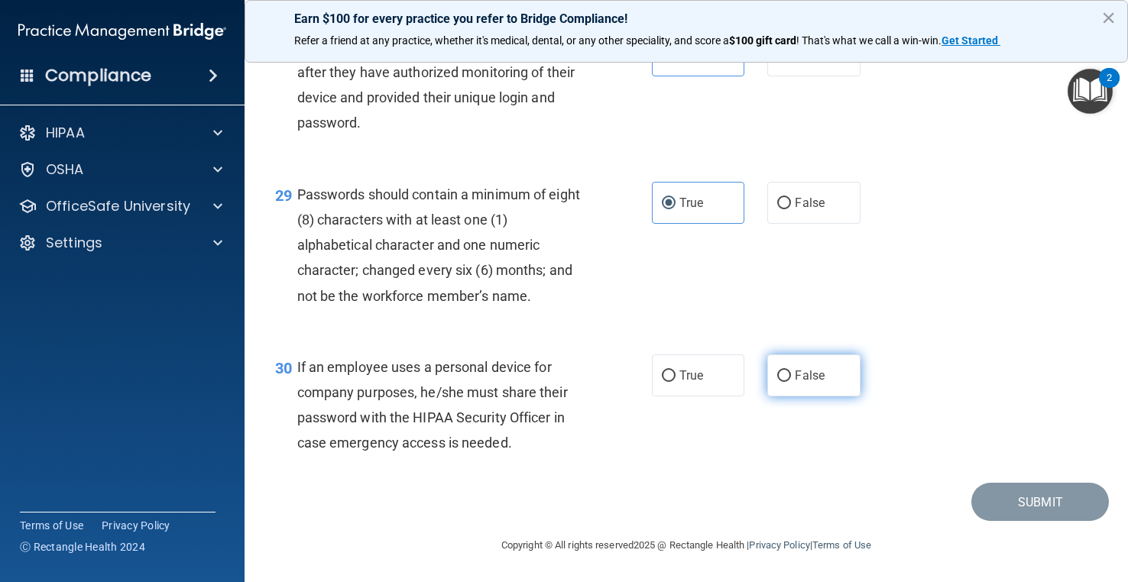
radio input "true"
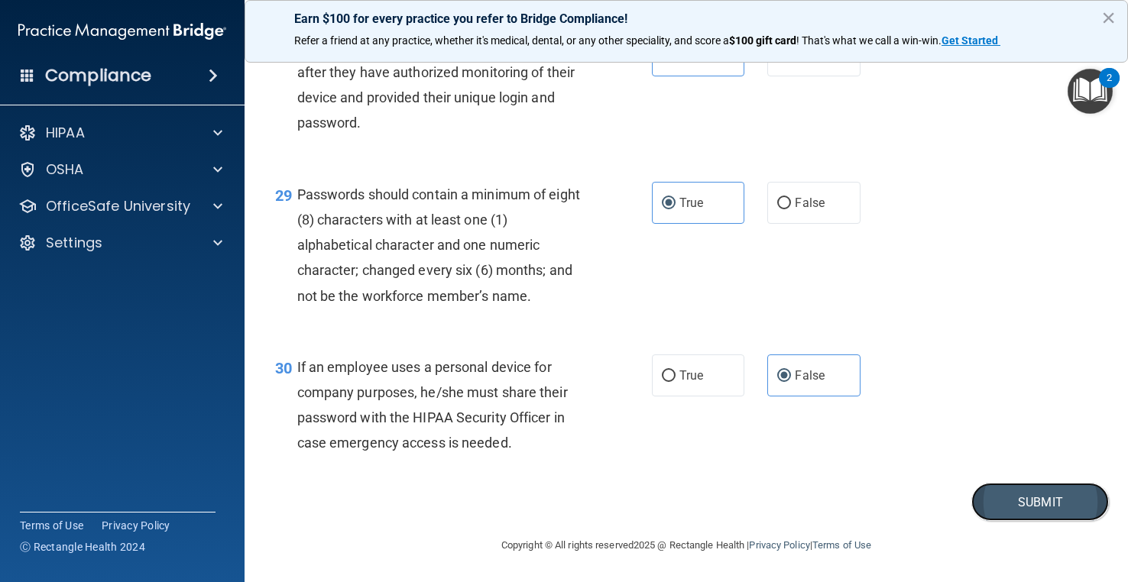
click at [998, 507] on button "Submit" at bounding box center [1040, 502] width 138 height 39
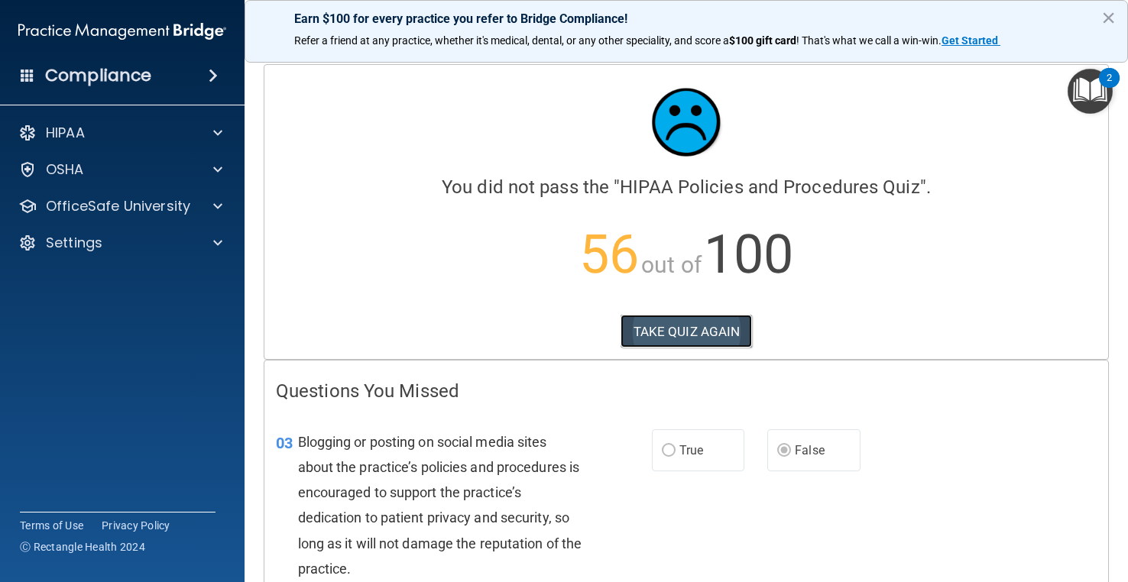
click at [691, 322] on button "TAKE QUIZ AGAIN" at bounding box center [686, 332] width 132 height 34
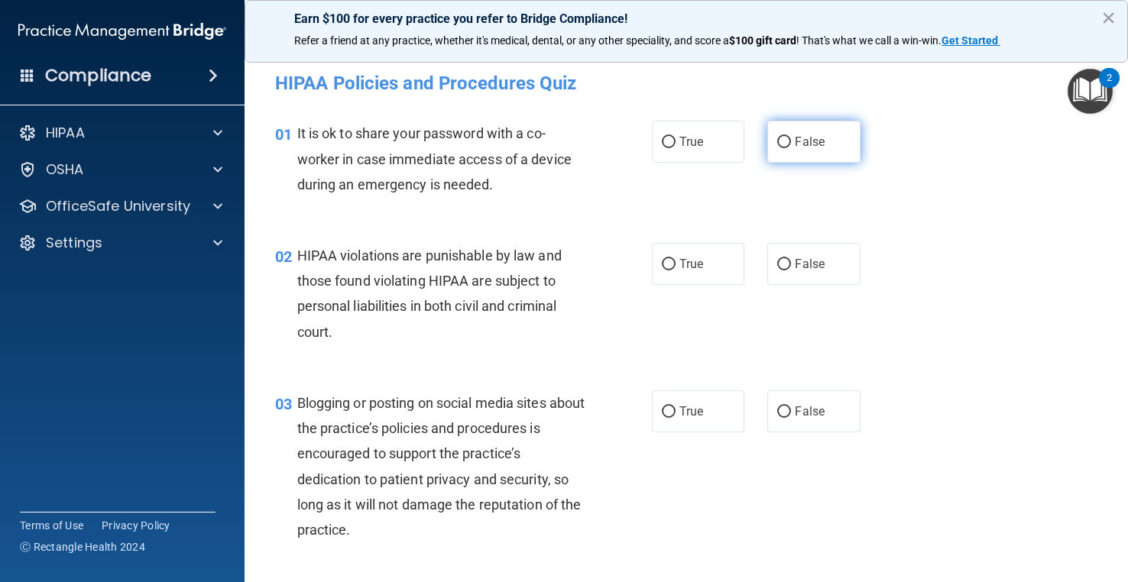
click at [831, 139] on label "False" at bounding box center [813, 142] width 92 height 42
click at [791, 139] on input "False" at bounding box center [784, 142] width 14 height 11
radio input "true"
click at [703, 255] on label "True" at bounding box center [698, 264] width 92 height 42
click at [675, 259] on input "True" at bounding box center [669, 264] width 14 height 11
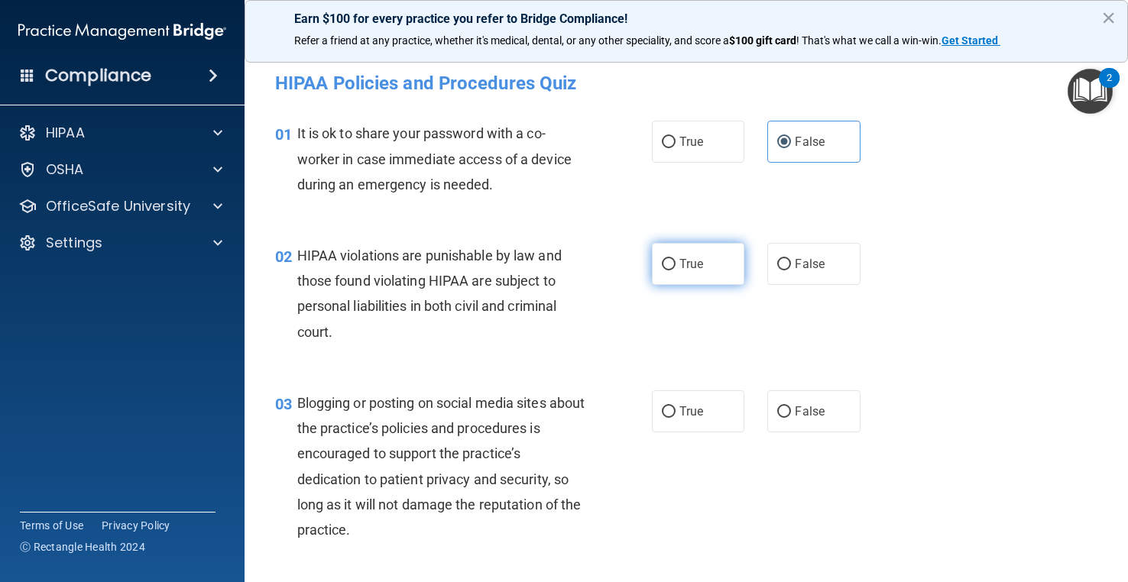
radio input "true"
click at [814, 410] on span "False" at bounding box center [810, 411] width 30 height 15
click at [791, 410] on input "False" at bounding box center [784, 411] width 14 height 11
radio input "true"
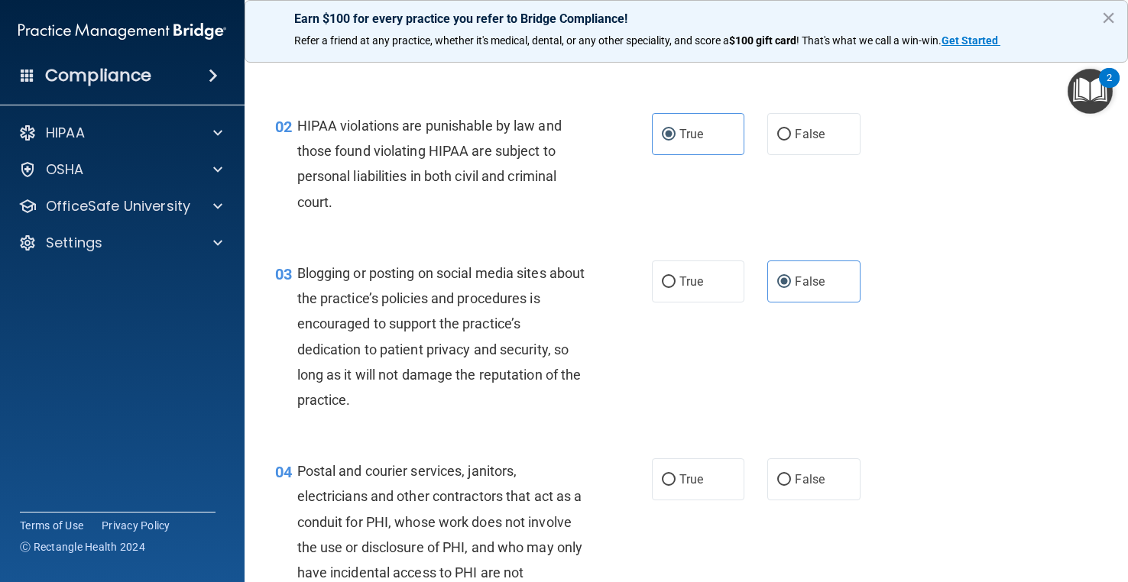
scroll to position [306, 0]
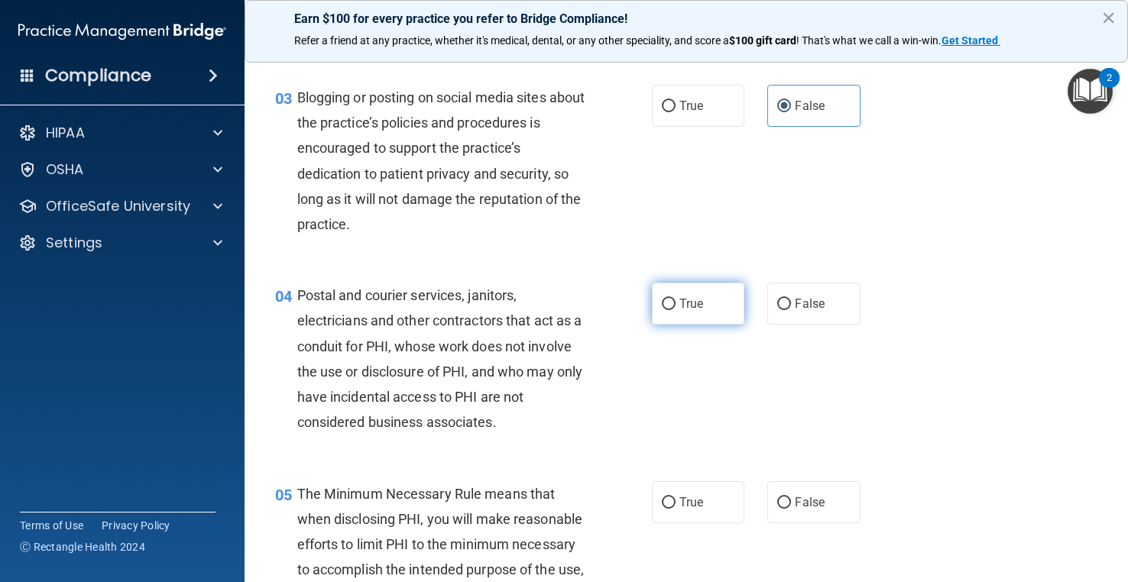
click at [685, 312] on label "True" at bounding box center [698, 304] width 92 height 42
click at [675, 310] on input "True" at bounding box center [669, 304] width 14 height 11
radio input "true"
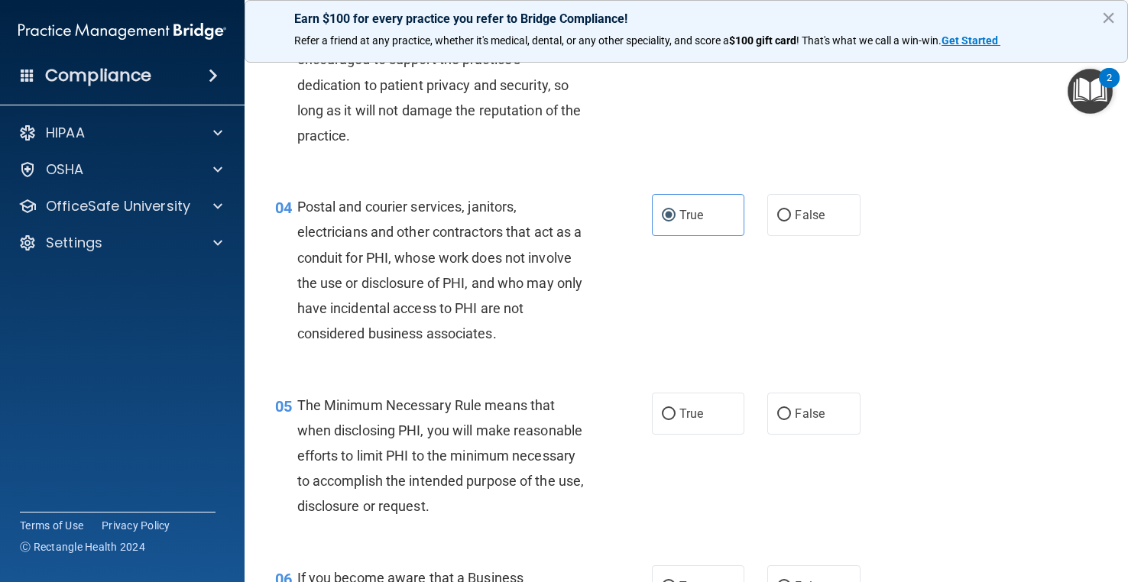
scroll to position [535, 0]
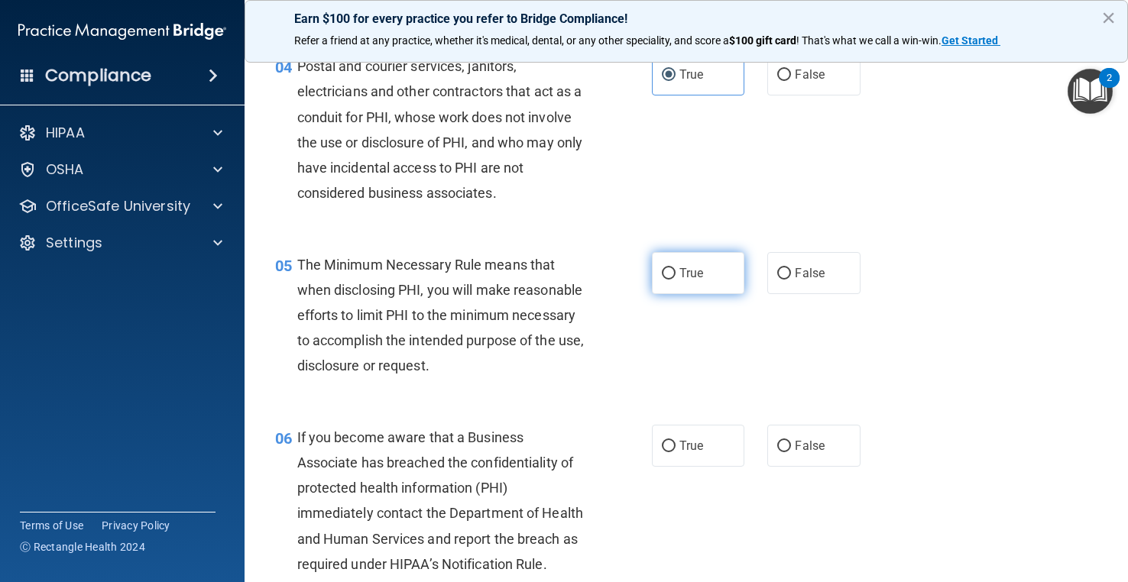
click at [675, 263] on label "True" at bounding box center [698, 273] width 92 height 42
click at [675, 268] on input "True" at bounding box center [669, 273] width 14 height 11
radio input "true"
drag, startPoint x: 825, startPoint y: 484, endPoint x: 821, endPoint y: 477, distance: 7.9
click at [825, 467] on label "False" at bounding box center [813, 446] width 92 height 42
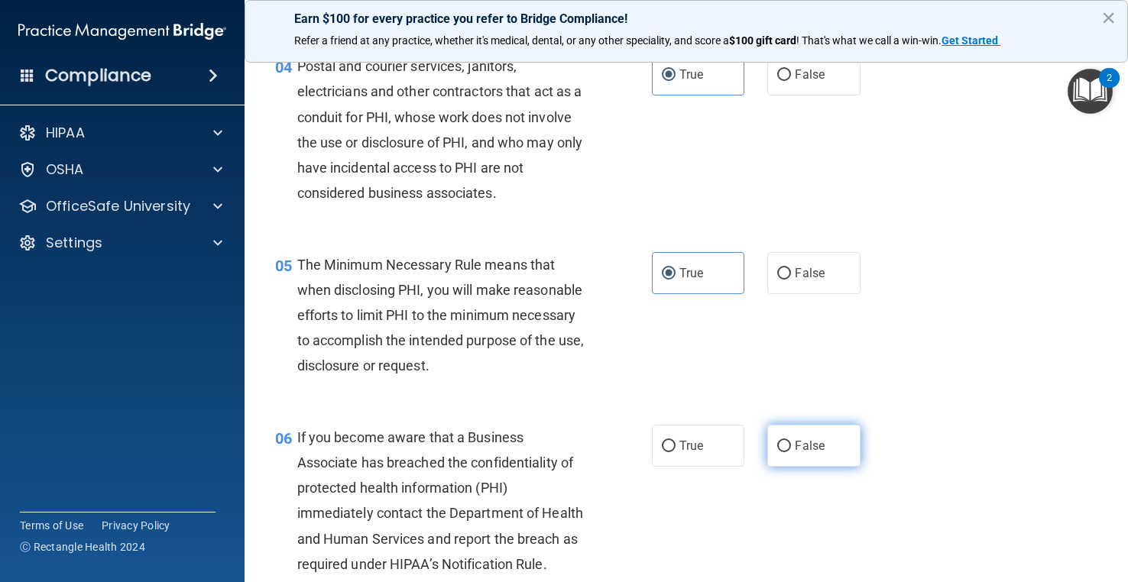
click at [791, 452] on input "False" at bounding box center [784, 446] width 14 height 11
radio input "true"
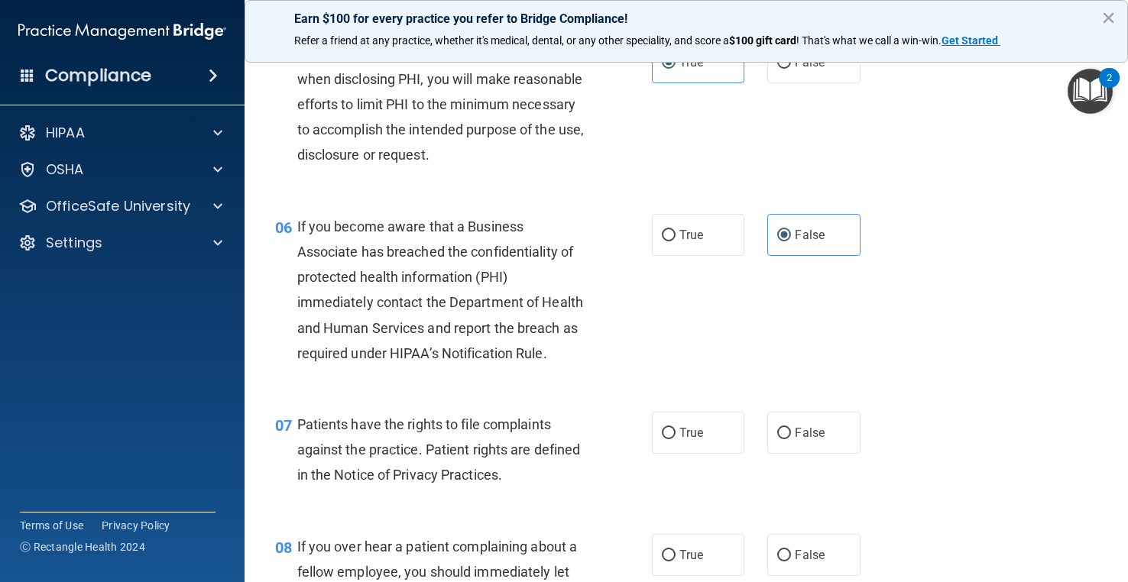
scroll to position [840, 0]
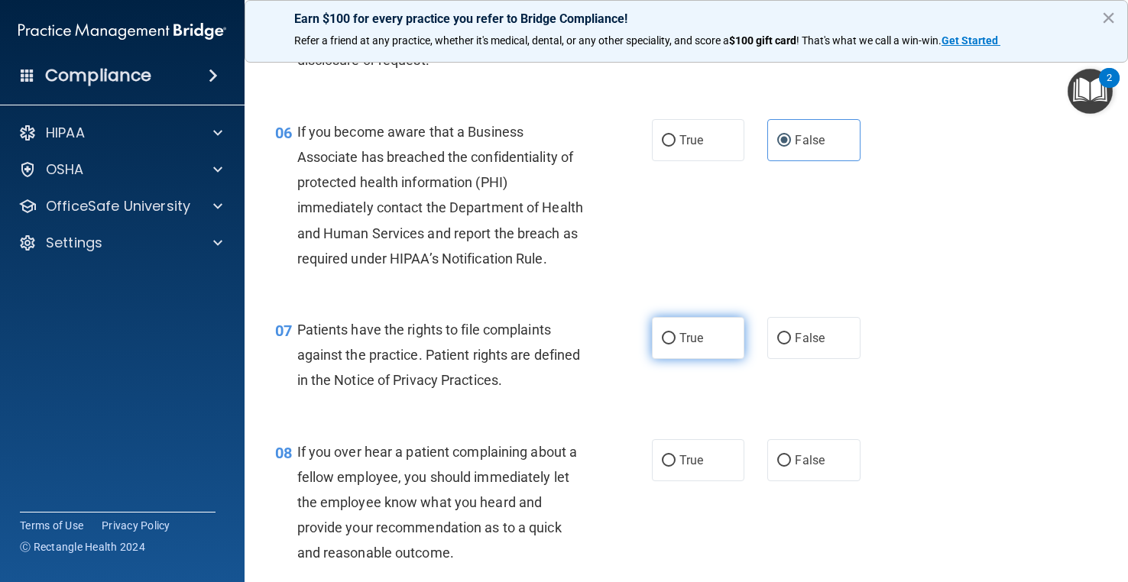
click at [671, 359] on label "True" at bounding box center [698, 338] width 92 height 42
click at [671, 345] on input "True" at bounding box center [669, 338] width 14 height 11
radio input "true"
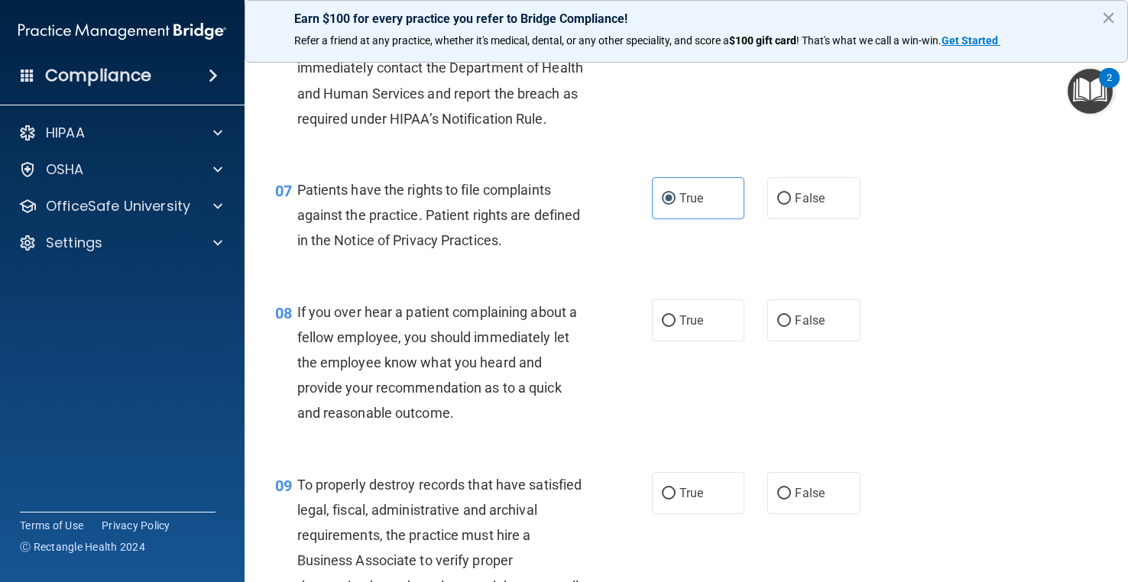
scroll to position [993, 0]
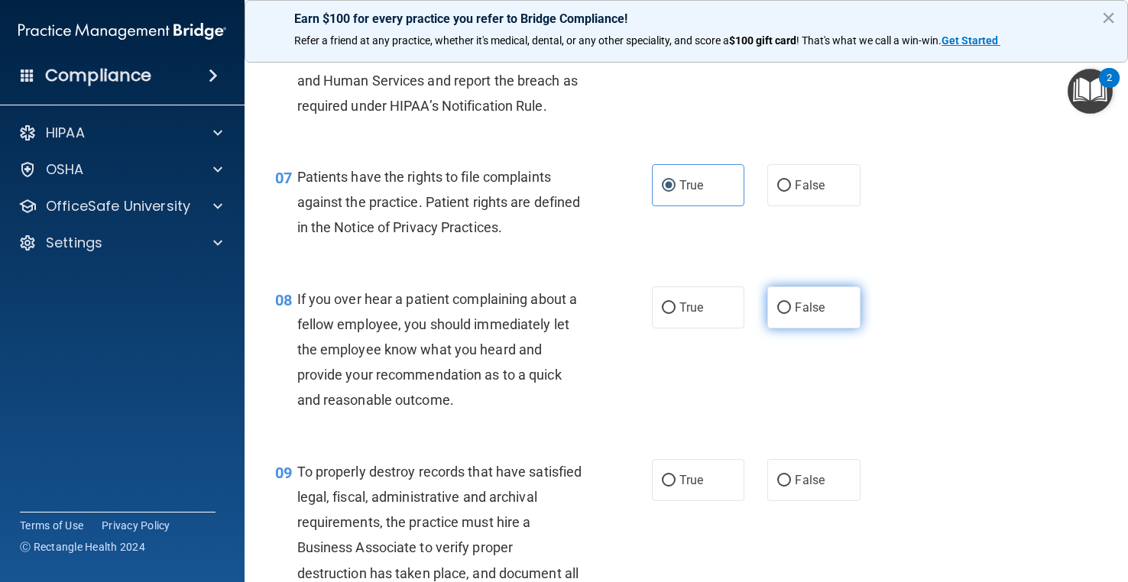
click at [795, 315] on span "False" at bounding box center [810, 307] width 30 height 15
click at [791, 314] on input "False" at bounding box center [784, 308] width 14 height 11
radio input "true"
click at [808, 501] on label "False" at bounding box center [813, 480] width 92 height 42
click at [791, 487] on input "False" at bounding box center [784, 480] width 14 height 11
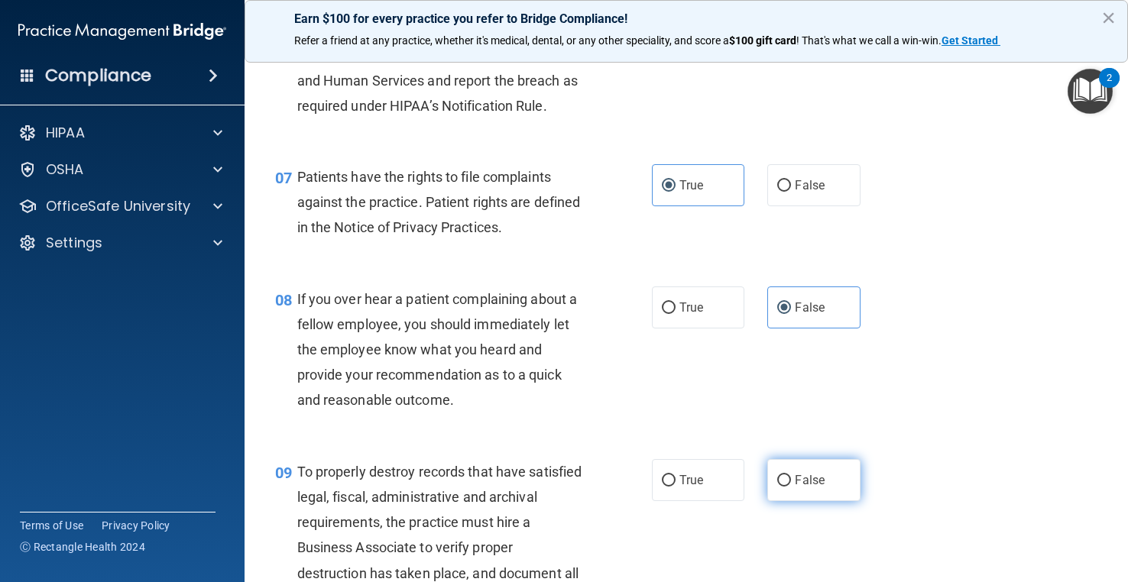
radio input "true"
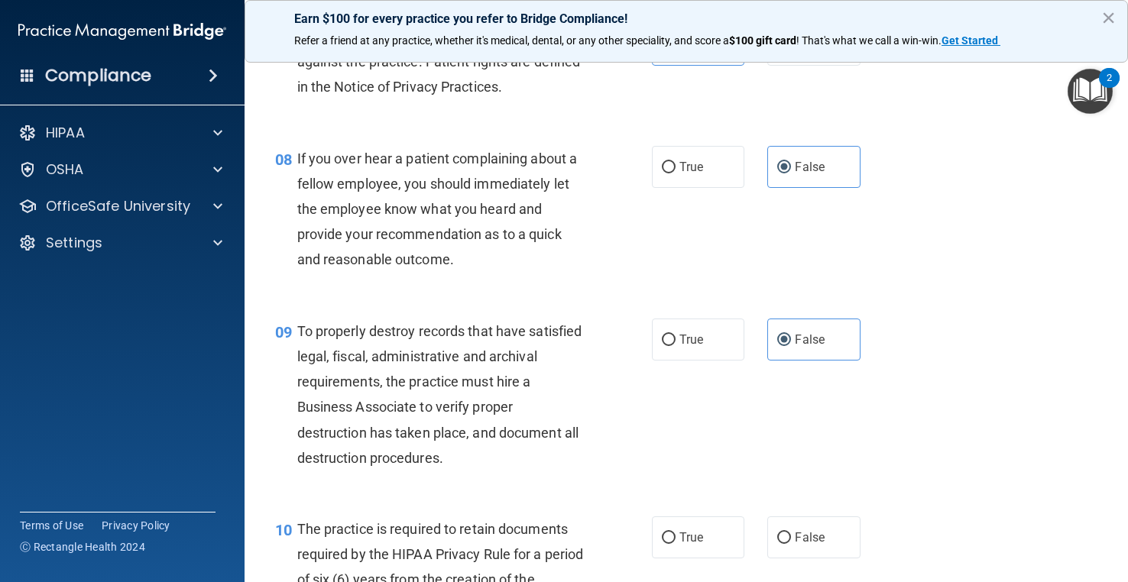
scroll to position [1146, 0]
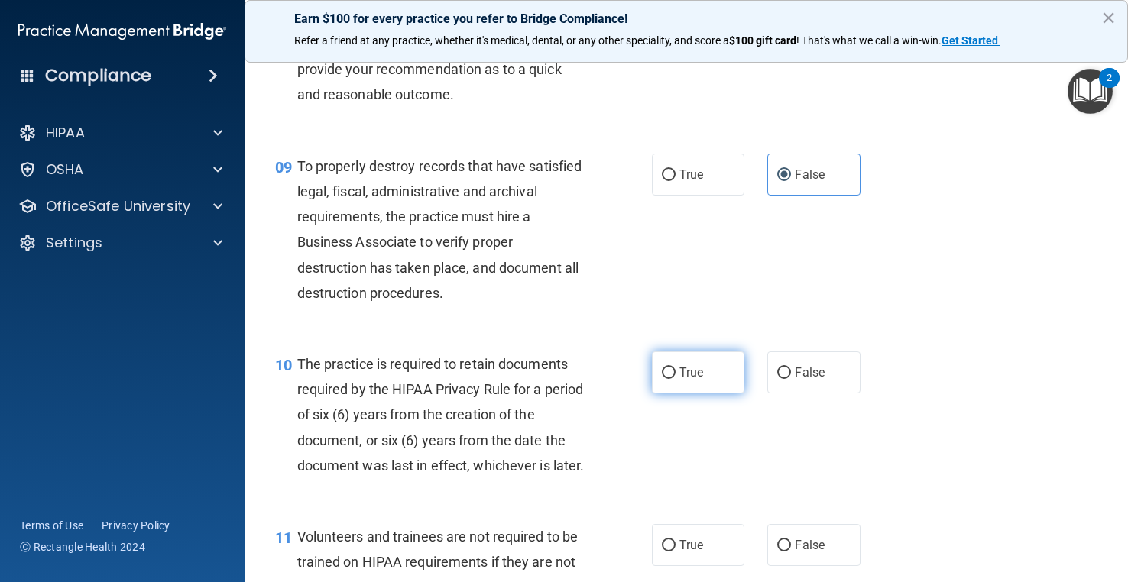
click at [692, 380] on span "True" at bounding box center [691, 372] width 24 height 15
click at [675, 379] on input "True" at bounding box center [669, 373] width 14 height 11
radio input "true"
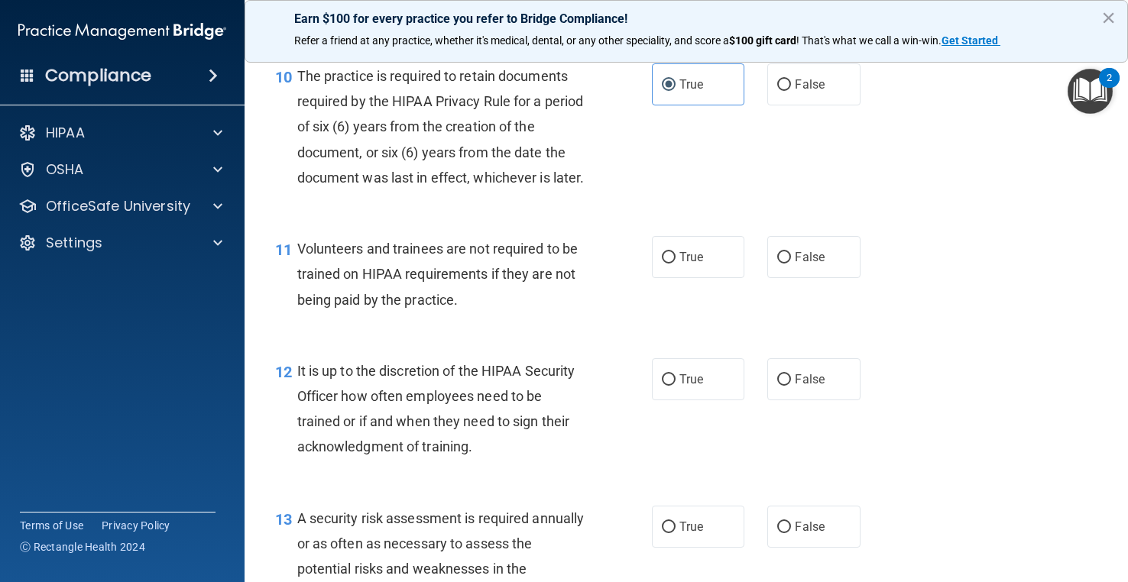
scroll to position [1605, 0]
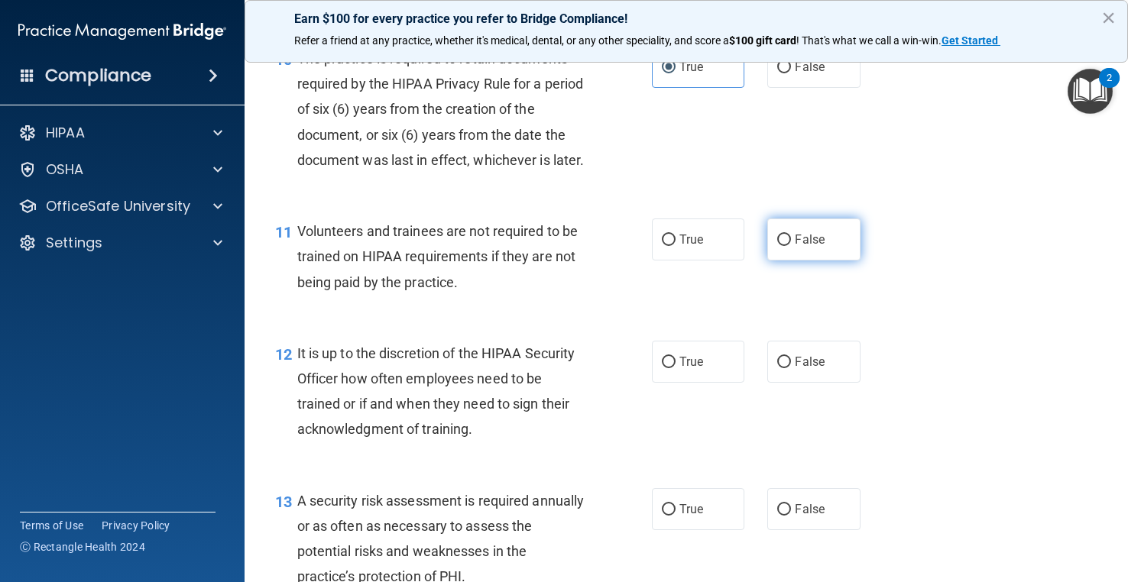
click at [802, 261] on label "False" at bounding box center [813, 240] width 92 height 42
click at [791, 246] on input "False" at bounding box center [784, 240] width 14 height 11
radio input "true"
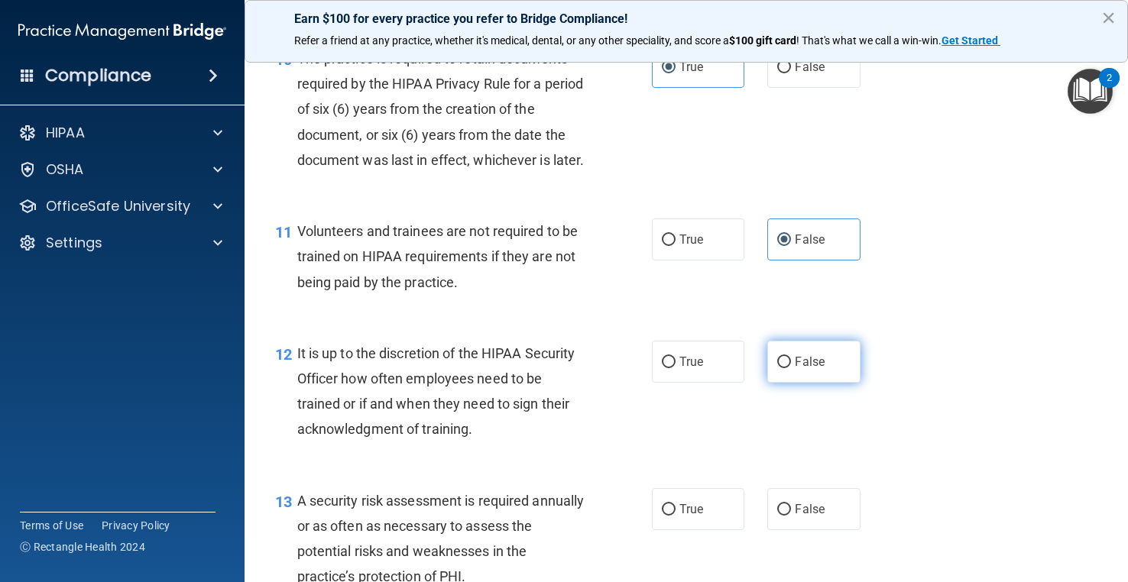
click at [795, 369] on span "False" at bounding box center [810, 362] width 30 height 15
click at [789, 368] on input "False" at bounding box center [784, 362] width 14 height 11
radio input "true"
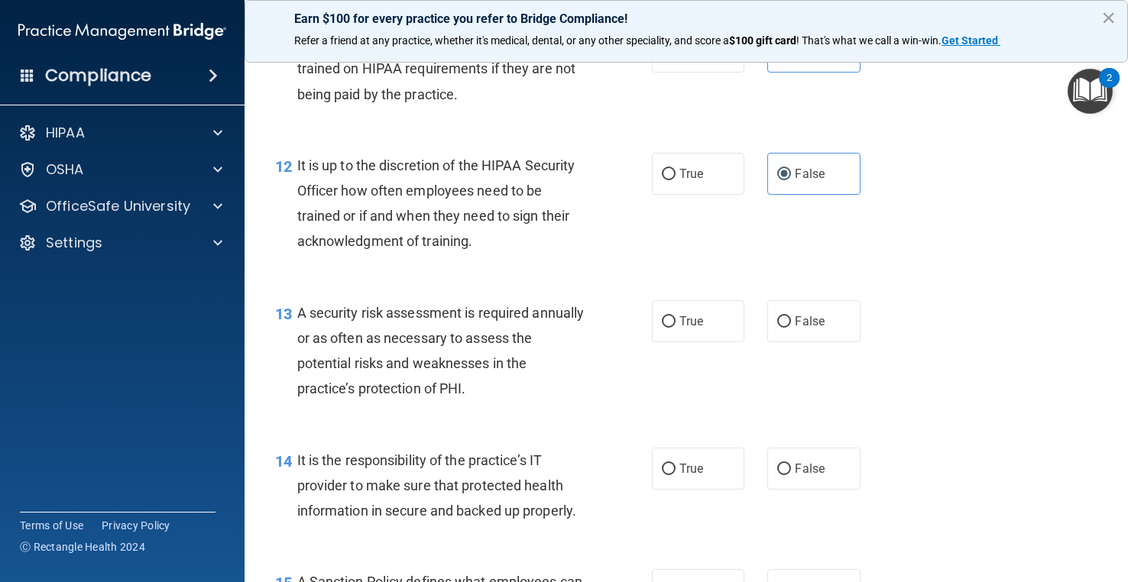
scroll to position [1834, 0]
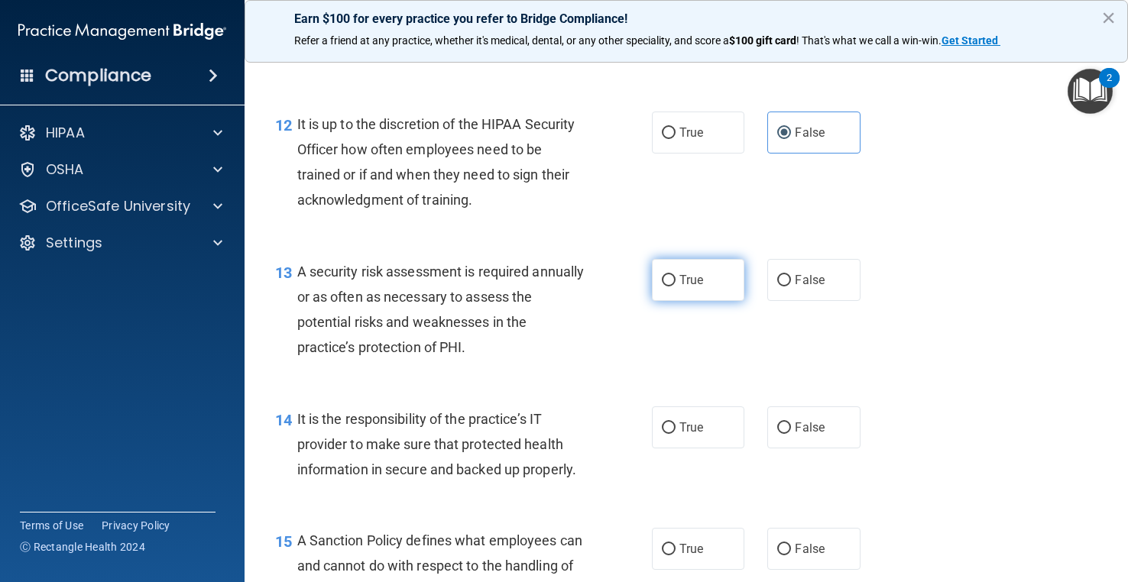
click at [693, 287] on span "True" at bounding box center [691, 280] width 24 height 15
click at [675, 287] on input "True" at bounding box center [669, 280] width 14 height 11
radio input "true"
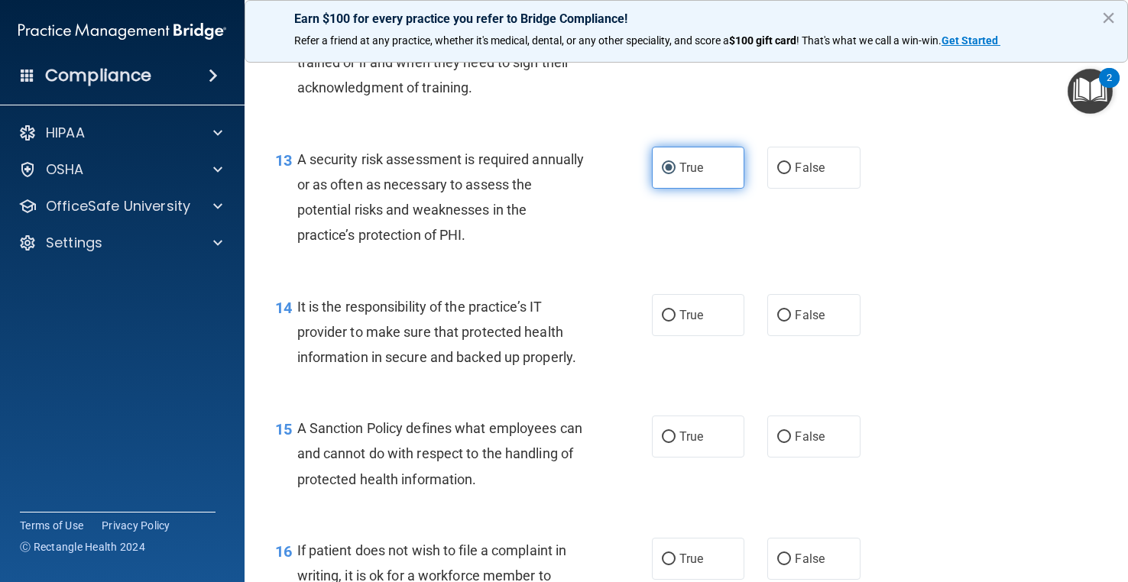
scroll to position [1987, 0]
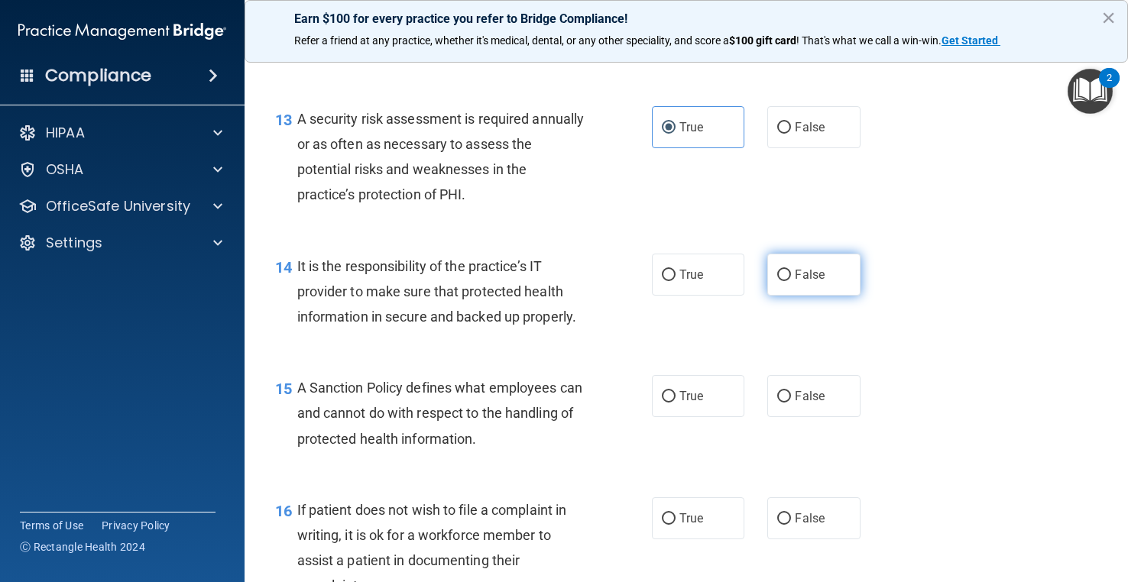
click at [777, 281] on input "False" at bounding box center [784, 275] width 14 height 11
radio input "true"
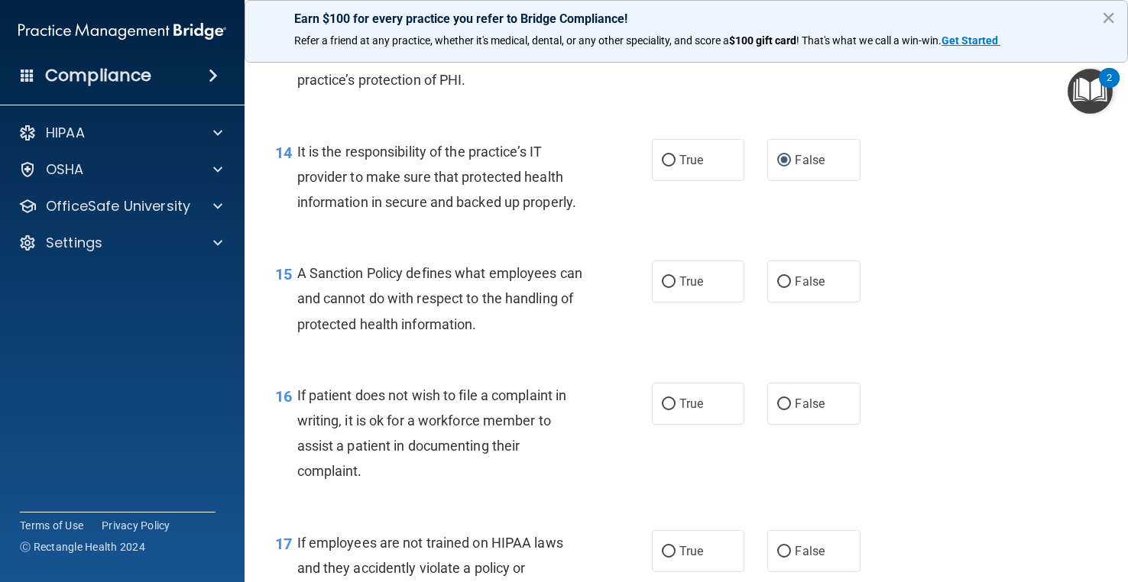
scroll to position [2139, 0]
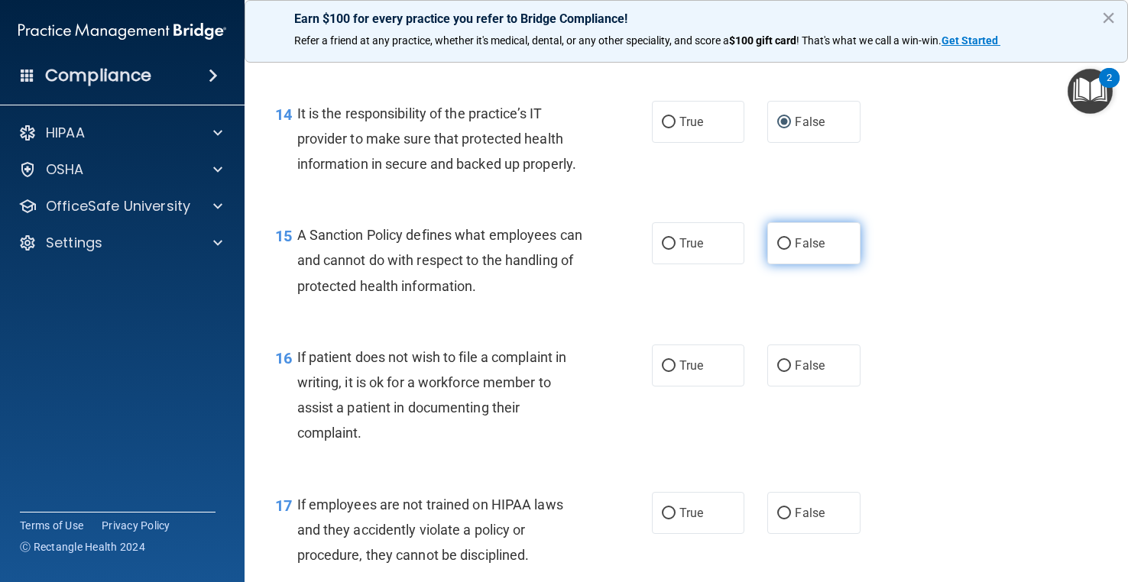
click at [785, 264] on label "False" at bounding box center [813, 243] width 92 height 42
click at [785, 250] on input "False" at bounding box center [784, 243] width 14 height 11
radio input "true"
click at [708, 387] on label "True" at bounding box center [698, 366] width 92 height 42
click at [675, 372] on input "True" at bounding box center [669, 366] width 14 height 11
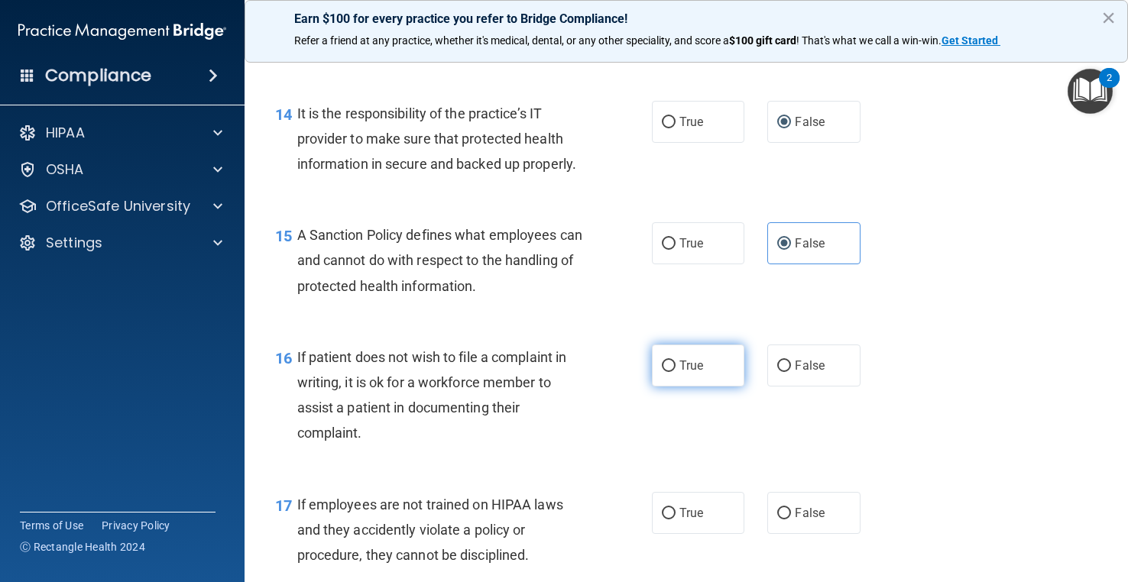
radio input "true"
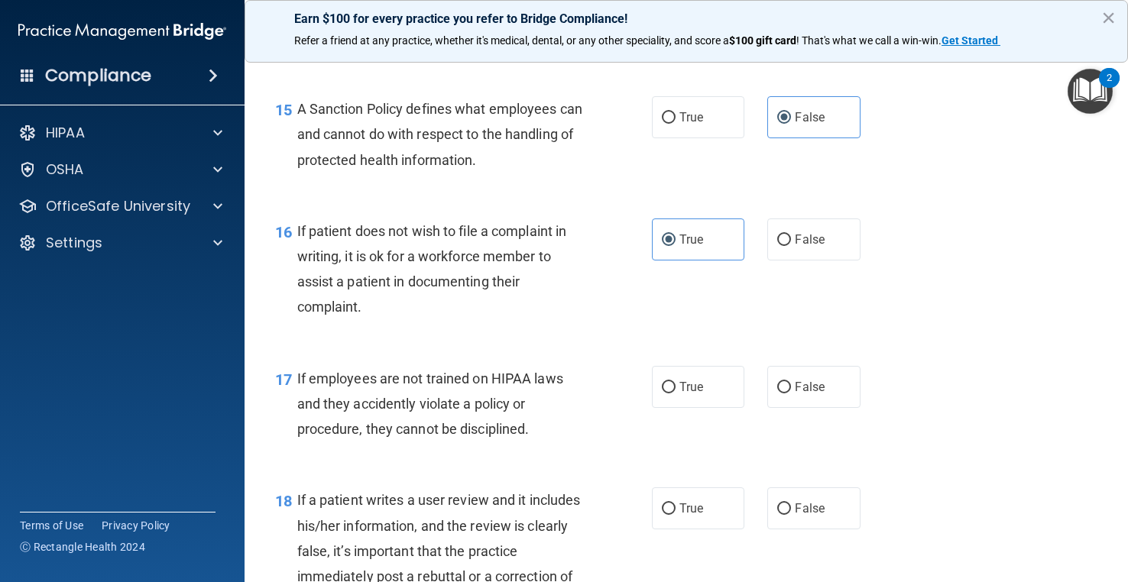
scroll to position [2292, 0]
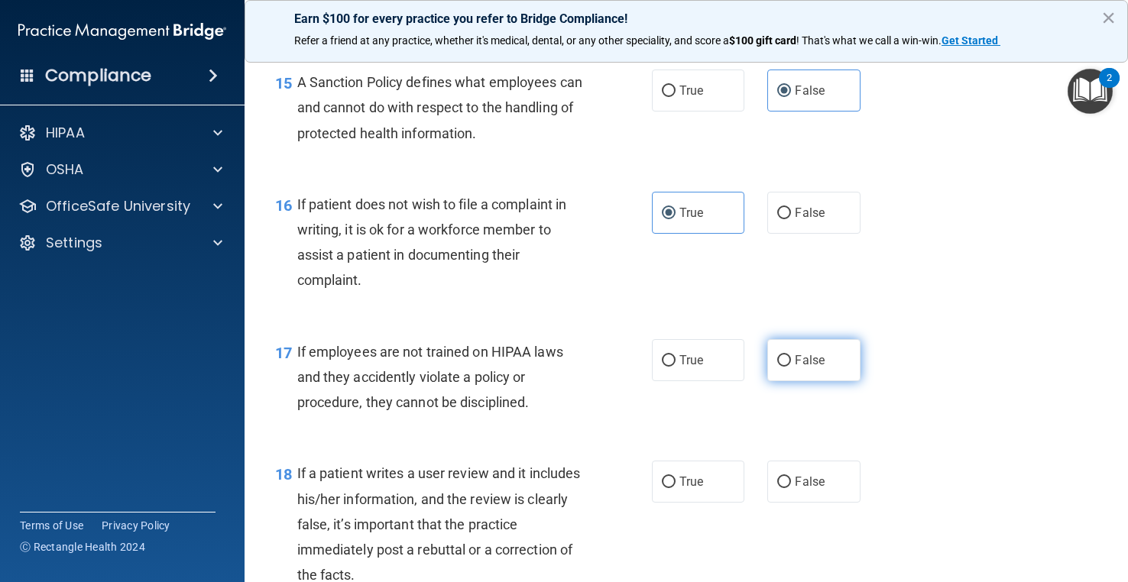
click at [818, 381] on label "False" at bounding box center [813, 360] width 92 height 42
click at [791, 367] on input "False" at bounding box center [784, 360] width 14 height 11
radio input "true"
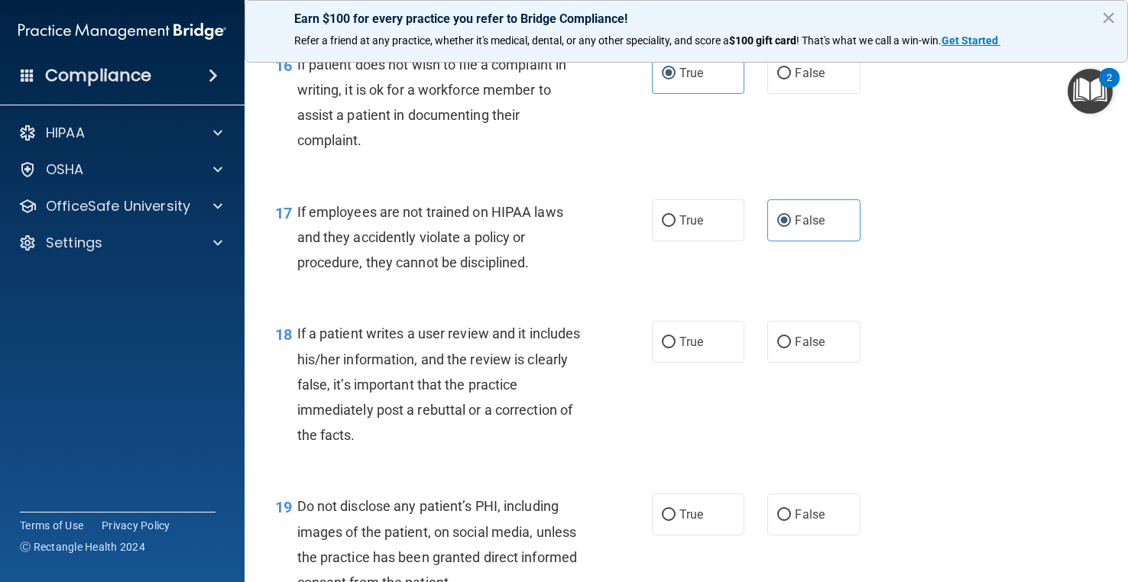
scroll to position [2445, 0]
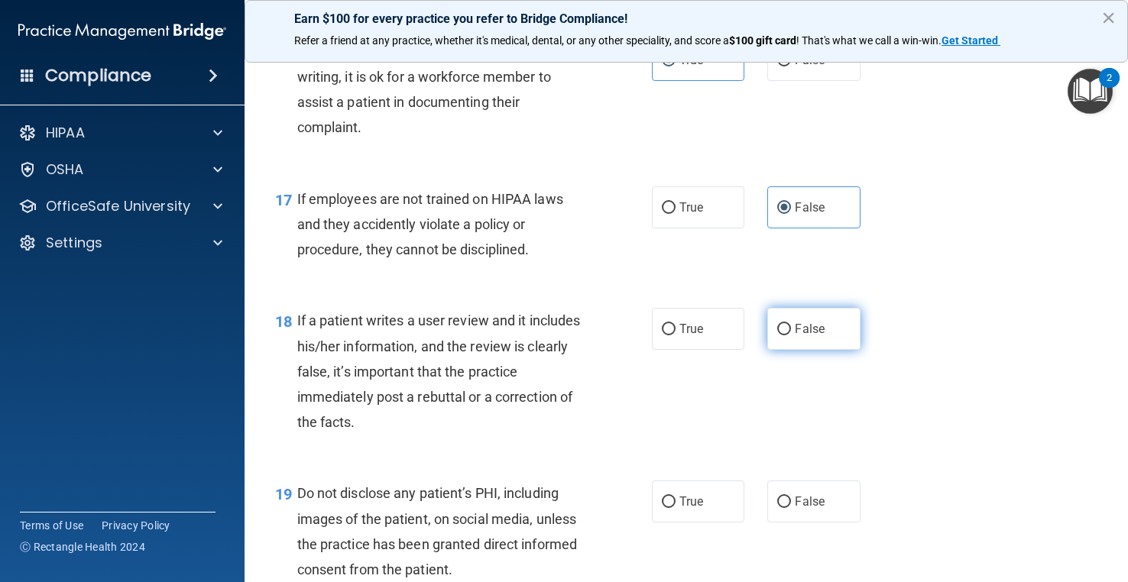
click at [768, 350] on label "False" at bounding box center [813, 329] width 92 height 42
click at [777, 335] on input "False" at bounding box center [784, 329] width 14 height 11
radio input "true"
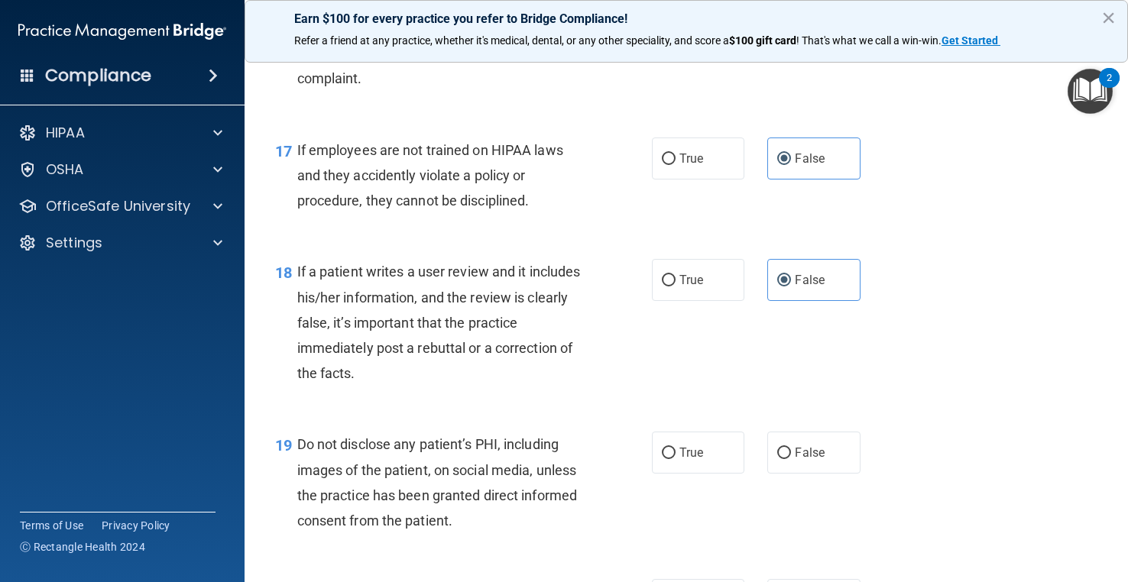
scroll to position [2521, 0]
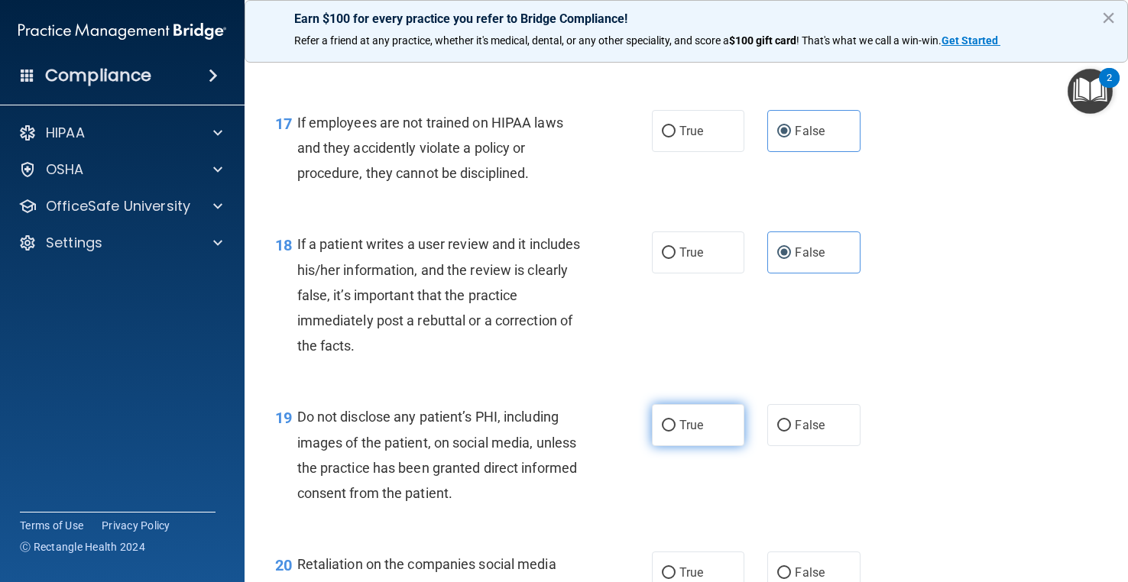
click at [679, 446] on label "True" at bounding box center [698, 425] width 92 height 42
click at [675, 432] on input "True" at bounding box center [669, 425] width 14 height 11
radio input "true"
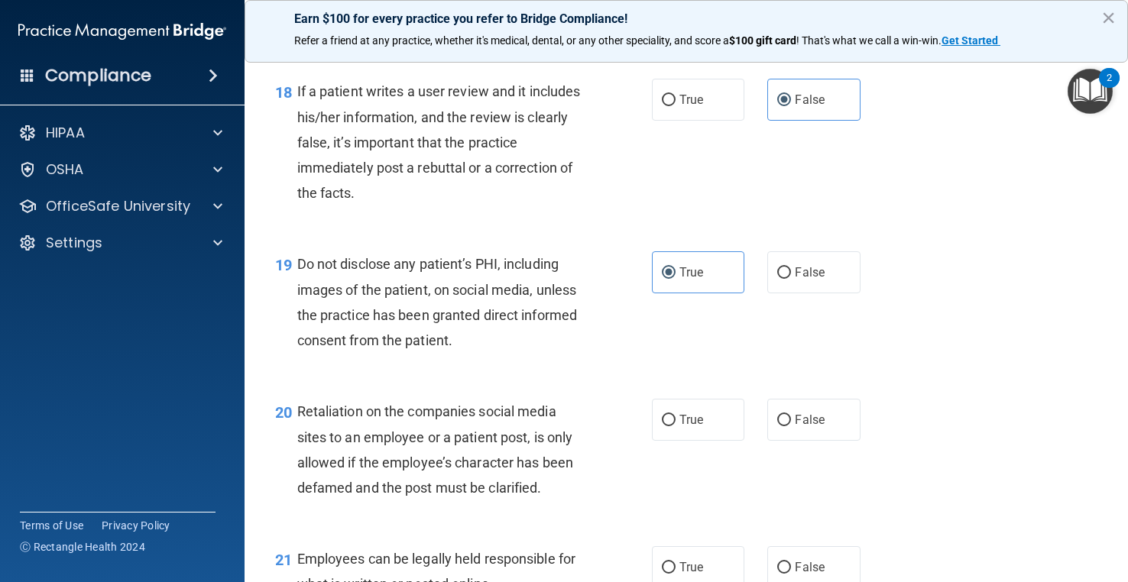
scroll to position [2751, 0]
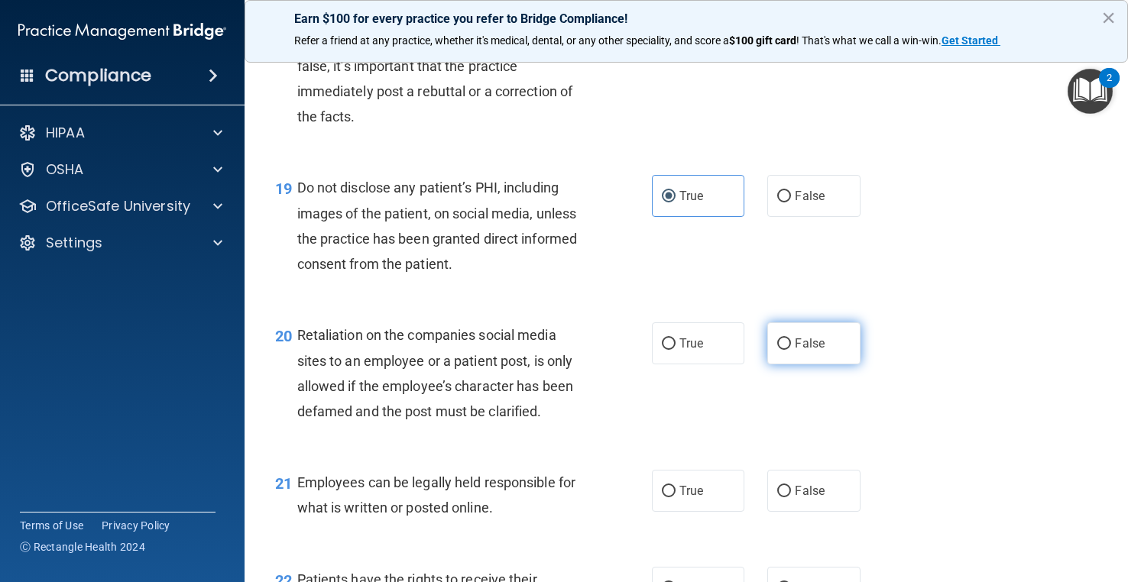
click at [779, 364] on label "False" at bounding box center [813, 343] width 92 height 42
click at [779, 350] on input "False" at bounding box center [784, 343] width 14 height 11
radio input "true"
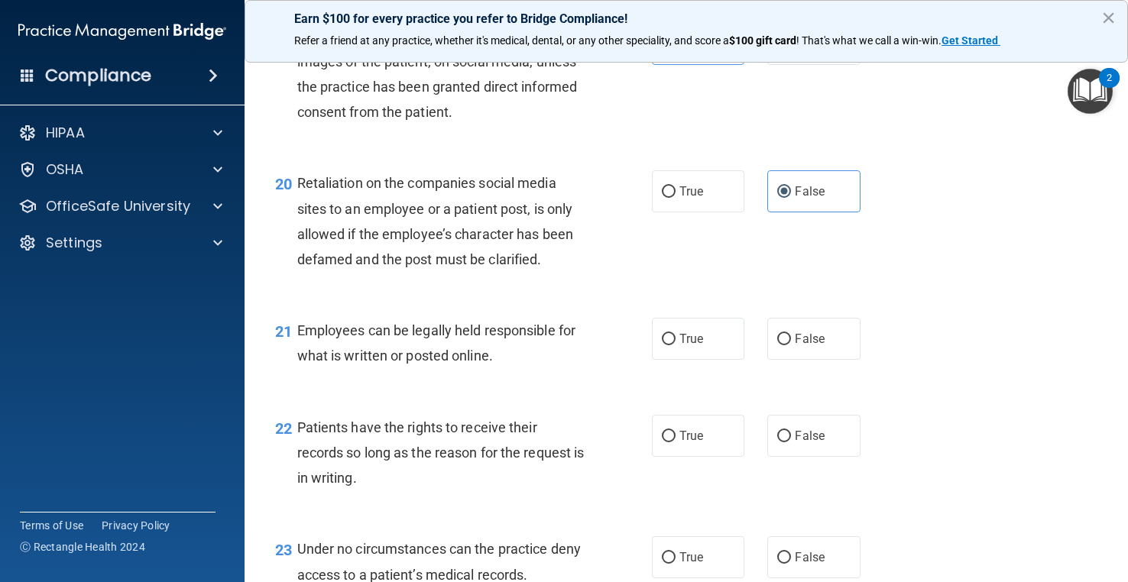
scroll to position [2903, 0]
click at [705, 359] on label "True" at bounding box center [698, 338] width 92 height 42
click at [675, 345] on input "True" at bounding box center [669, 338] width 14 height 11
radio input "true"
click at [777, 442] on input "False" at bounding box center [784, 435] width 14 height 11
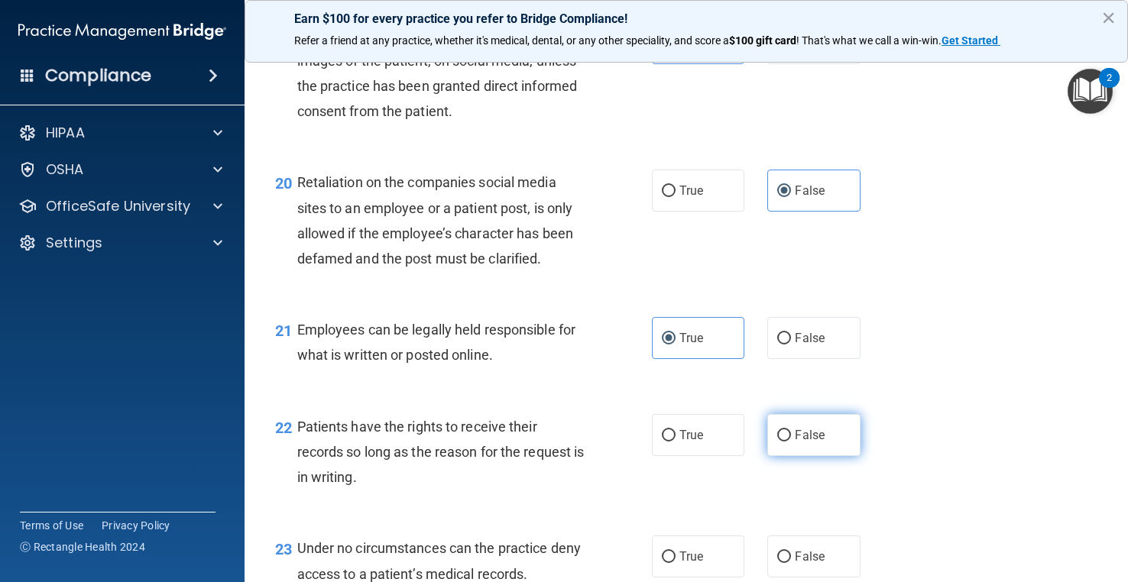
radio input "true"
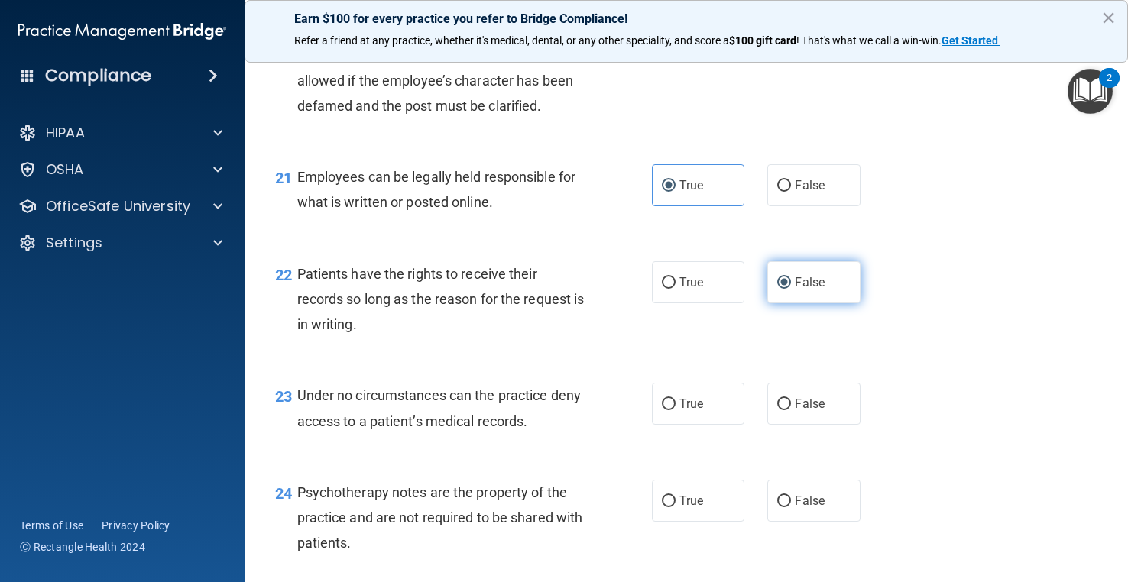
scroll to position [3133, 0]
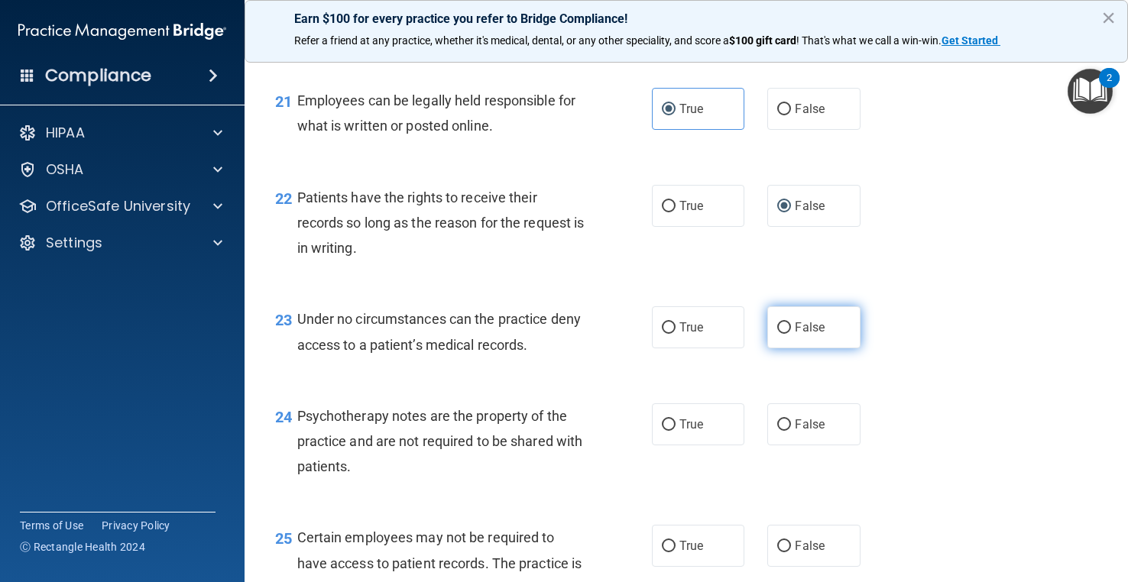
click at [837, 348] on label "False" at bounding box center [813, 327] width 92 height 42
click at [791, 334] on input "False" at bounding box center [784, 327] width 14 height 11
radio input "true"
click at [711, 445] on label "True" at bounding box center [698, 424] width 92 height 42
click at [675, 431] on input "True" at bounding box center [669, 424] width 14 height 11
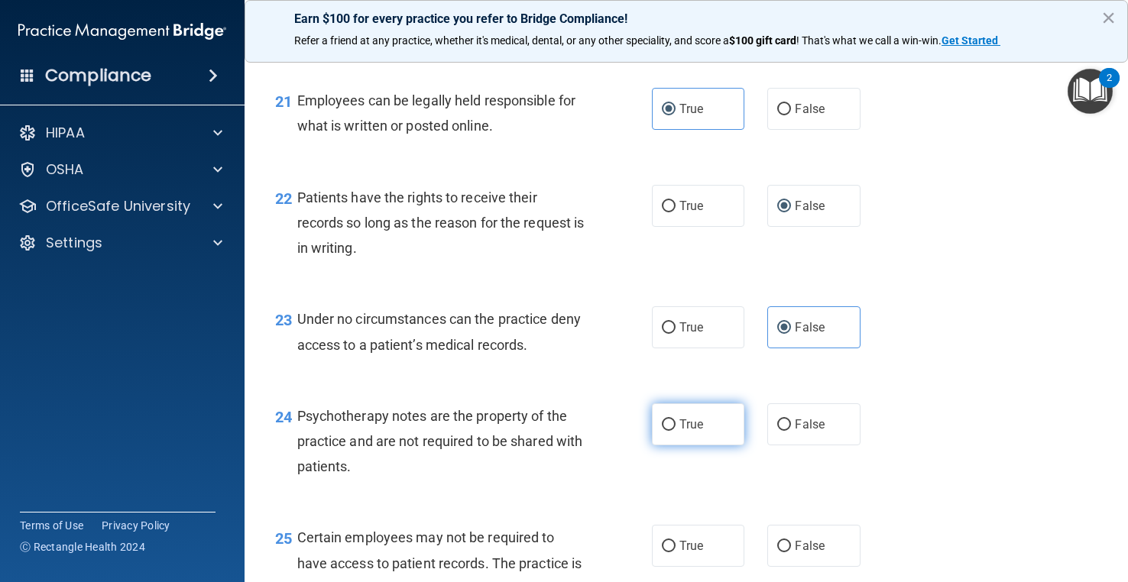
radio input "true"
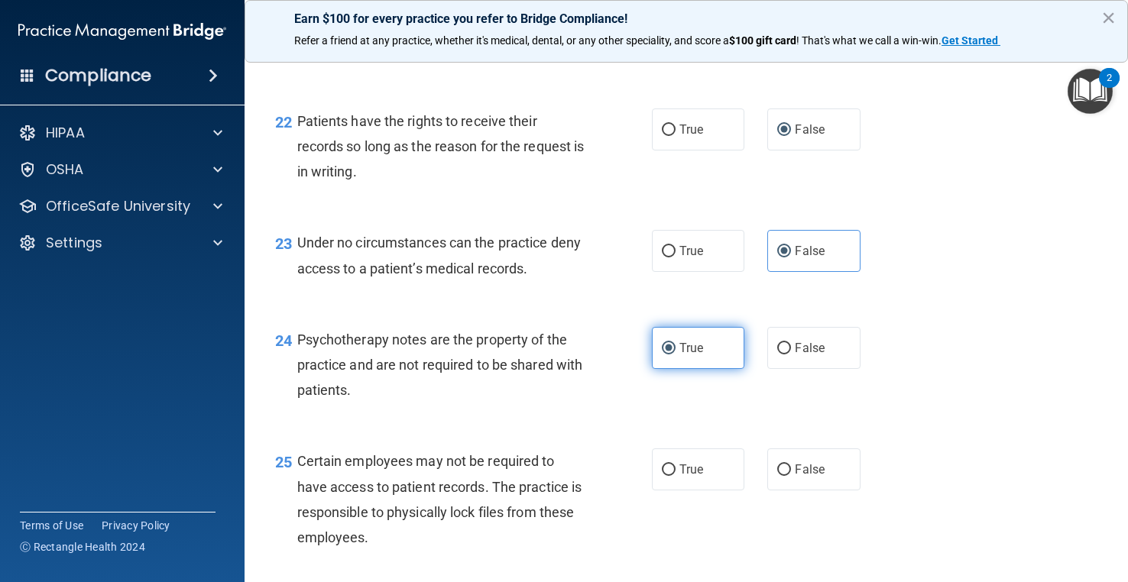
scroll to position [3285, 0]
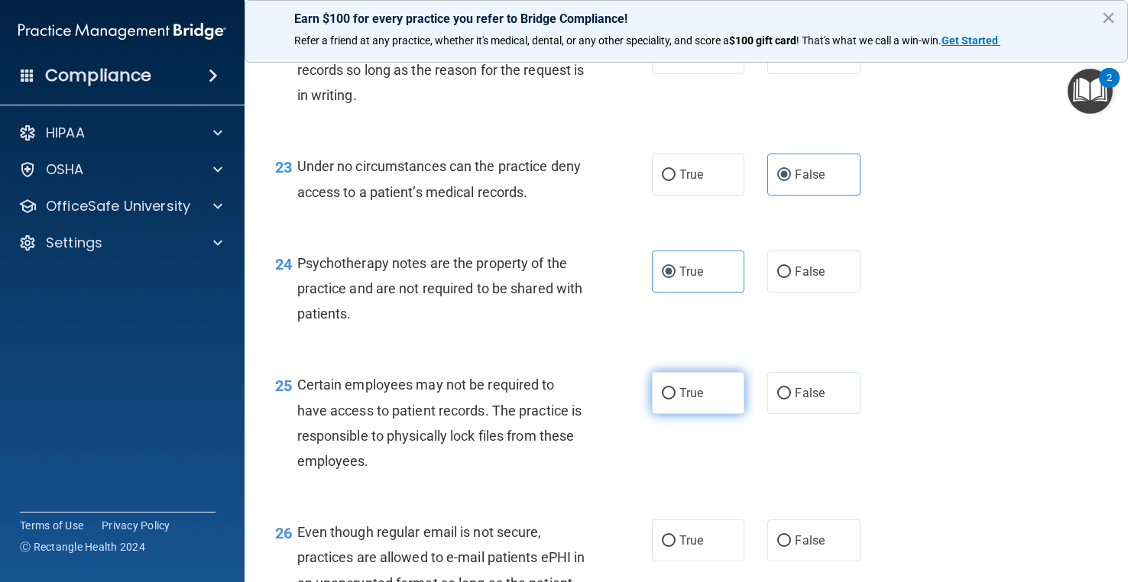
click at [694, 400] on span "True" at bounding box center [691, 393] width 24 height 15
click at [675, 400] on input "True" at bounding box center [669, 393] width 14 height 11
radio input "true"
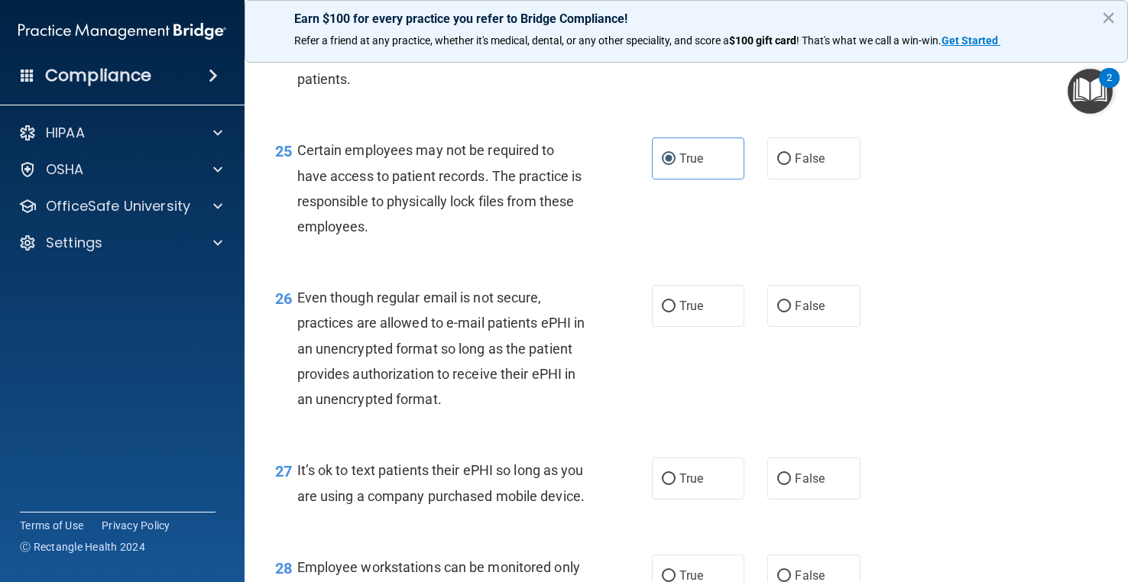
scroll to position [3591, 0]
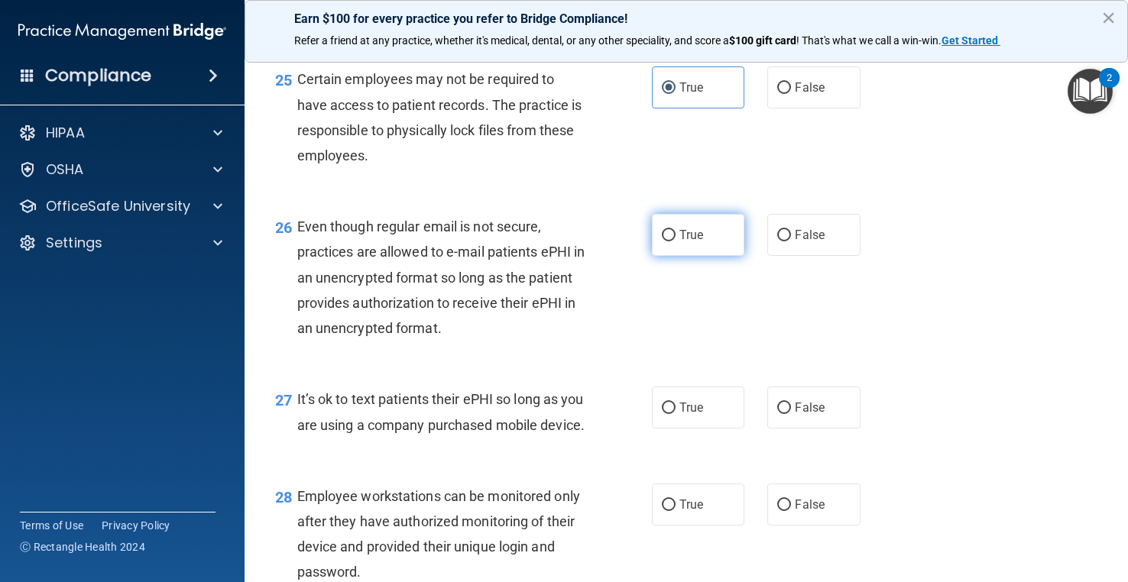
click at [698, 256] on label "True" at bounding box center [698, 235] width 92 height 42
click at [675, 241] on input "True" at bounding box center [669, 235] width 14 height 11
radio input "true"
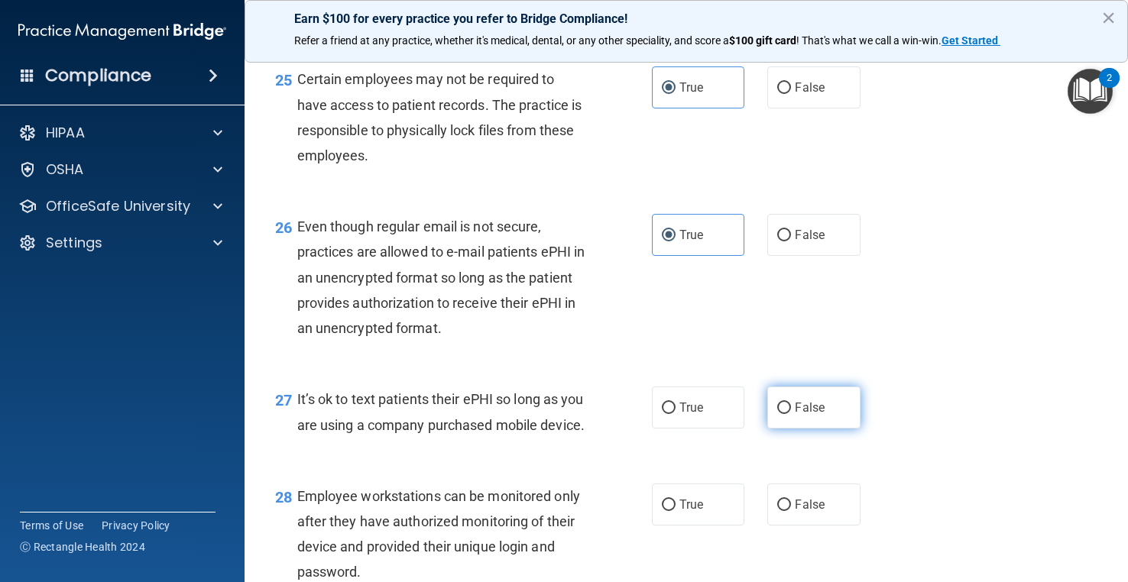
click at [808, 415] on span "False" at bounding box center [810, 407] width 30 height 15
click at [791, 414] on input "False" at bounding box center [784, 408] width 14 height 11
radio input "true"
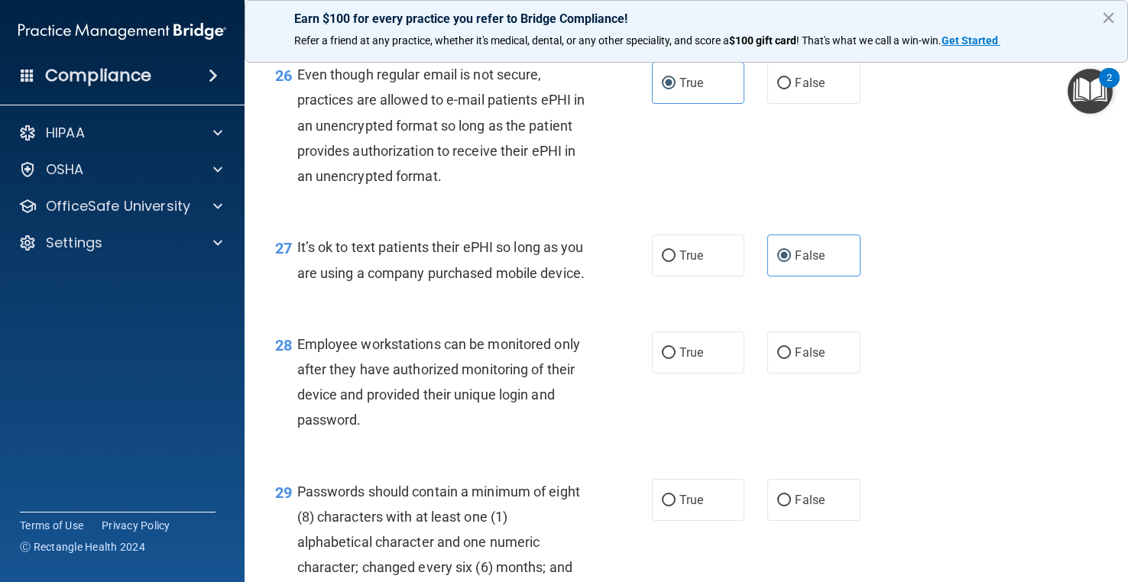
scroll to position [3744, 0]
click at [801, 359] on span "False" at bounding box center [810, 352] width 30 height 15
click at [791, 358] on input "False" at bounding box center [784, 352] width 14 height 11
radio input "true"
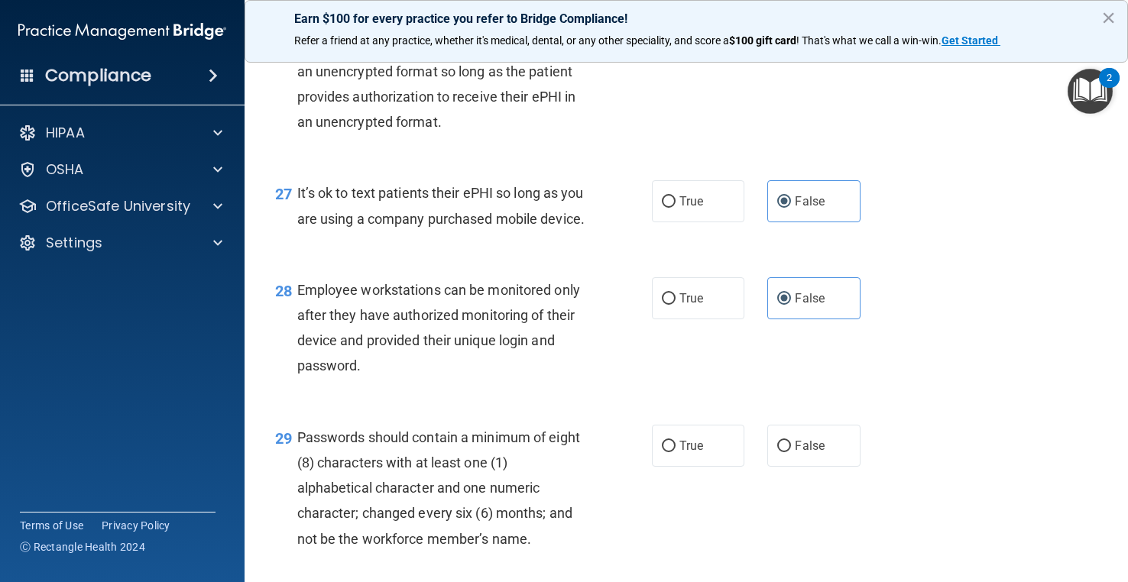
scroll to position [3973, 0]
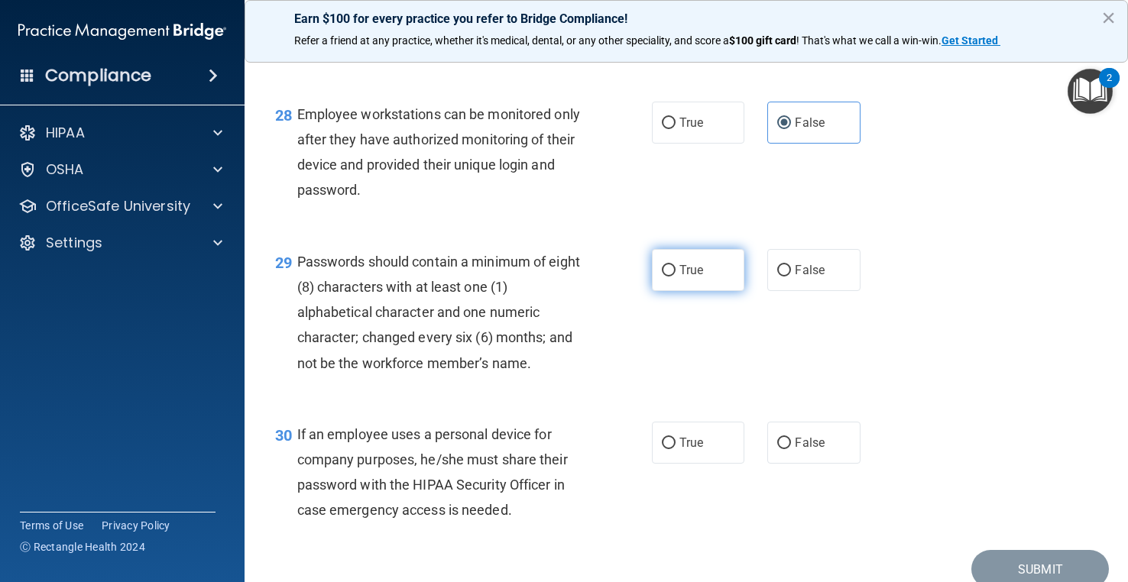
click at [690, 291] on label "True" at bounding box center [698, 270] width 92 height 42
click at [675, 277] on input "True" at bounding box center [669, 270] width 14 height 11
radio input "true"
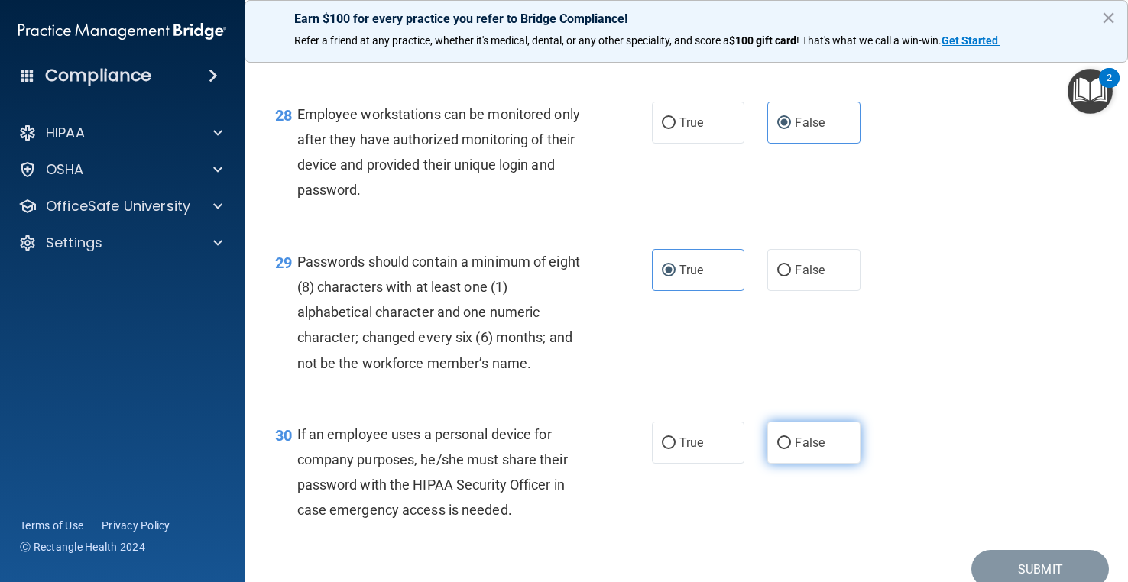
click at [831, 464] on label "False" at bounding box center [813, 443] width 92 height 42
click at [791, 449] on input "False" at bounding box center [784, 443] width 14 height 11
radio input "true"
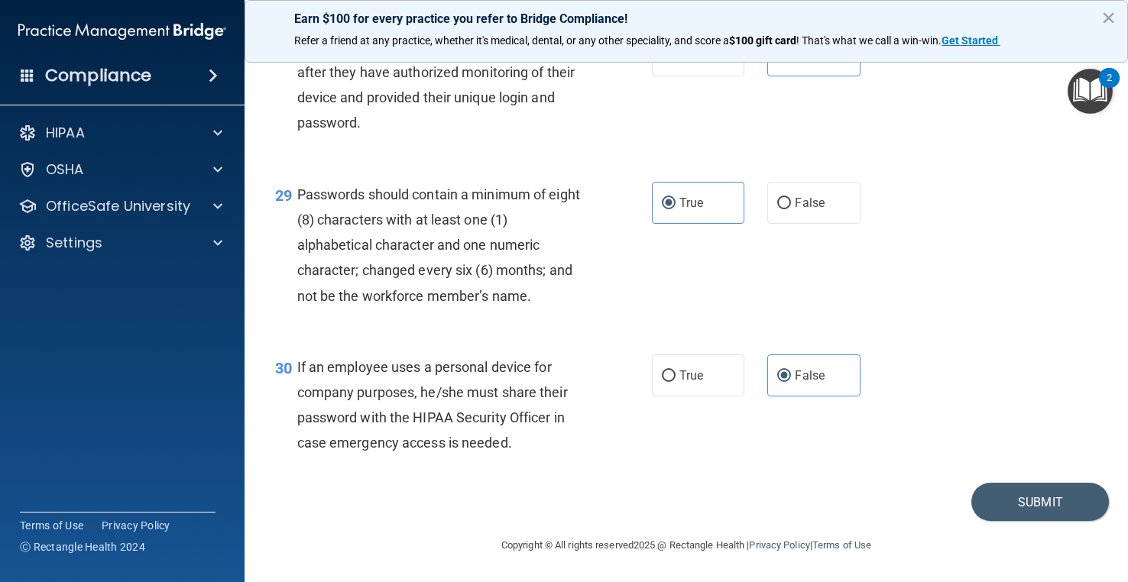
scroll to position [4142, 0]
click at [1029, 508] on button "Submit" at bounding box center [1040, 502] width 138 height 39
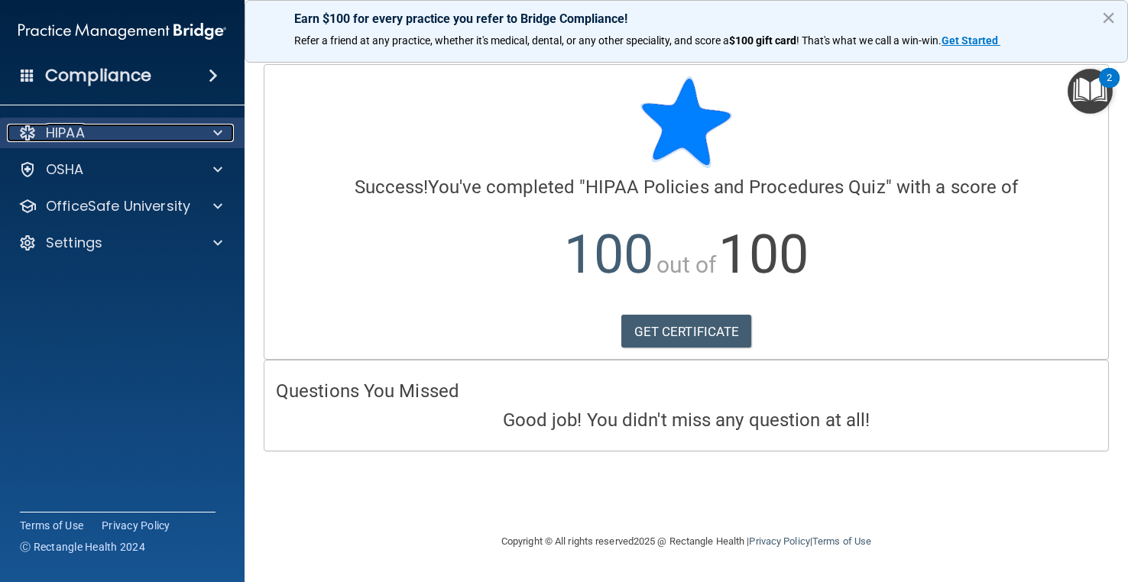
click at [125, 140] on div "HIPAA" at bounding box center [101, 133] width 189 height 18
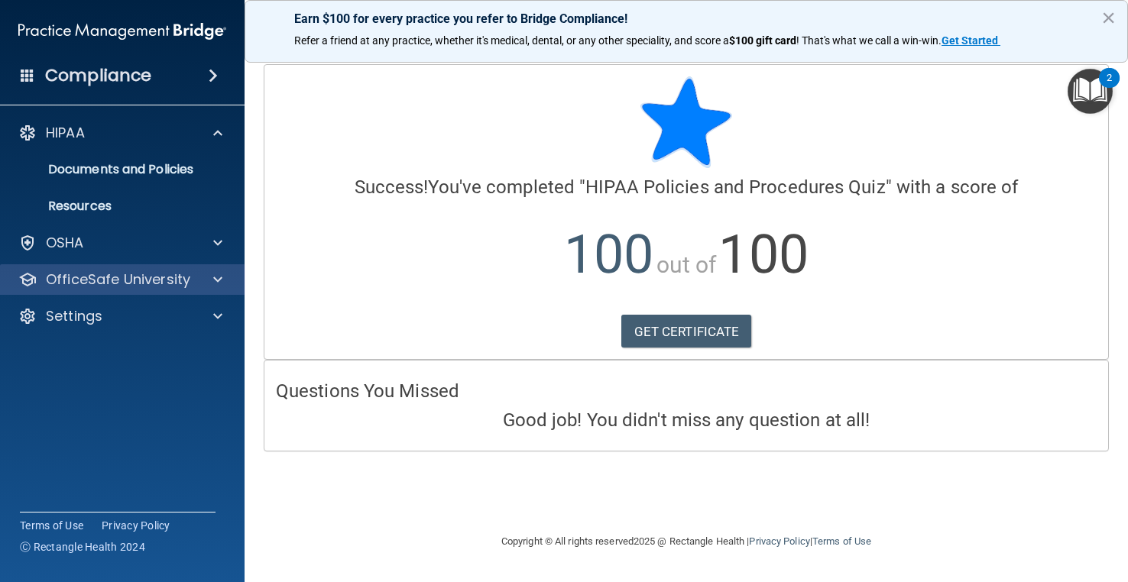
click at [167, 266] on div "OfficeSafe University" at bounding box center [122, 279] width 245 height 31
click at [209, 276] on div at bounding box center [215, 279] width 38 height 18
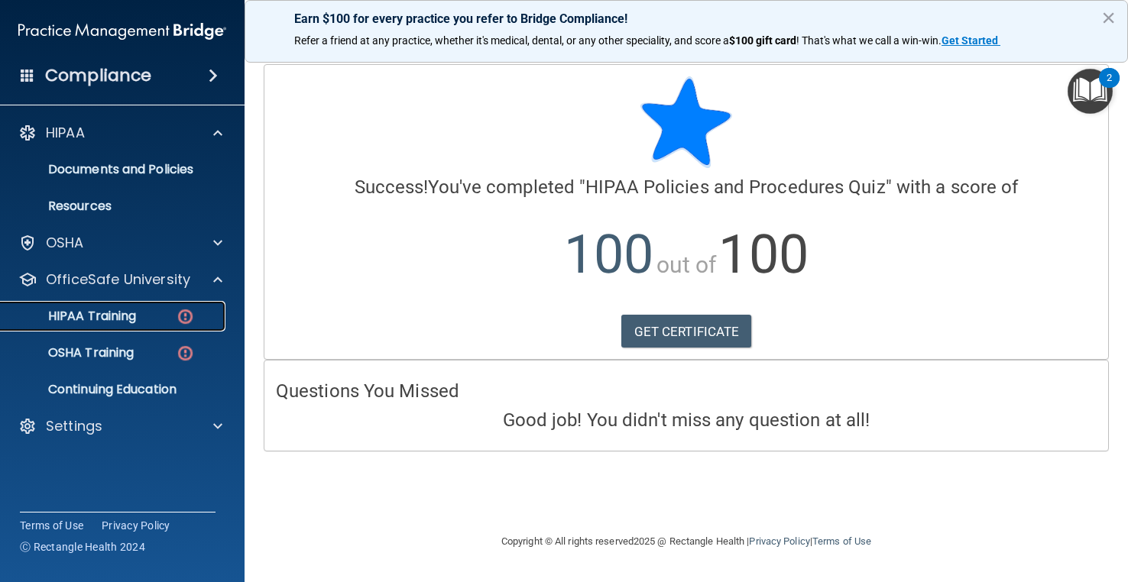
click at [130, 305] on link "HIPAA Training" at bounding box center [105, 316] width 241 height 31
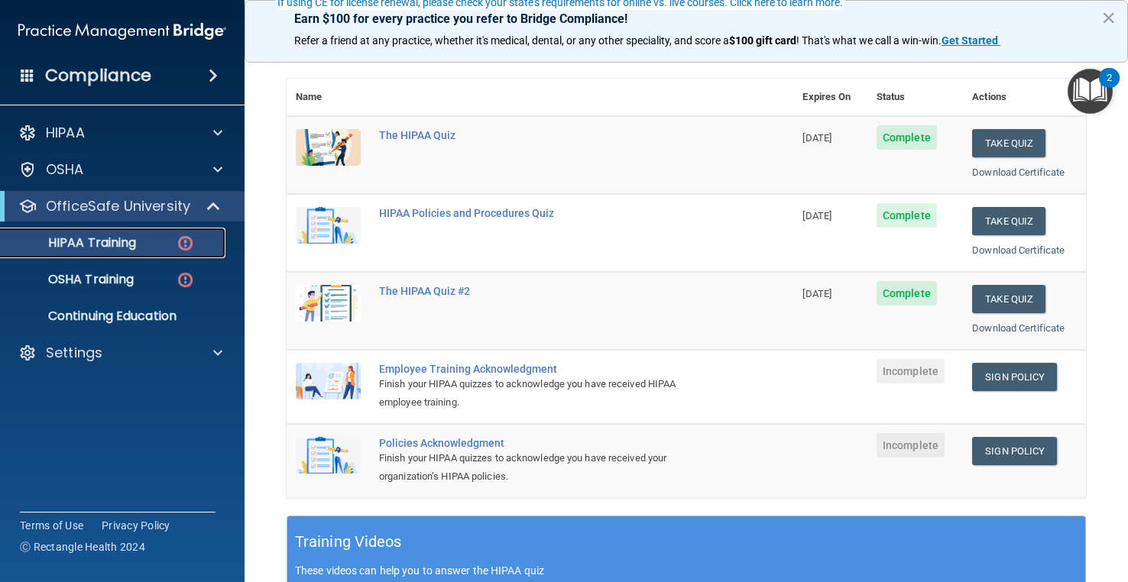
scroll to position [229, 0]
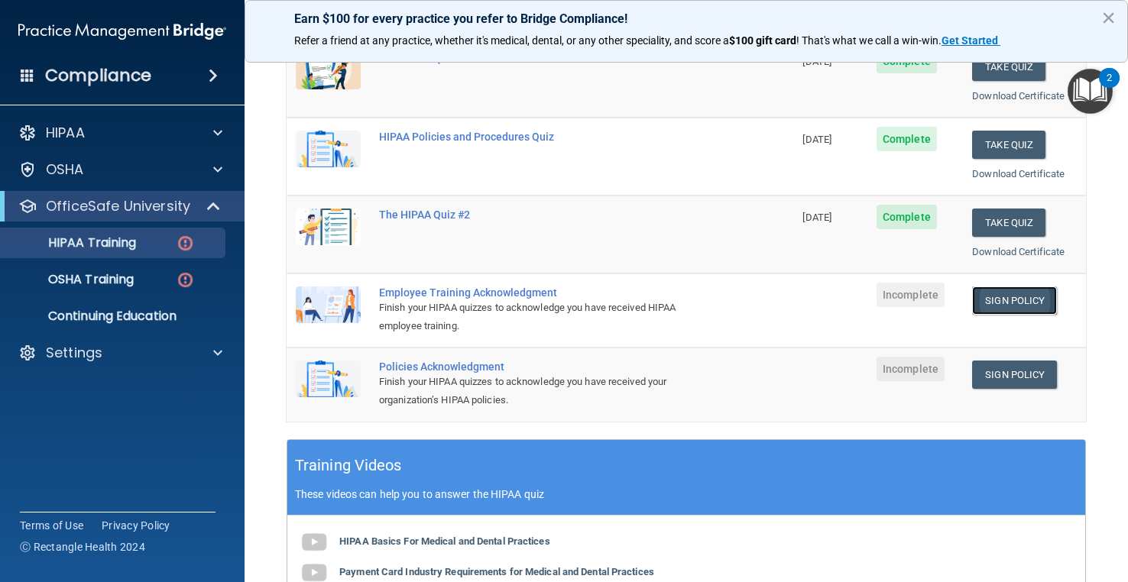
click at [994, 294] on link "Sign Policy" at bounding box center [1014, 301] width 85 height 28
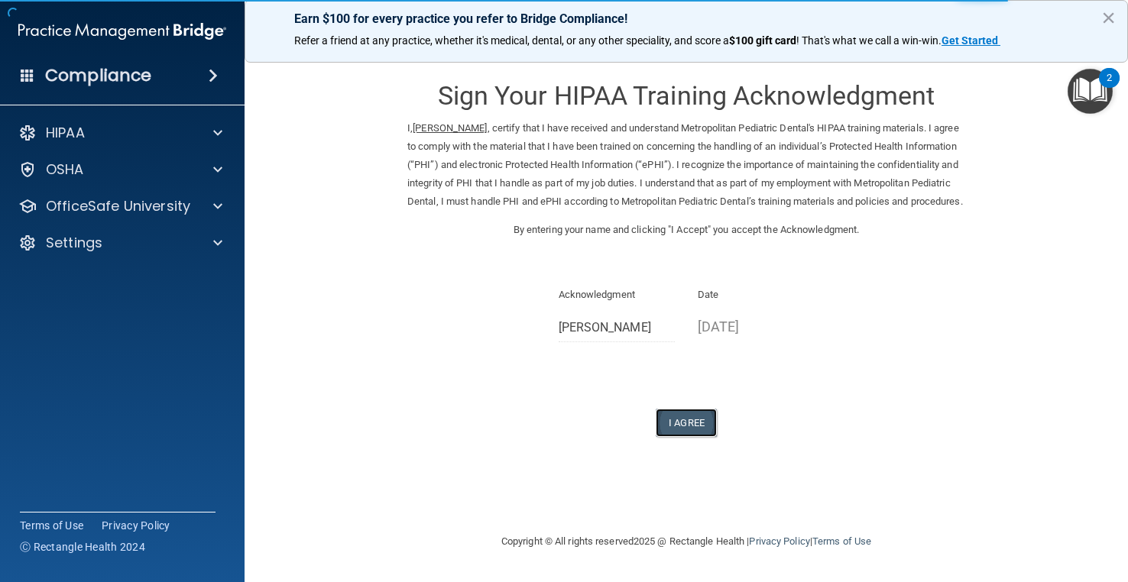
click at [701, 437] on button "I Agree" at bounding box center [686, 423] width 61 height 28
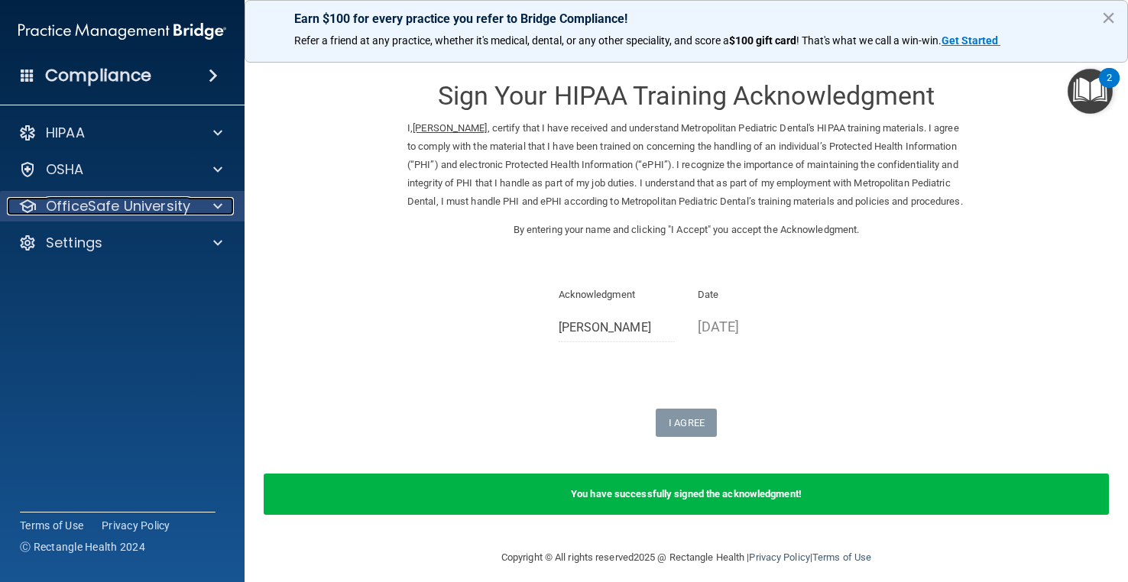
click at [126, 213] on p "OfficeSafe University" at bounding box center [118, 206] width 144 height 18
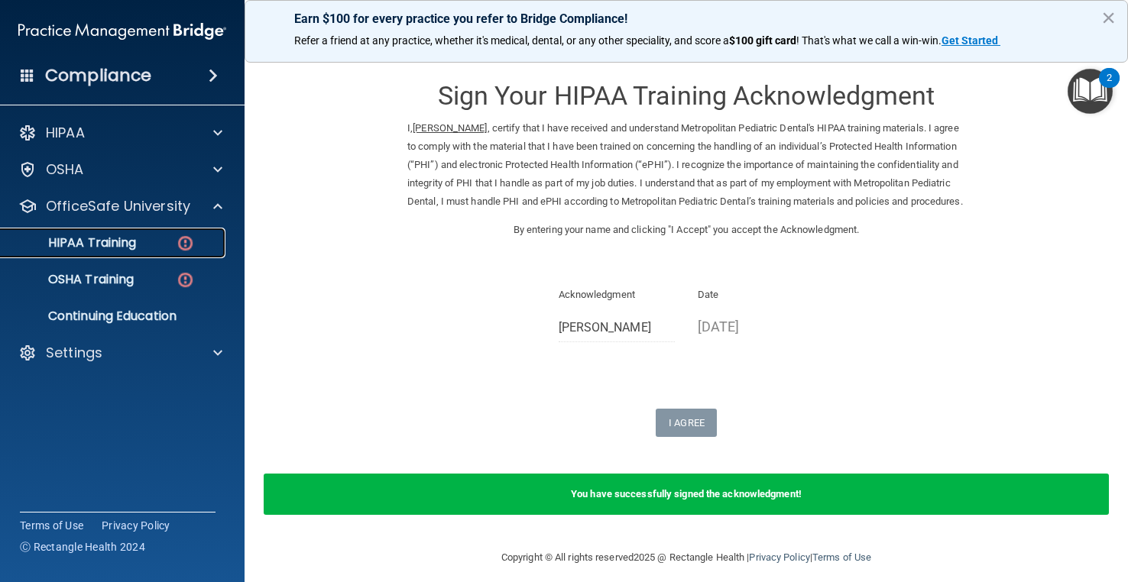
click at [129, 247] on p "HIPAA Training" at bounding box center [73, 242] width 126 height 15
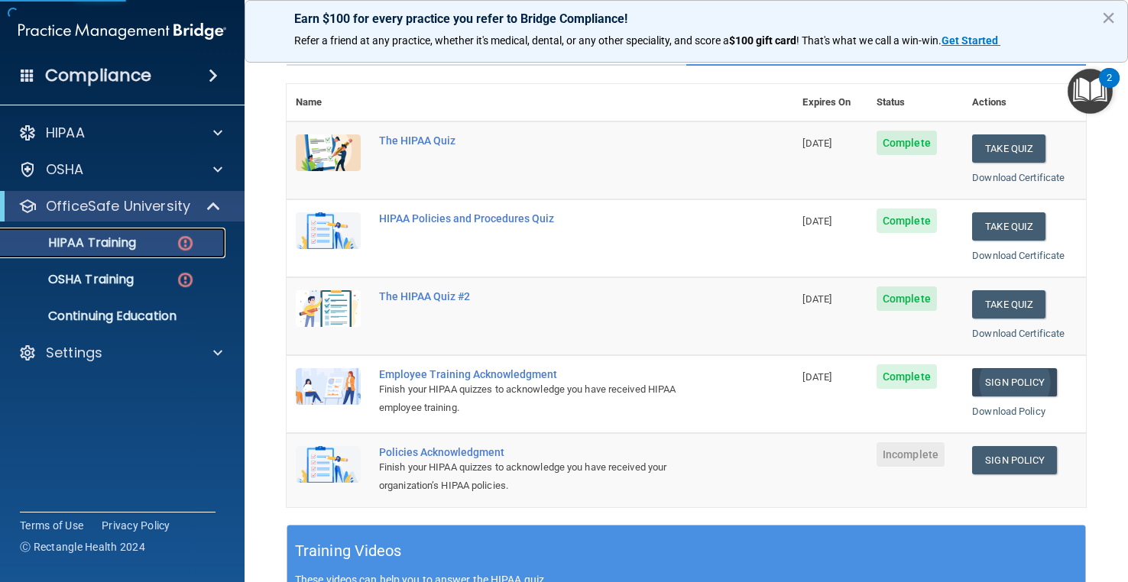
scroll to position [229, 0]
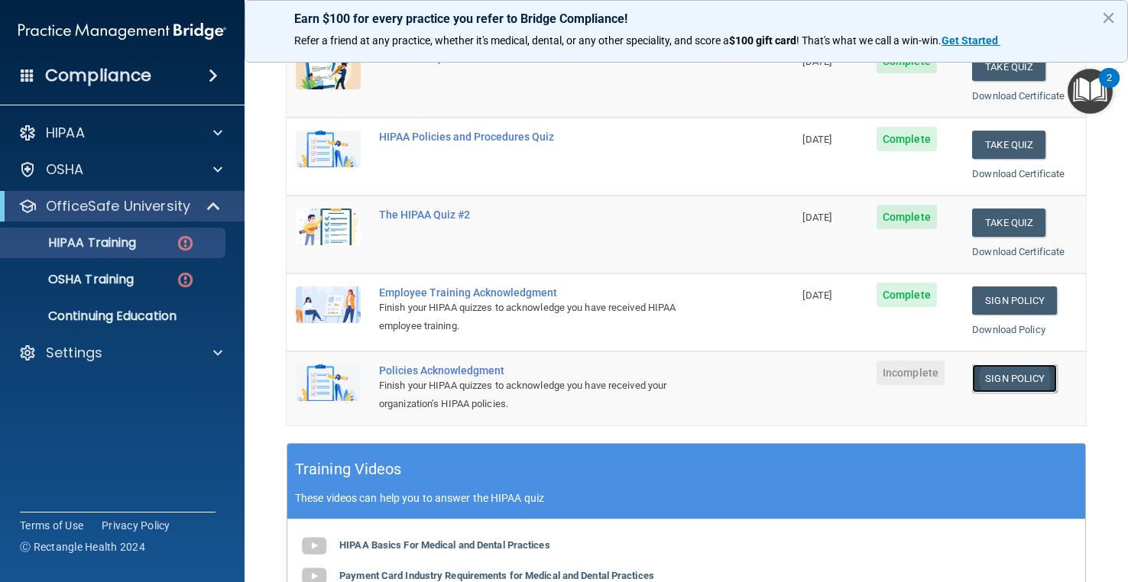
click at [993, 384] on link "Sign Policy" at bounding box center [1014, 378] width 85 height 28
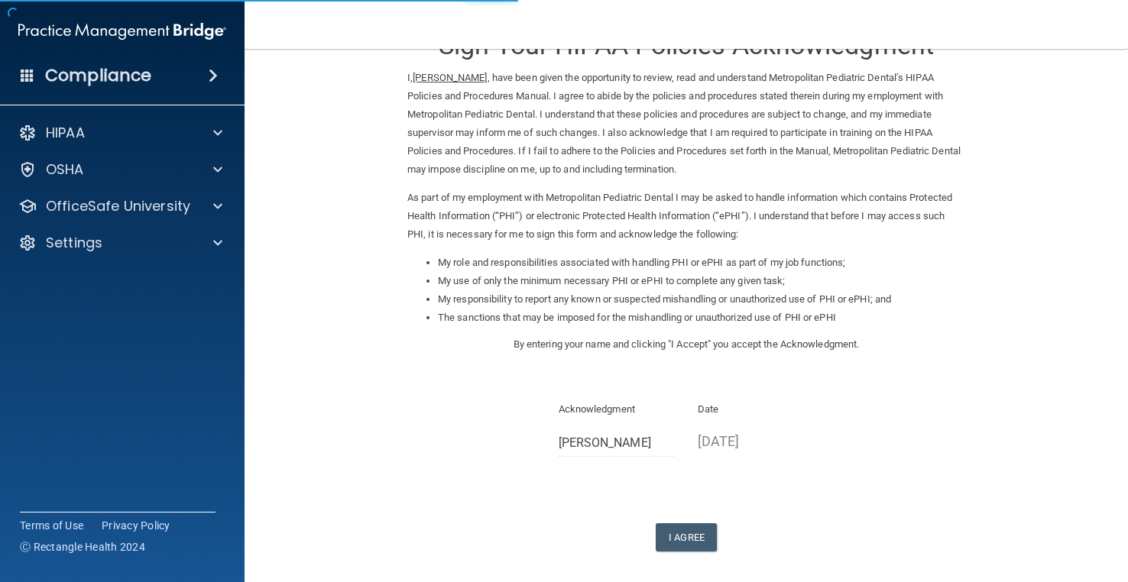
scroll to position [76, 0]
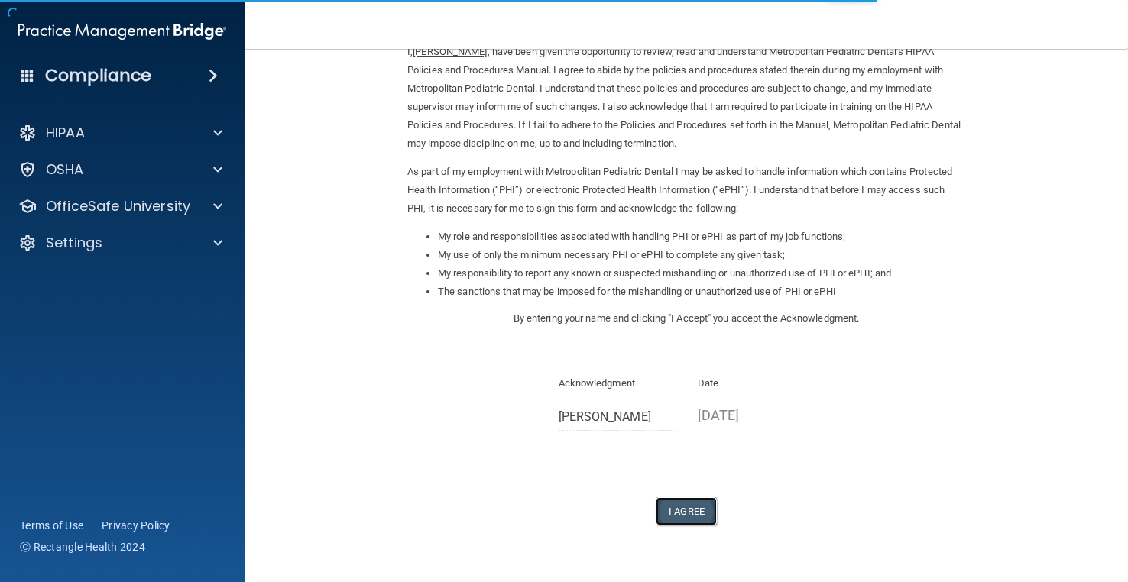
click at [674, 516] on button "I Agree" at bounding box center [686, 511] width 61 height 28
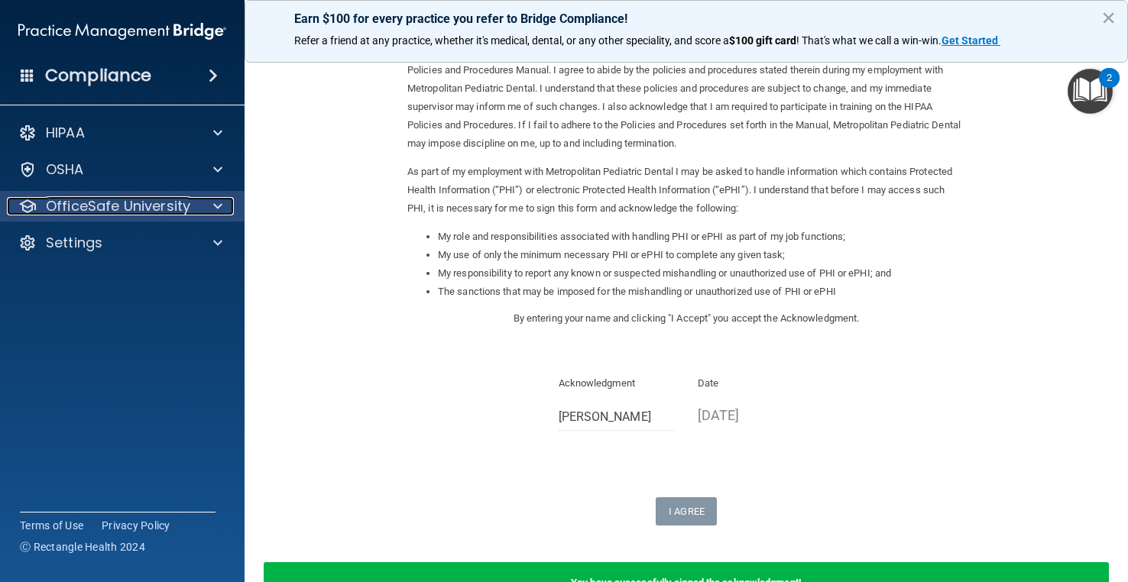
click at [158, 212] on p "OfficeSafe University" at bounding box center [118, 206] width 144 height 18
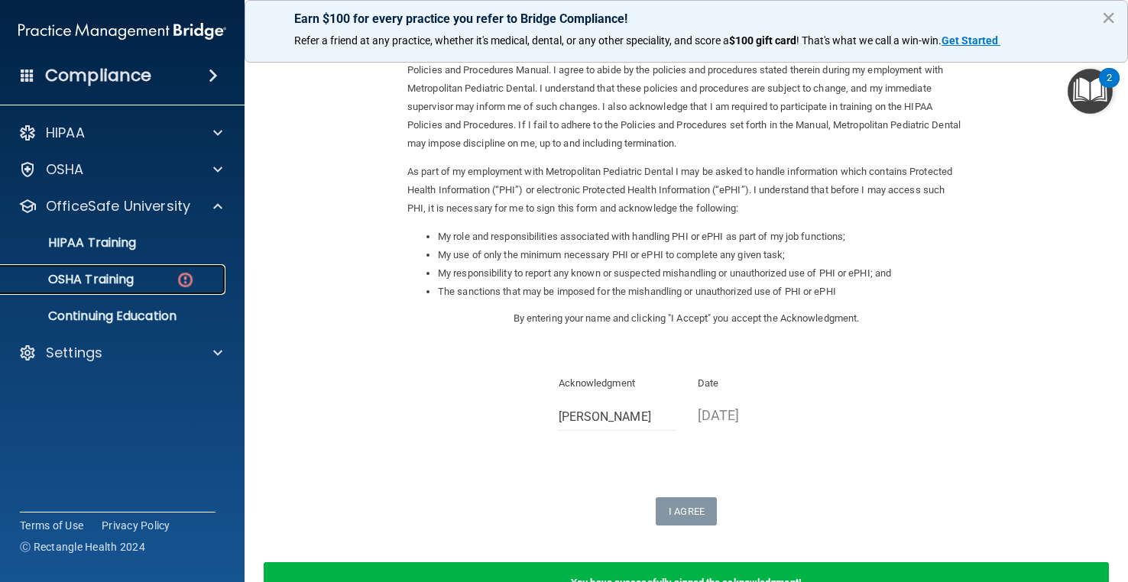
click at [116, 273] on p "OSHA Training" at bounding box center [72, 279] width 124 height 15
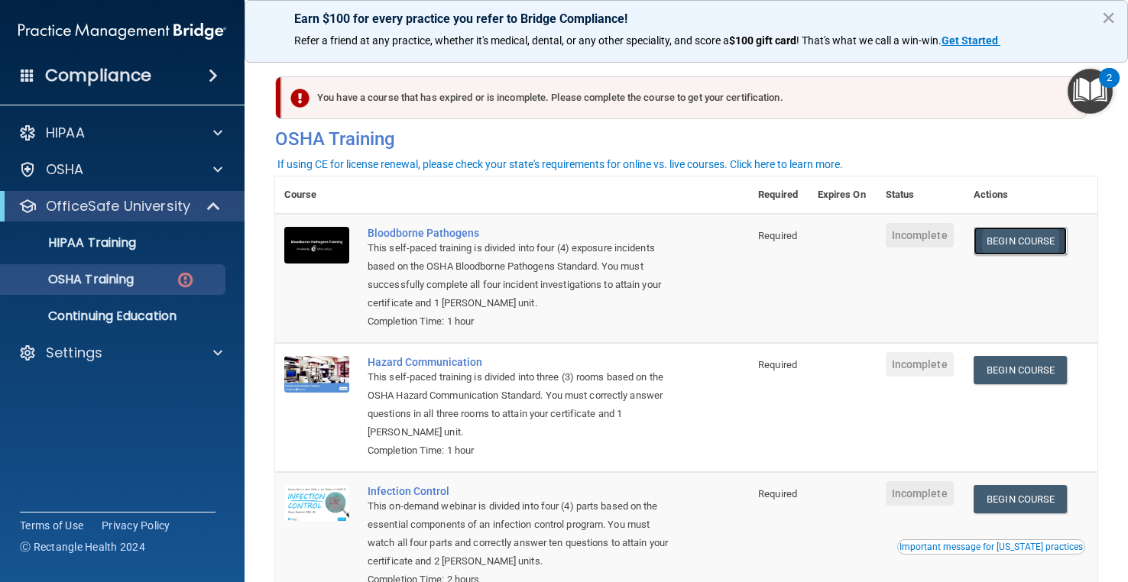
click at [1022, 251] on link "Begin Course" at bounding box center [1019, 241] width 93 height 28
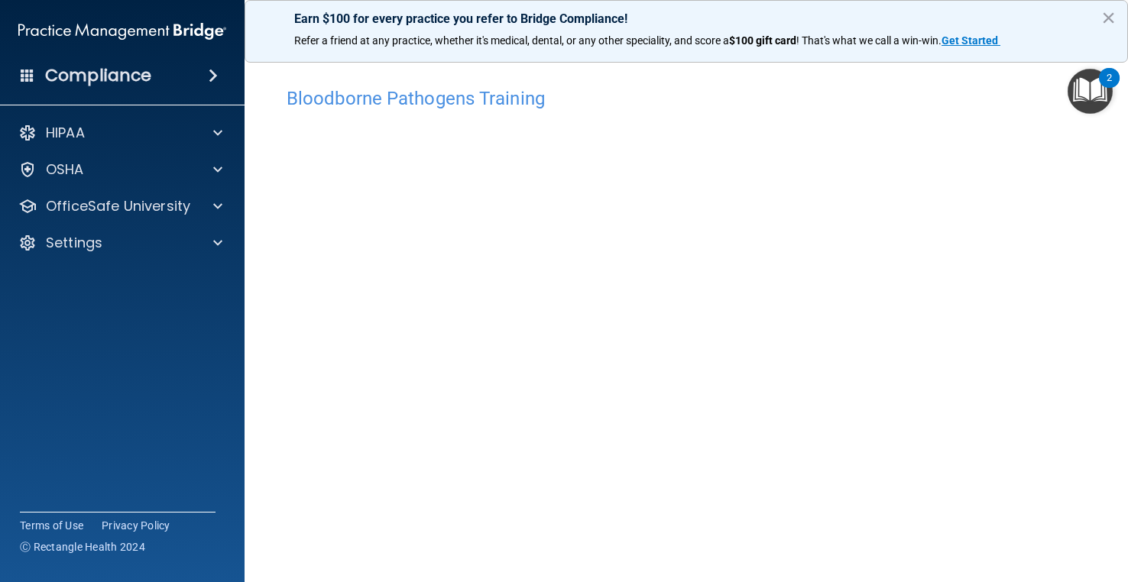
click at [1096, 331] on main "Bloodborne Pathogens Training This course doesn’t expire until . Are you sure y…" at bounding box center [685, 315] width 883 height 533
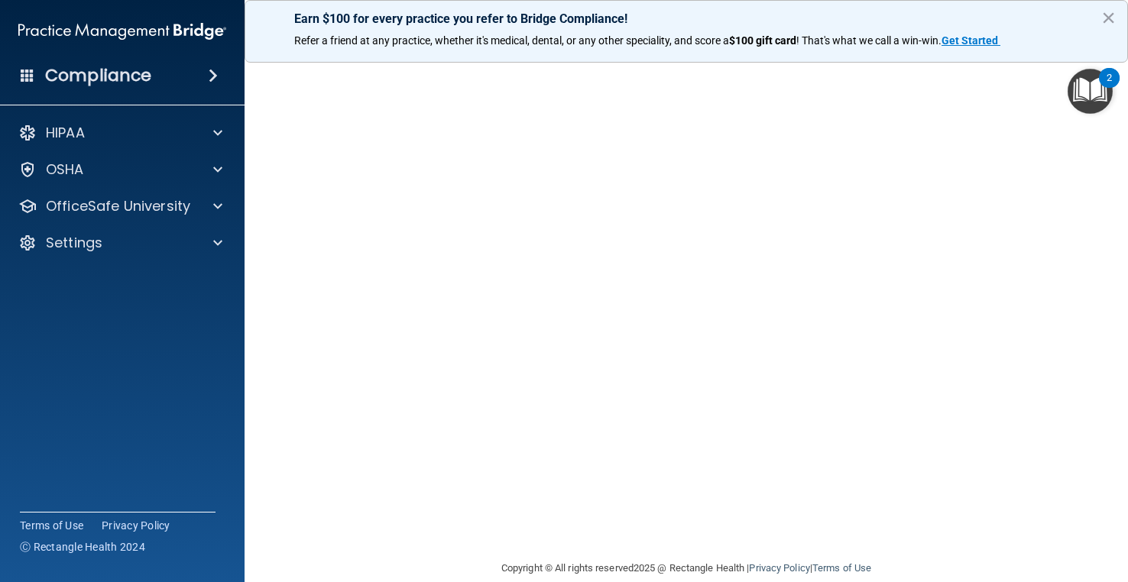
scroll to position [72, 0]
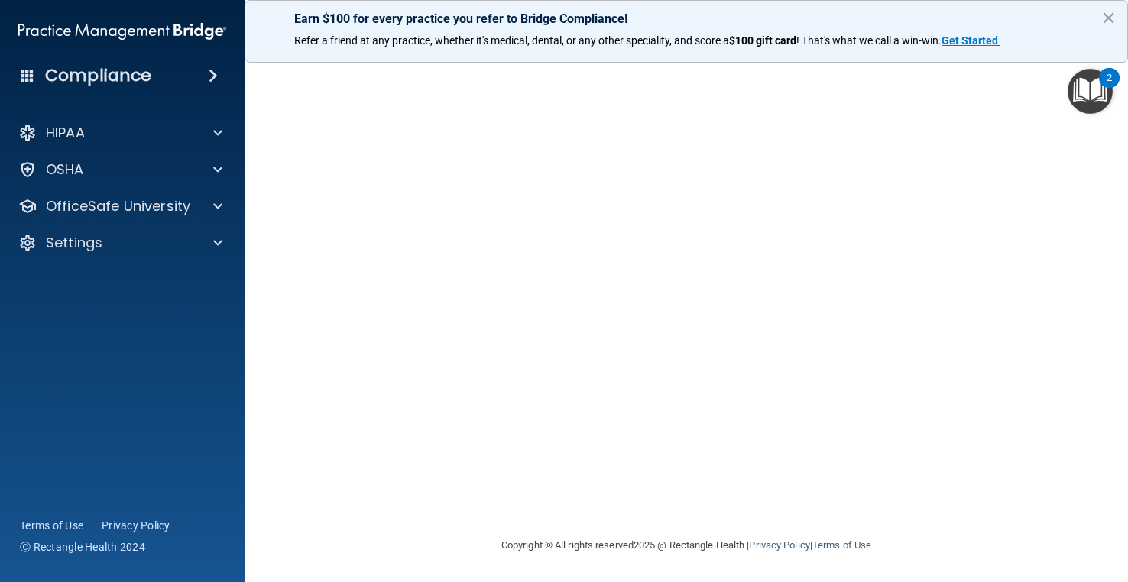
click at [1015, 568] on main "Bloodborne Pathogens Training This course doesn’t expire until . Are you sure y…" at bounding box center [685, 315] width 883 height 533
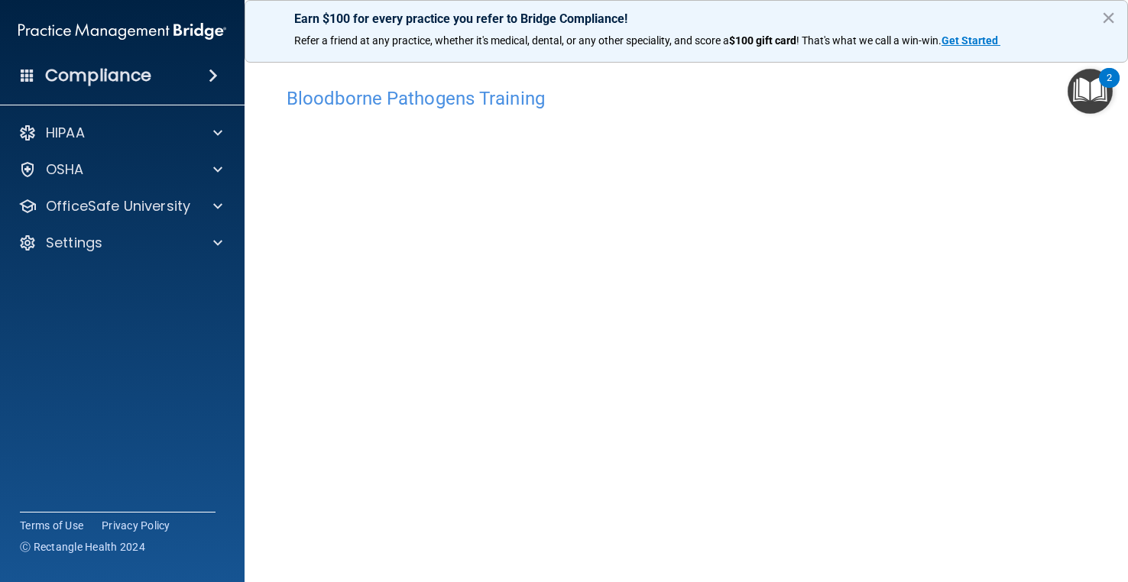
click at [1089, 552] on main "Bloodborne Pathogens Training This course doesn’t expire until . Are you sure y…" at bounding box center [685, 315] width 883 height 533
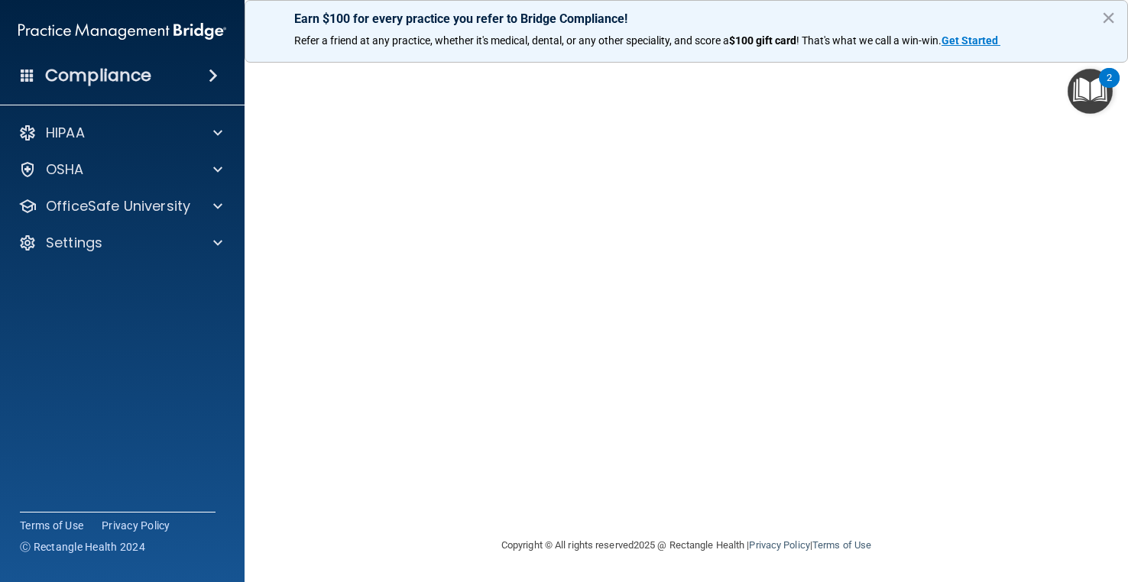
click at [424, 516] on div "Bloodborne Pathogens Training This course doesn’t expire until . Are you sure y…" at bounding box center [686, 272] width 822 height 529
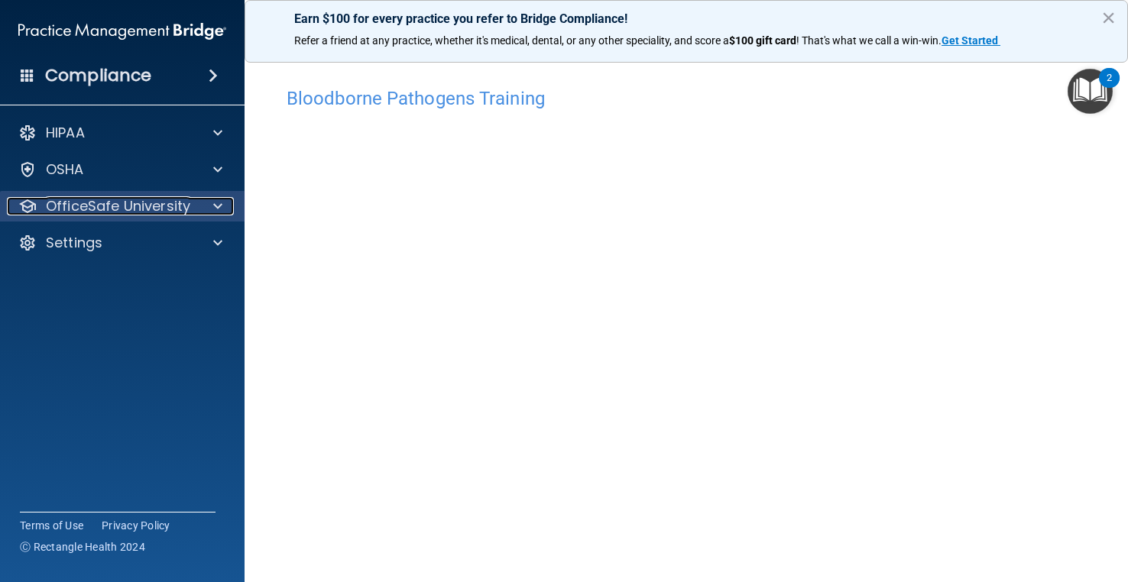
click at [167, 209] on p "OfficeSafe University" at bounding box center [118, 206] width 144 height 18
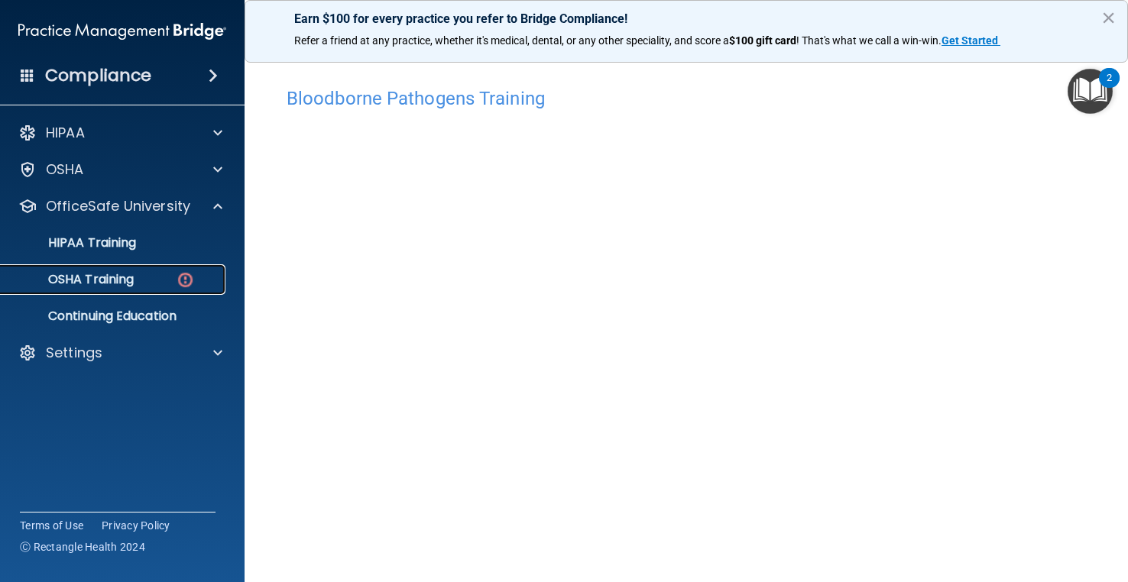
click at [154, 275] on div "OSHA Training" at bounding box center [114, 279] width 209 height 15
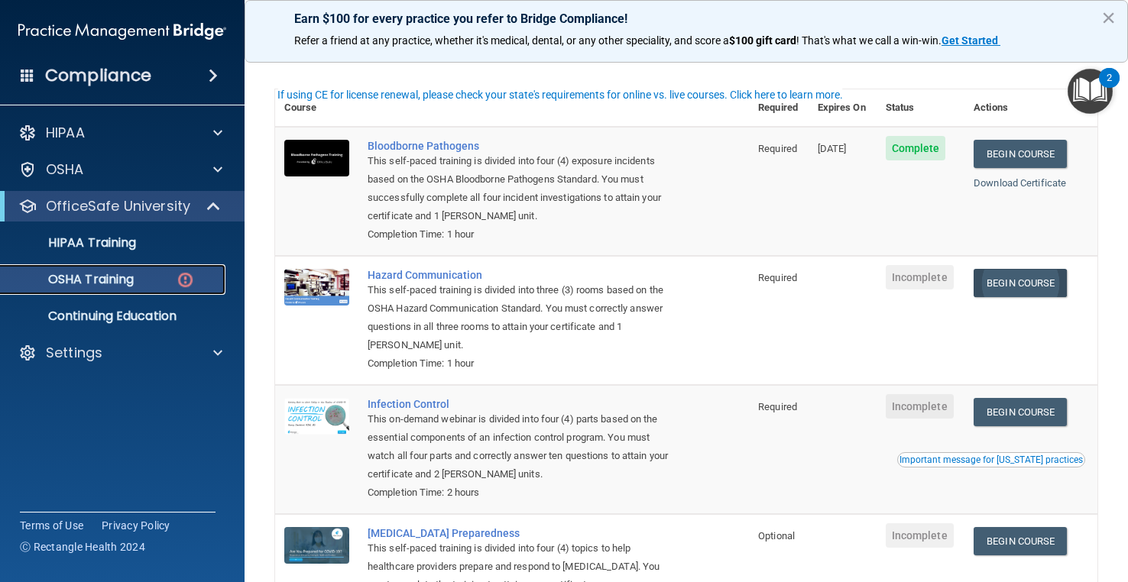
scroll to position [60, 0]
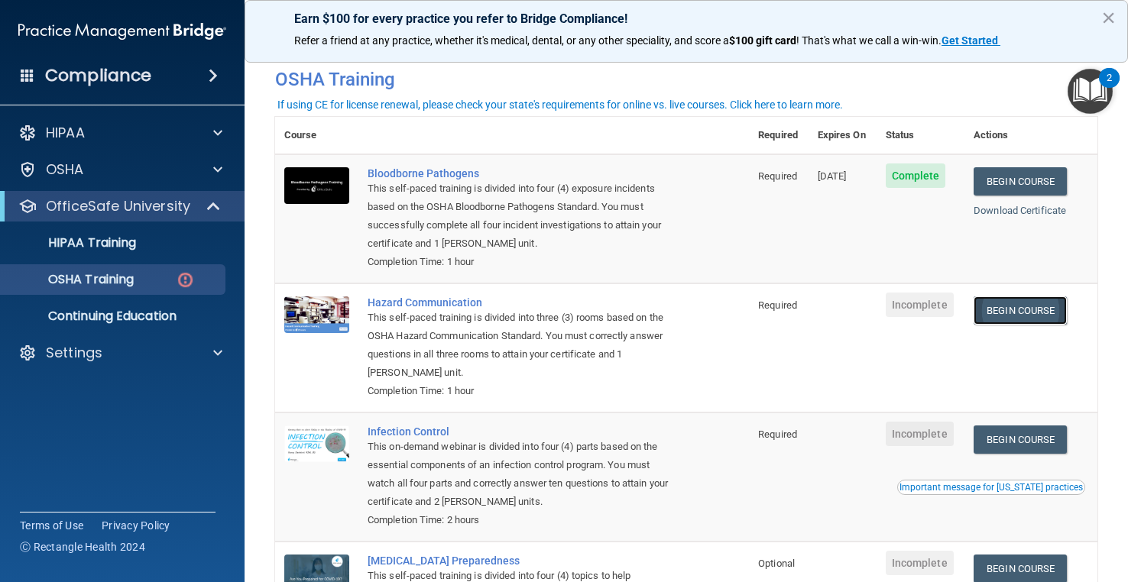
click at [1038, 319] on link "Begin Course" at bounding box center [1019, 310] width 93 height 28
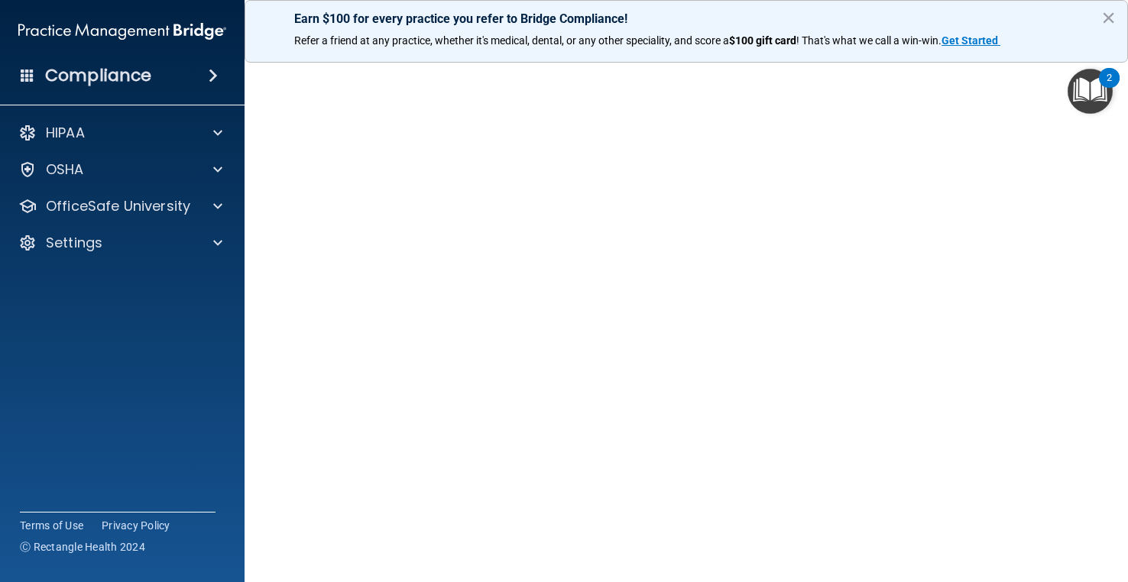
scroll to position [76, 0]
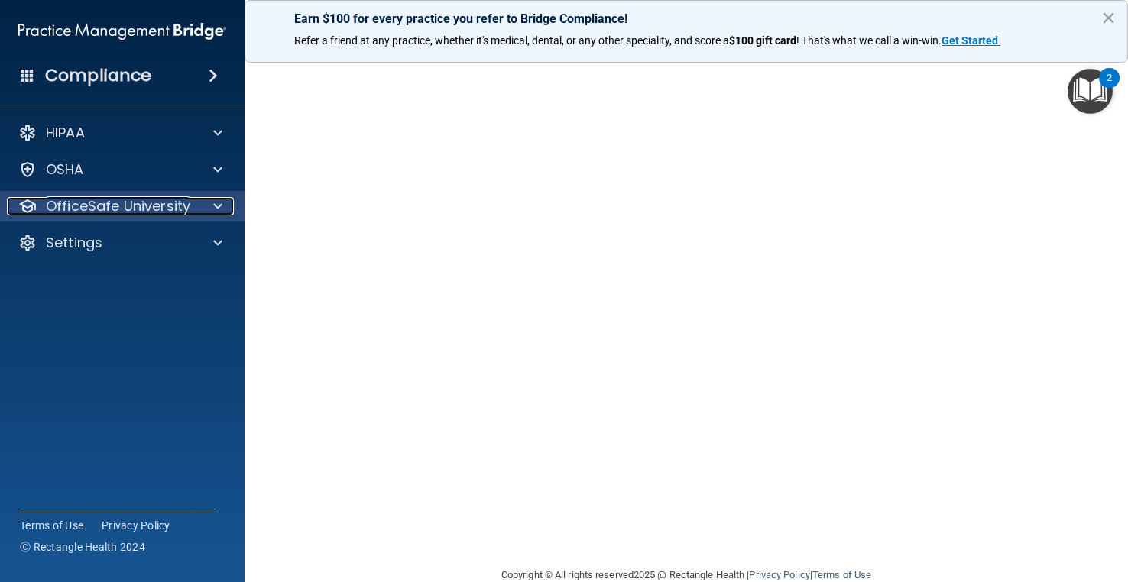
click at [143, 206] on p "OfficeSafe University" at bounding box center [118, 206] width 144 height 18
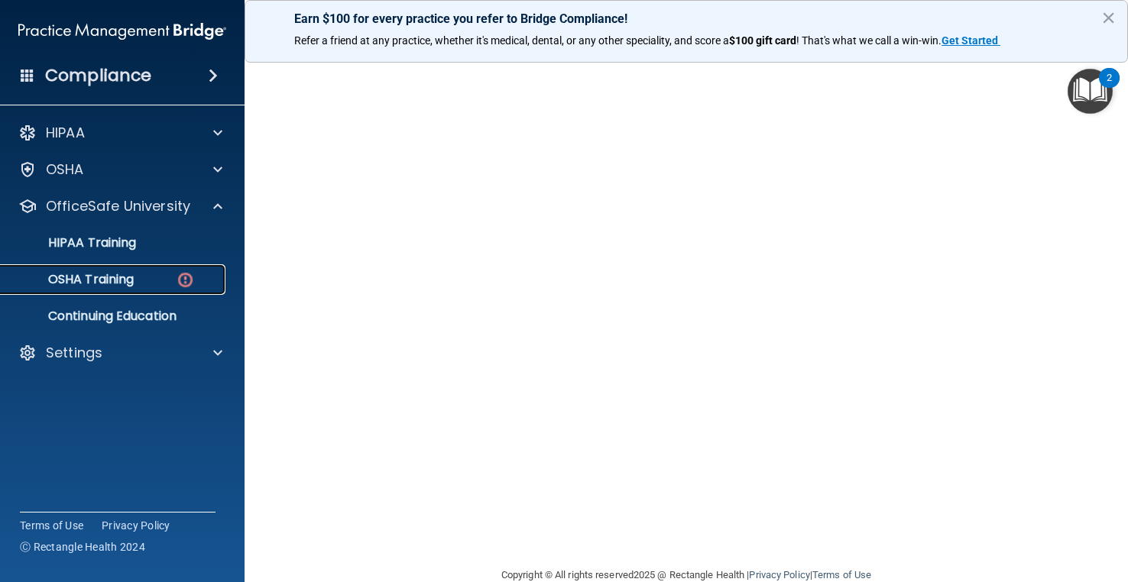
click at [138, 281] on div "OSHA Training" at bounding box center [114, 279] width 209 height 15
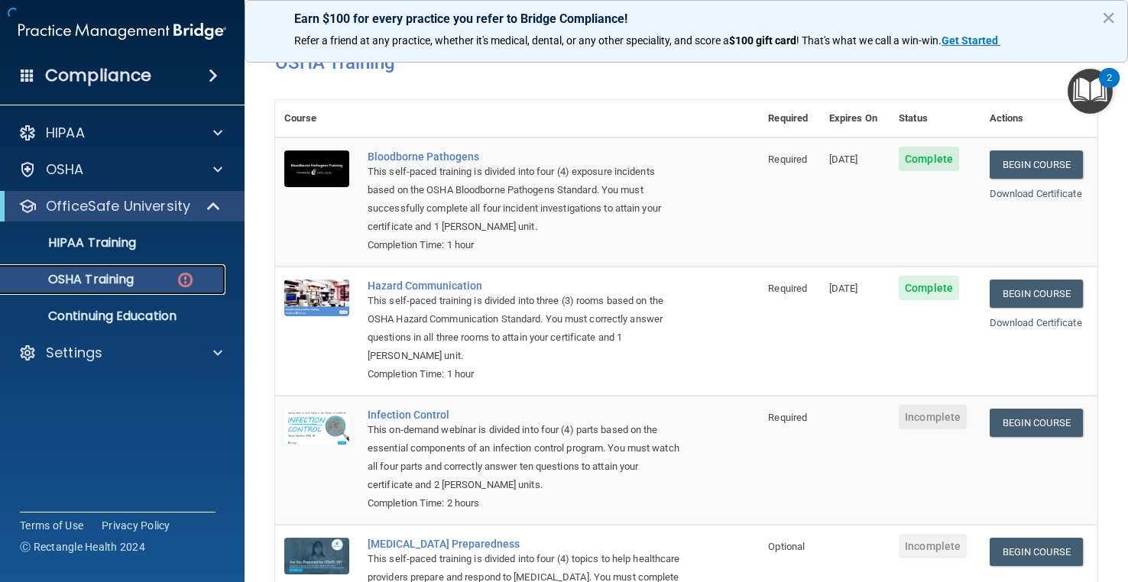
scroll to position [183, 0]
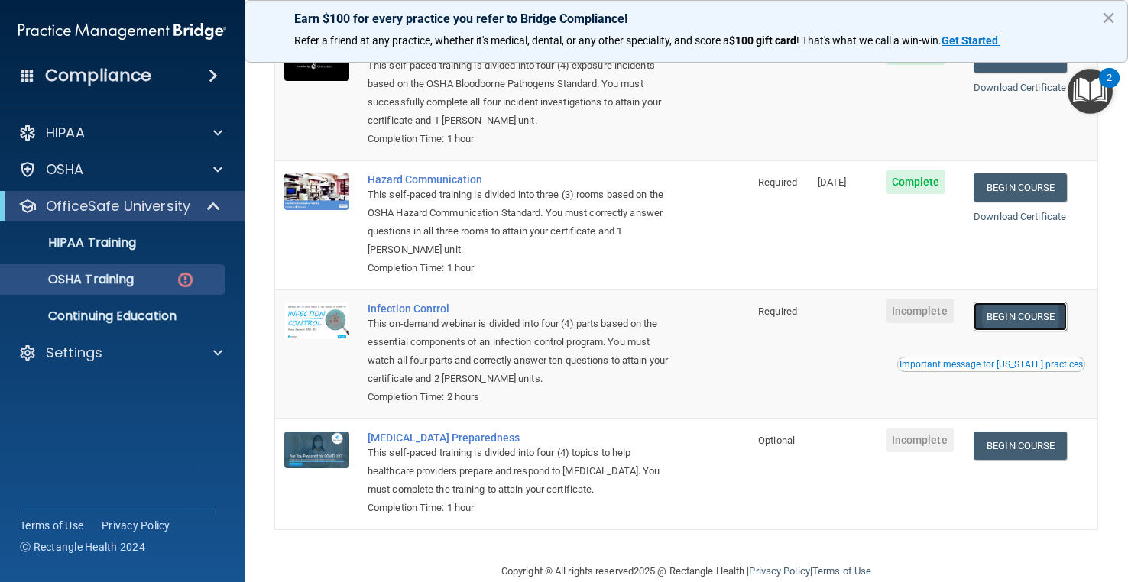
click at [997, 316] on link "Begin Course" at bounding box center [1019, 317] width 93 height 28
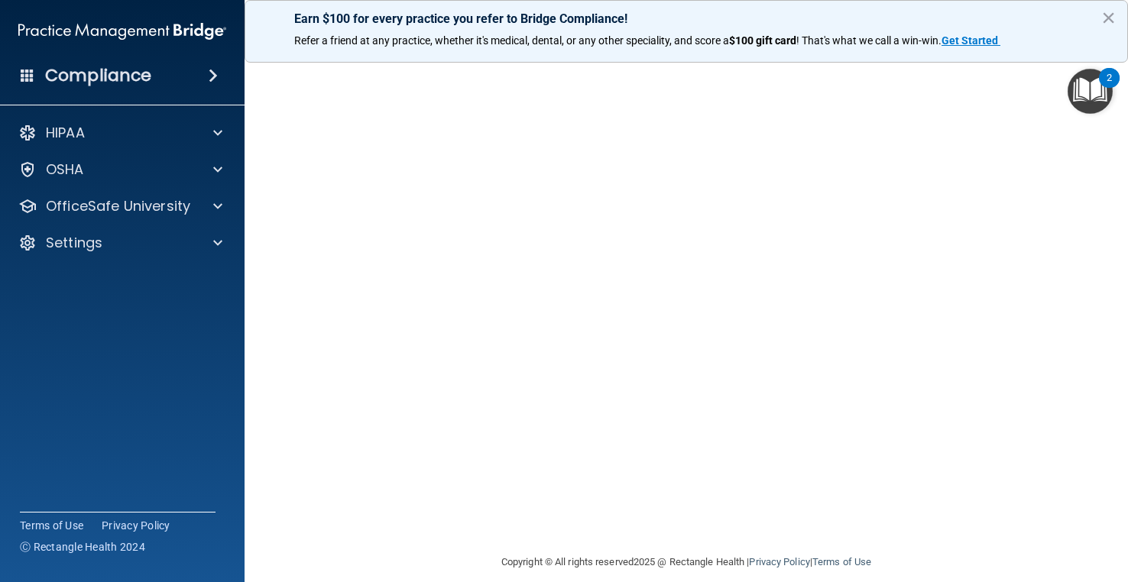
scroll to position [72, 0]
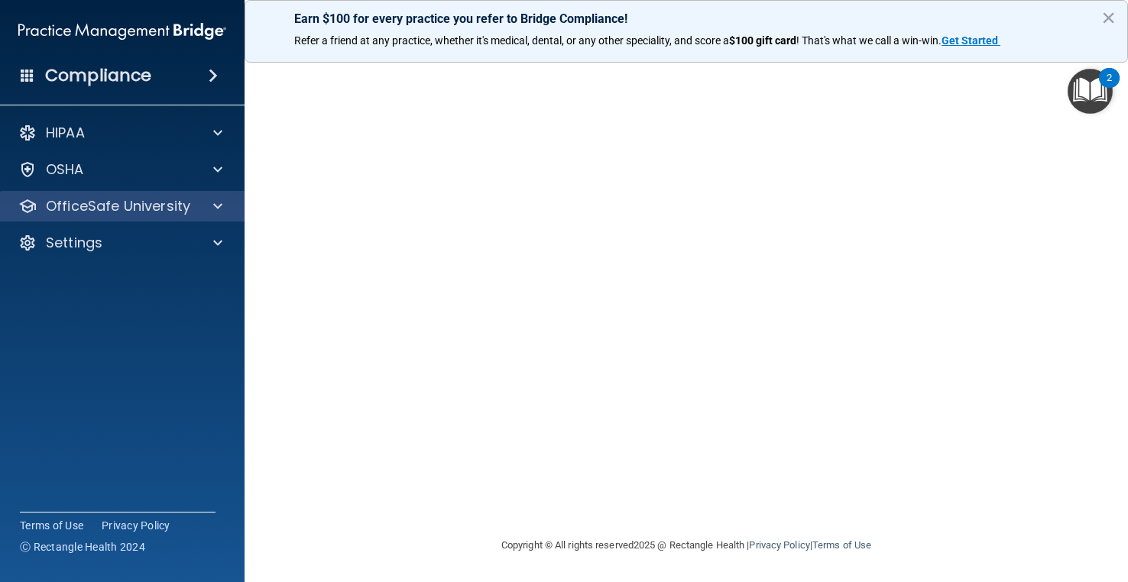
click at [120, 220] on div "OfficeSafe University" at bounding box center [122, 206] width 245 height 31
click at [202, 202] on div at bounding box center [215, 206] width 38 height 18
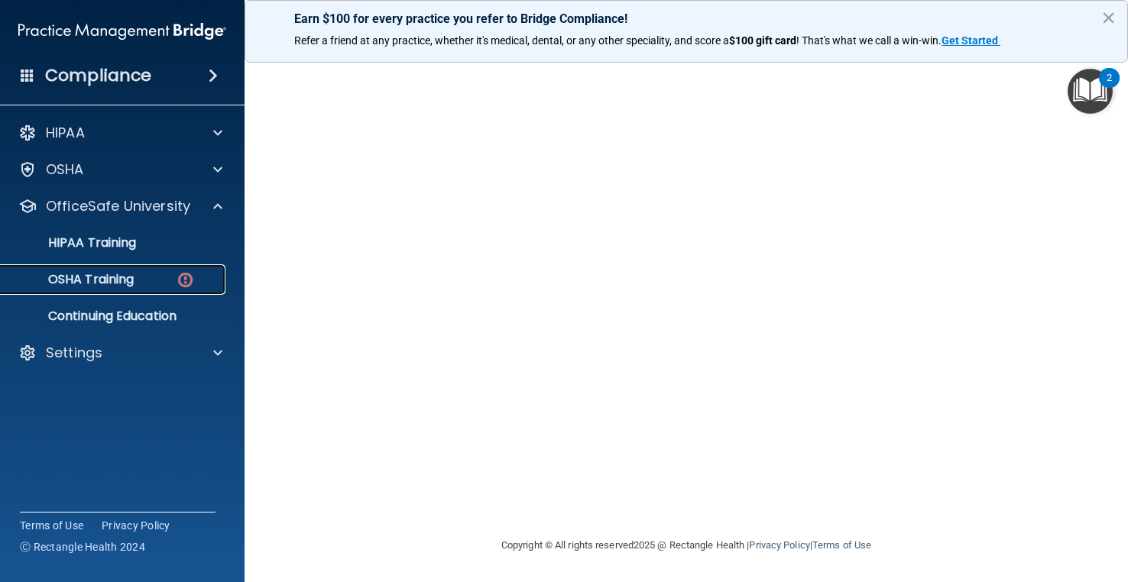
click at [133, 277] on p "OSHA Training" at bounding box center [72, 279] width 124 height 15
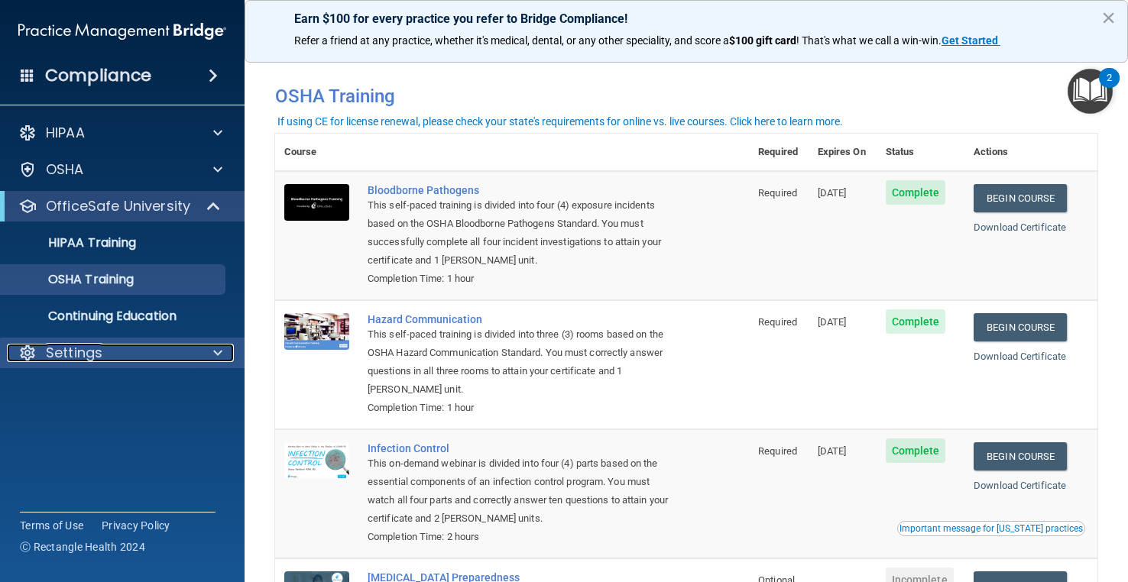
click at [86, 350] on p "Settings" at bounding box center [74, 353] width 57 height 18
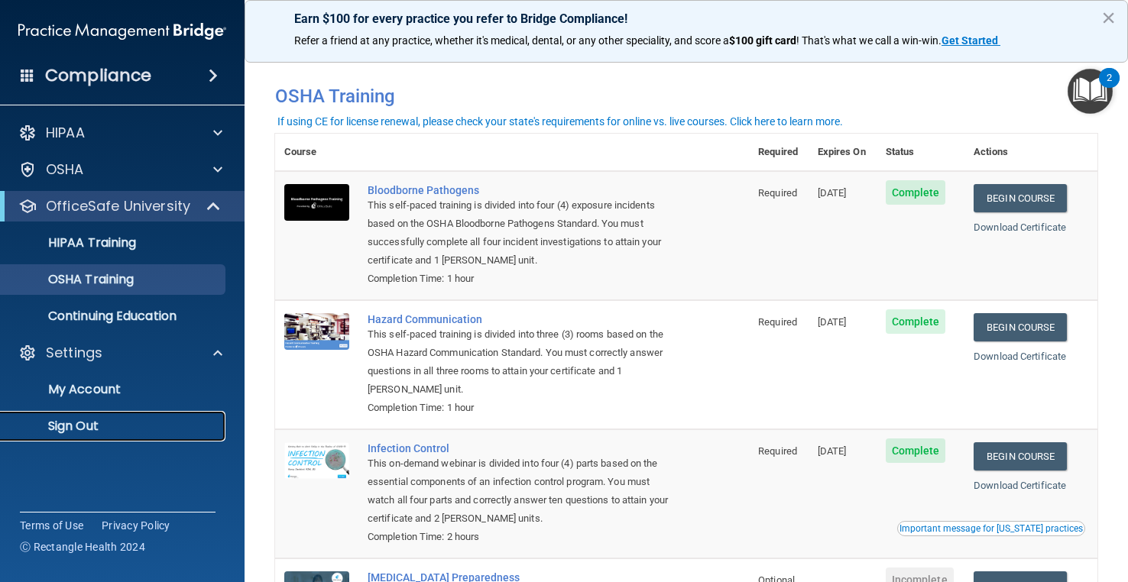
click at [66, 428] on p "Sign Out" at bounding box center [114, 426] width 209 height 15
